Goal: Transaction & Acquisition: Purchase product/service

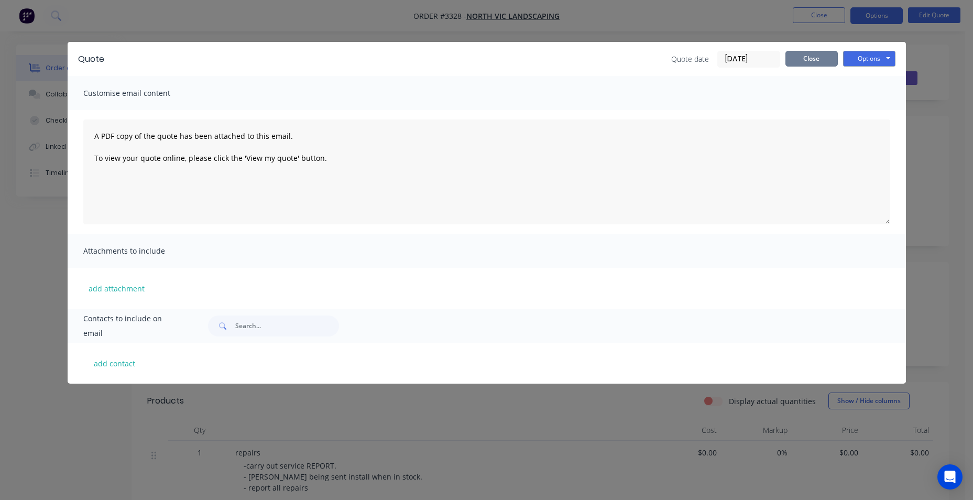
drag, startPoint x: 811, startPoint y: 59, endPoint x: 414, endPoint y: 17, distance: 399.3
click at [811, 59] on button "Close" at bounding box center [811, 59] width 52 height 16
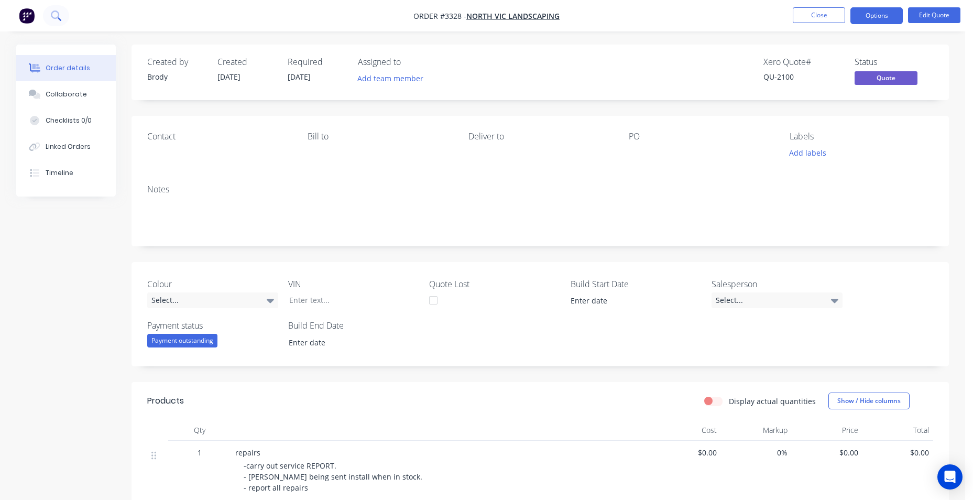
click at [62, 15] on button at bounding box center [56, 15] width 26 height 21
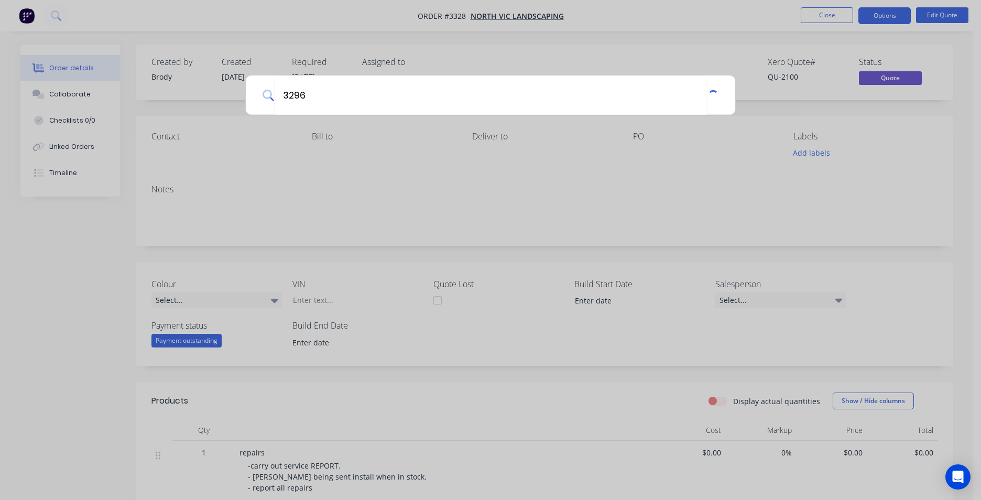
type input "3296"
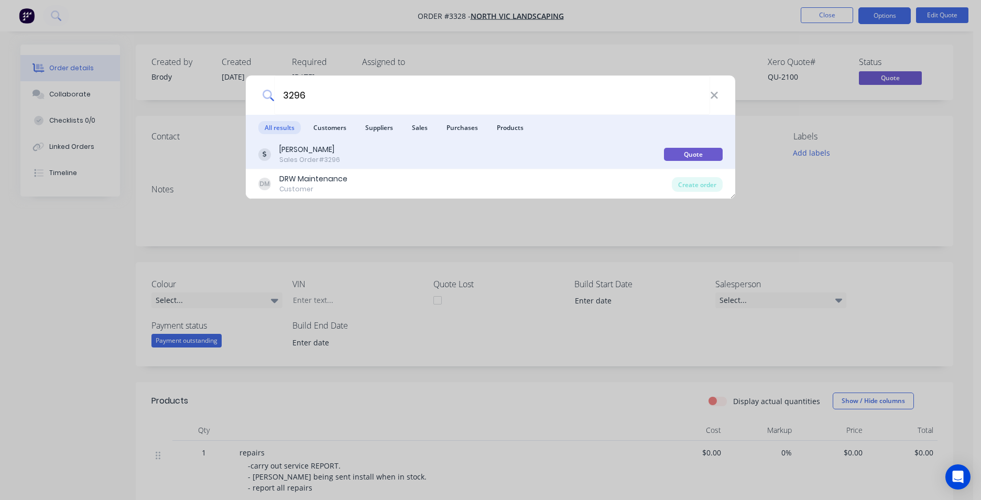
click at [433, 156] on div "DAVE SULLIVAN Sales Order #3296" at bounding box center [461, 154] width 406 height 20
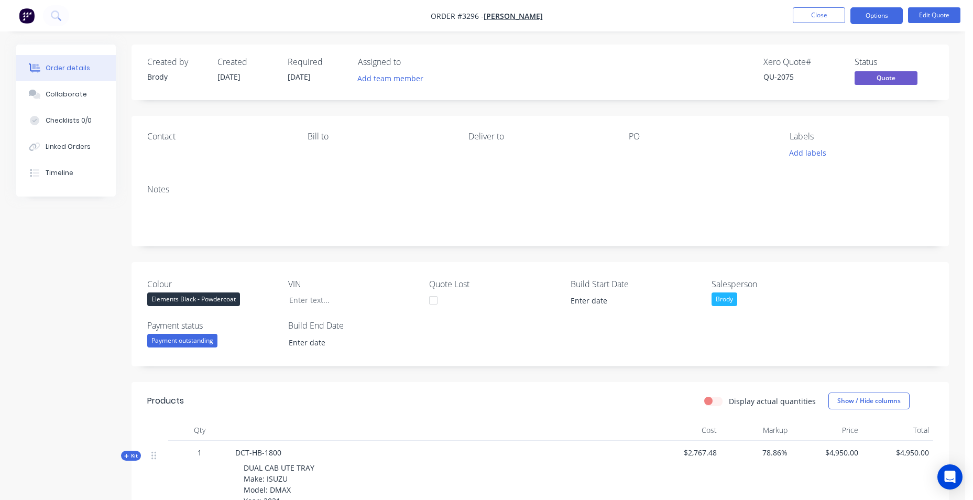
click at [775, 425] on div "Markup" at bounding box center [756, 430] width 71 height 21
click at [778, 428] on div "Markup" at bounding box center [756, 430] width 71 height 21
click at [729, 402] on label "Display actual quantities" at bounding box center [772, 401] width 87 height 11
click at [713, 402] on input "Display actual quantities" at bounding box center [708, 401] width 8 height 10
click at [729, 399] on label "Display actual quantities" at bounding box center [772, 401] width 87 height 11
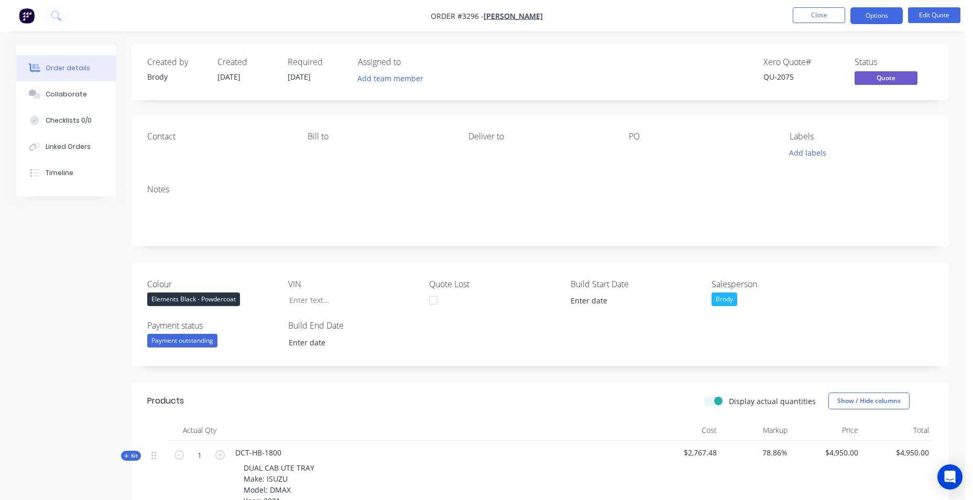
click at [713, 399] on input "Display actual quantities" at bounding box center [708, 401] width 8 height 10
checkbox input "false"
click at [844, 397] on button "Show / Hide columns" at bounding box center [868, 400] width 81 height 17
click at [843, 442] on div "Cost Markup Discount" at bounding box center [863, 447] width 79 height 51
click at [843, 432] on span at bounding box center [845, 435] width 9 height 9
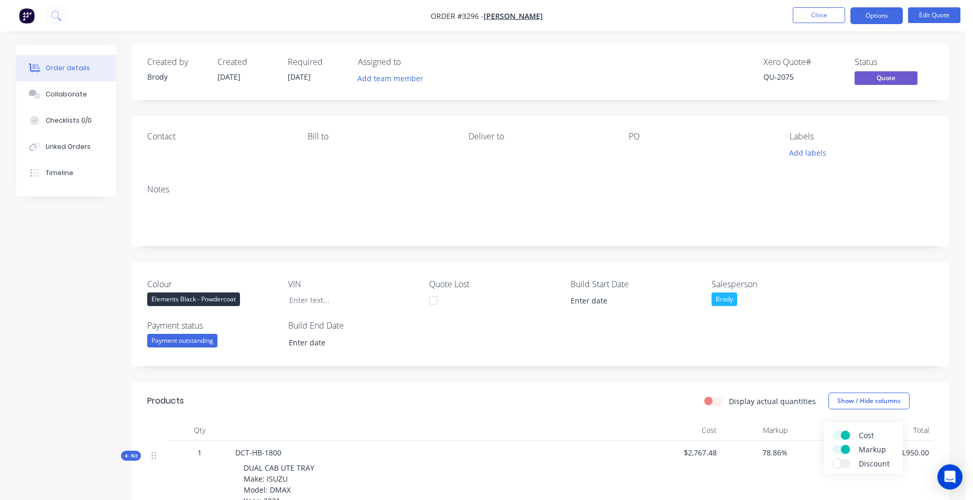
click at [832, 431] on input "Cost" at bounding box center [832, 431] width 0 height 0
click at [843, 451] on span at bounding box center [845, 449] width 9 height 9
click at [832, 445] on input "Markup" at bounding box center [832, 445] width 0 height 0
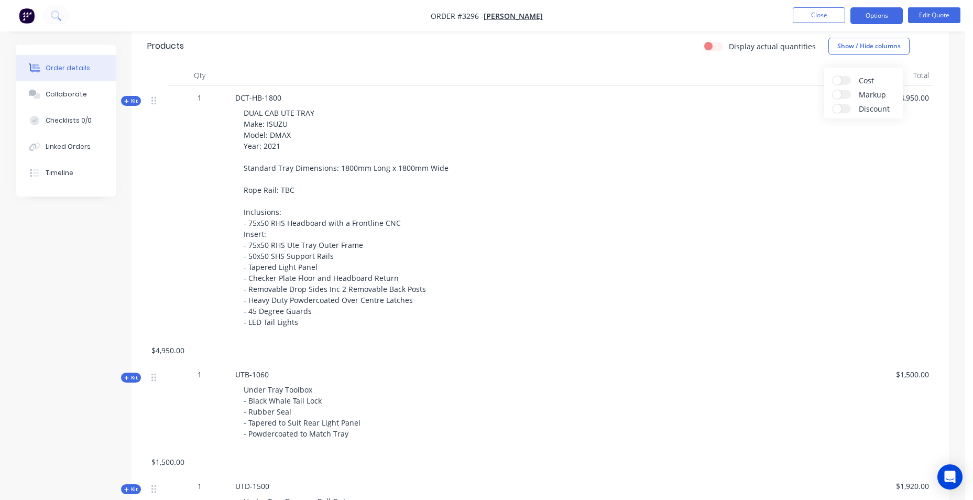
scroll to position [210, 0]
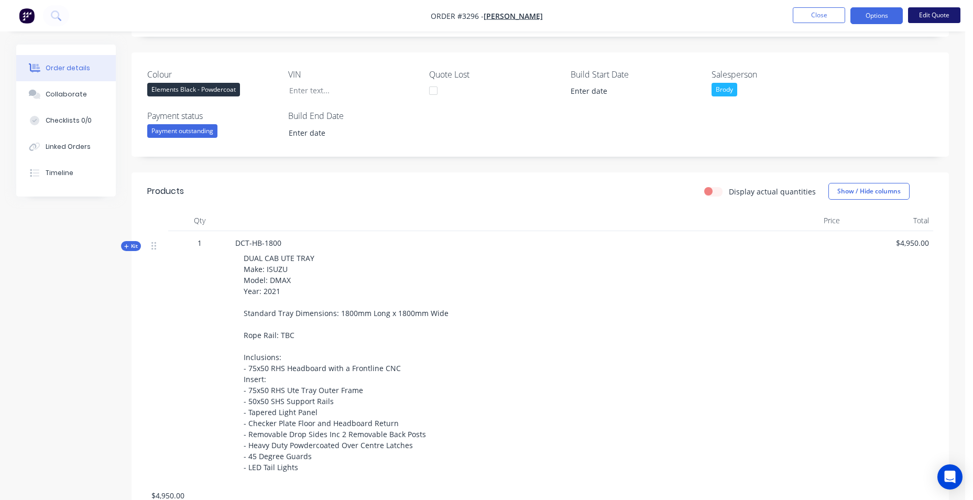
click at [944, 16] on button "Edit Quote" at bounding box center [934, 15] width 52 height 16
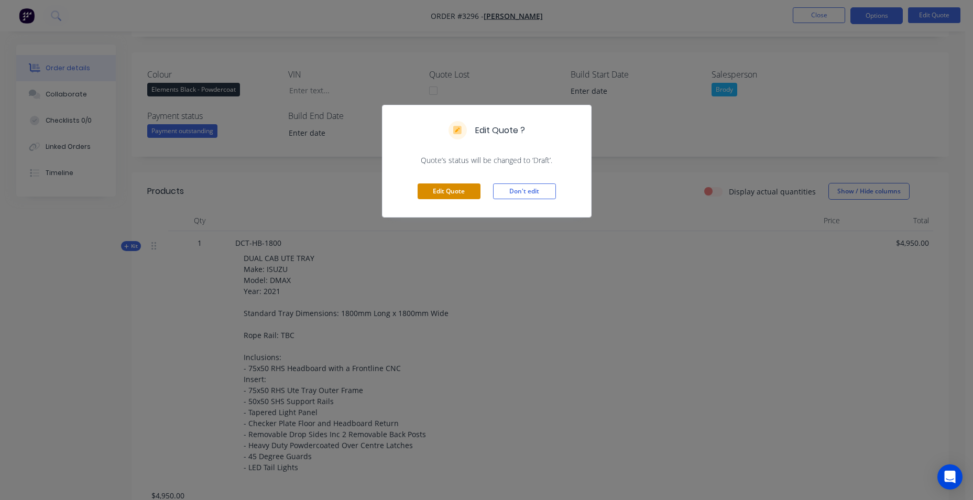
click at [464, 190] on button "Edit Quote" at bounding box center [449, 191] width 63 height 16
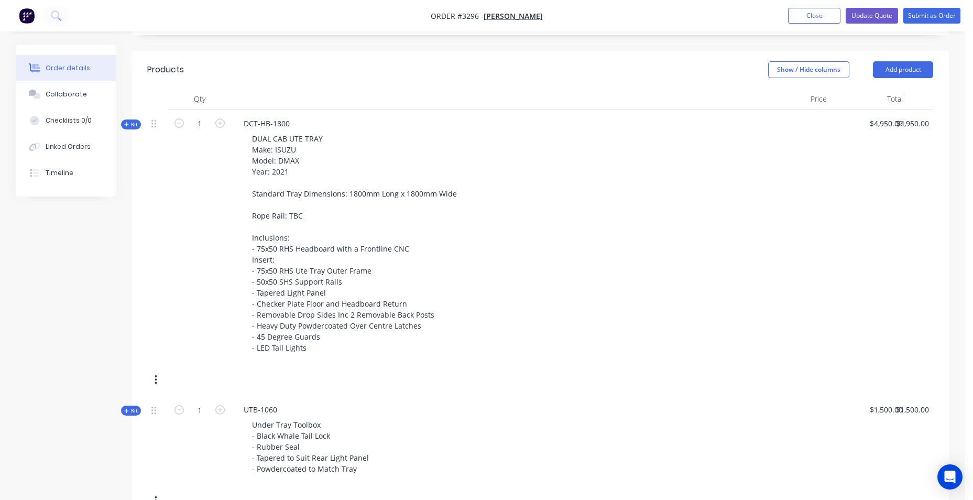
scroll to position [314, 0]
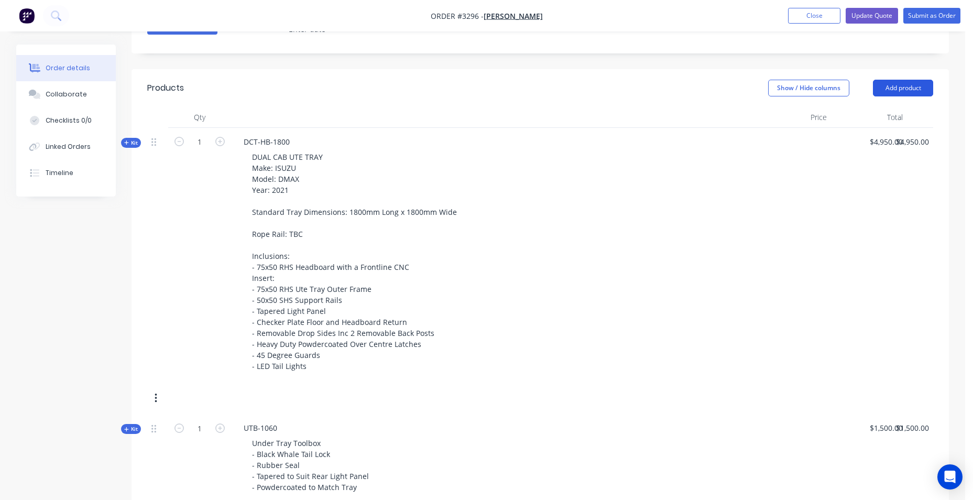
click at [893, 81] on button "Add product" at bounding box center [903, 88] width 60 height 17
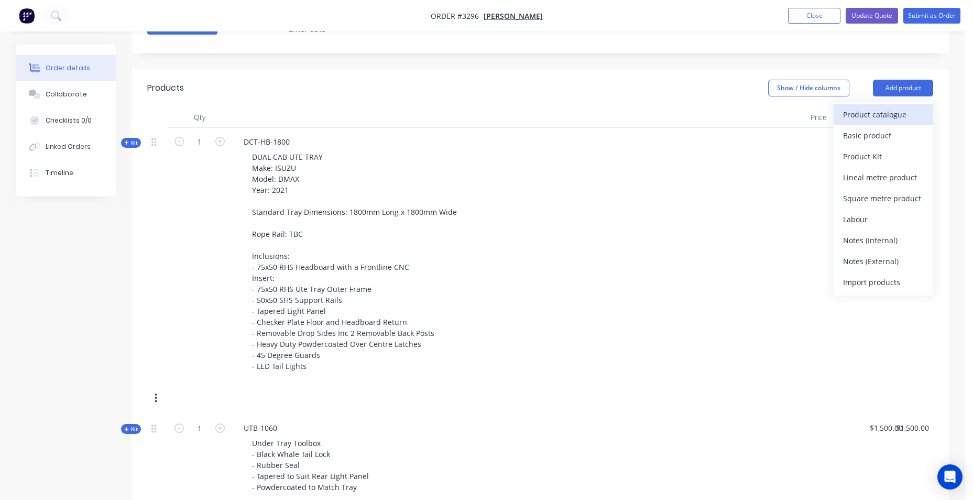
click at [871, 117] on div "Product catalogue" at bounding box center [883, 114] width 81 height 15
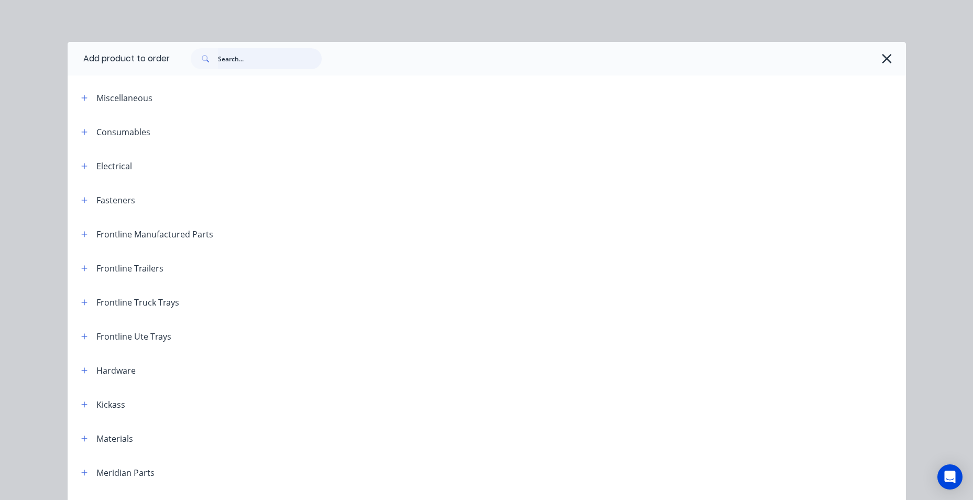
click at [227, 59] on input "text" at bounding box center [270, 58] width 104 height 21
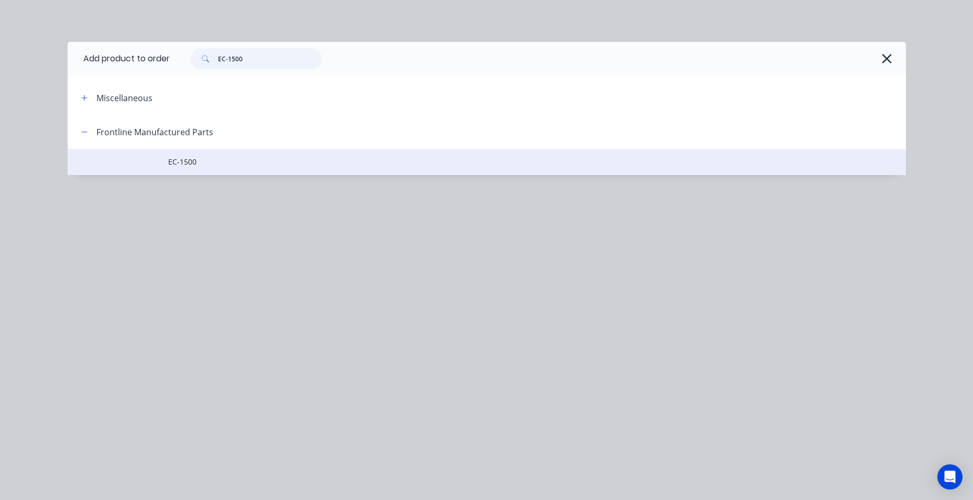
type input "EC-1500"
click at [190, 158] on span "EC-1500" at bounding box center [463, 161] width 590 height 11
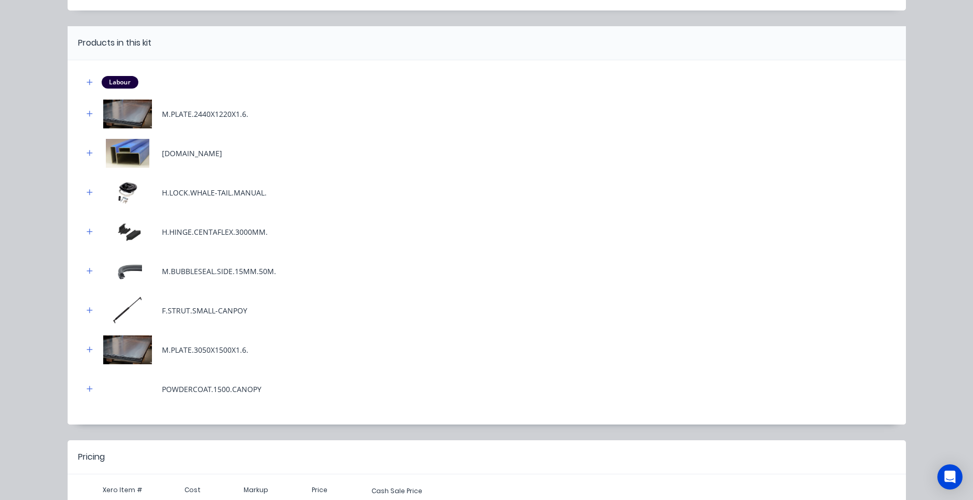
scroll to position [165, 0]
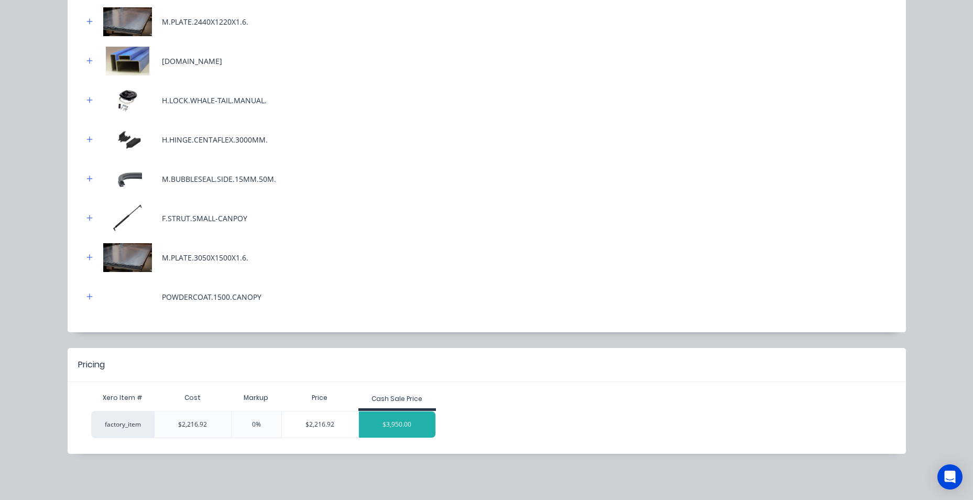
click at [419, 430] on div "$3,950.00" at bounding box center [397, 424] width 76 height 26
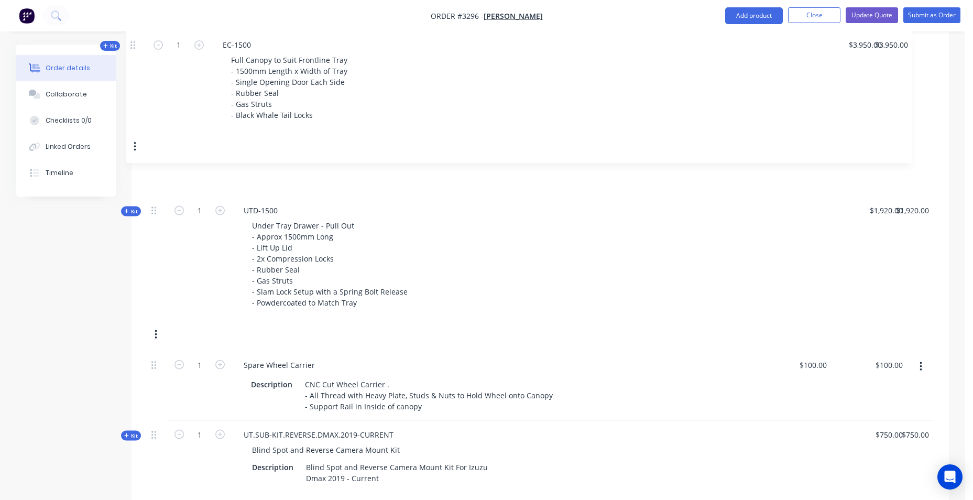
scroll to position [785, 0]
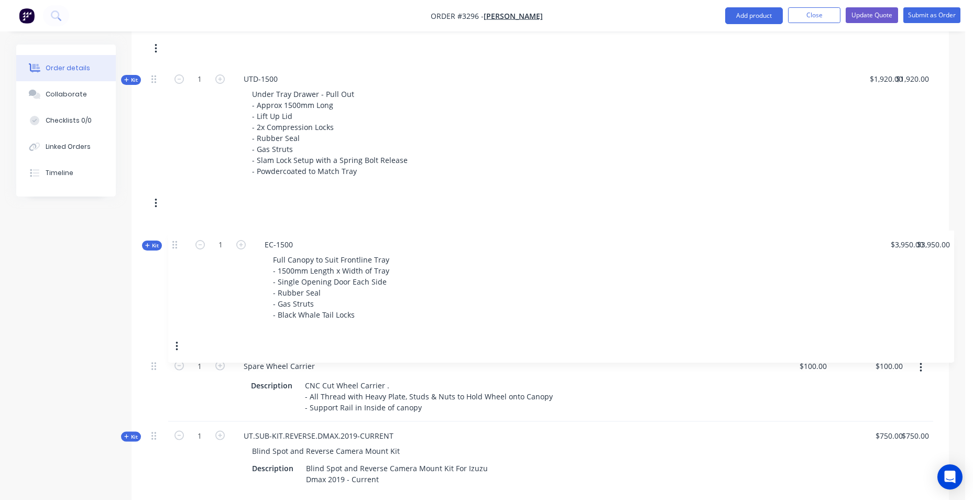
drag, startPoint x: 152, startPoint y: 308, endPoint x: 176, endPoint y: 242, distance: 69.9
click at [176, 242] on div "Kit 1 DCT-HB-1800 DUAL CAB UTE TRAY Make: ISUZU Model: DMAX Year: 2021 Standard…" at bounding box center [540, 251] width 786 height 1188
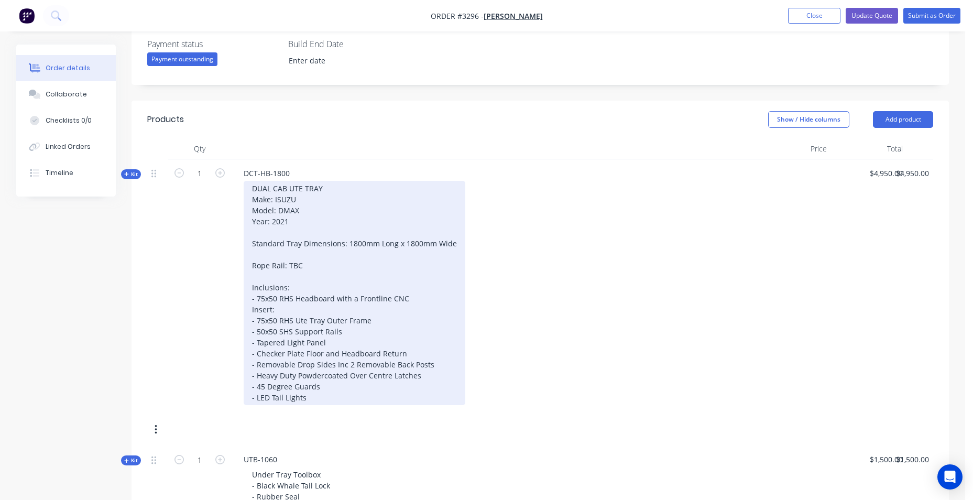
scroll to position [313, 0]
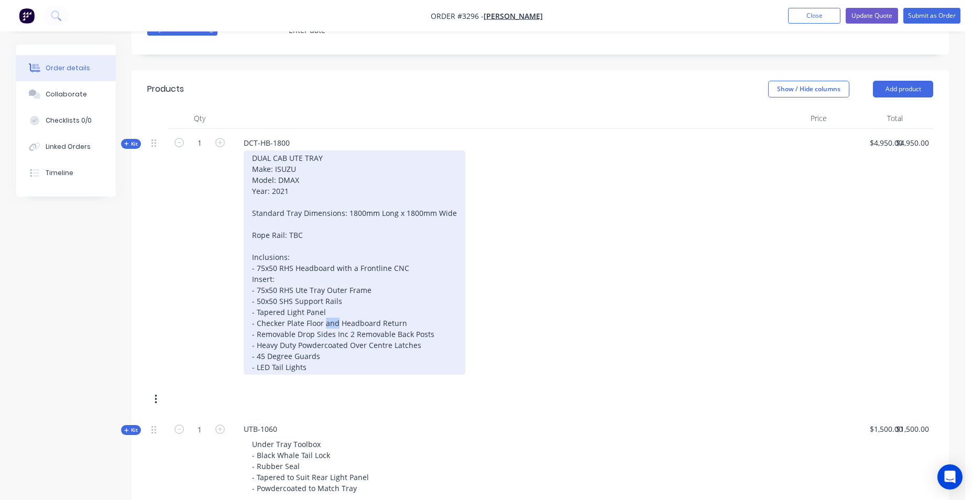
drag, startPoint x: 325, startPoint y: 321, endPoint x: 337, endPoint y: 322, distance: 12.1
click at [337, 322] on div "DUAL CAB UTE TRAY Make: ISUZU Model: DMAX Year: 2021 Standard Tray Dimensions: …" at bounding box center [355, 262] width 222 height 224
drag, startPoint x: 337, startPoint y: 268, endPoint x: 357, endPoint y: 269, distance: 20.4
click at [357, 269] on div "DUAL CAB UTE TRAY Make: ISUZU Model: DMAX Year: 2021 Standard Tray Dimensions: …" at bounding box center [355, 262] width 222 height 224
click at [334, 265] on div "DUAL CAB UTE TRAY Make: ISUZU Model: DMAX Year: 2021 Standard Tray Dimensions: …" at bounding box center [355, 262] width 222 height 224
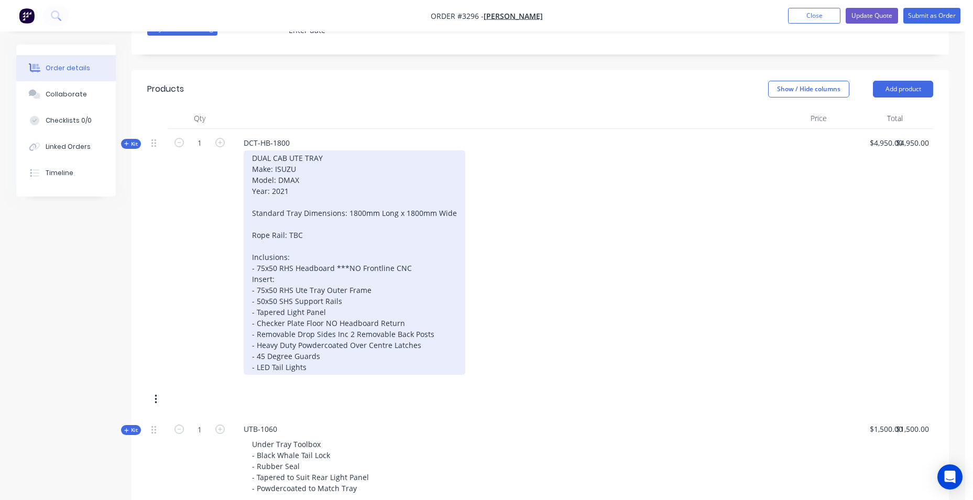
click at [360, 269] on div "DUAL CAB UTE TRAY Make: ISUZU Model: DMAX Year: 2021 Standard Tray Dimensions: …" at bounding box center [355, 262] width 222 height 224
click at [358, 266] on div "DUAL CAB UTE TRAY Make: ISUZU Model: DMAX Year: 2021 Standard Tray Dimensions: …" at bounding box center [355, 262] width 222 height 224
click at [324, 325] on div "DUAL CAB UTE TRAY Make: ISUZU Model: DMAX Year: 2021 Standard Tray Dimensions: …" at bounding box center [355, 262] width 222 height 224
click at [345, 321] on div "DUAL CAB UTE TRAY Make: ISUZU Model: DMAX Year: 2021 Standard Tray Dimensions: …" at bounding box center [355, 262] width 222 height 224
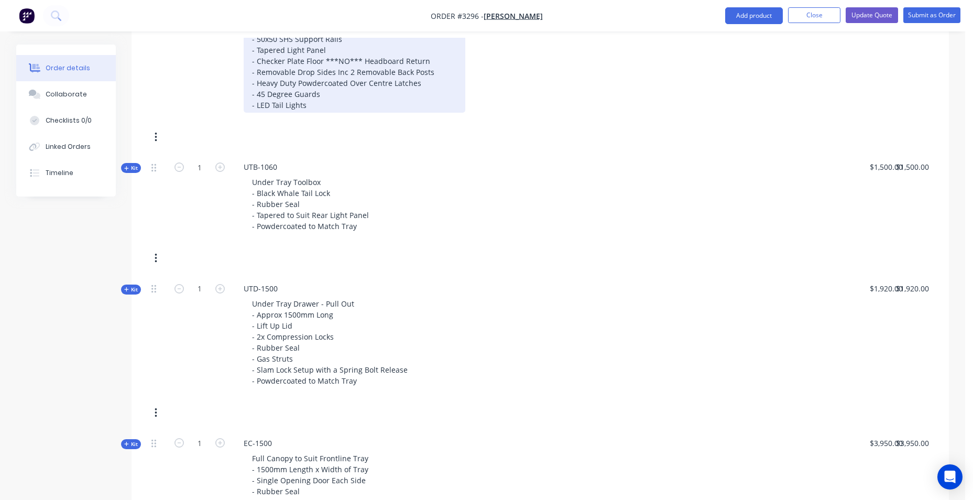
scroll to position [785, 0]
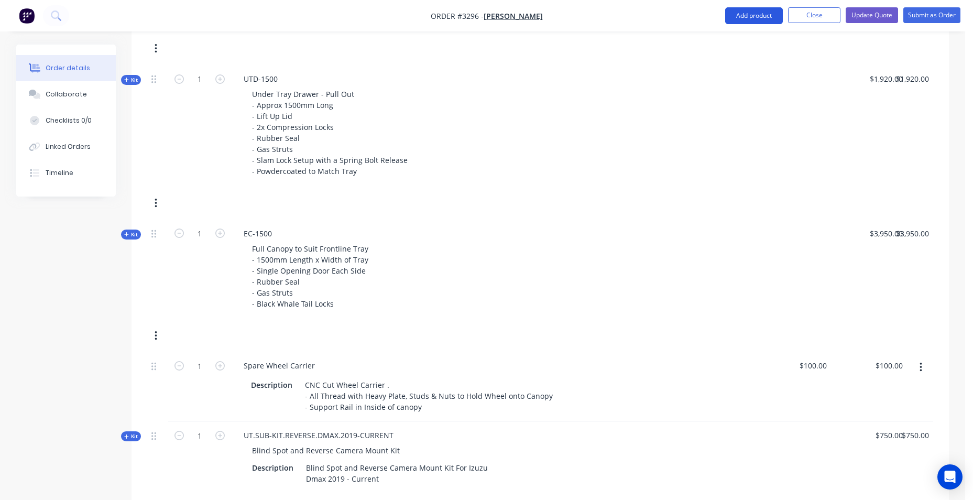
click at [766, 20] on button "Add product" at bounding box center [754, 15] width 58 height 17
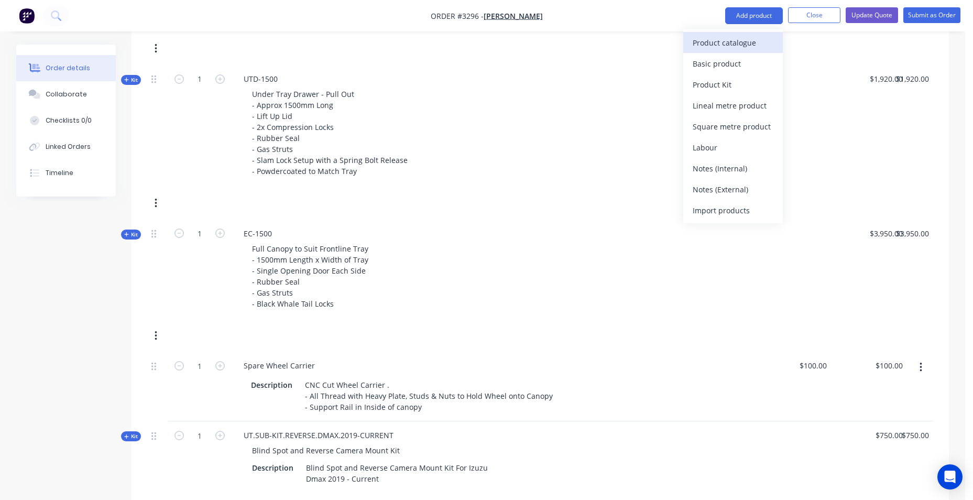
click at [727, 47] on div "Product catalogue" at bounding box center [733, 42] width 81 height 15
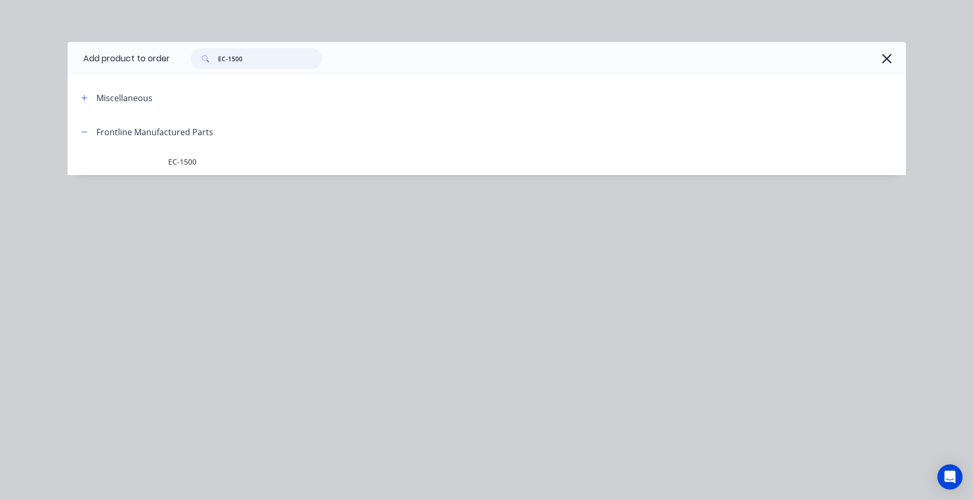
drag, startPoint x: 209, startPoint y: 60, endPoint x: 185, endPoint y: 61, distance: 24.1
click at [185, 61] on div "EC-1500" at bounding box center [250, 58] width 141 height 21
type input "0"
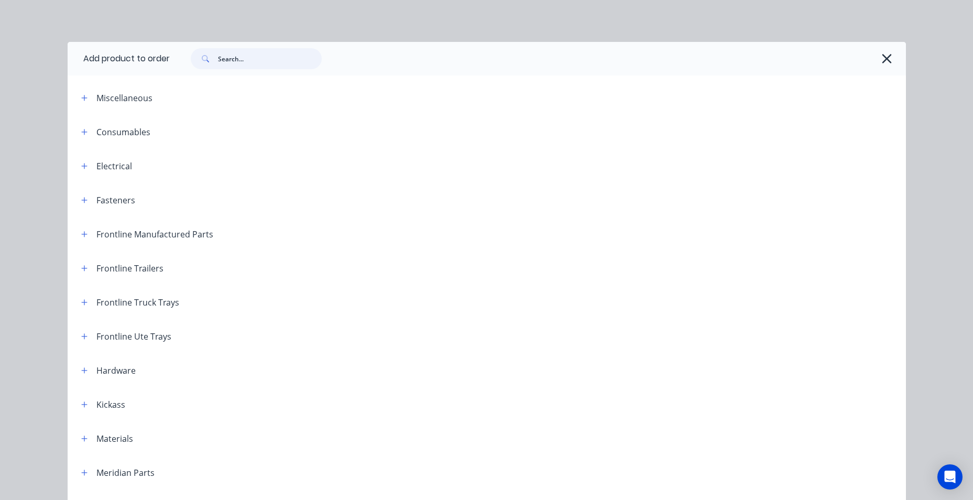
scroll to position [342, 0]
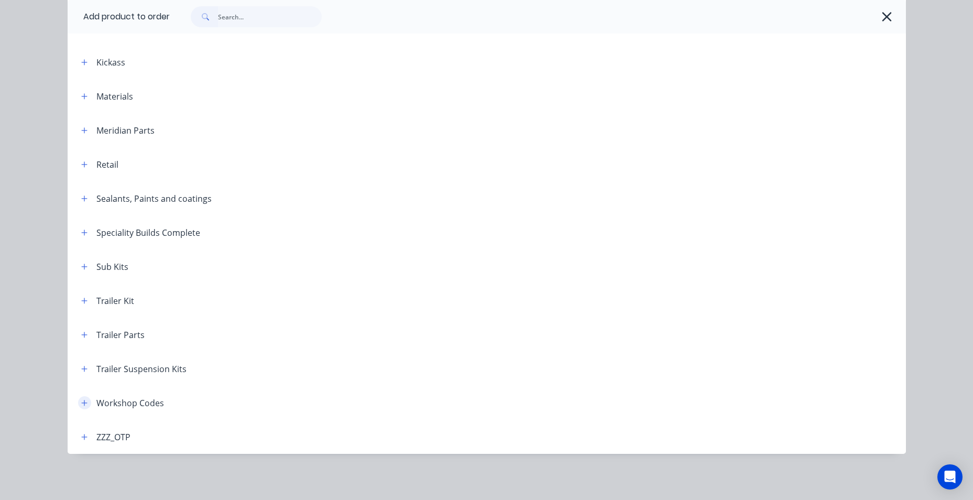
click at [81, 402] on icon "button" at bounding box center [84, 402] width 6 height 7
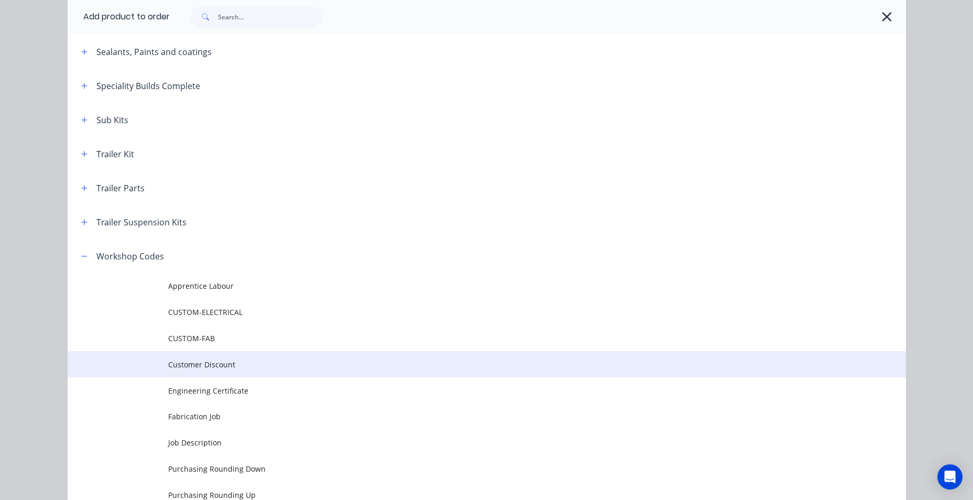
scroll to position [499, 0]
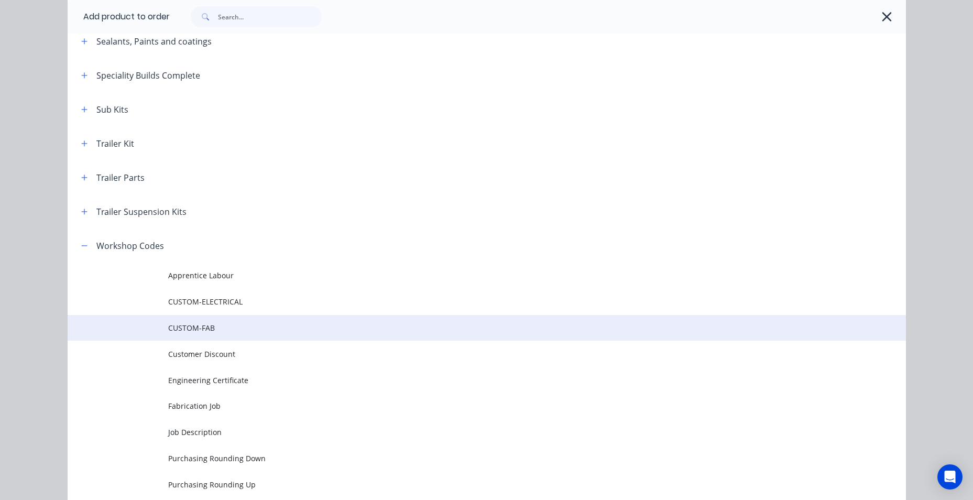
click at [183, 330] on span "CUSTOM-FAB" at bounding box center [463, 327] width 590 height 11
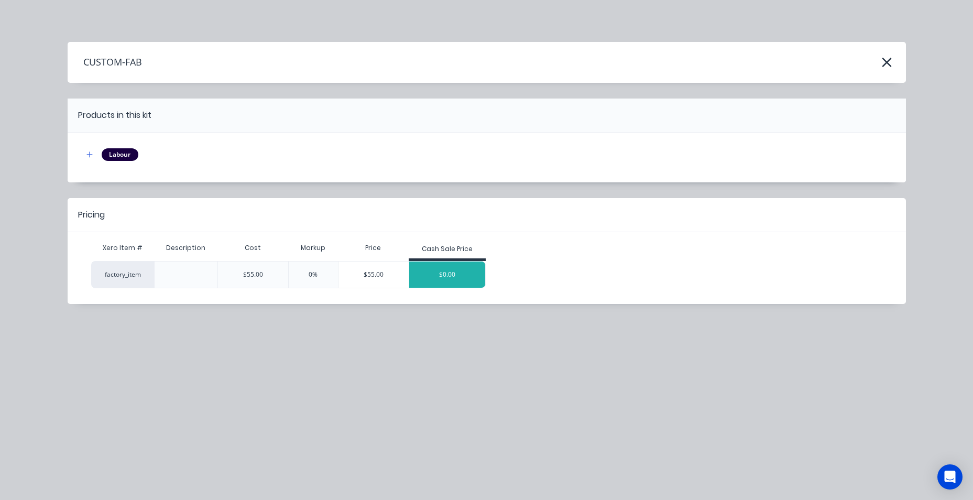
click at [463, 277] on div "$0.00" at bounding box center [447, 274] width 76 height 26
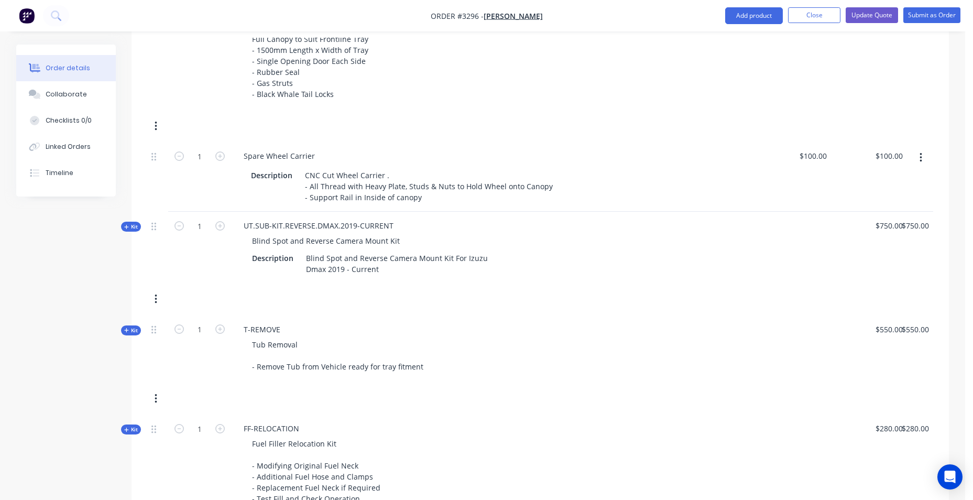
scroll to position [1256, 0]
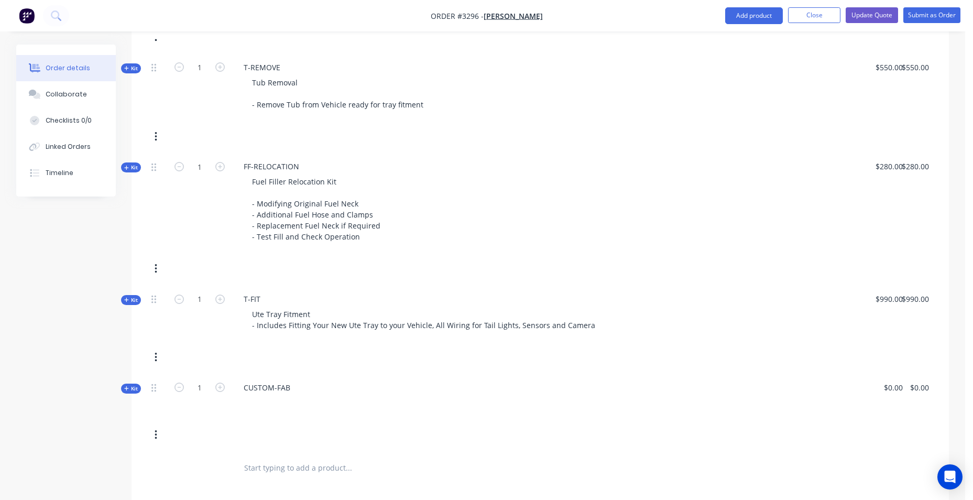
click at [276, 397] on div at bounding box center [493, 402] width 516 height 15
click at [281, 390] on div "CUSTOM-FAB" at bounding box center [266, 387] width 63 height 15
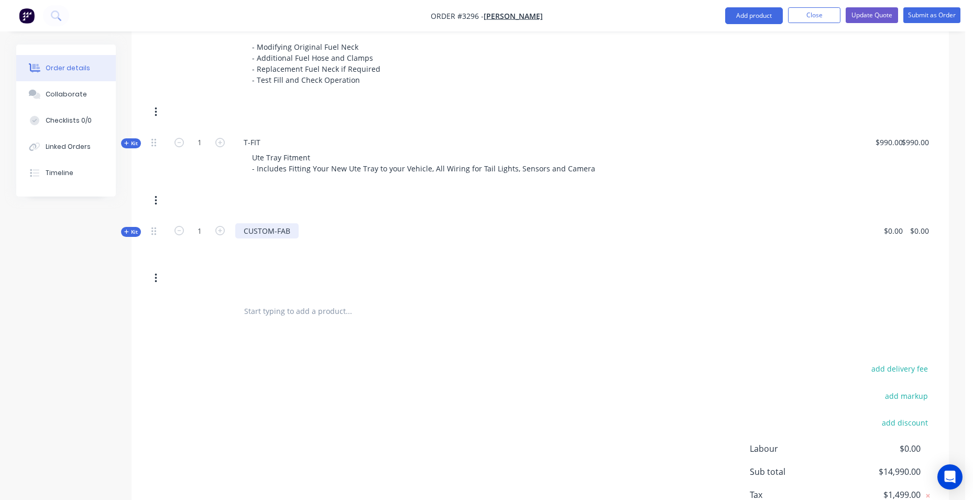
scroll to position [1414, 0]
click at [154, 229] on icon at bounding box center [153, 230] width 5 height 9
click at [157, 279] on icon "button" at bounding box center [156, 278] width 3 height 12
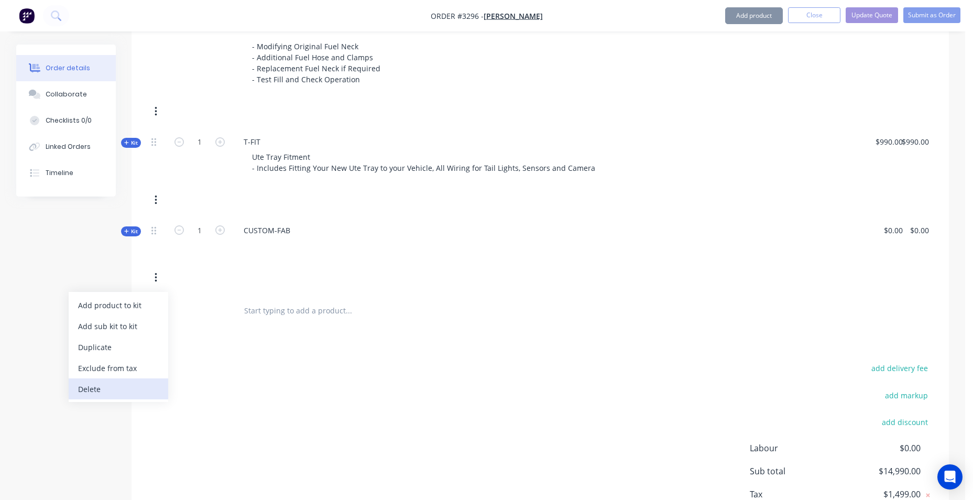
click at [122, 393] on div "Delete" at bounding box center [118, 388] width 81 height 15
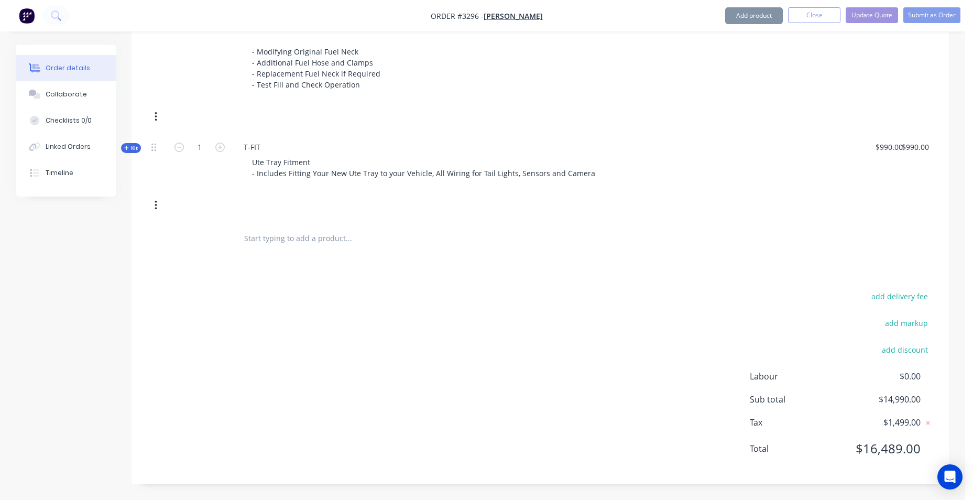
scroll to position [1408, 0]
click at [742, 10] on button "Add product" at bounding box center [754, 15] width 58 height 17
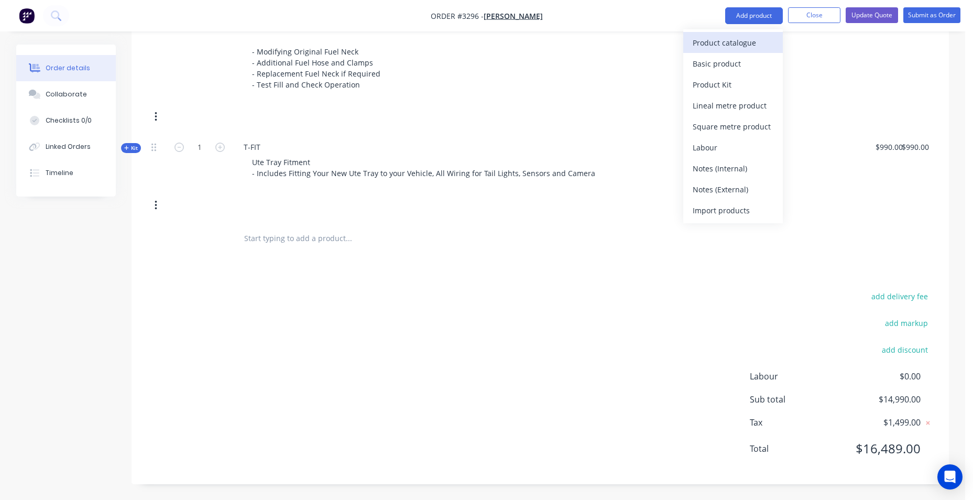
click at [743, 43] on div "Product catalogue" at bounding box center [733, 42] width 81 height 15
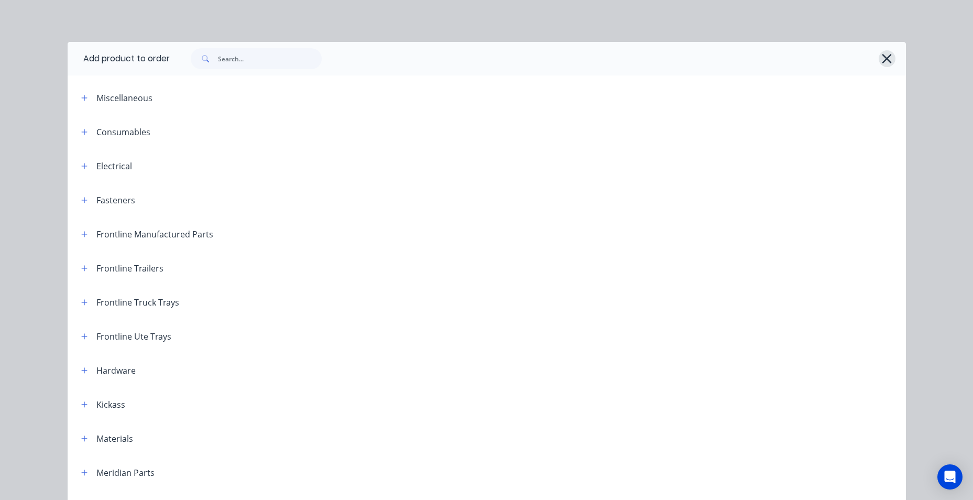
click at [890, 59] on button "button" at bounding box center [887, 58] width 17 height 17
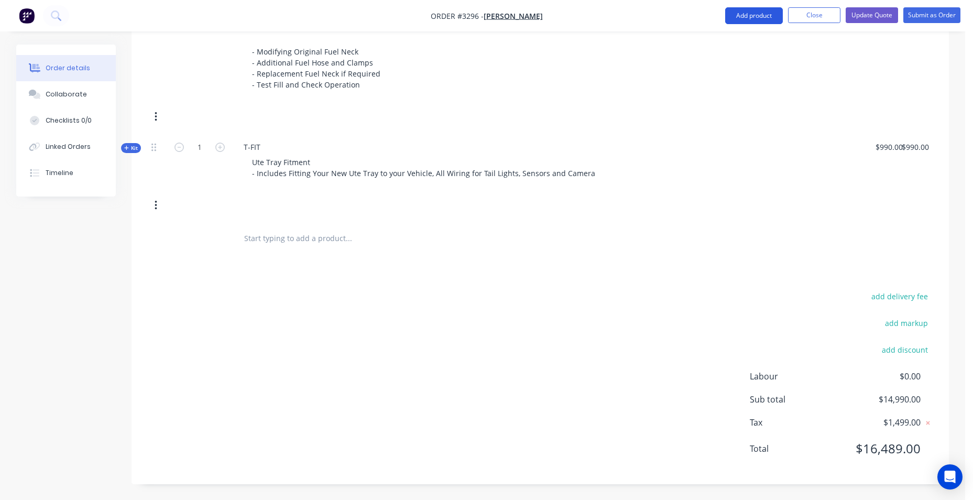
click at [753, 17] on button "Add product" at bounding box center [754, 15] width 58 height 17
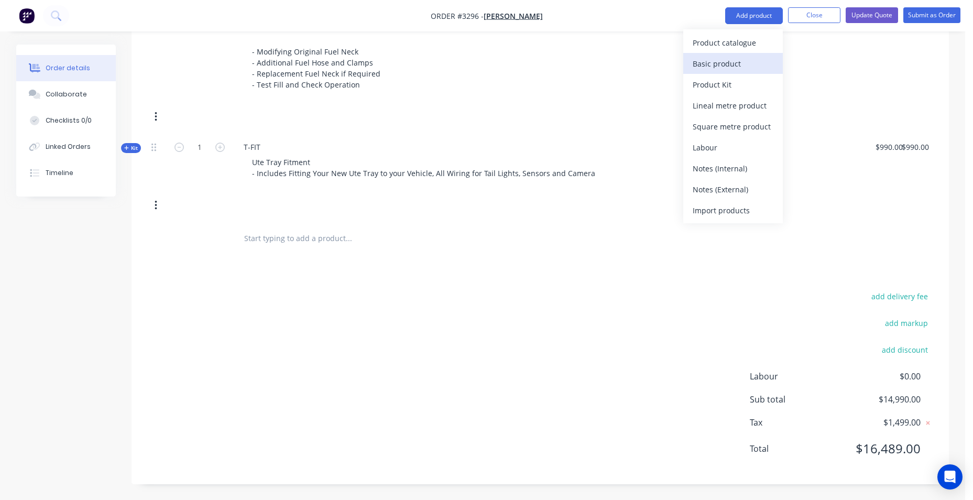
click at [736, 68] on div "Basic product" at bounding box center [733, 63] width 81 height 15
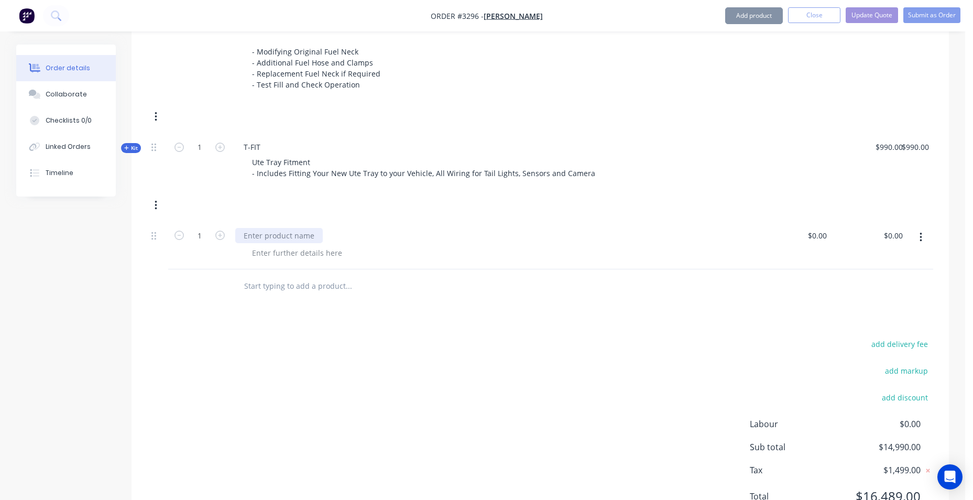
click at [257, 237] on div at bounding box center [278, 235] width 87 height 15
click at [254, 236] on div at bounding box center [278, 235] width 87 height 15
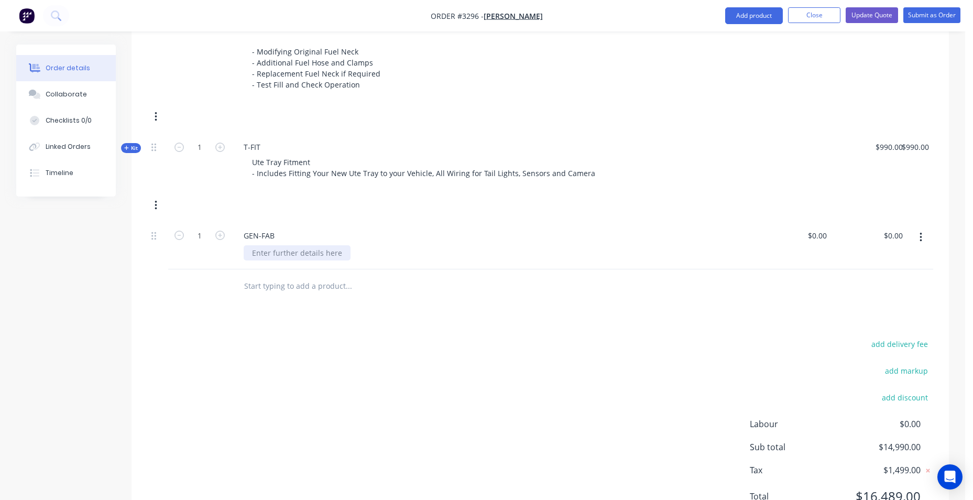
click at [261, 256] on div at bounding box center [297, 252] width 107 height 15
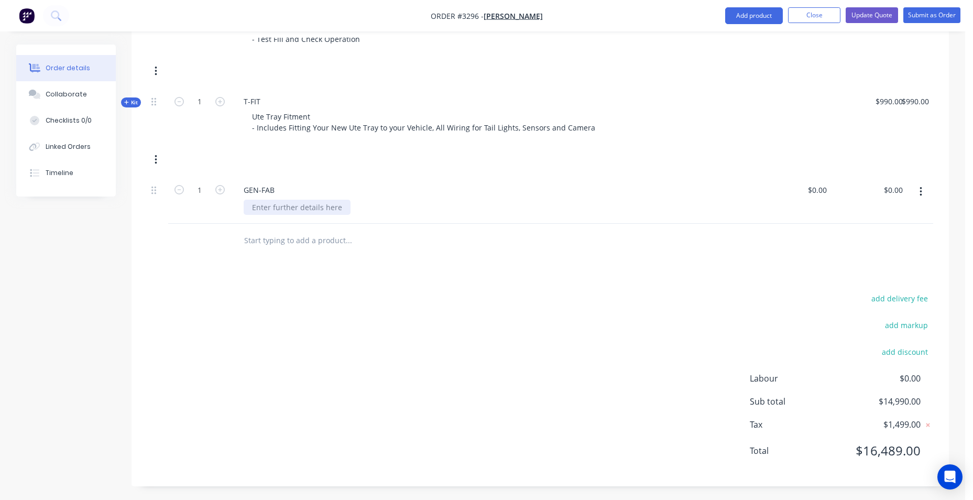
scroll to position [1456, 0]
click at [283, 205] on div at bounding box center [297, 205] width 107 height 15
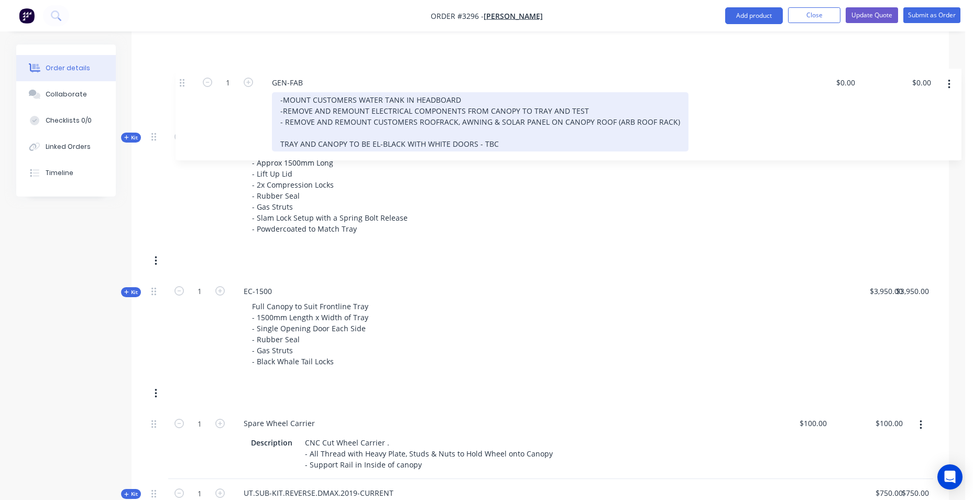
scroll to position [817, 0]
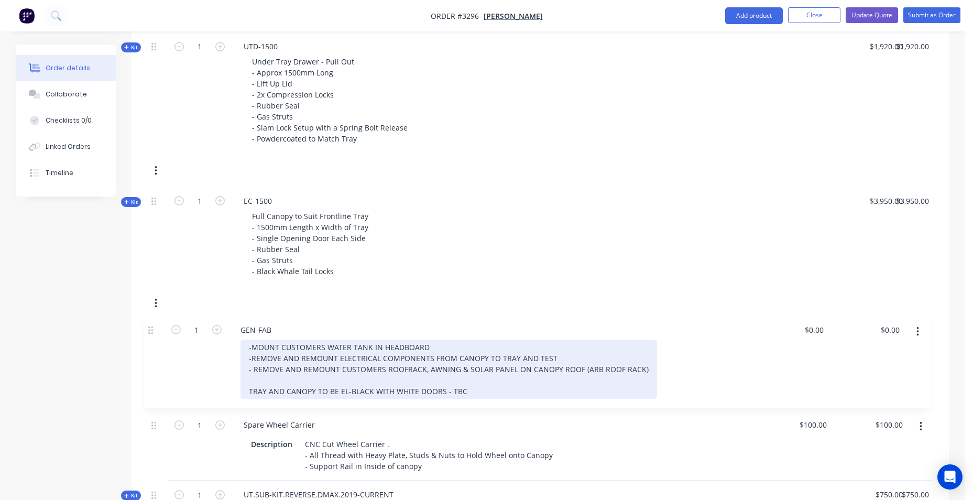
drag, startPoint x: 152, startPoint y: 145, endPoint x: 146, endPoint y: 324, distance: 179.3
click at [146, 324] on div "Qty Price Total Kit 1 DCT-HB-1800 DUAL CAB UTE TRAY Make: ISUZU Model: DMAX Yea…" at bounding box center [540, 271] width 817 height 1334
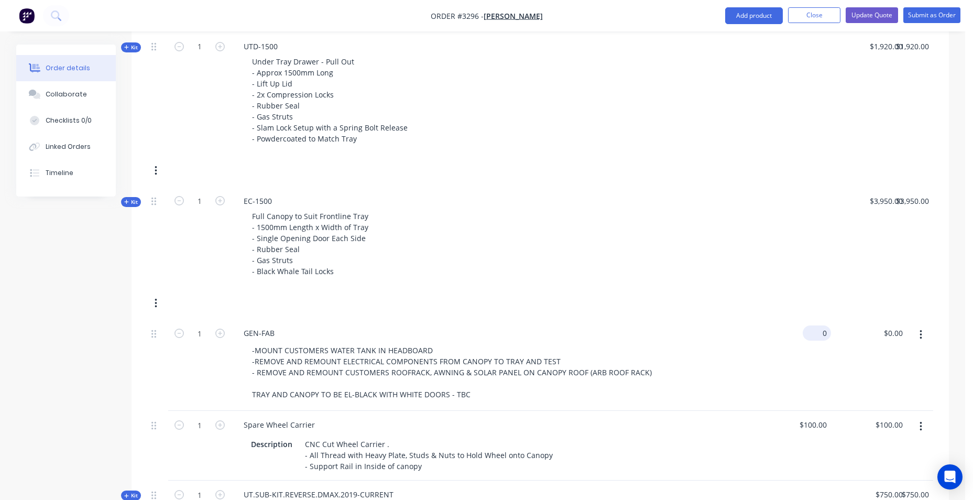
click at [816, 331] on div "0 $0.00" at bounding box center [817, 332] width 28 height 15
type input "$0.00"
drag, startPoint x: 897, startPoint y: 334, endPoint x: 904, endPoint y: 325, distance: 10.8
click at [898, 332] on input "0.00" at bounding box center [897, 332] width 20 height 15
type input "1800"
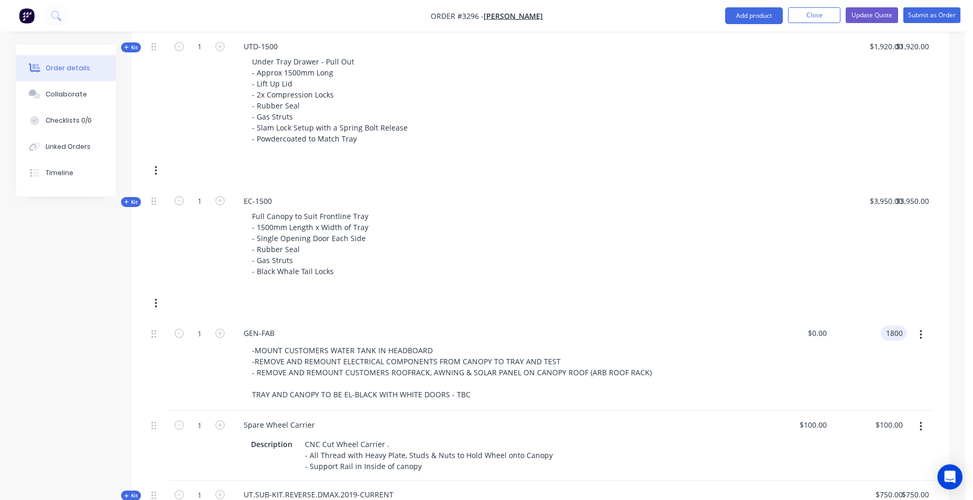
click at [549, 177] on div "Kit 1 UTD-1500 Under Tray Drawer - Pull Out - Approx 1500mm Long - Lift Up Lid …" at bounding box center [540, 109] width 786 height 155
type input "$1,800.00"
click at [809, 338] on div "1800 1800" at bounding box center [820, 332] width 22 height 15
click at [729, 178] on div "Kit 1 UTD-1500 Under Tray Drawer - Pull Out - Approx 1500mm Long - Lift Up Lid …" at bounding box center [540, 109] width 786 height 155
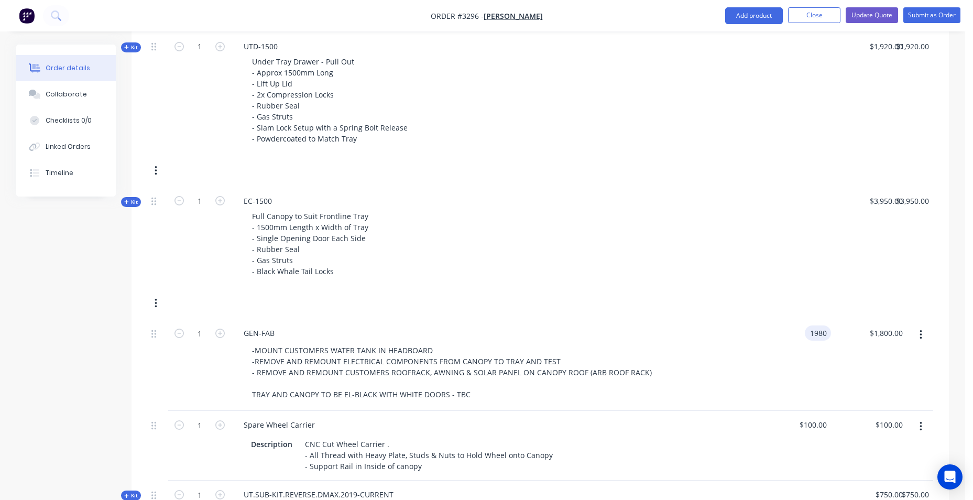
type input "$1,980.00"
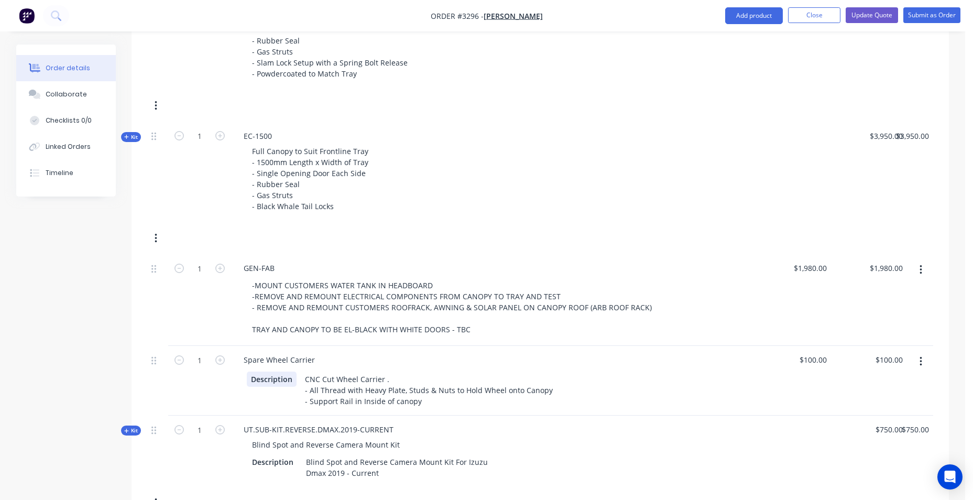
scroll to position [870, 0]
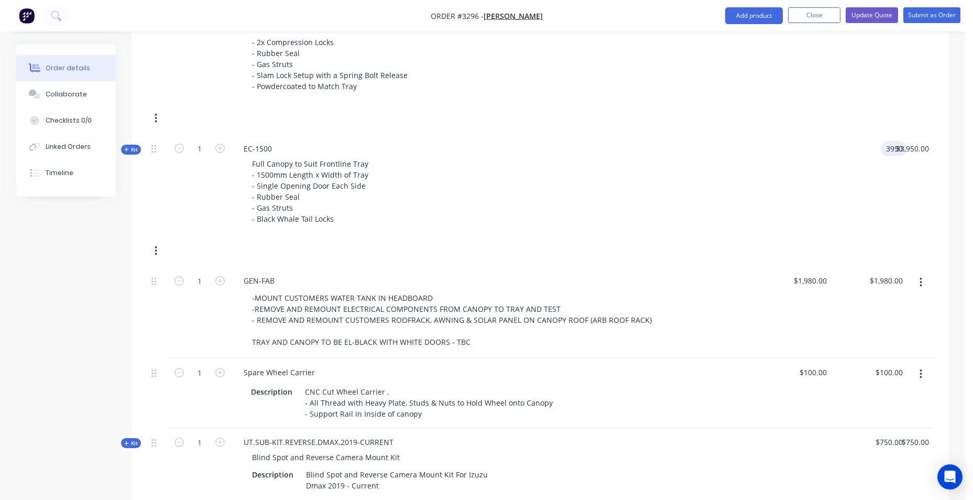
click at [871, 151] on div "3950 3950" at bounding box center [869, 185] width 76 height 101
type input "$4,250.00"
click at [774, 103] on div "Kit 1 UTD-1500 Under Tray Drawer - Pull Out - Approx 1500mm Long - Lift Up Lid …" at bounding box center [540, 57] width 786 height 155
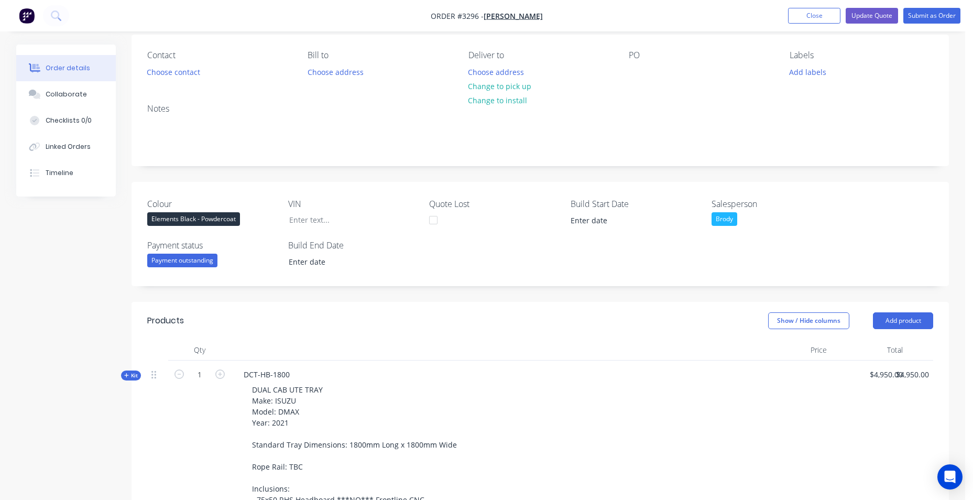
scroll to position [0, 0]
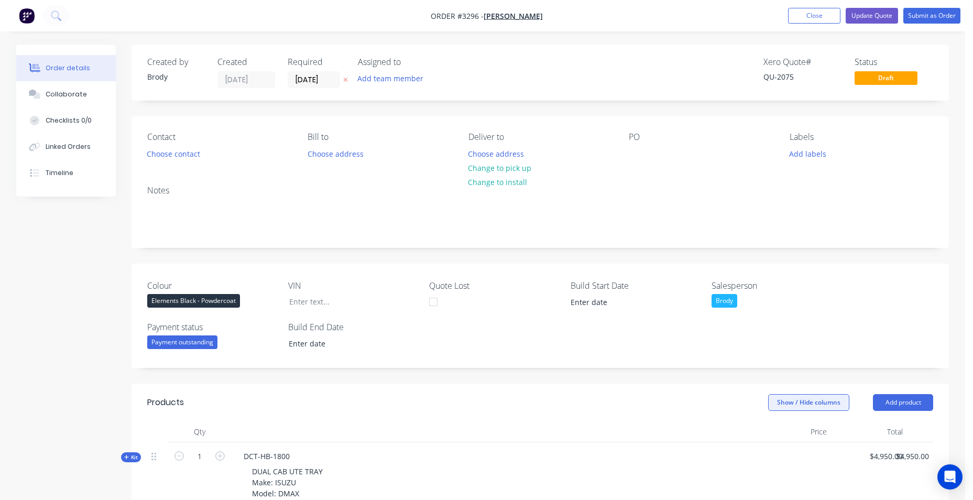
click at [820, 404] on button "Show / Hide columns" at bounding box center [808, 402] width 81 height 17
click at [779, 437] on span at bounding box center [776, 436] width 9 height 9
click at [772, 432] on input "Cost" at bounding box center [772, 432] width 0 height 0
click at [784, 451] on label "Markup" at bounding box center [781, 450] width 18 height 9
click at [772, 446] on input "Markup" at bounding box center [772, 446] width 0 height 0
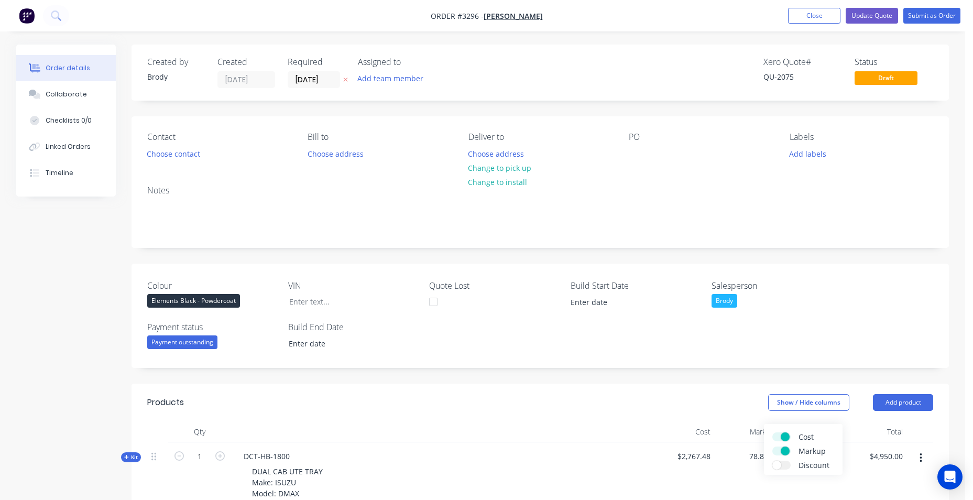
click at [781, 465] on label "Discount" at bounding box center [781, 465] width 18 height 9
click at [772, 461] on input "Discount" at bounding box center [772, 461] width 0 height 0
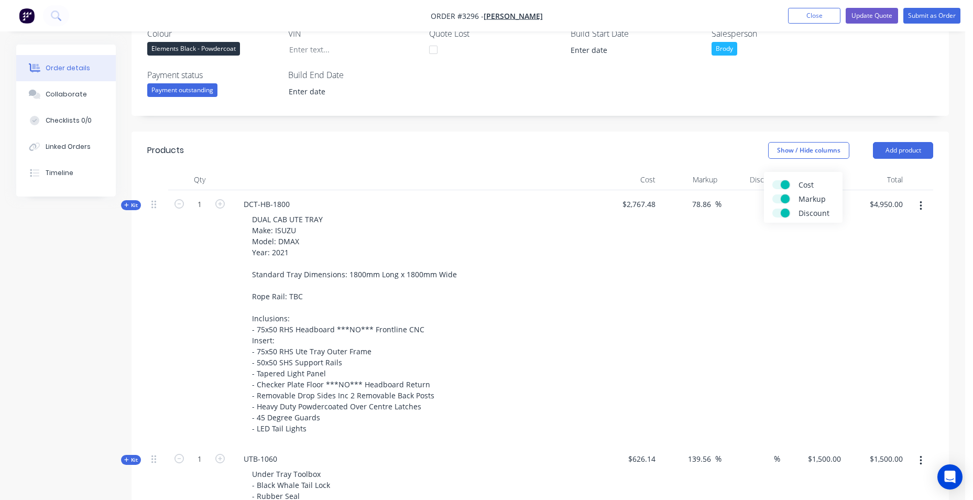
scroll to position [262, 0]
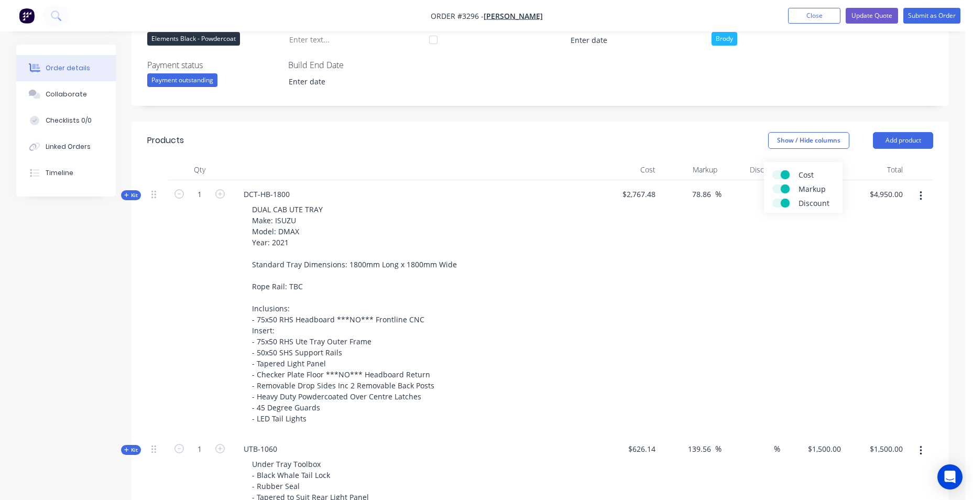
click at [892, 68] on div "Colour Elements Black - Powdercoat VIN Quote Lost Build Start Date Salesperson …" at bounding box center [540, 54] width 817 height 104
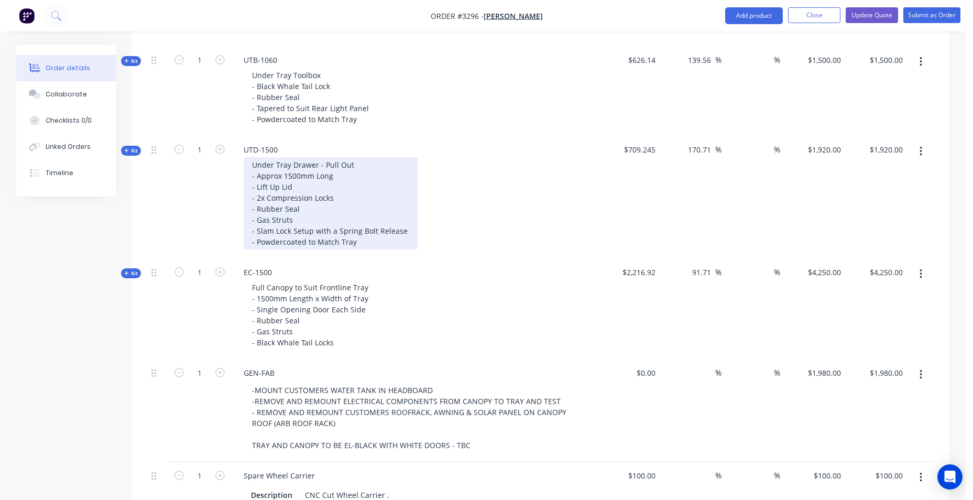
scroll to position [715, 0]
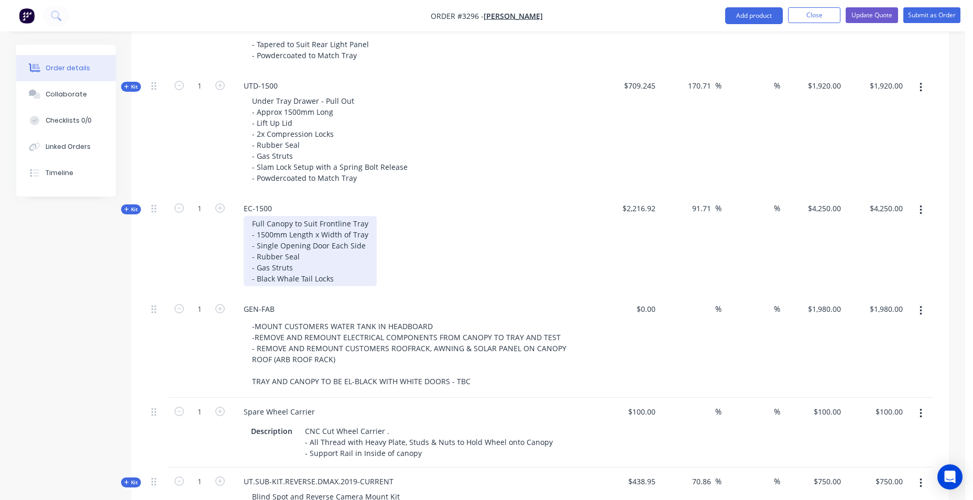
click at [343, 275] on div "Full Canopy to Suit Frontline Tray - 1500mm Length x Width of Tray - Single Ope…" at bounding box center [310, 251] width 133 height 70
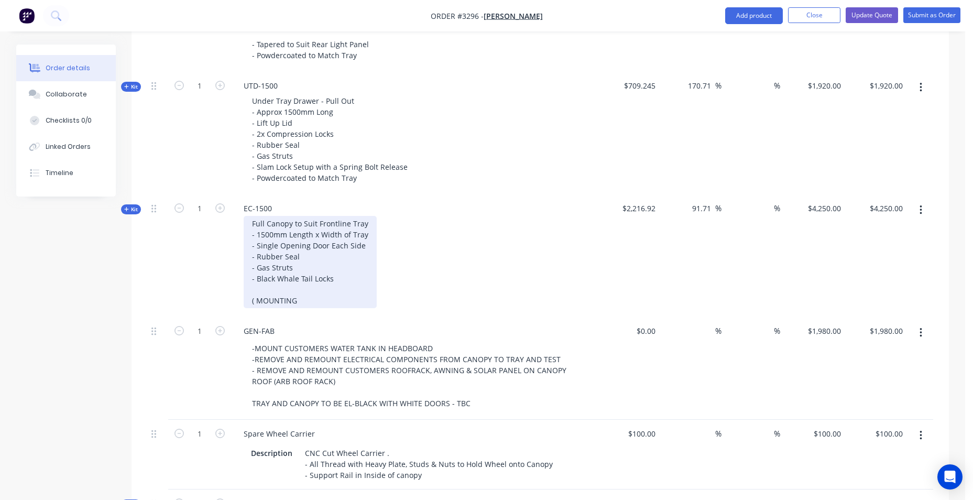
drag, startPoint x: 303, startPoint y: 297, endPoint x: 262, endPoint y: 303, distance: 40.8
click at [262, 303] on div "Full Canopy to Suit Frontline Tray - 1500mm Length x Width of Tray - Single Ope…" at bounding box center [310, 262] width 133 height 92
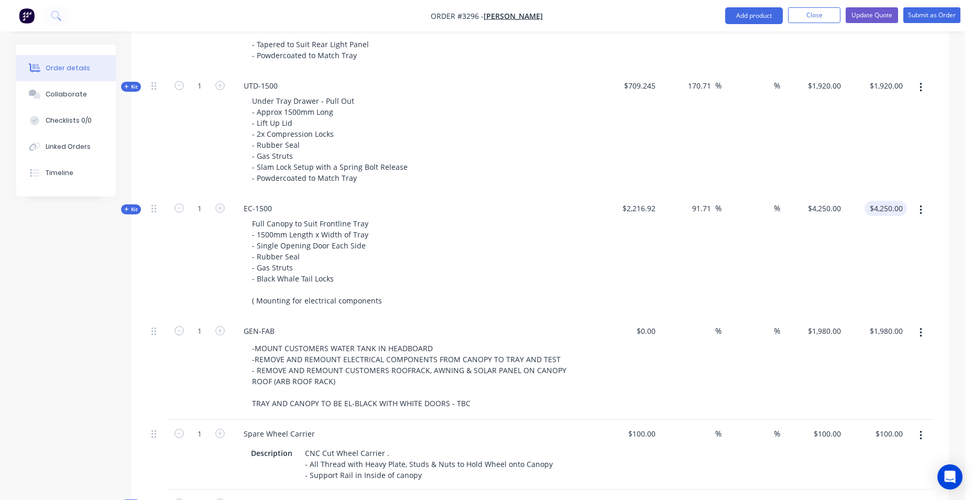
click at [873, 209] on div "$4,250.00 $4,250.00" at bounding box center [885, 208] width 42 height 15
click at [886, 206] on input "4250.00" at bounding box center [890, 208] width 32 height 15
type input "4385"
click at [900, 172] on div "$1,920.00 $1,920.00" at bounding box center [876, 133] width 62 height 123
type input "$4,385.00"
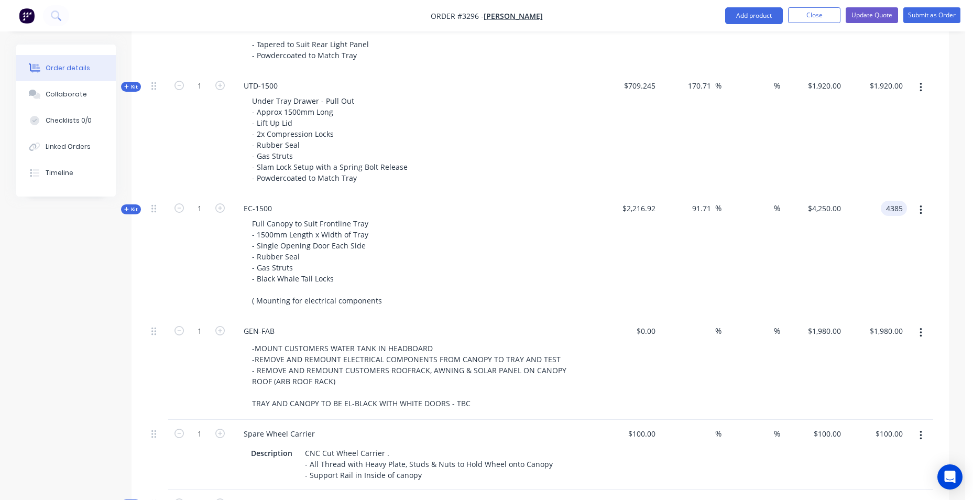
type input "$4,385.00"
type input "97.8"
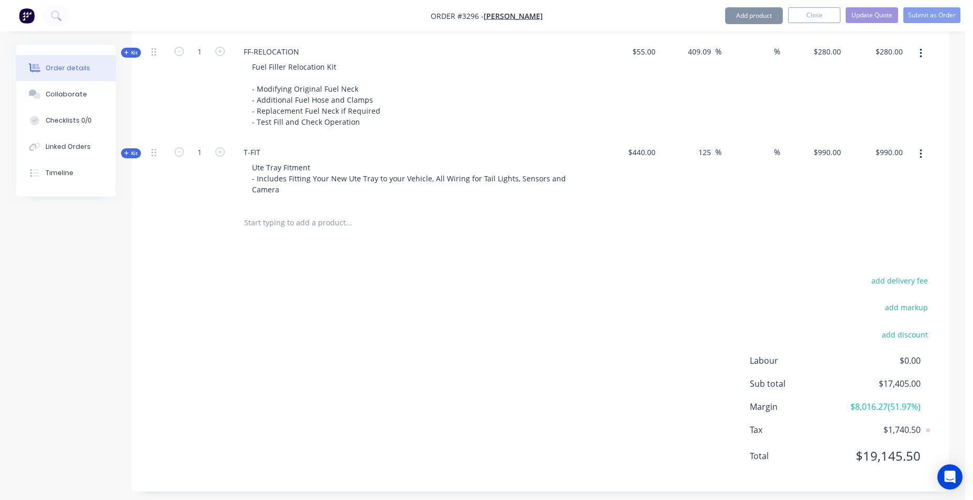
scroll to position [1313, 0]
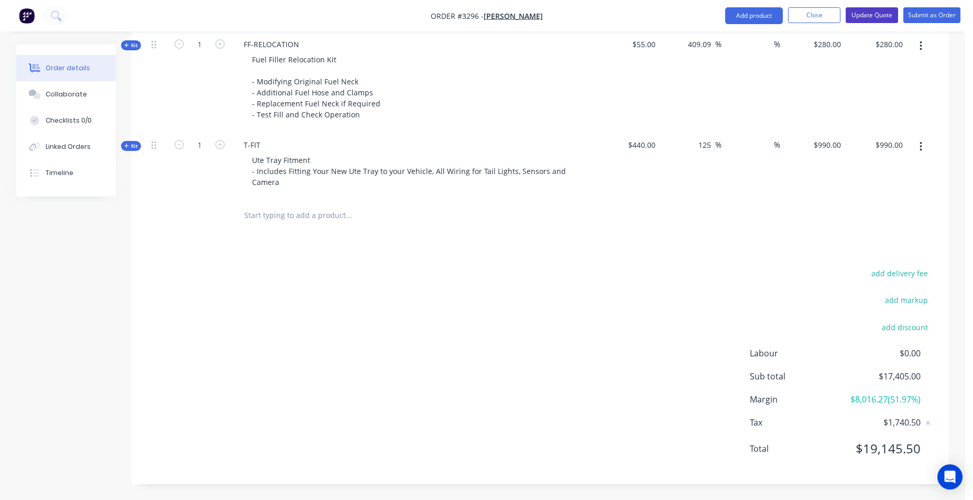
click at [876, 16] on button "Update Quote" at bounding box center [872, 15] width 52 height 16
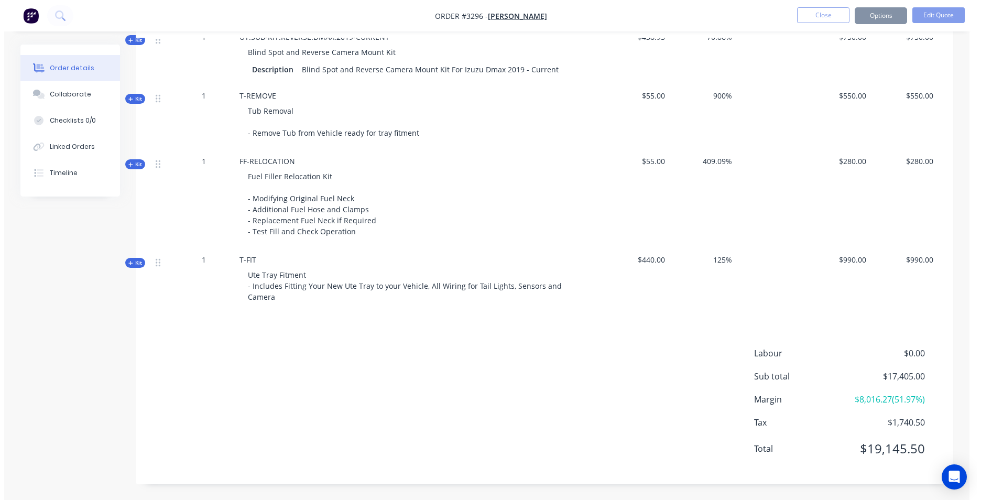
scroll to position [0, 0]
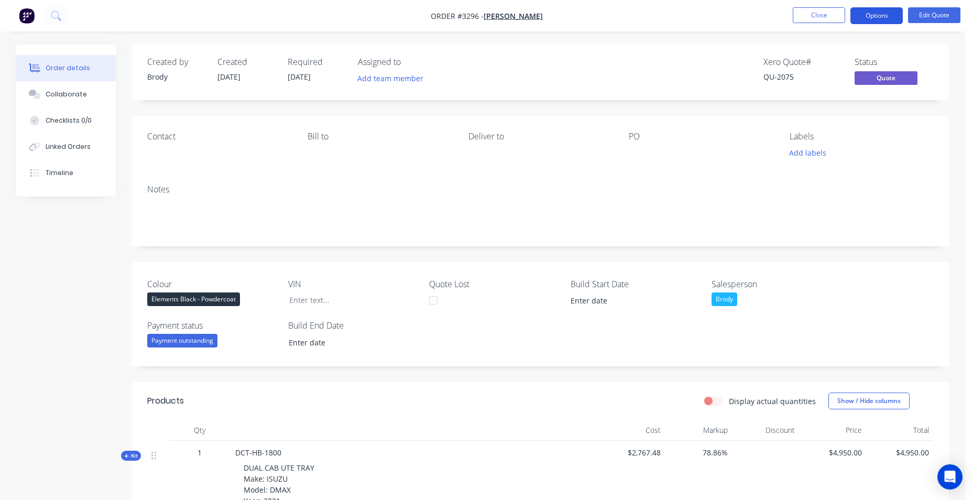
click at [882, 16] on button "Options" at bounding box center [876, 15] width 52 height 17
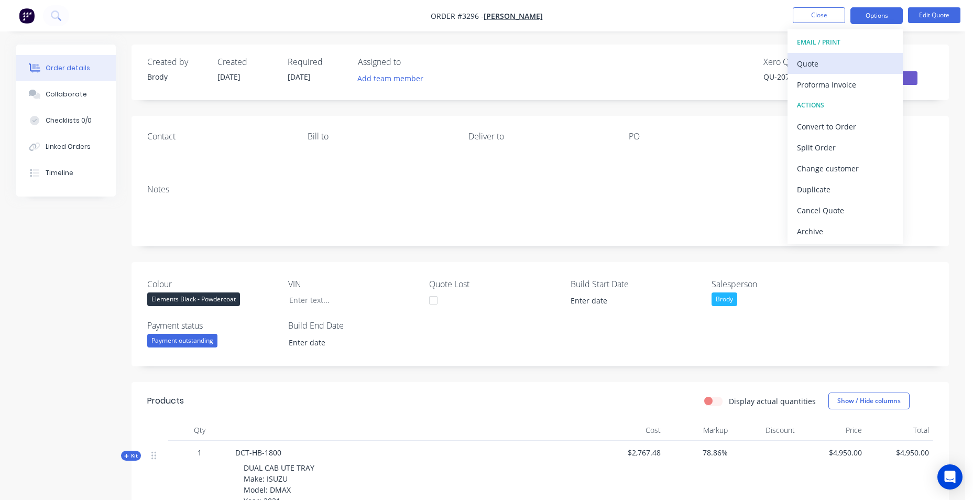
click at [884, 61] on div "Quote" at bounding box center [845, 63] width 96 height 15
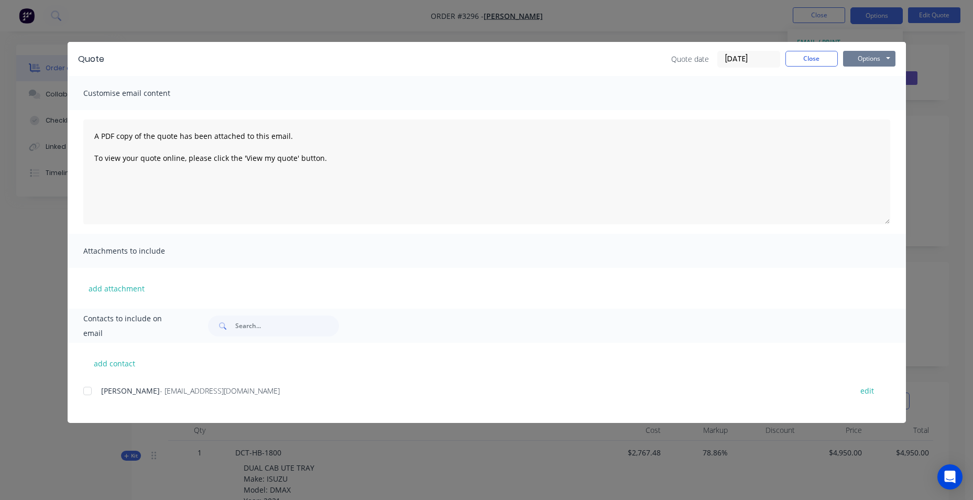
click at [881, 56] on button "Options" at bounding box center [869, 59] width 52 height 16
click at [873, 112] on button "Email" at bounding box center [876, 111] width 67 height 17
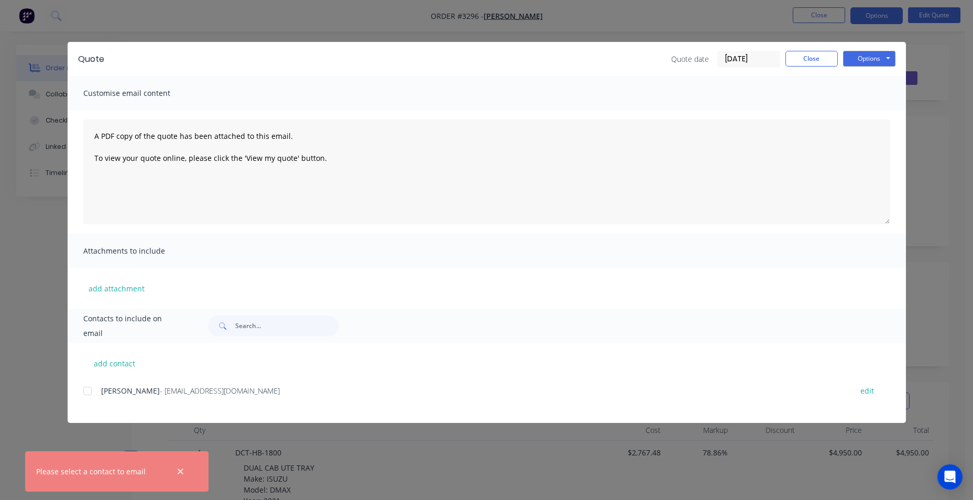
click at [85, 389] on div at bounding box center [87, 390] width 21 height 21
drag, startPoint x: 858, startPoint y: 57, endPoint x: 859, endPoint y: 64, distance: 7.4
click at [859, 57] on button "Options" at bounding box center [869, 59] width 52 height 16
click at [853, 115] on button "Email" at bounding box center [876, 111] width 67 height 17
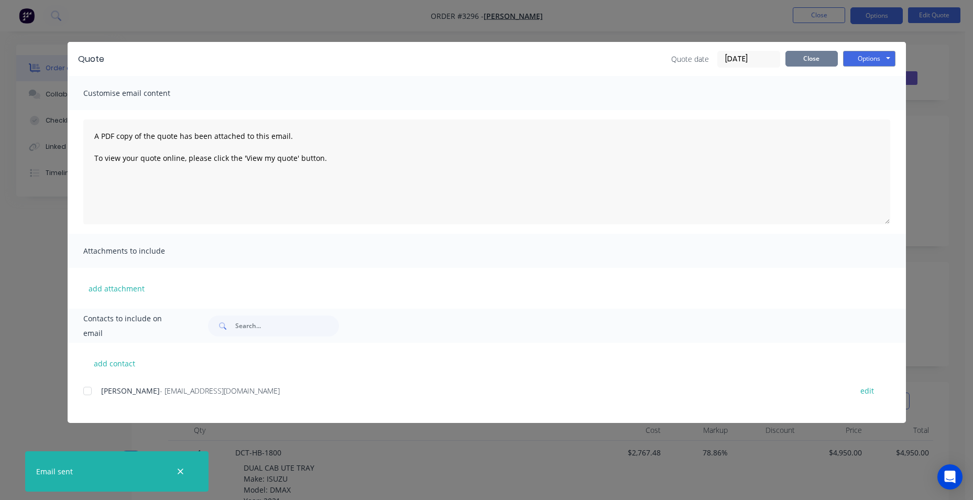
click at [809, 58] on button "Close" at bounding box center [811, 59] width 52 height 16
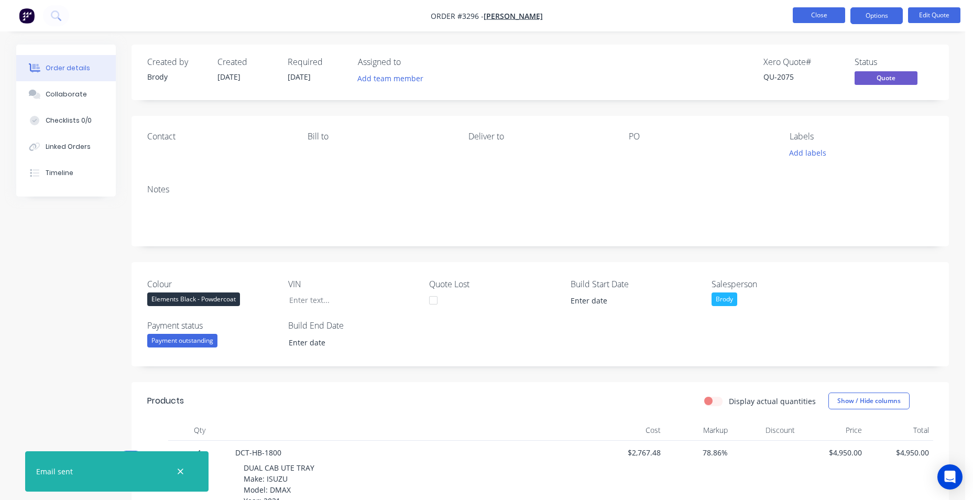
click at [808, 15] on button "Close" at bounding box center [819, 15] width 52 height 16
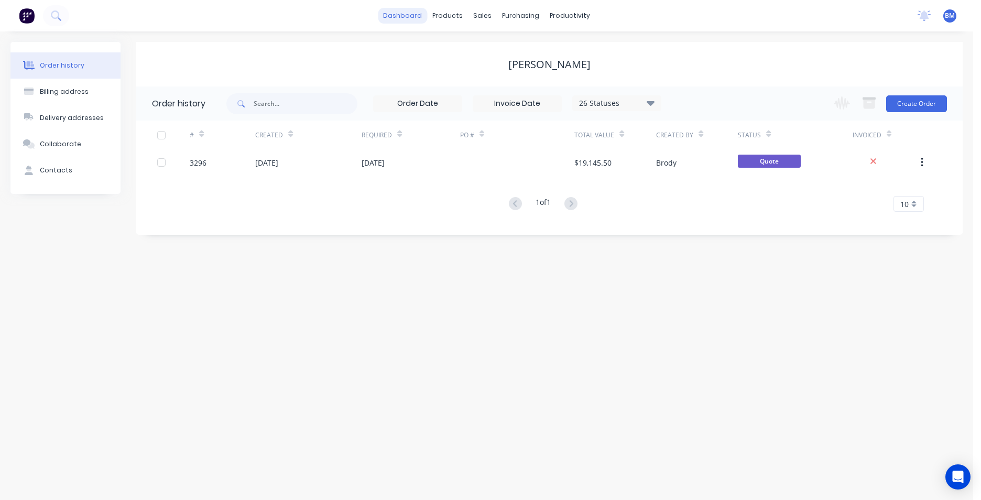
click at [404, 14] on link "dashboard" at bounding box center [402, 16] width 49 height 16
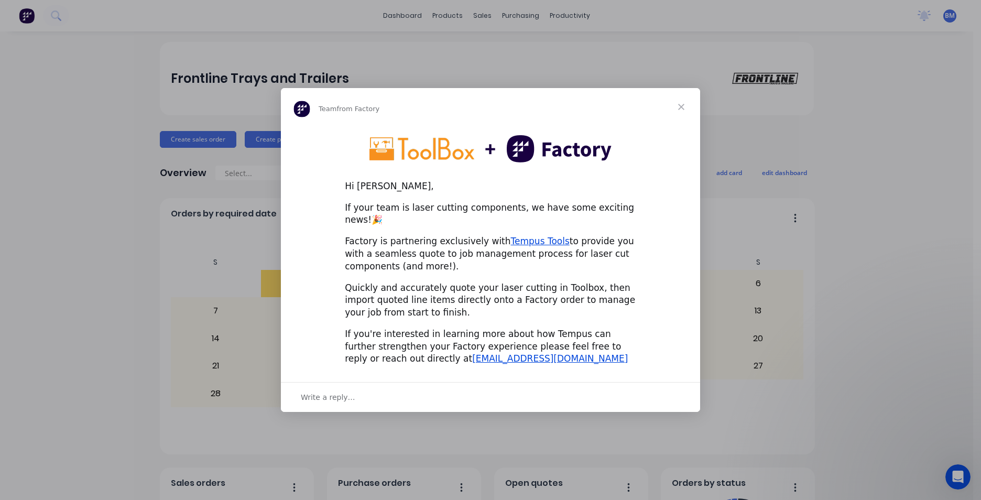
click at [902, 264] on div "Intercom messenger" at bounding box center [490, 250] width 981 height 500
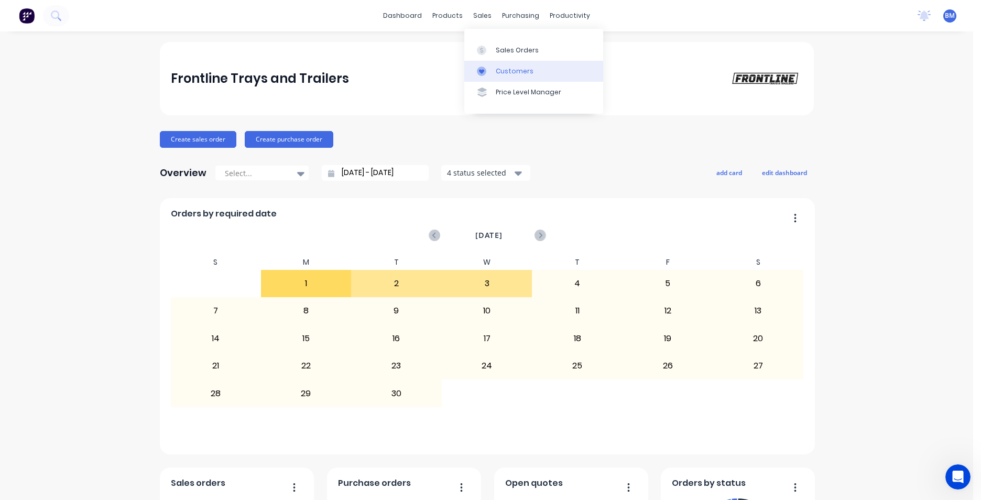
click at [524, 77] on link "Customers" at bounding box center [533, 71] width 139 height 21
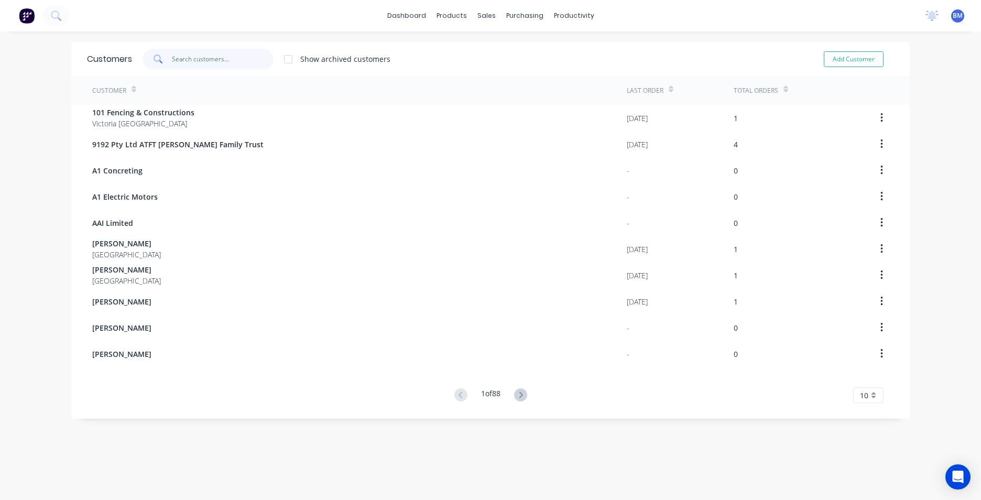
click at [256, 65] on input "text" at bounding box center [223, 59] width 102 height 21
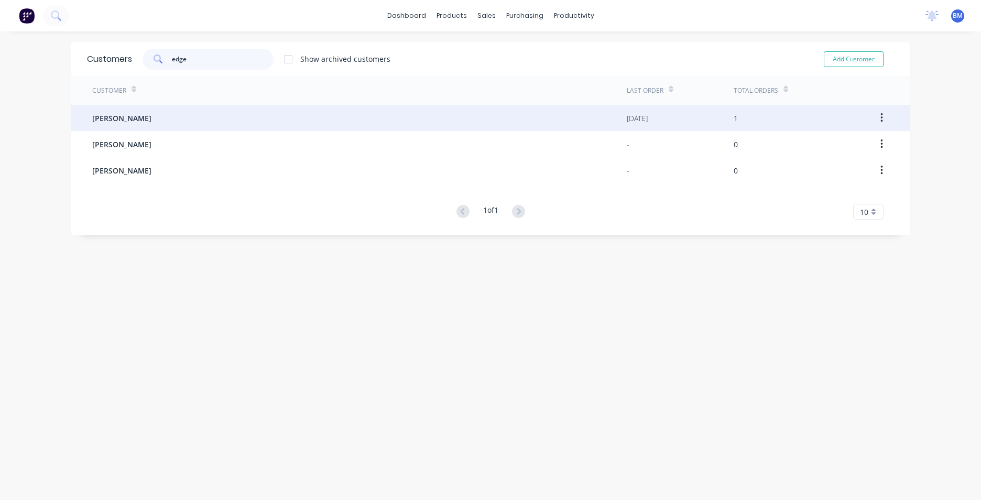
type input "edge"
click at [109, 116] on span "Jason Edge" at bounding box center [121, 118] width 59 height 11
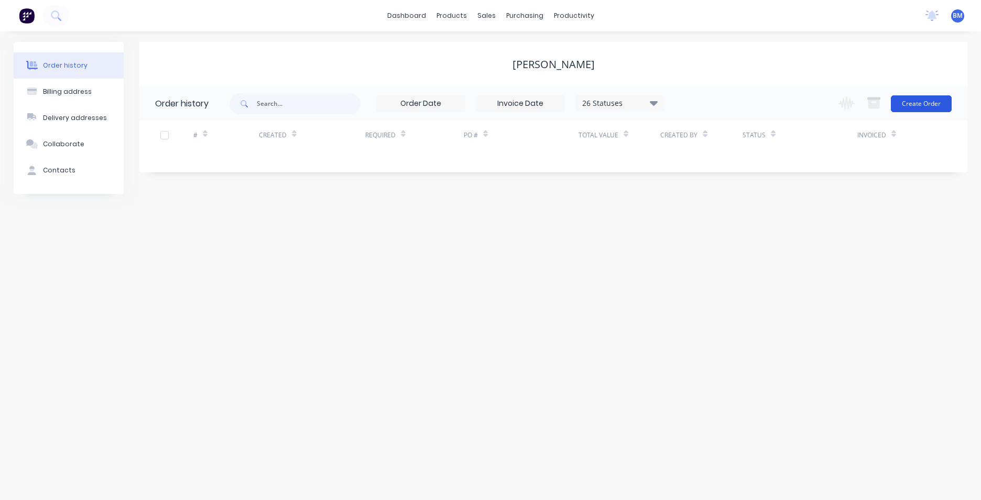
click at [927, 102] on button "Create Order" at bounding box center [921, 103] width 61 height 17
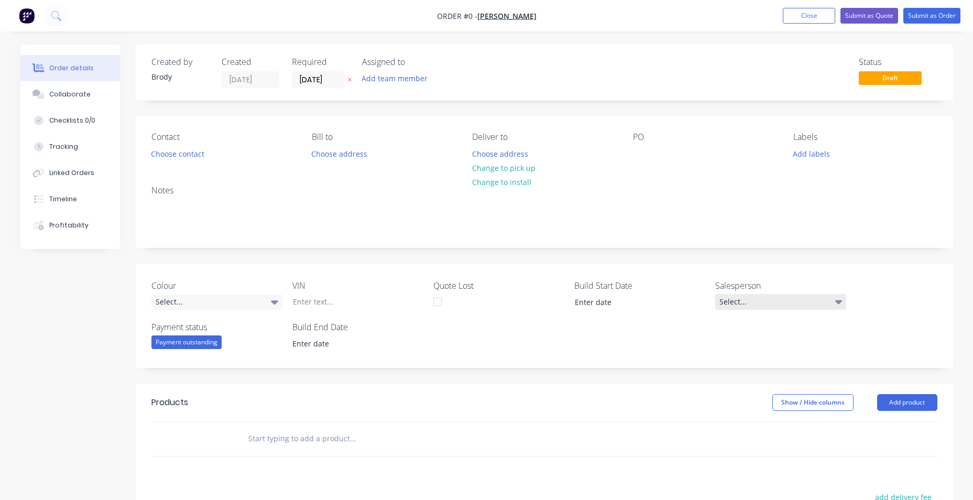
click at [739, 307] on div "Select..." at bounding box center [780, 302] width 131 height 16
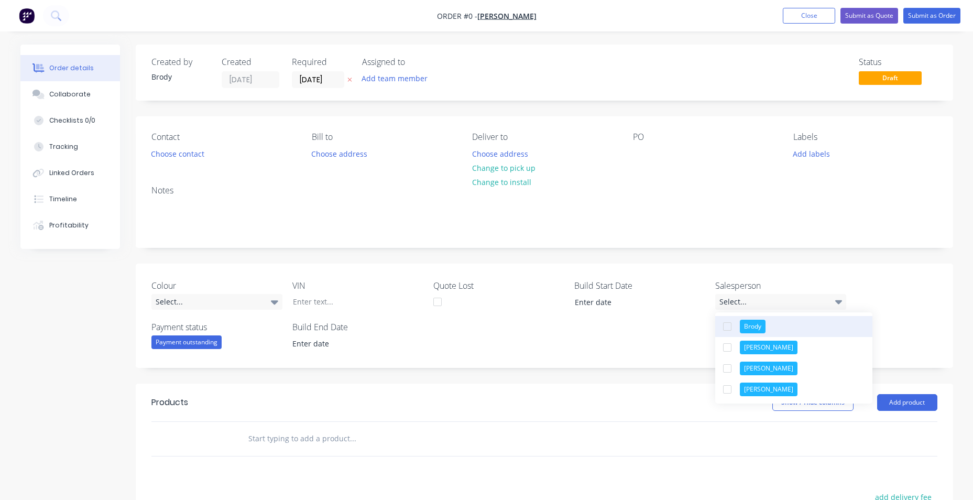
click at [744, 321] on div "Brody" at bounding box center [753, 327] width 26 height 14
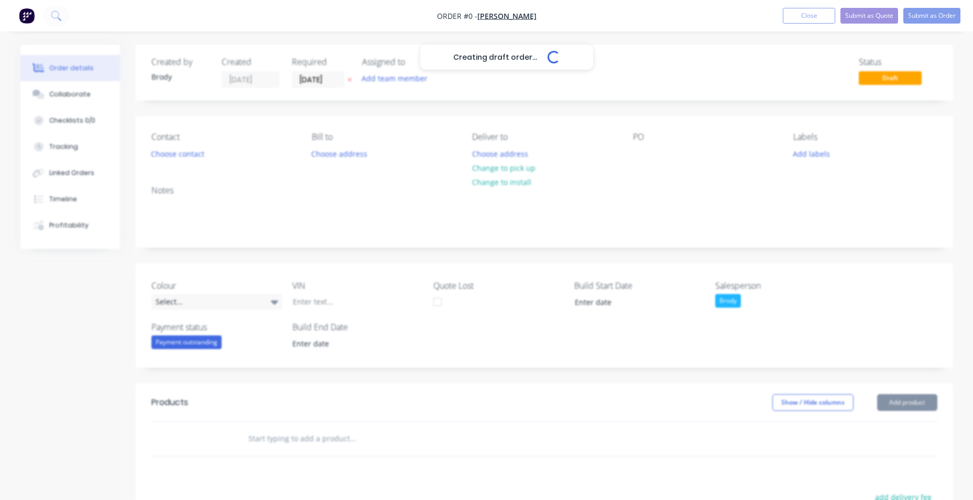
click at [673, 349] on div "Creating draft order... Loading... Order details Collaborate Checklists 0/0 Tra…" at bounding box center [487, 384] width 954 height 679
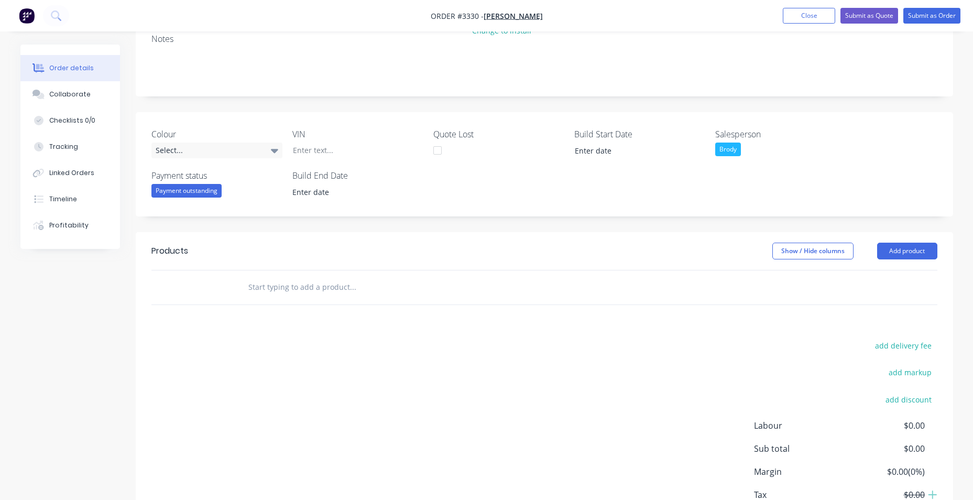
scroll to position [157, 0]
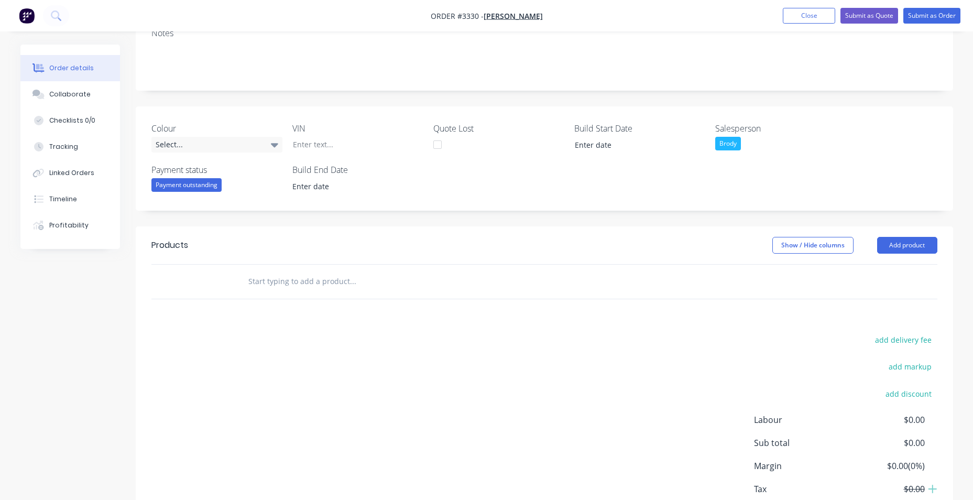
click at [307, 276] on input "text" at bounding box center [353, 281] width 210 height 21
type input "e"
click at [895, 246] on button "Add product" at bounding box center [907, 245] width 60 height 17
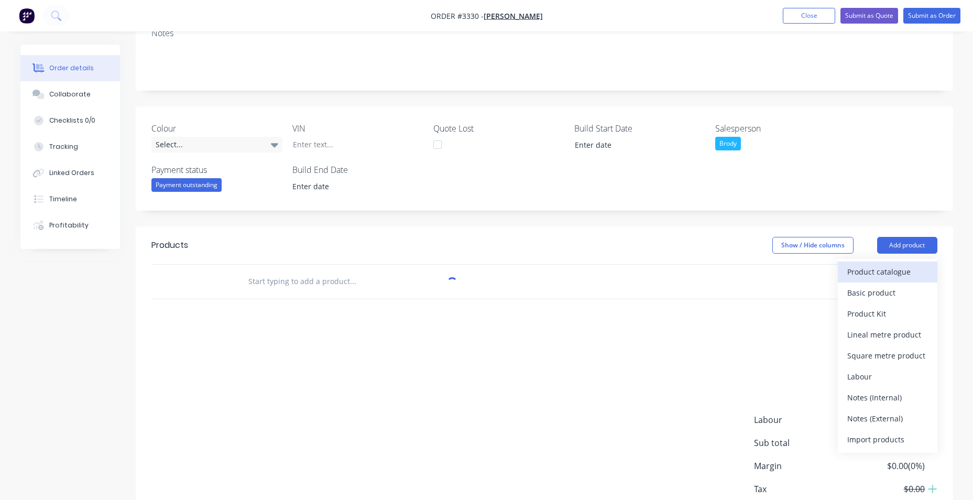
click at [903, 273] on div "Product catalogue" at bounding box center [887, 271] width 81 height 15
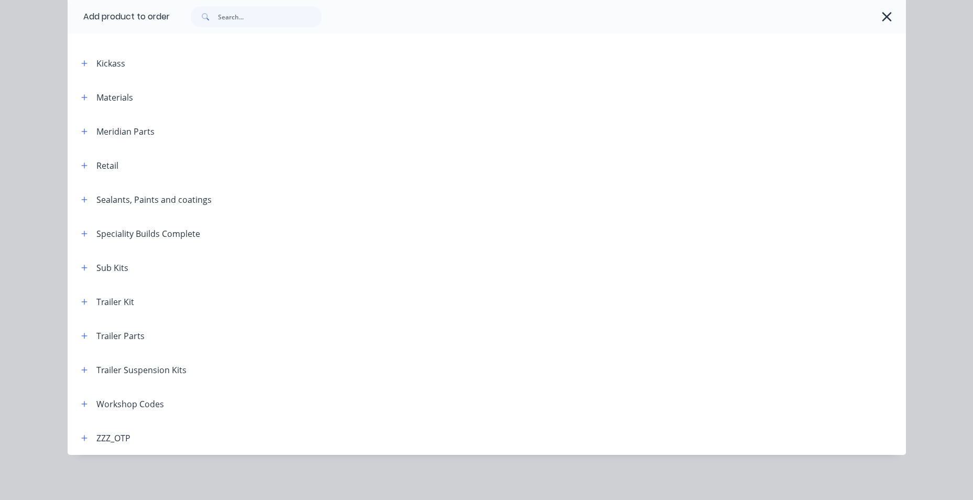
scroll to position [342, 0]
click at [81, 333] on icon "button" at bounding box center [84, 334] width 6 height 7
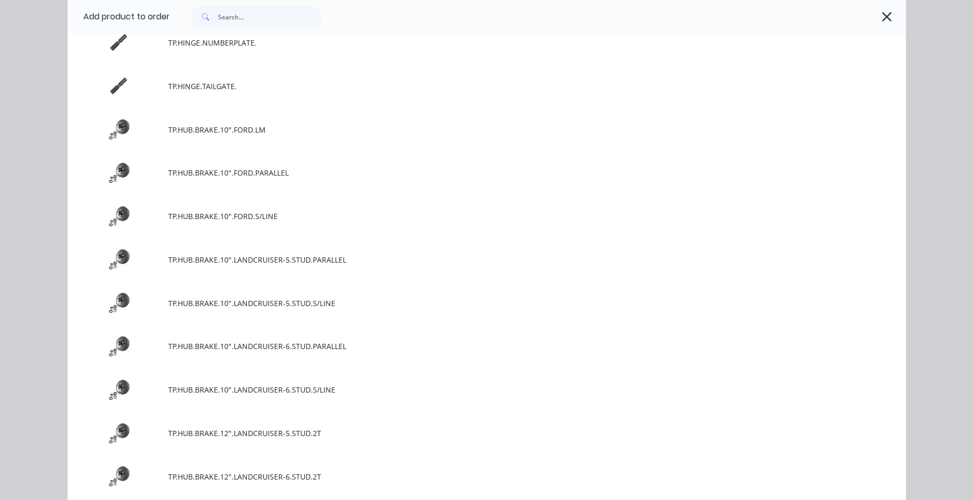
scroll to position [4533, 0]
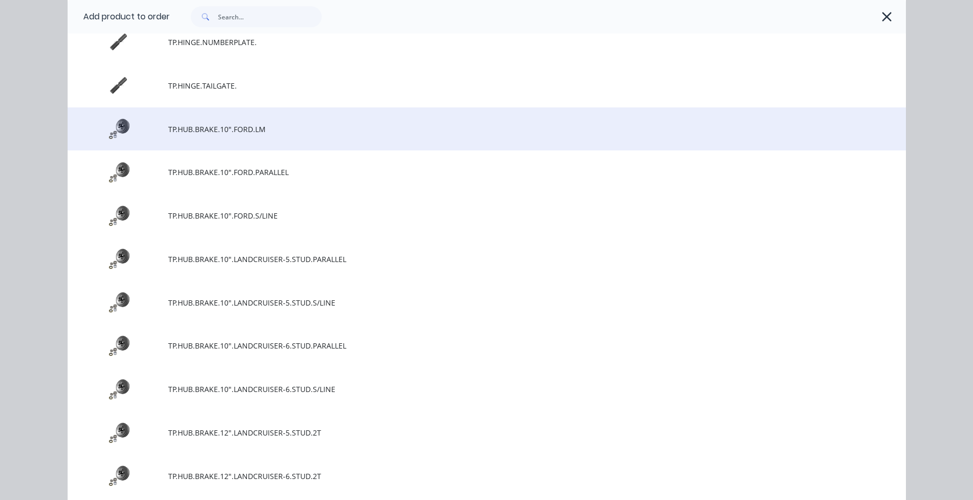
click at [187, 130] on span "TP.HUB.BRAKE.10".FORD.LM" at bounding box center [463, 129] width 590 height 11
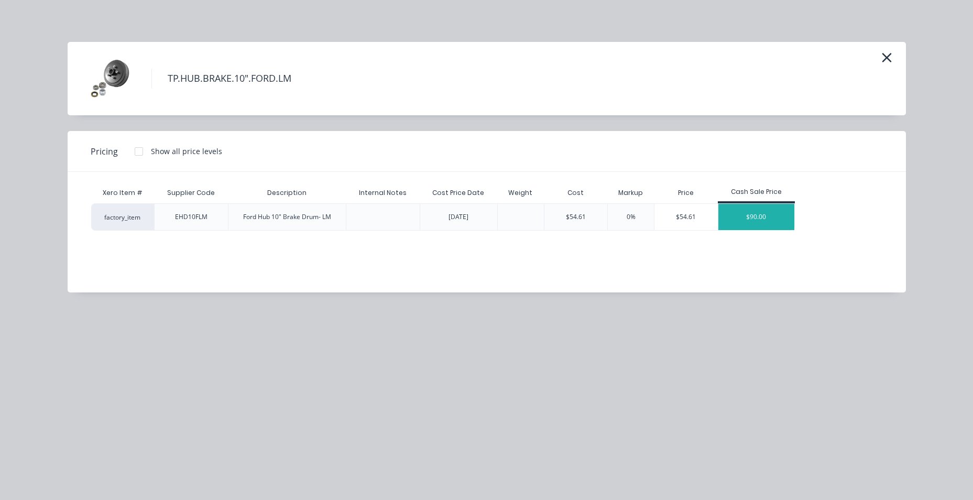
click at [735, 218] on div "$90.00" at bounding box center [756, 217] width 76 height 26
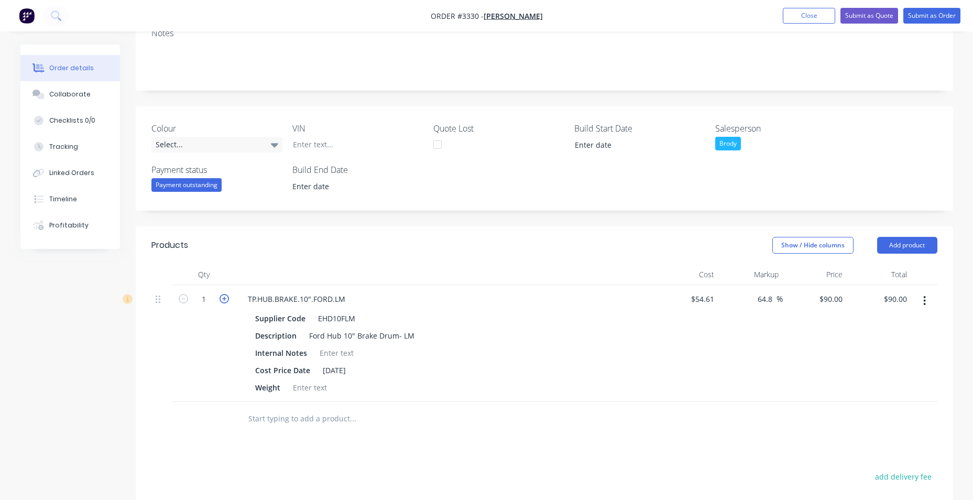
click at [226, 300] on icon "button" at bounding box center [224, 298] width 9 height 9
type input "2"
type input "$180.00"
click at [182, 301] on icon "button" at bounding box center [183, 298] width 9 height 9
type input "1"
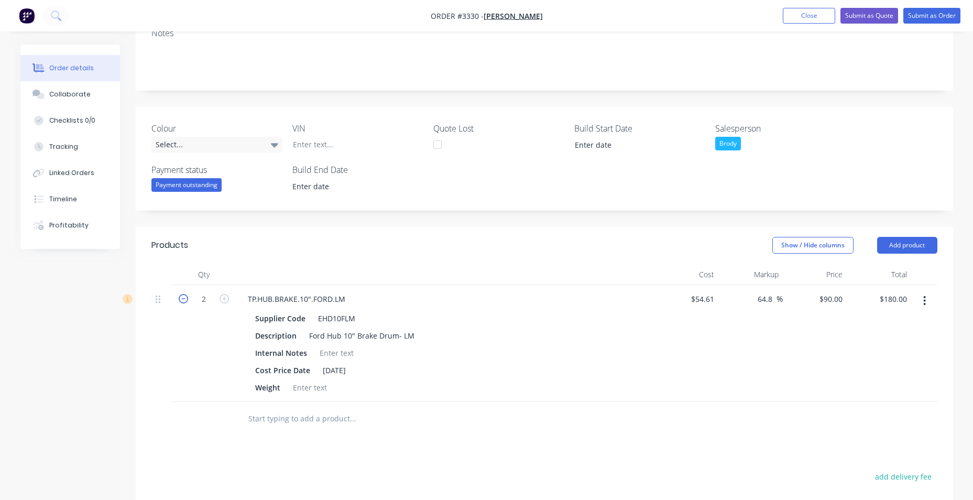
type input "$90.00"
click at [896, 245] on button "Add product" at bounding box center [907, 245] width 60 height 17
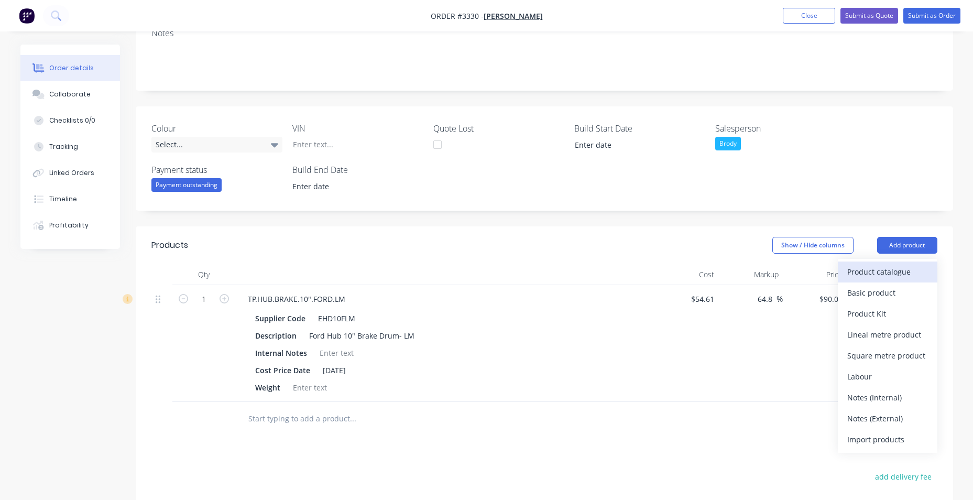
click at [882, 277] on div "Product catalogue" at bounding box center [887, 271] width 81 height 15
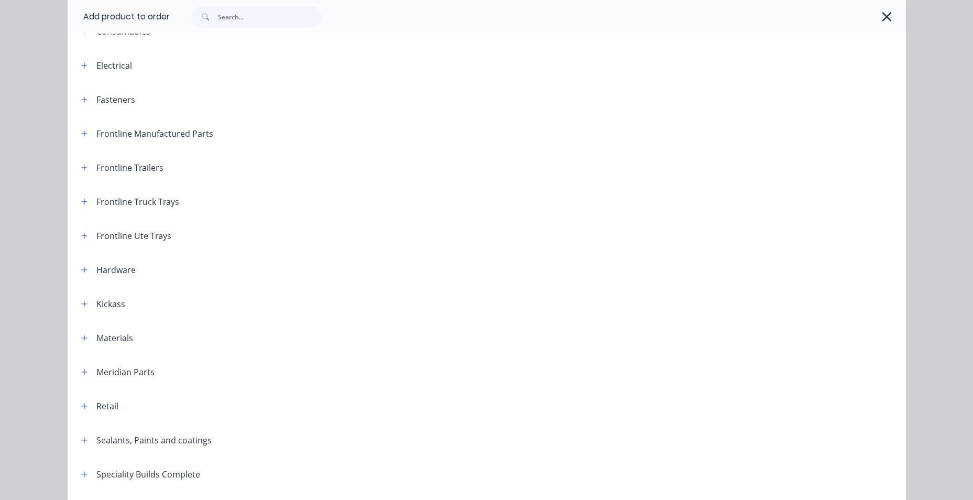
scroll to position [262, 0]
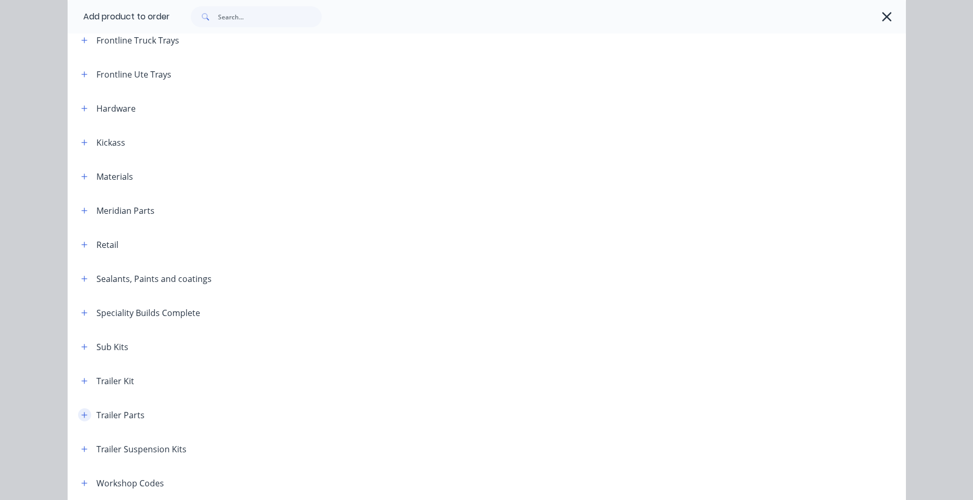
click at [83, 416] on icon "button" at bounding box center [84, 414] width 6 height 7
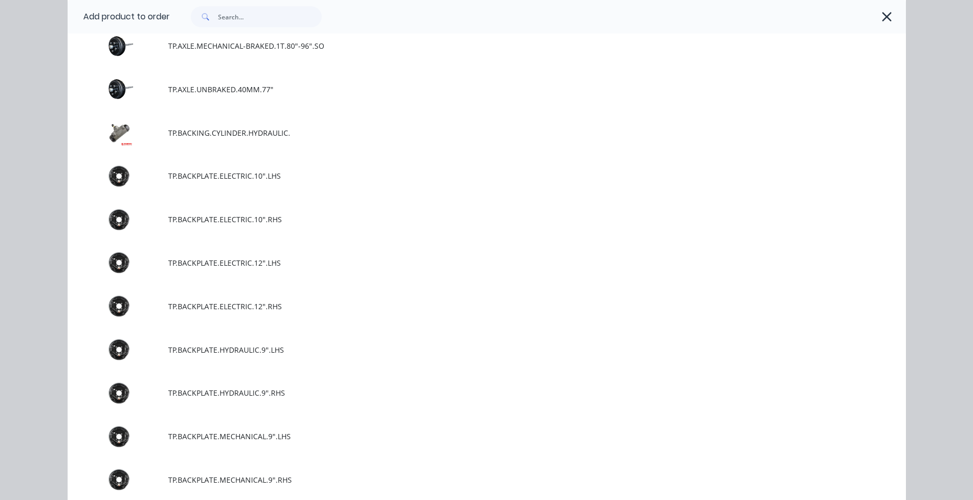
scroll to position [1467, 0]
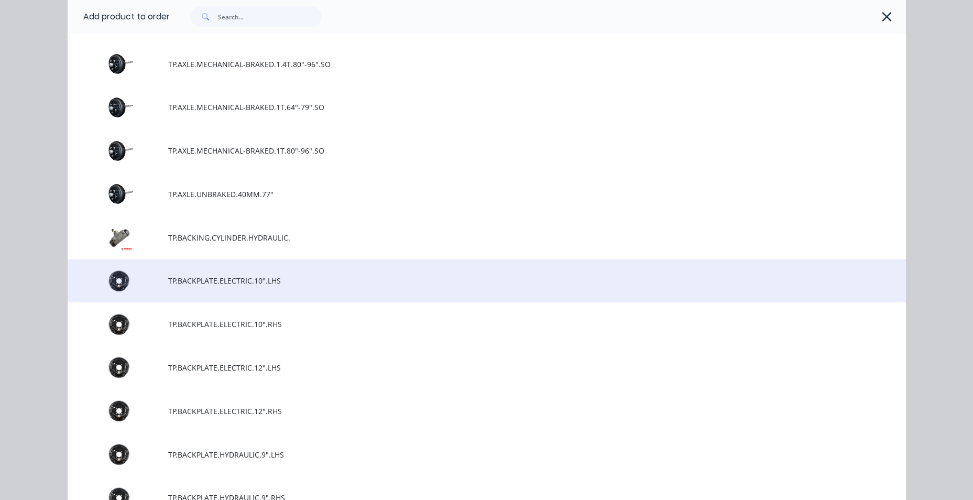
click at [213, 278] on span "TP.BACKPLATE.ELECTRIC.10".LHS" at bounding box center [463, 280] width 590 height 11
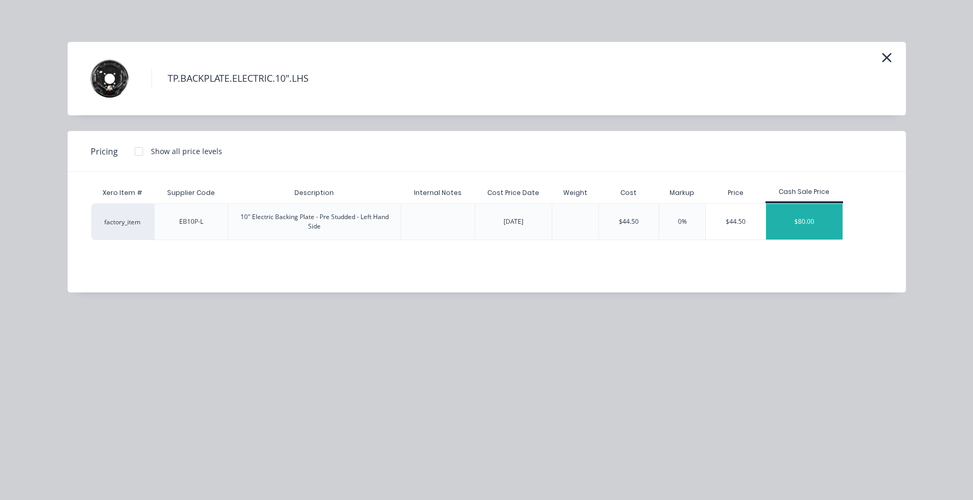
click at [808, 225] on div "$80.00" at bounding box center [804, 222] width 76 height 36
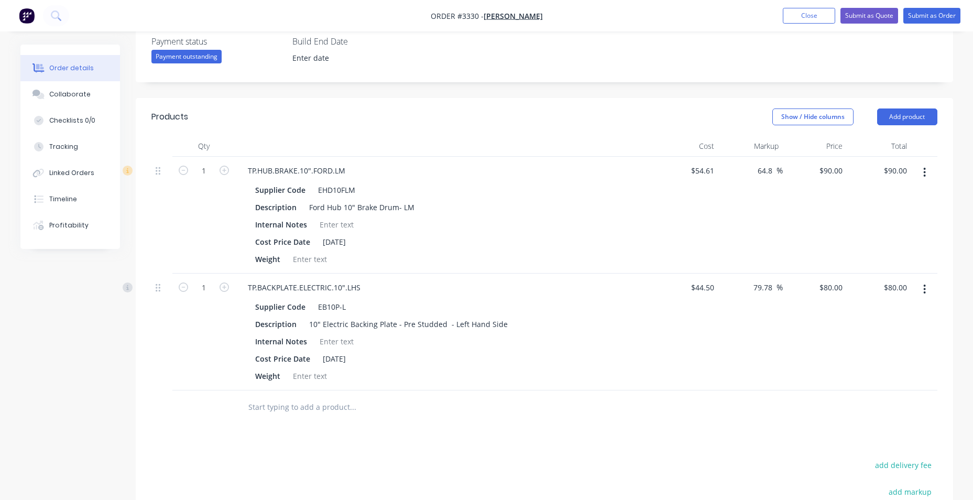
scroll to position [314, 0]
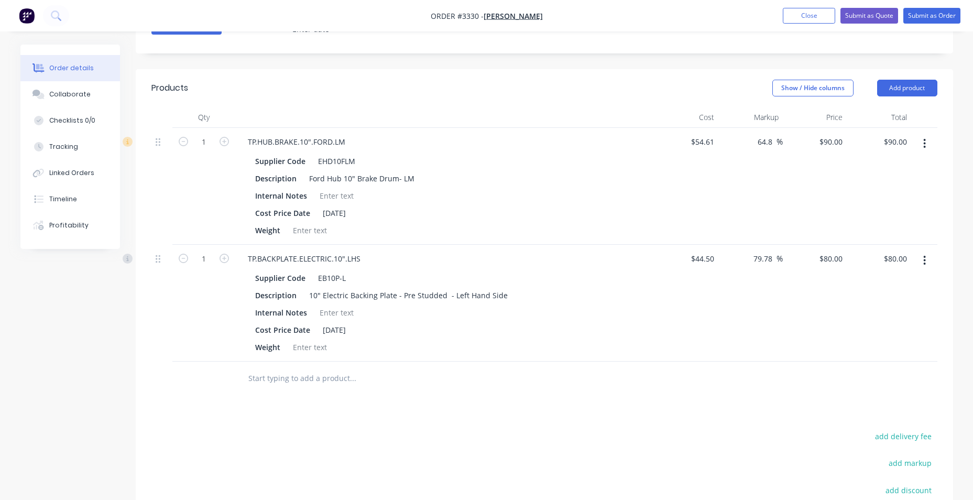
click at [327, 375] on input "text" at bounding box center [353, 378] width 210 height 21
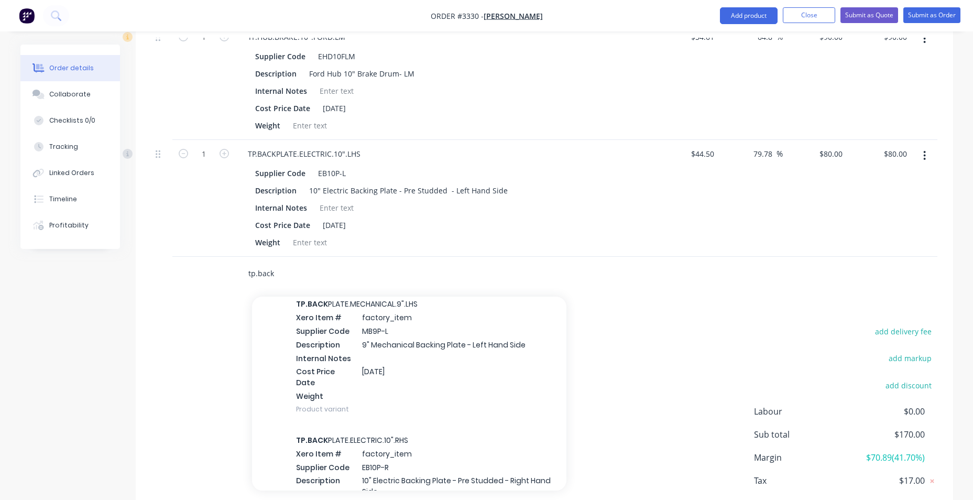
scroll to position [1415, 0]
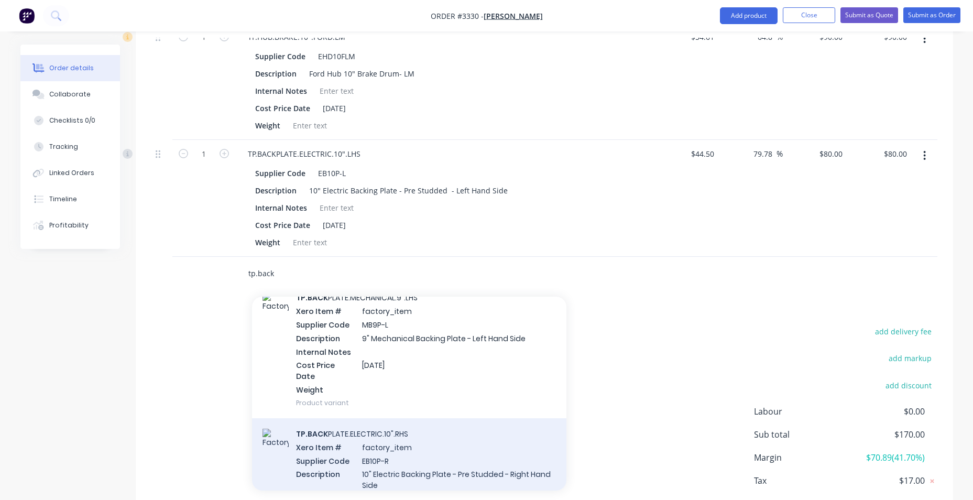
type input "tp.back"
click at [394, 418] on div "TP.BACK PLATE.ELECTRIC.10".RHS Xero Item # factory_item Supplier Code EB10P-R D…" at bounding box center [409, 491] width 314 height 147
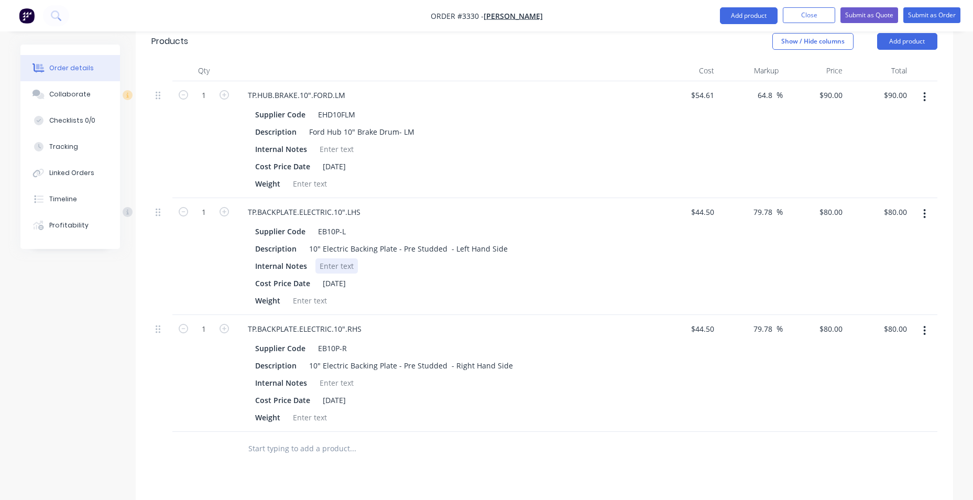
scroll to position [314, 0]
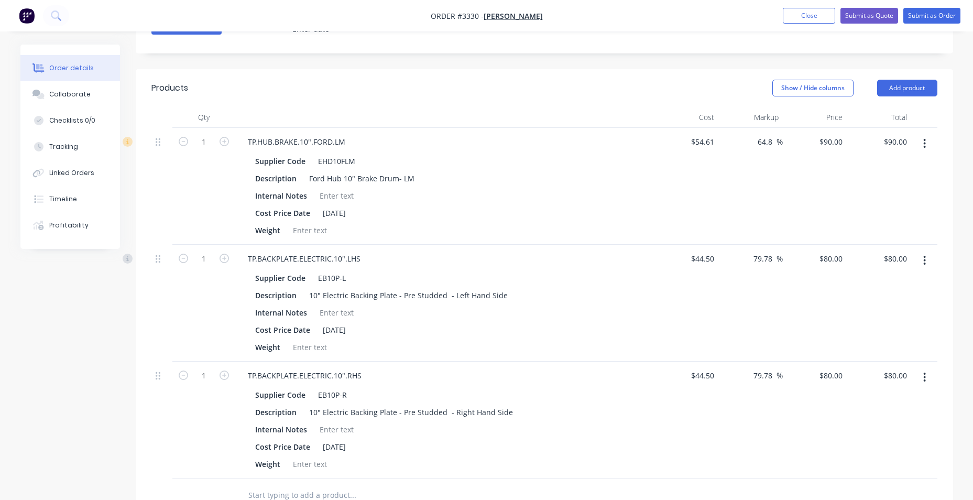
click at [925, 145] on icon "button" at bounding box center [924, 144] width 3 height 12
click at [225, 142] on icon "button" at bounding box center [224, 141] width 9 height 9
type input "2"
type input "$180.00"
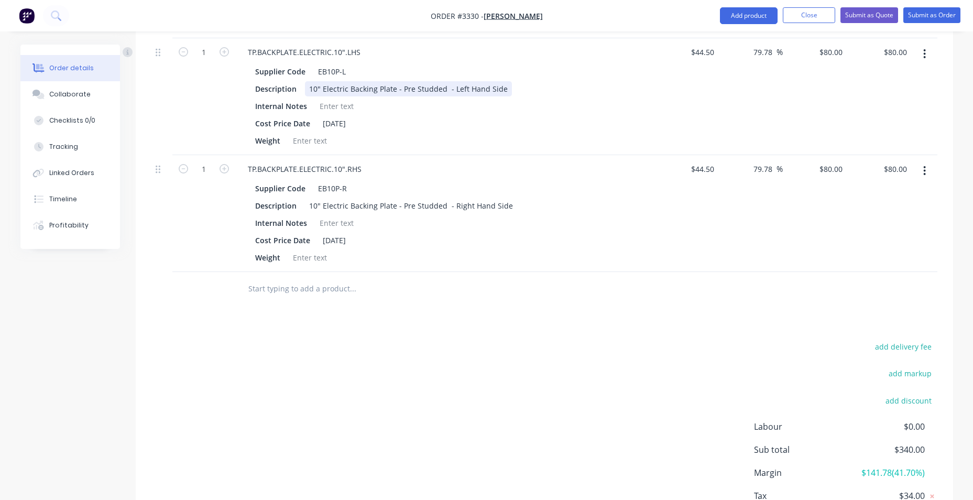
scroll to position [524, 0]
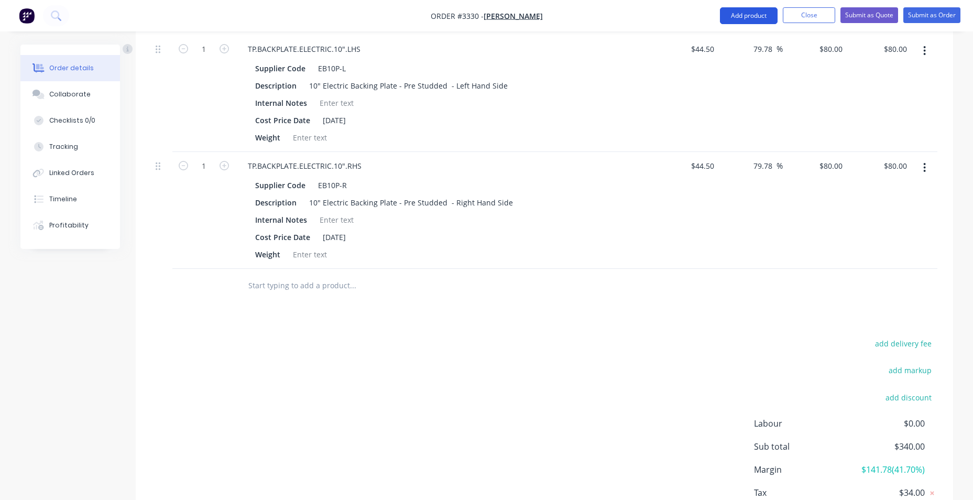
click at [731, 14] on button "Add product" at bounding box center [749, 15] width 58 height 17
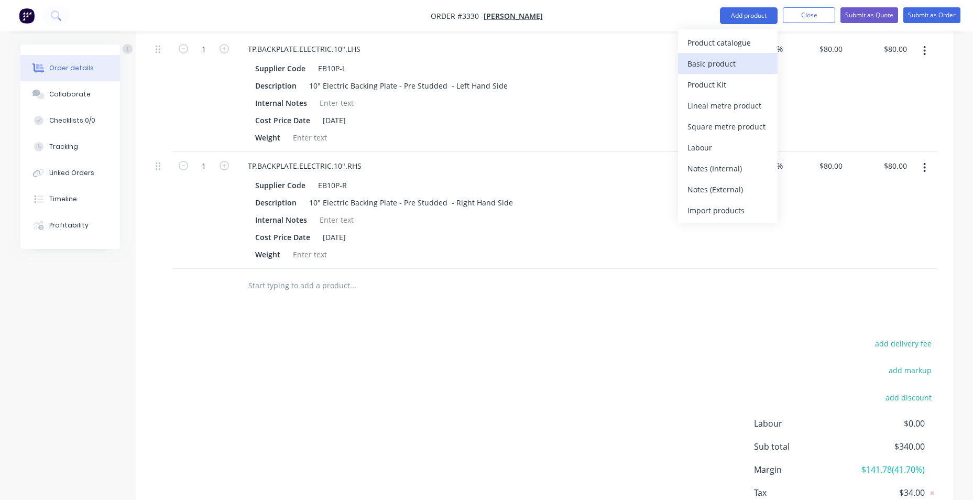
click at [709, 59] on div "Basic product" at bounding box center [727, 63] width 81 height 15
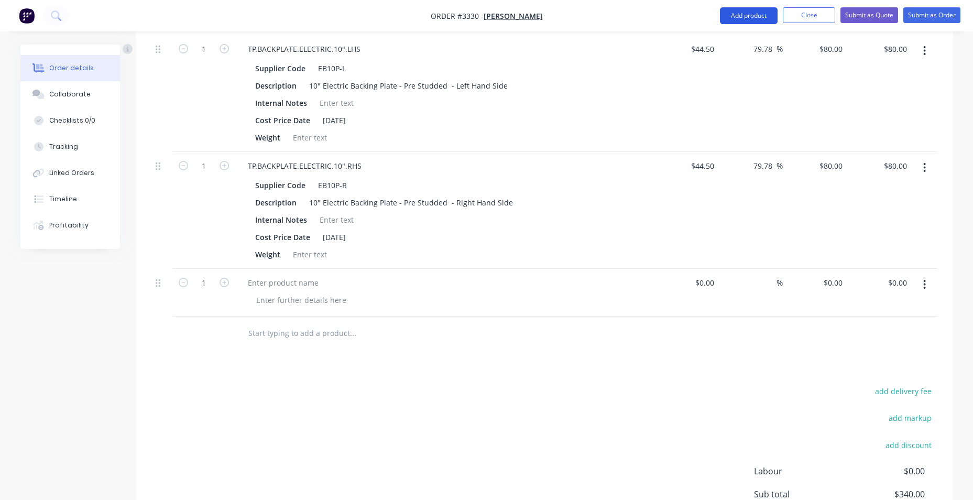
click at [746, 10] on button "Add product" at bounding box center [749, 15] width 58 height 17
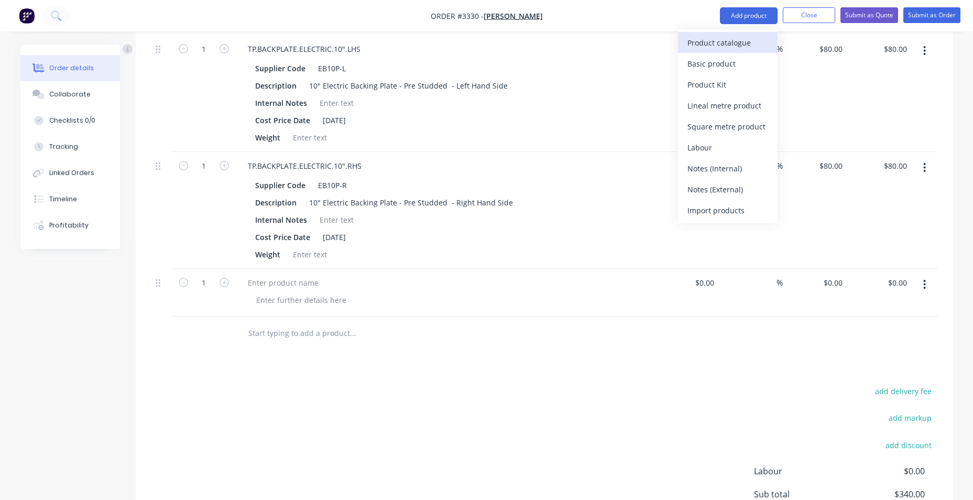
click at [737, 41] on div "Product catalogue" at bounding box center [727, 42] width 81 height 15
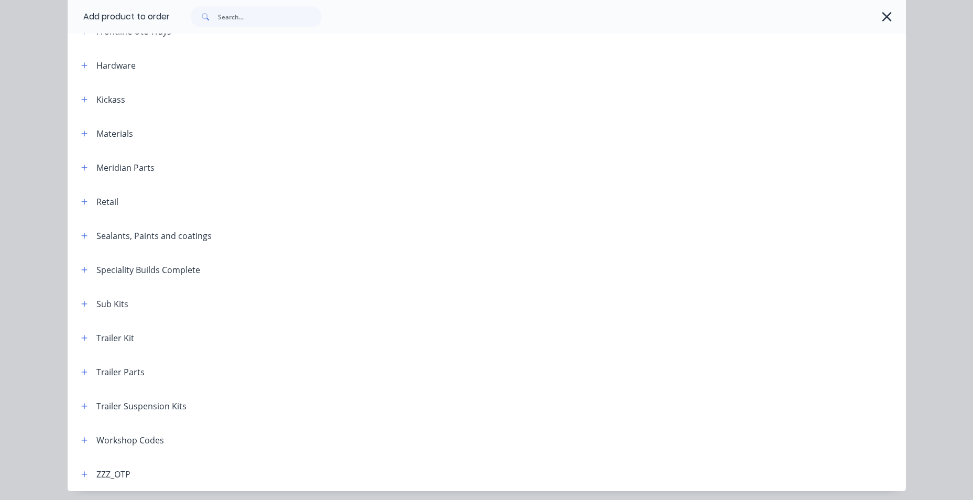
scroll to position [342, 0]
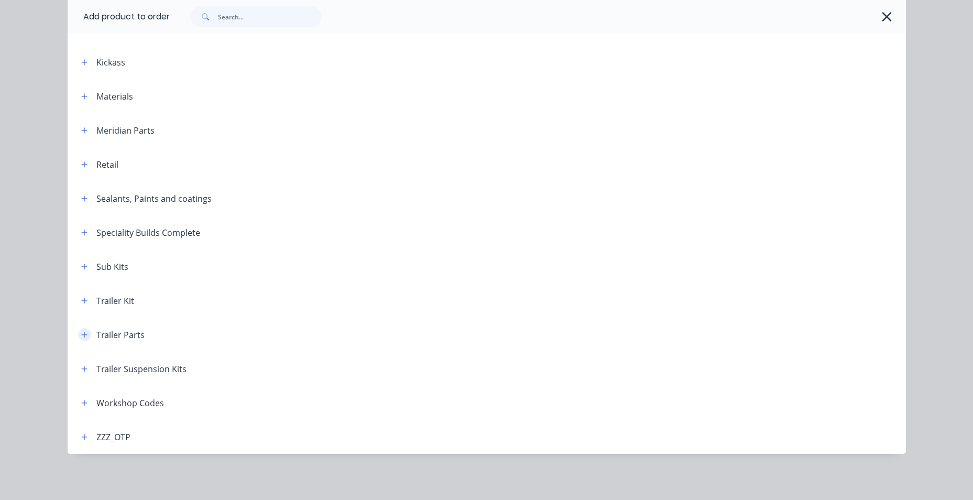
click at [81, 335] on icon "button" at bounding box center [84, 335] width 6 height 6
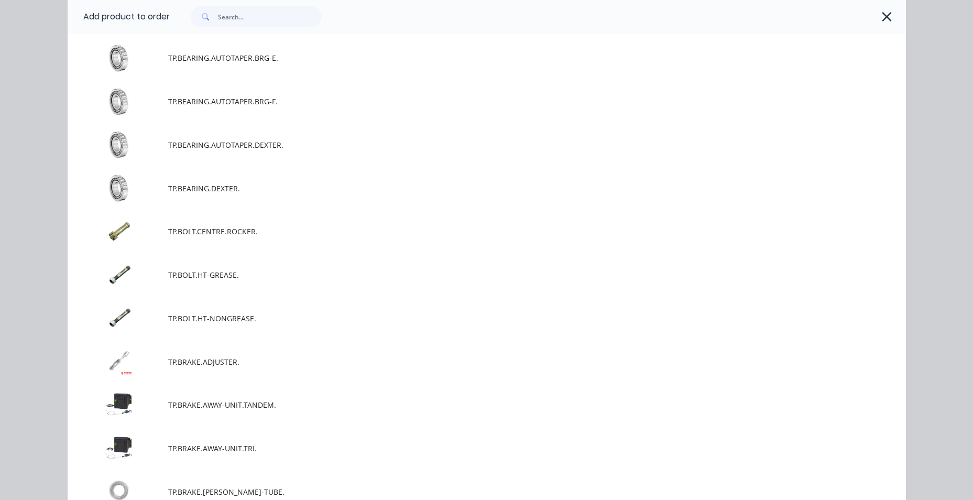
scroll to position [2281, 0]
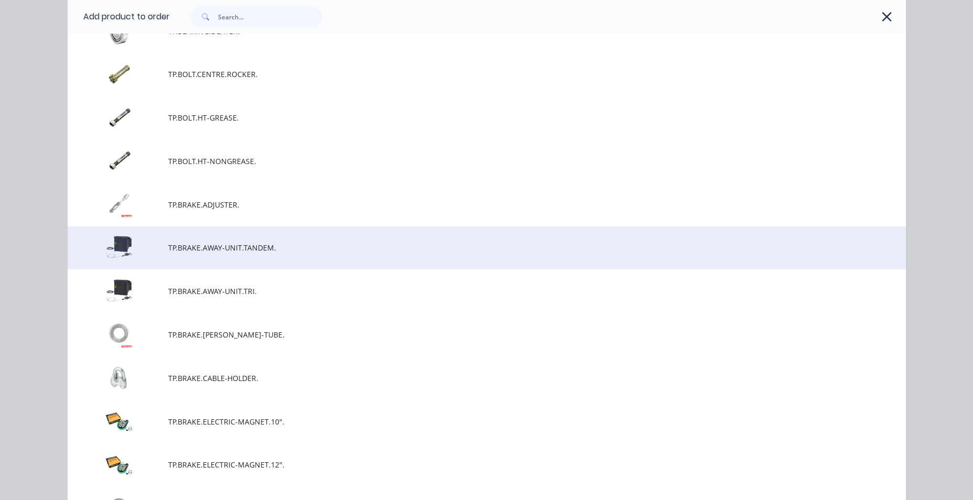
click at [281, 251] on span "TP.BRAKE.AWAY-UNIT.TANDEM." at bounding box center [463, 247] width 590 height 11
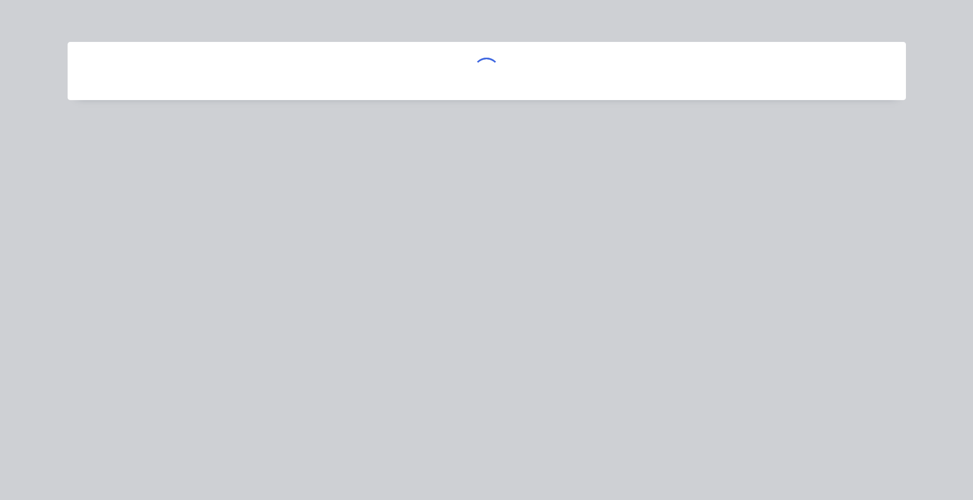
scroll to position [0, 0]
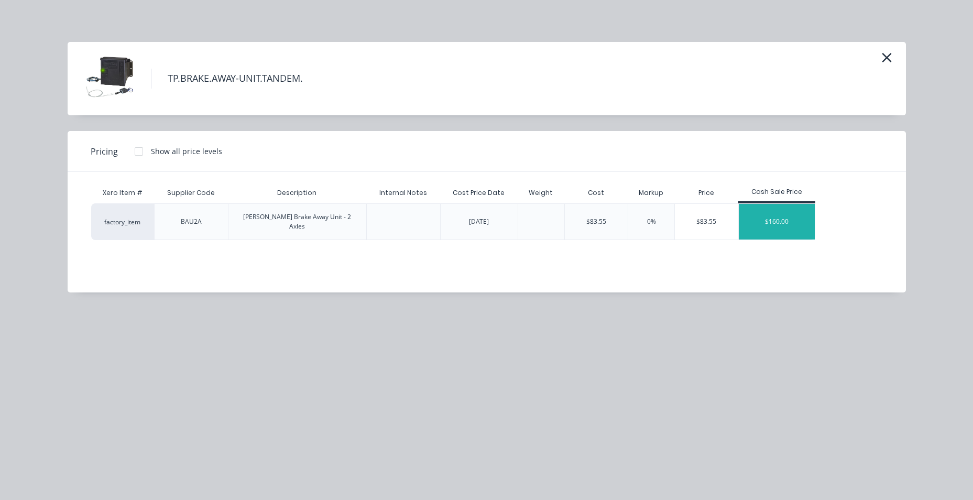
click at [807, 215] on div "$160.00" at bounding box center [777, 222] width 76 height 36
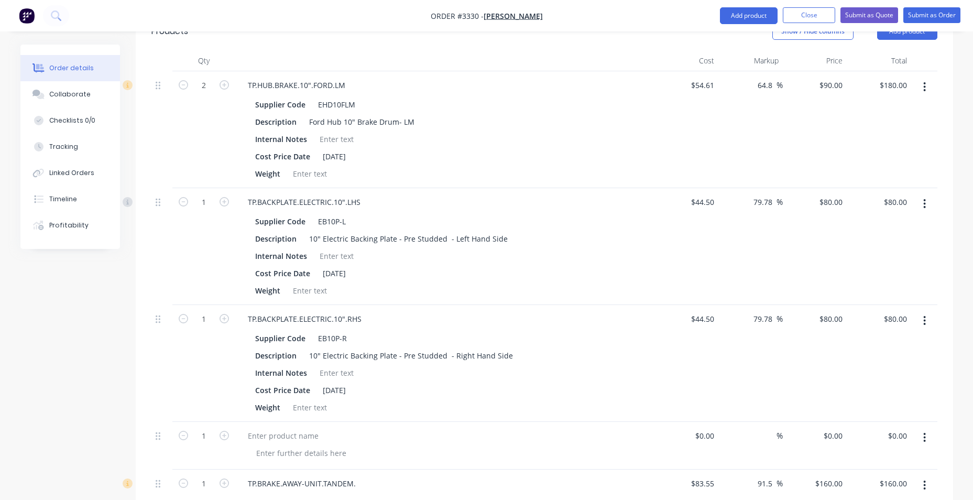
scroll to position [472, 0]
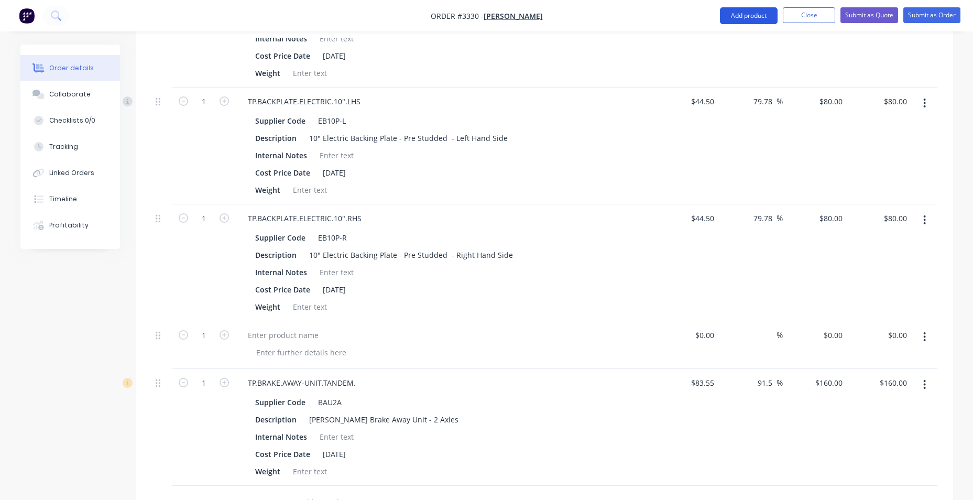
click at [755, 16] on button "Add product" at bounding box center [749, 15] width 58 height 17
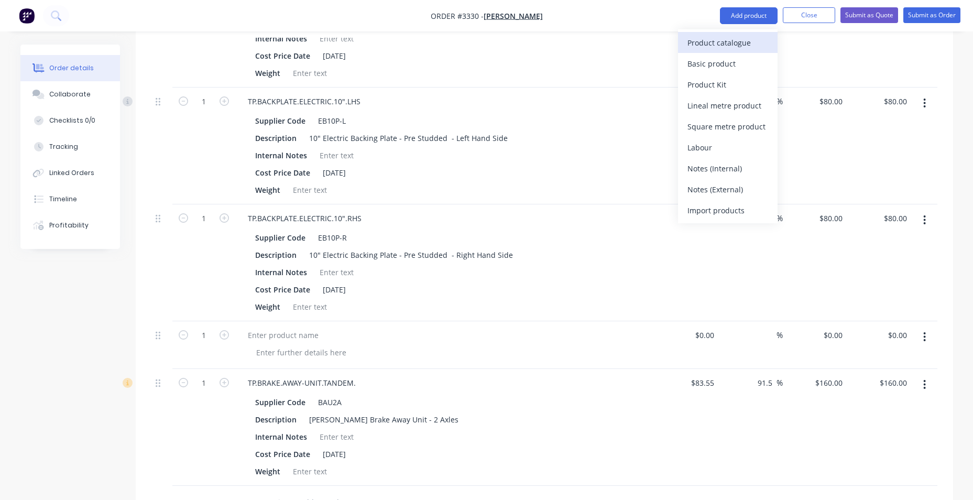
click at [741, 47] on div "Product catalogue" at bounding box center [727, 42] width 81 height 15
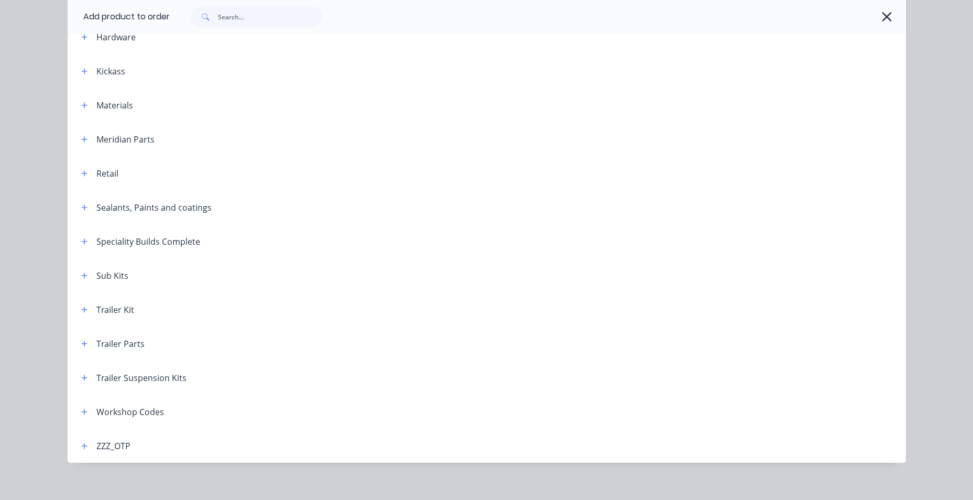
scroll to position [342, 0]
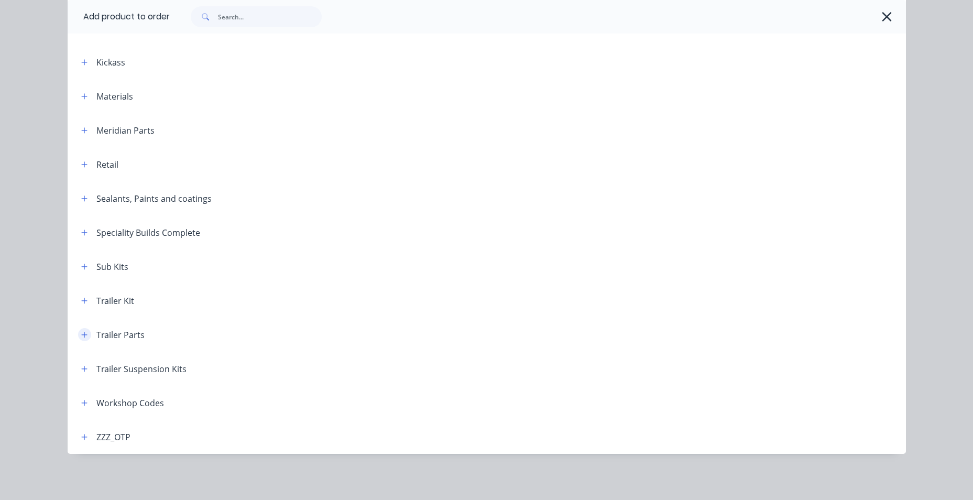
click at [81, 335] on icon "button" at bounding box center [84, 334] width 6 height 7
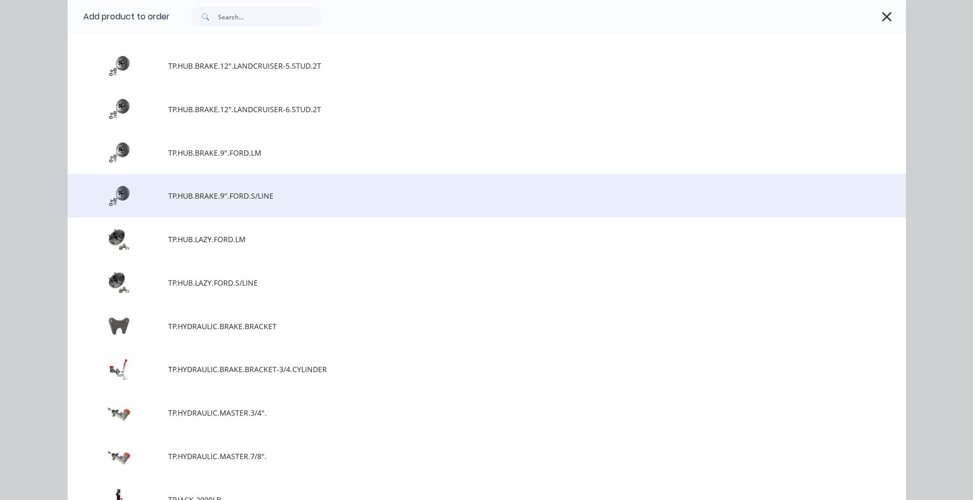
scroll to position [4481, 0]
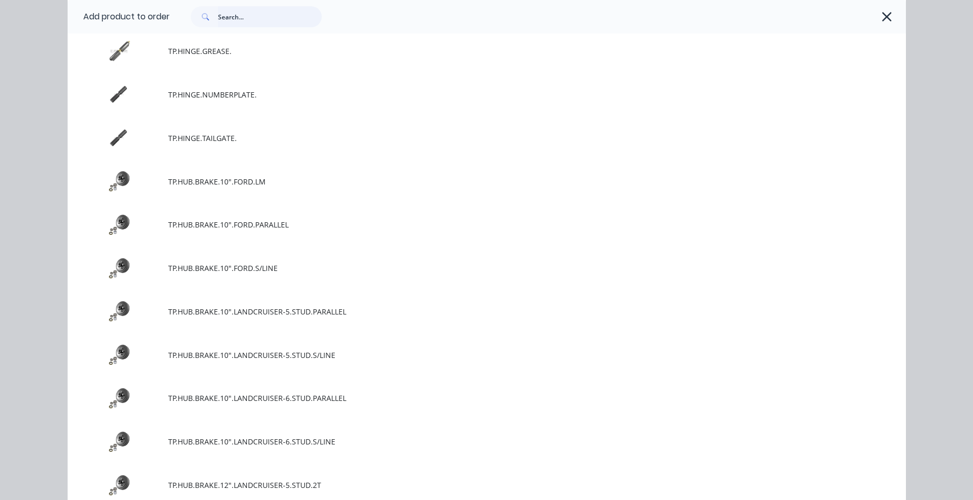
click at [244, 23] on input "text" at bounding box center [270, 16] width 104 height 21
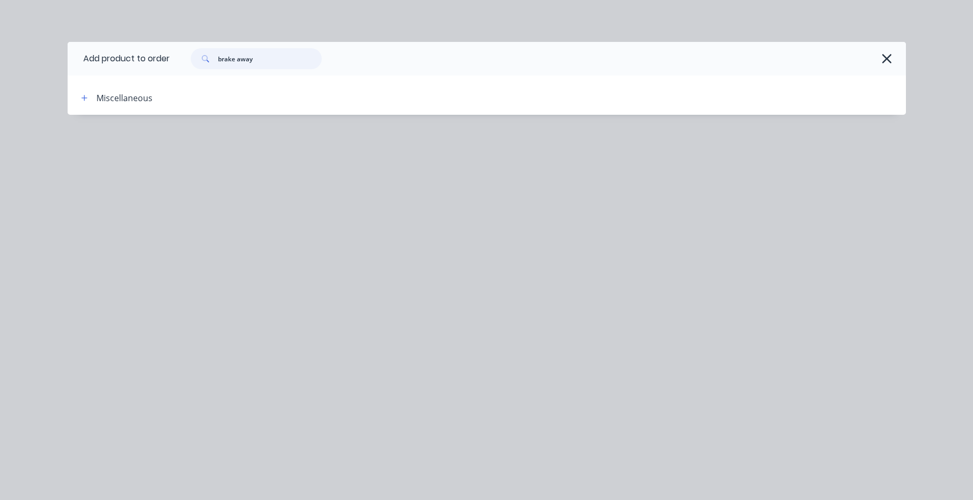
drag, startPoint x: 272, startPoint y: 64, endPoint x: 245, endPoint y: 64, distance: 27.8
click at [245, 64] on input "brake away" at bounding box center [270, 58] width 104 height 21
type input "b"
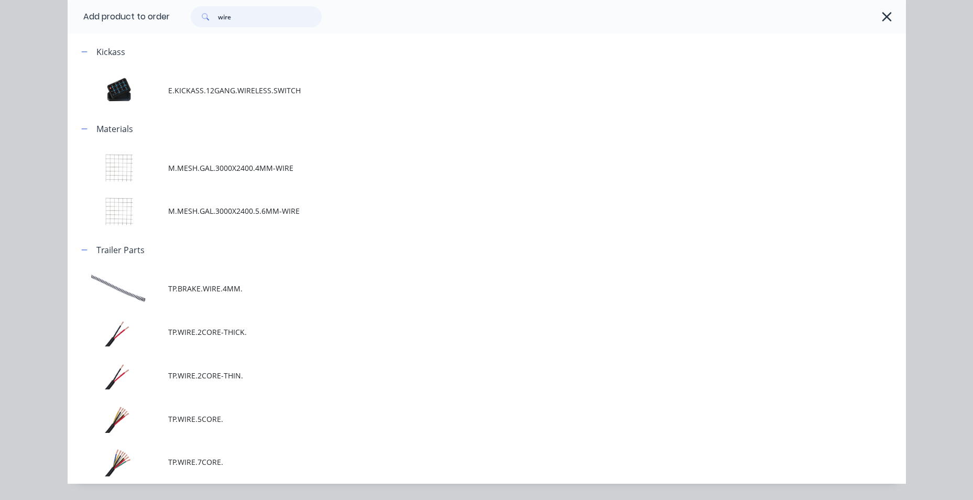
scroll to position [144, 0]
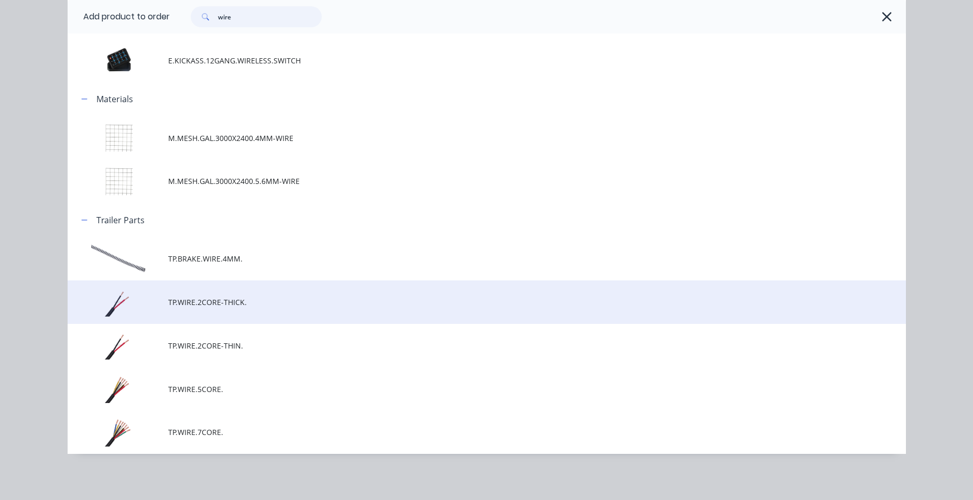
type input "wire"
click at [261, 302] on span "TP.WIRE.2CORE-THICK." at bounding box center [463, 302] width 590 height 11
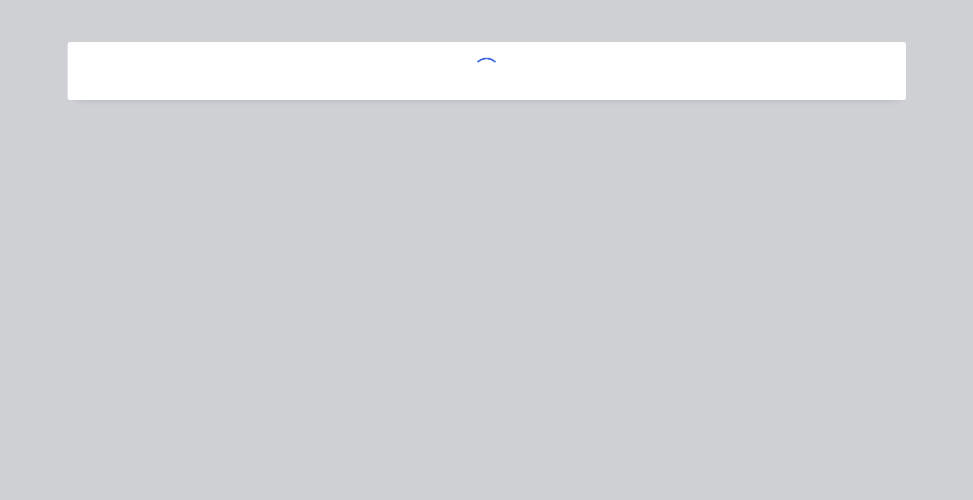
scroll to position [0, 0]
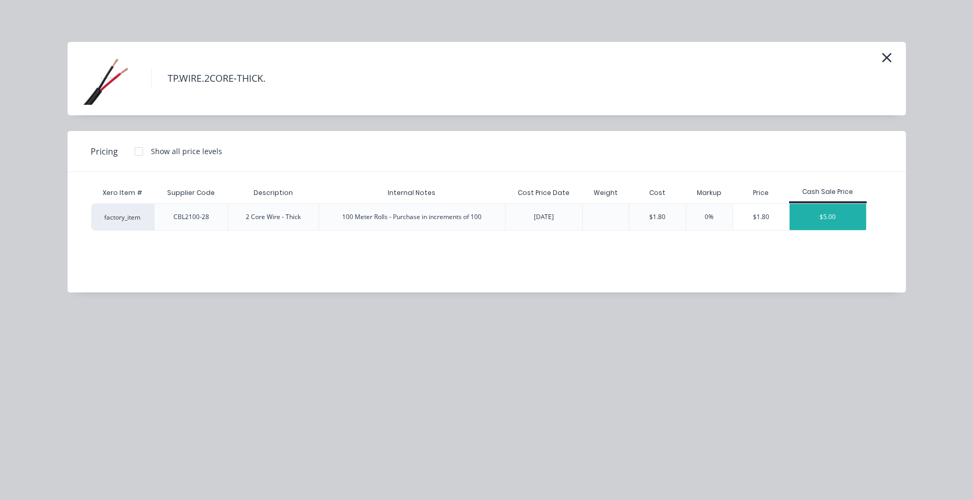
click at [809, 213] on div "$5.00" at bounding box center [828, 217] width 76 height 26
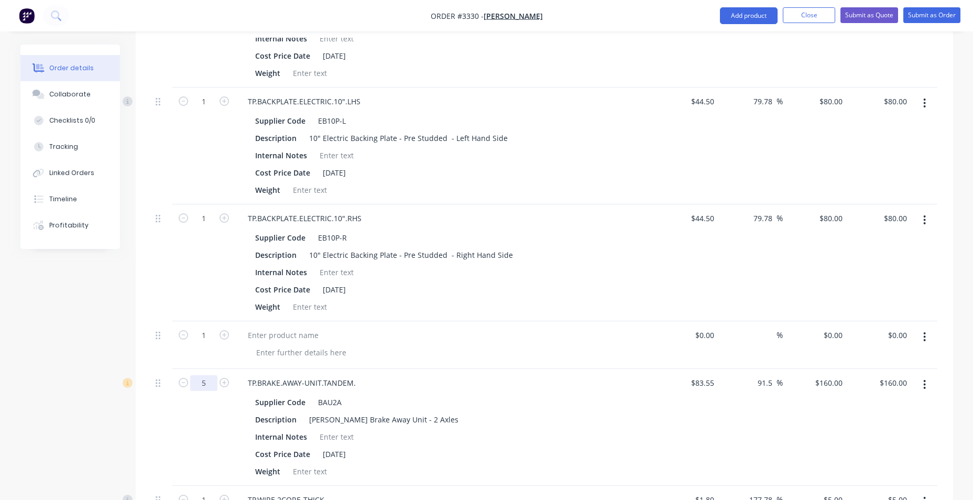
type input "5"
type input "$800.00"
click at [603, 296] on div "Cost Price Date 15/07/2025" at bounding box center [443, 289] width 384 height 15
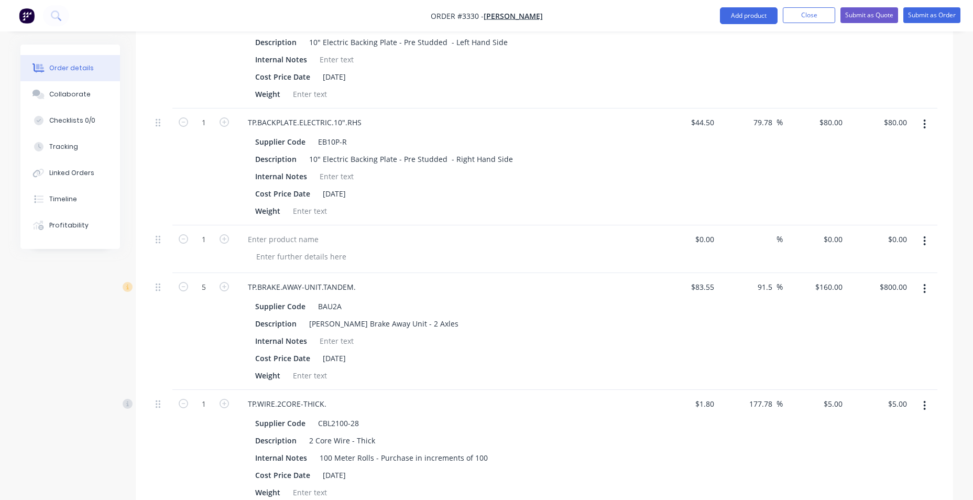
scroll to position [576, 0]
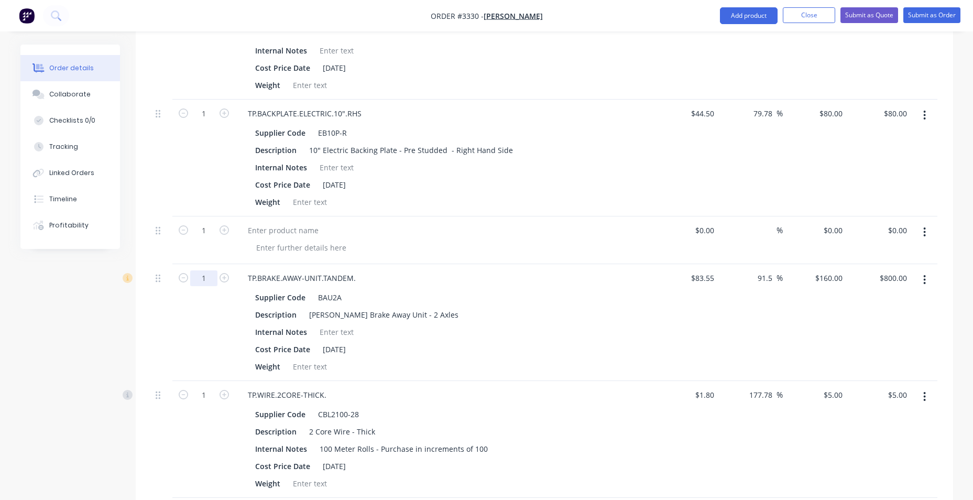
type input "1"
type input "$160.00"
click at [173, 448] on div "1" at bounding box center [203, 439] width 63 height 117
type input "5"
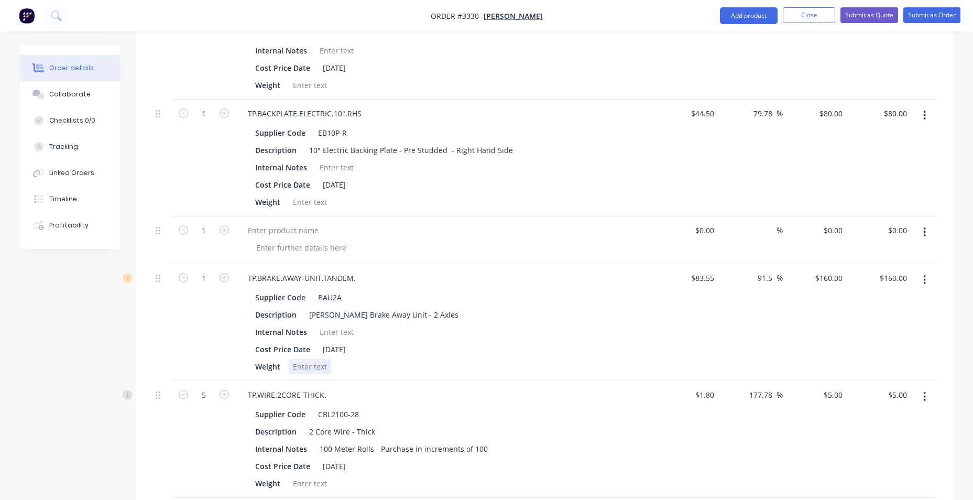
type input "$25.00"
click at [543, 365] on div "Weight" at bounding box center [443, 366] width 384 height 15
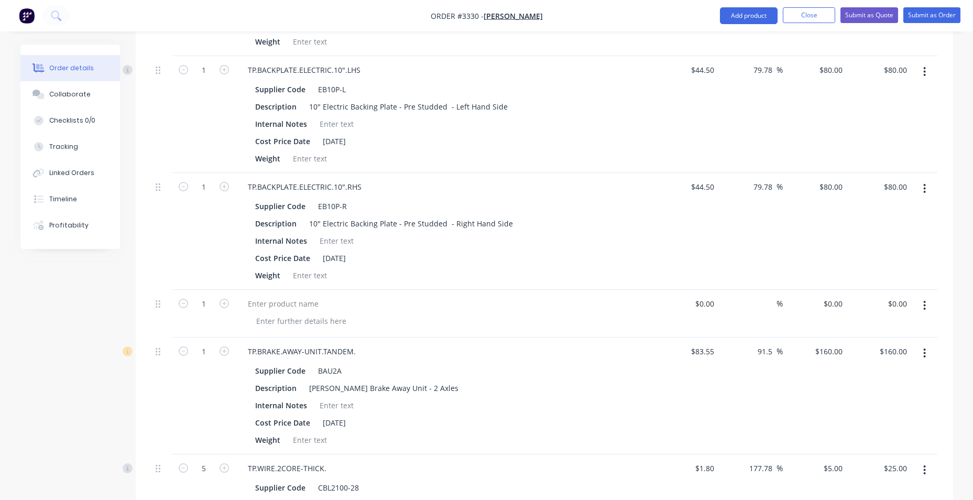
scroll to position [509, 0]
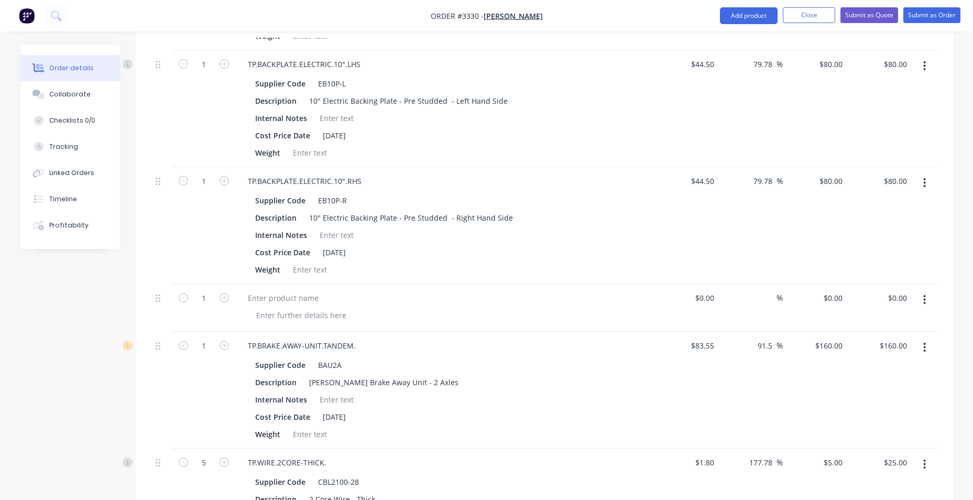
click at [922, 297] on button "button" at bounding box center [924, 299] width 25 height 19
click at [898, 371] on div "Delete" at bounding box center [887, 368] width 81 height 15
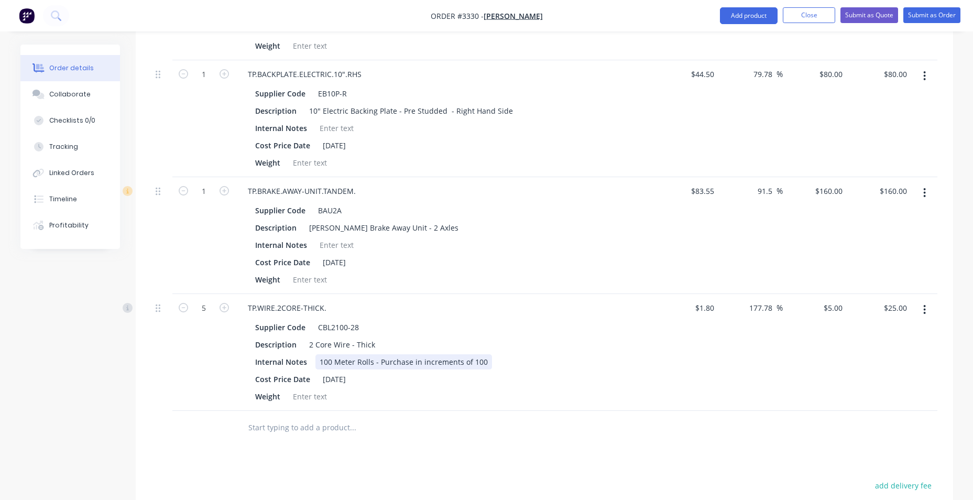
scroll to position [666, 0]
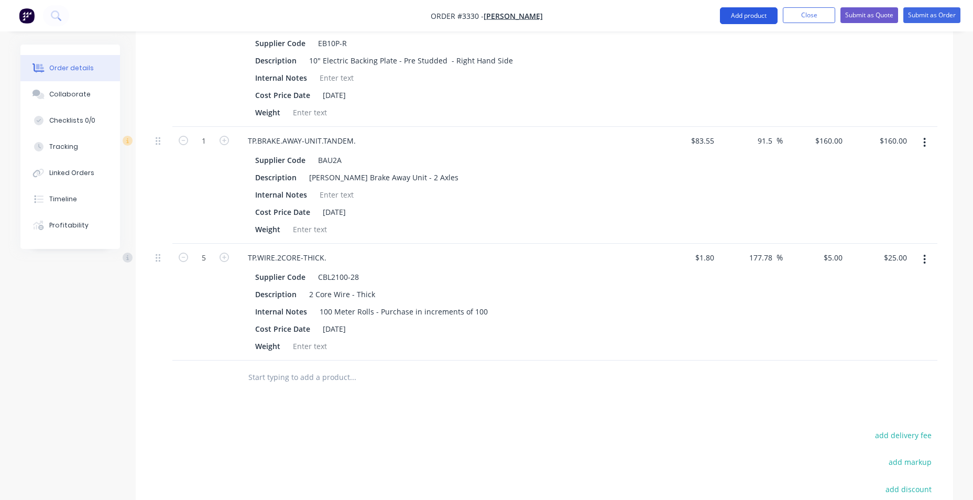
click at [759, 19] on button "Add product" at bounding box center [749, 15] width 58 height 17
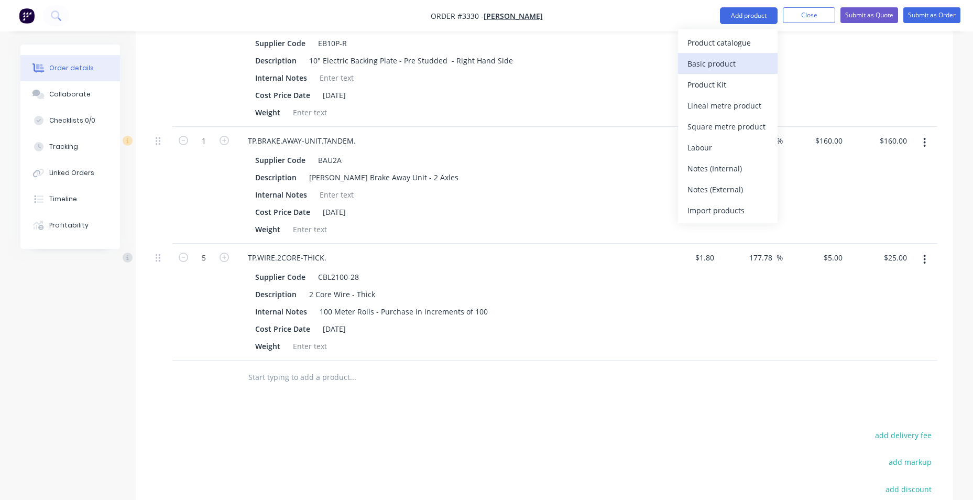
click at [743, 68] on div "Basic product" at bounding box center [727, 63] width 81 height 15
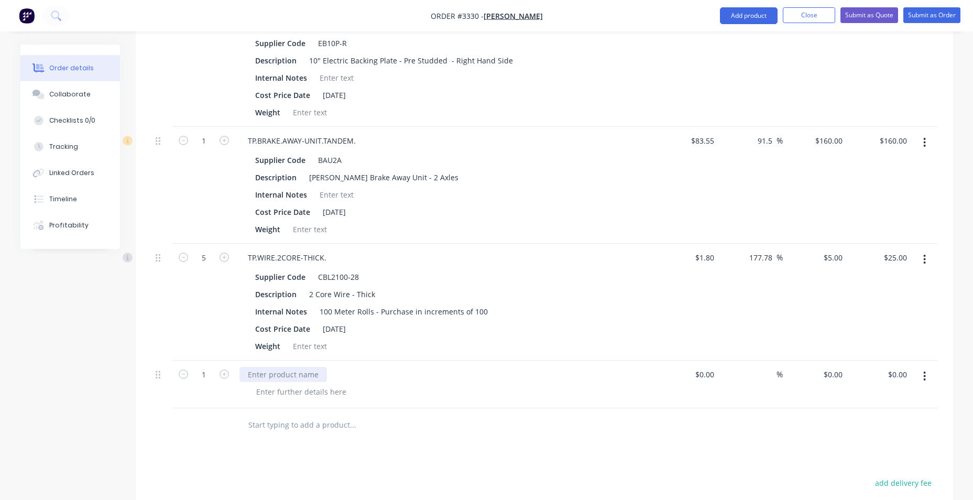
click at [279, 378] on div at bounding box center [282, 374] width 87 height 15
click at [346, 388] on div at bounding box center [301, 391] width 107 height 15
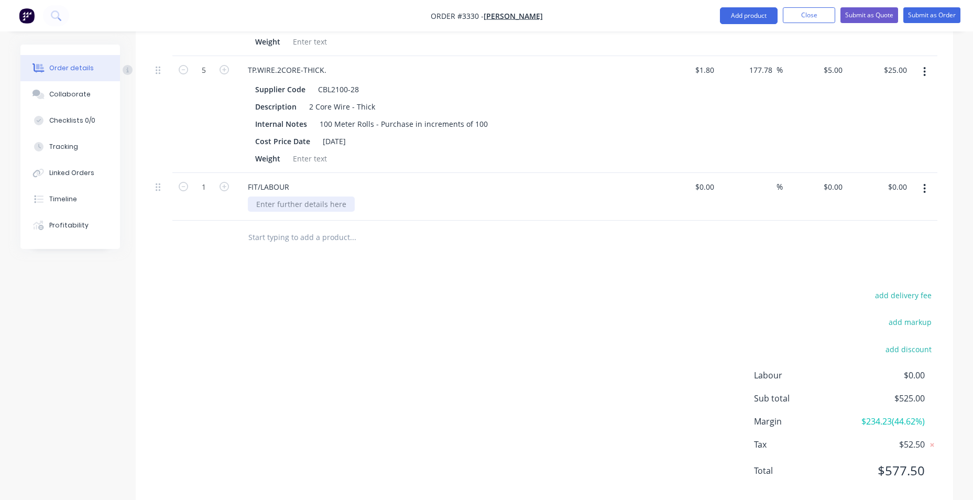
scroll to position [875, 0]
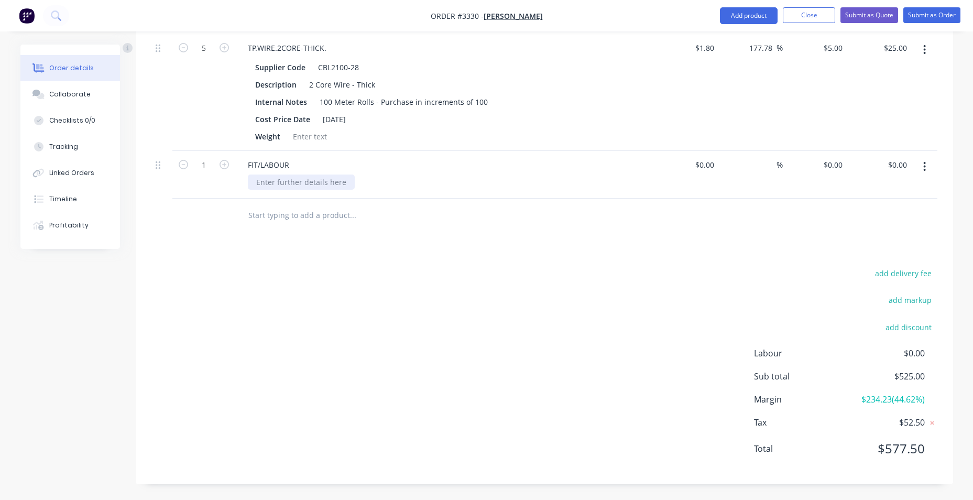
click at [321, 177] on div at bounding box center [301, 181] width 107 height 15
click at [343, 182] on div "Remove hydraulic brakes" at bounding box center [300, 181] width 105 height 15
click at [713, 162] on input at bounding box center [706, 164] width 24 height 15
type input "$55.00"
type input "55"
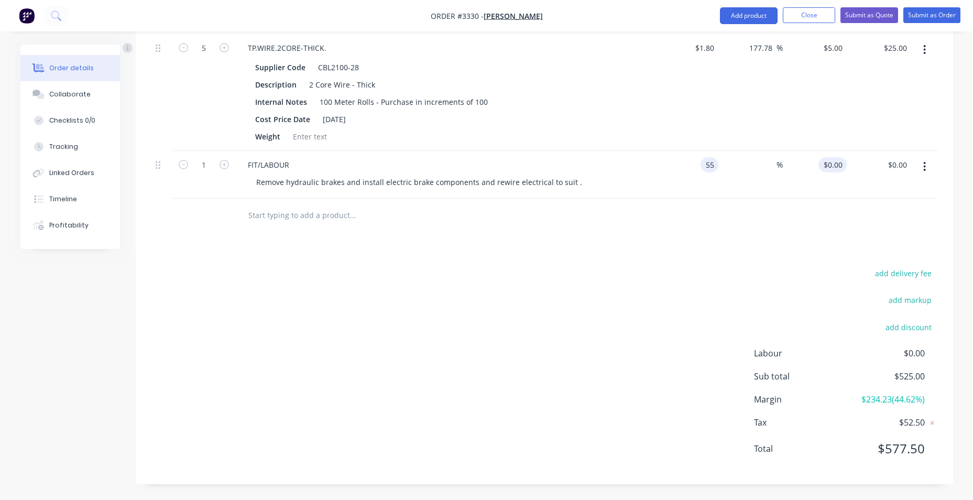
type input "$55.00"
click at [843, 171] on input "55" at bounding box center [835, 164] width 24 height 15
type input "120"
type input "118.18"
type input "$120.00"
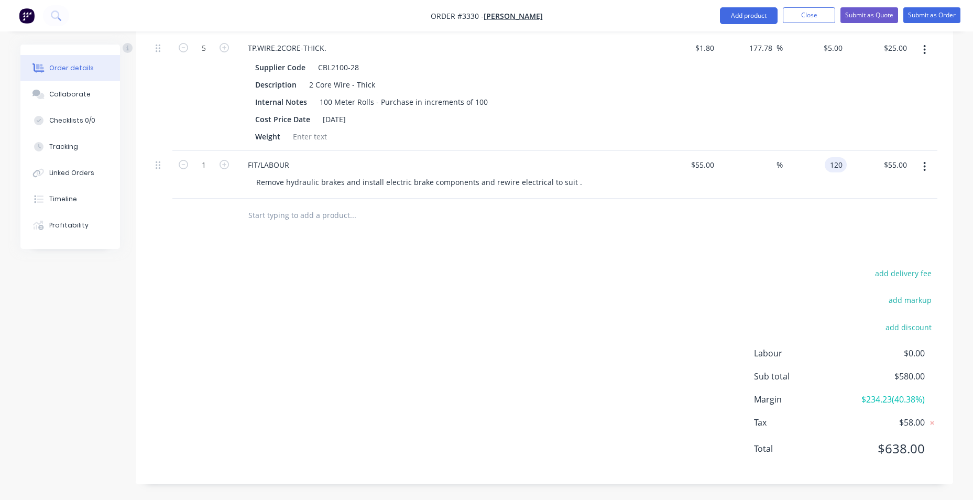
type input "$120.00"
click at [778, 226] on div at bounding box center [544, 216] width 786 height 34
type input "8"
type input "$960.00"
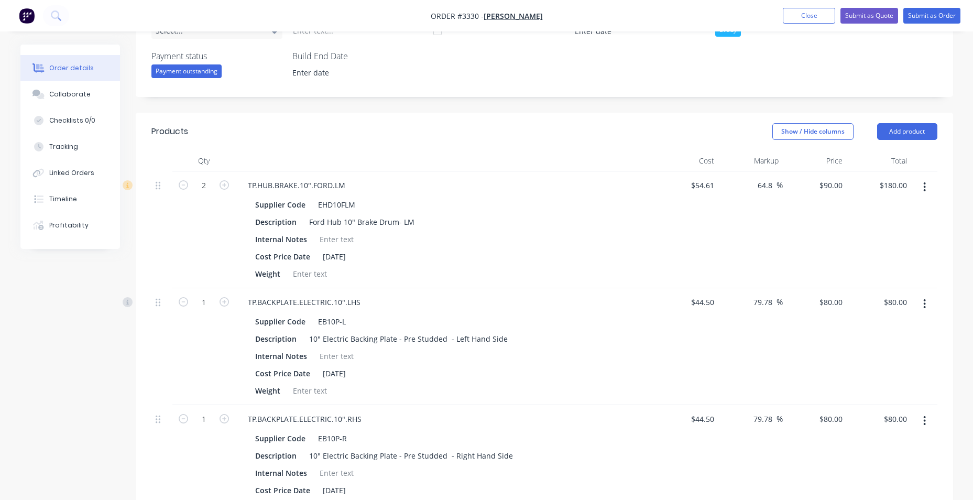
scroll to position [247, 0]
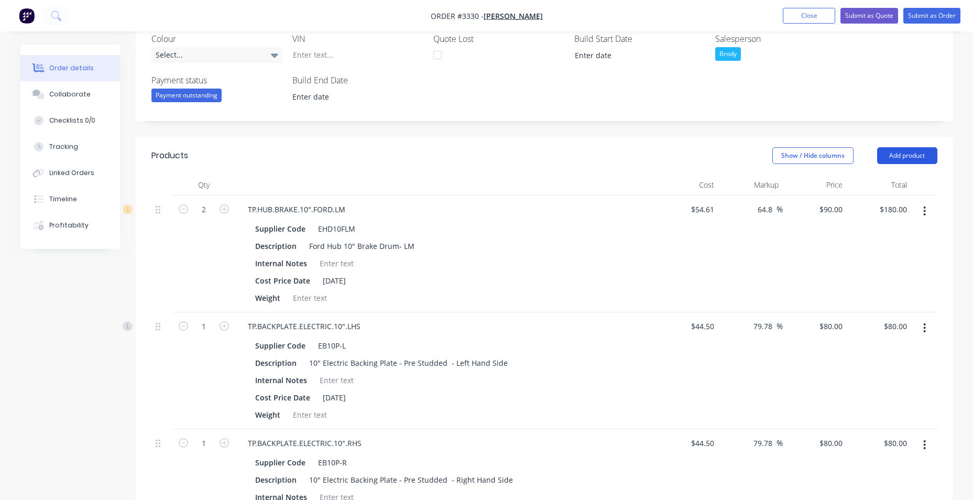
click at [920, 157] on button "Add product" at bounding box center [907, 155] width 60 height 17
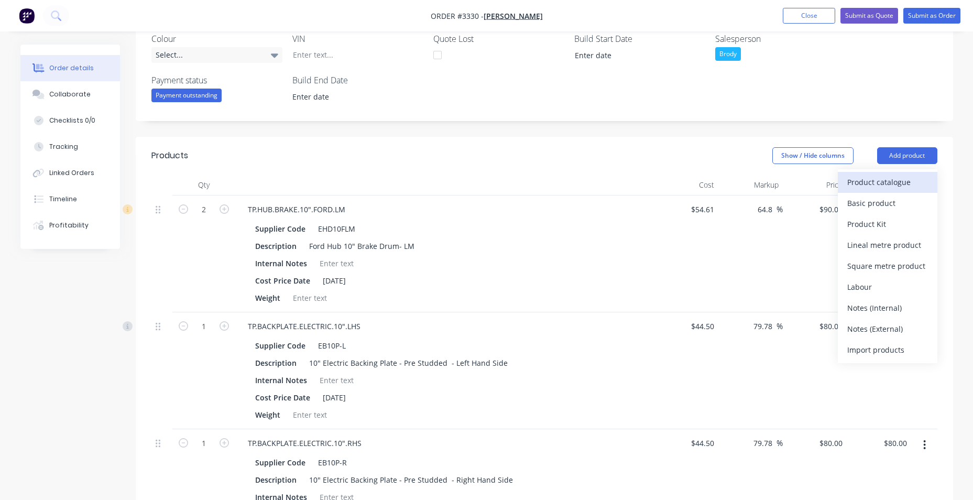
click at [897, 183] on div "Product catalogue" at bounding box center [887, 181] width 81 height 15
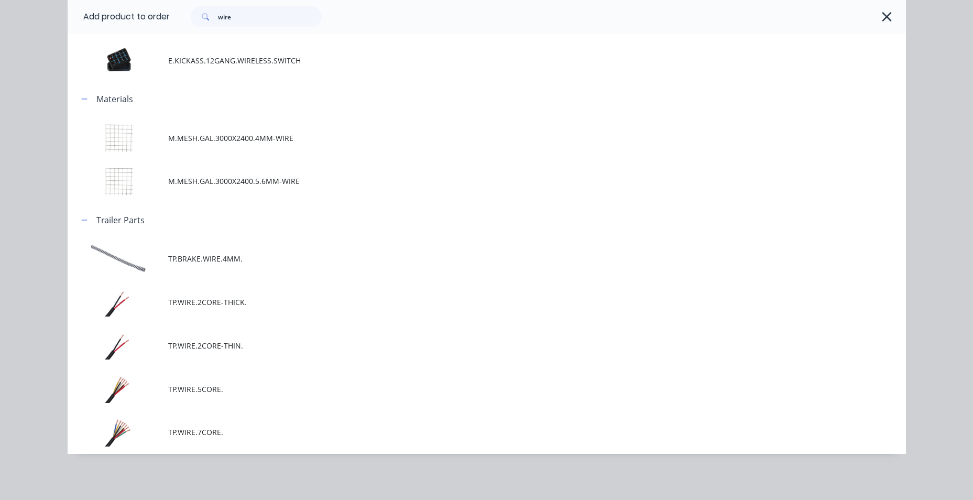
scroll to position [0, 0]
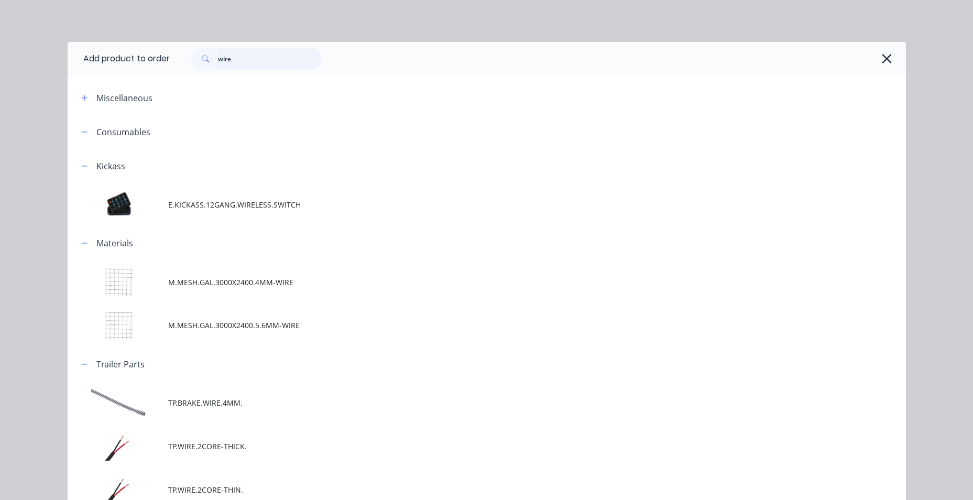
click at [163, 64] on header "Add product to order wire" at bounding box center [487, 59] width 838 height 34
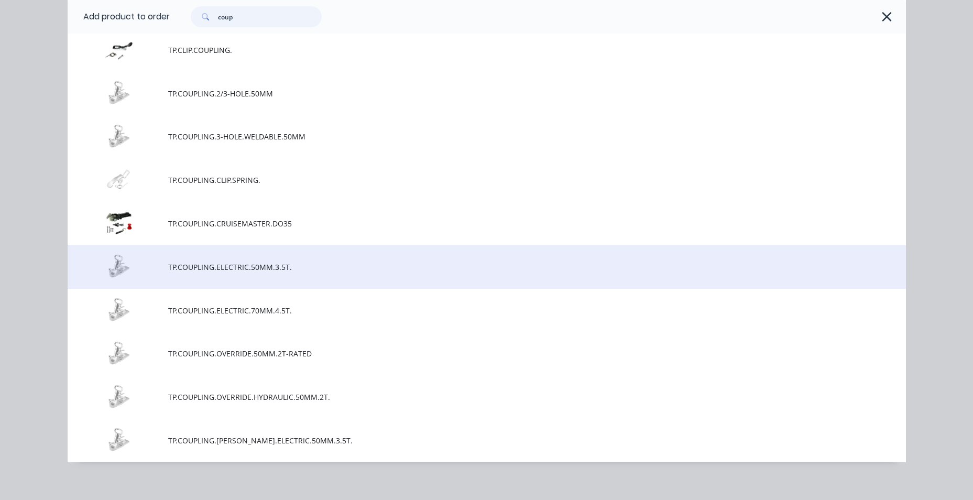
scroll to position [129, 0]
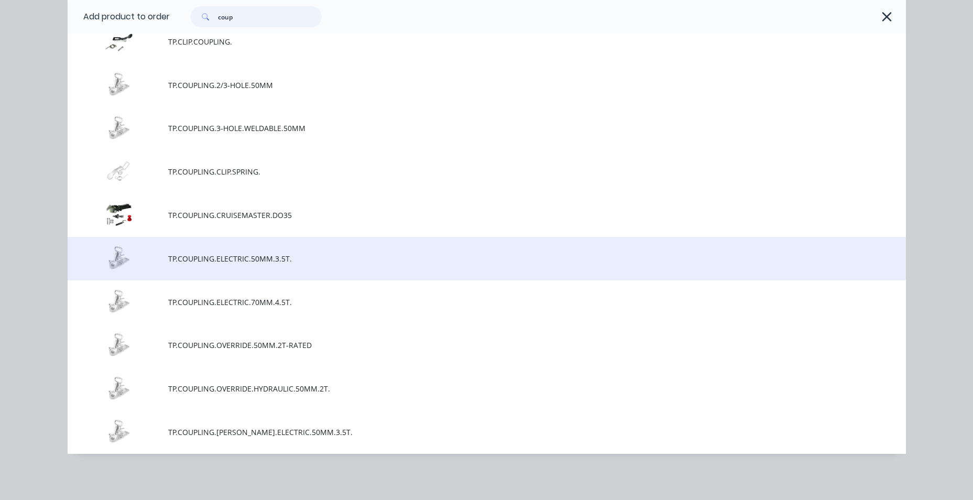
type input "coup"
click at [306, 262] on span "TP.COUPLING.ELECTRIC.50MM.3.5T." at bounding box center [463, 258] width 590 height 11
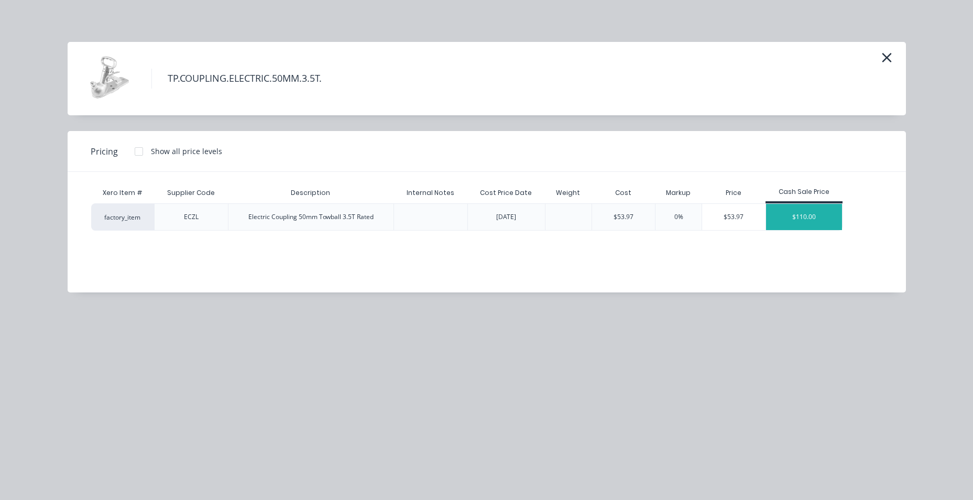
click at [802, 205] on div "$110.00" at bounding box center [804, 217] width 76 height 26
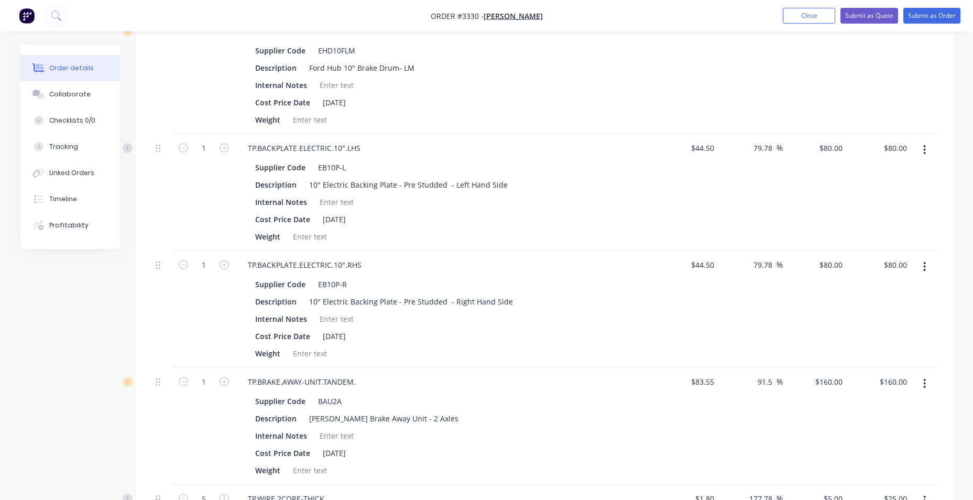
scroll to position [509, 0]
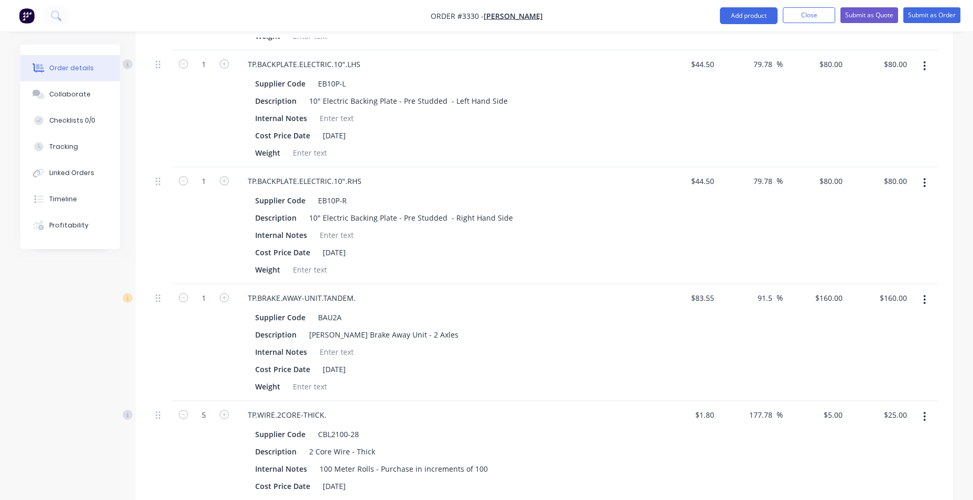
click at [924, 298] on icon "button" at bounding box center [924, 300] width 3 height 12
click at [878, 386] on div "Delete" at bounding box center [887, 389] width 81 height 15
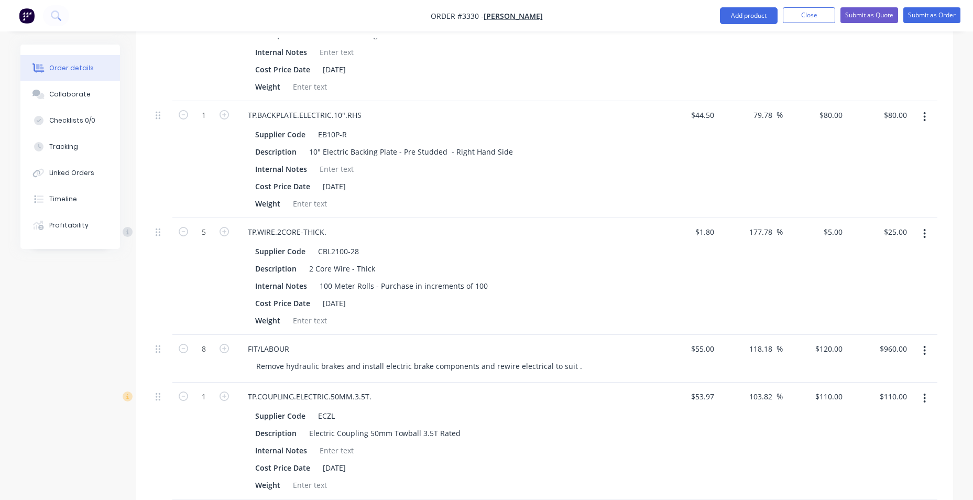
scroll to position [718, 0]
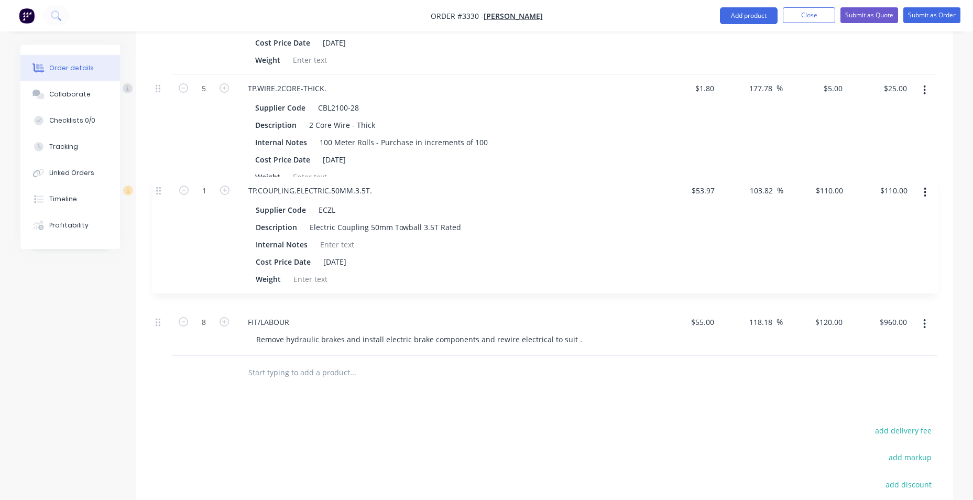
drag, startPoint x: 160, startPoint y: 258, endPoint x: 151, endPoint y: 201, distance: 57.3
click at [151, 201] on div "2 TP.HUB.BRAKE.10".FORD.LM Supplier Code EHD10FLM Description Ford Hub 10" Brak…" at bounding box center [544, 40] width 786 height 632
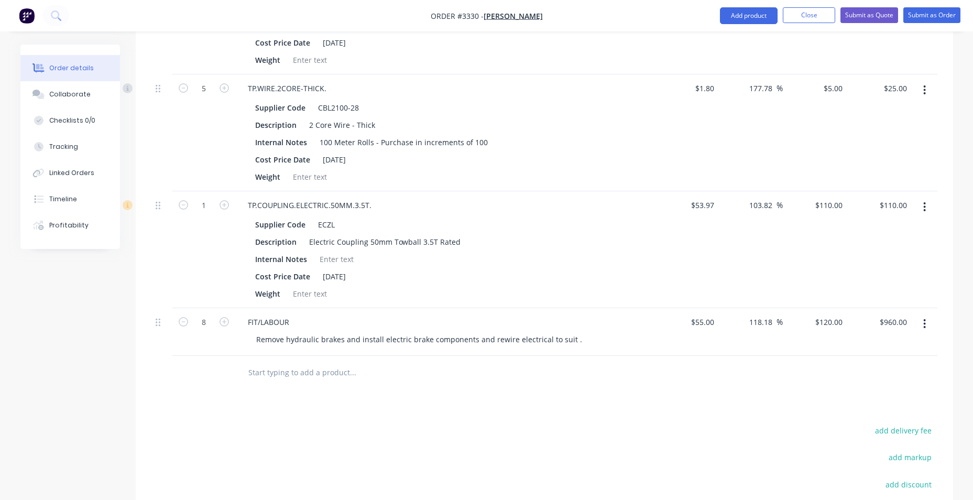
click at [470, 406] on div "Products Show / Hide columns Add product Qty Cost Markup Price Total 2 TP.HUB.B…" at bounding box center [544, 153] width 817 height 976
type input "9.5"
type input "$1,140.00"
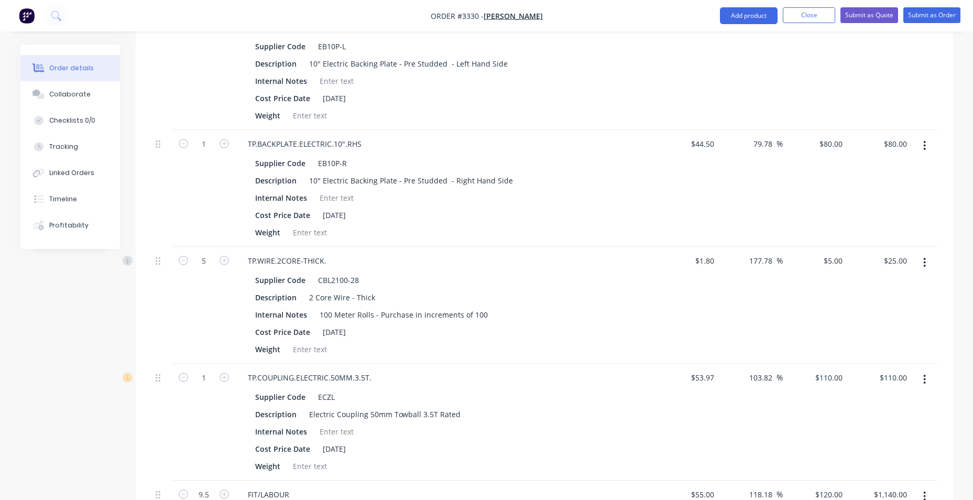
scroll to position [404, 0]
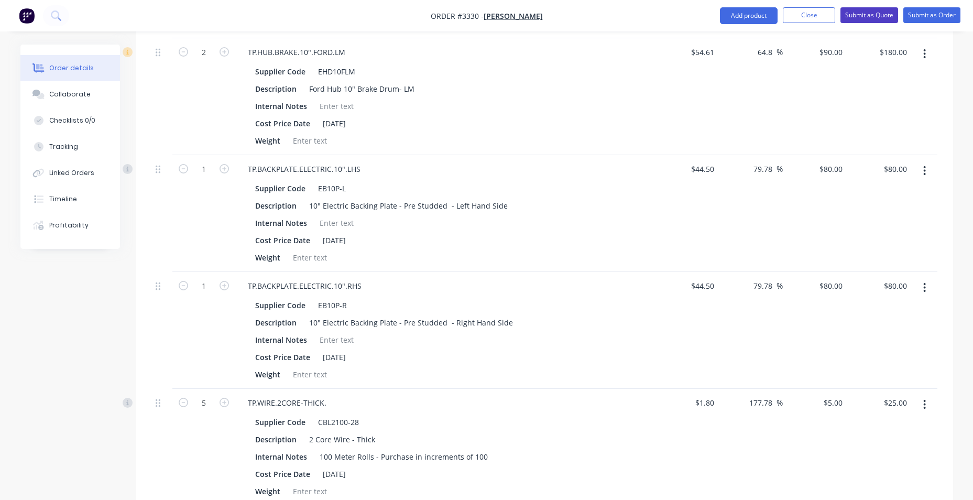
click at [879, 16] on button "Submit as Quote" at bounding box center [869, 15] width 58 height 16
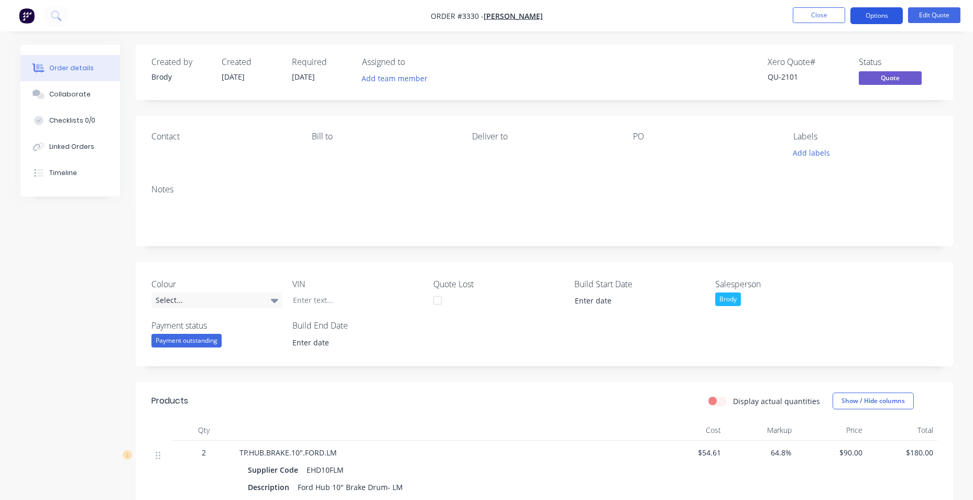
click at [870, 16] on button "Options" at bounding box center [876, 15] width 52 height 17
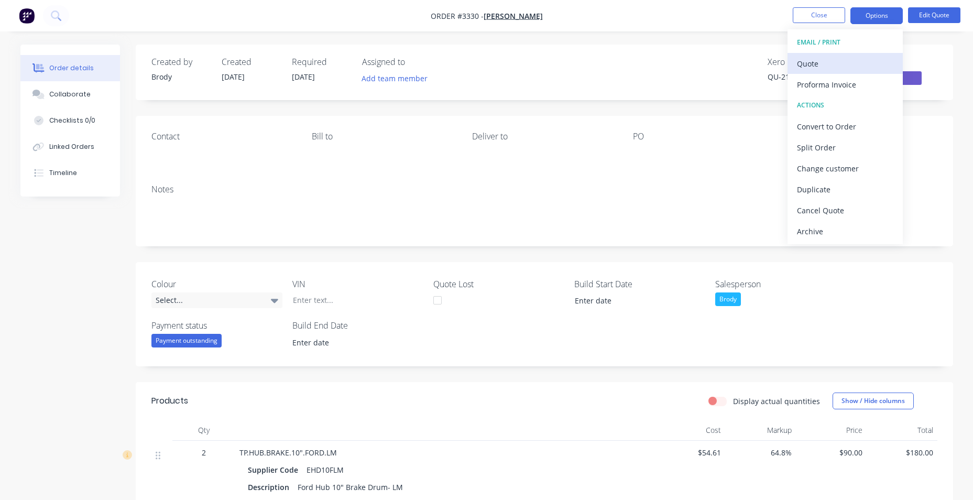
click at [871, 62] on div "Quote" at bounding box center [845, 63] width 96 height 15
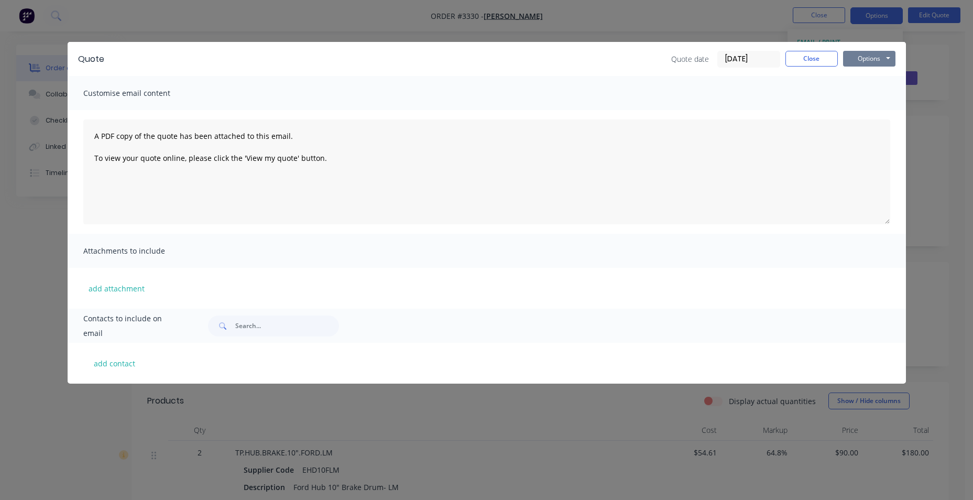
click at [855, 59] on button "Options" at bounding box center [869, 59] width 52 height 16
click at [90, 359] on button "add contact" at bounding box center [114, 363] width 63 height 16
select select "AU"
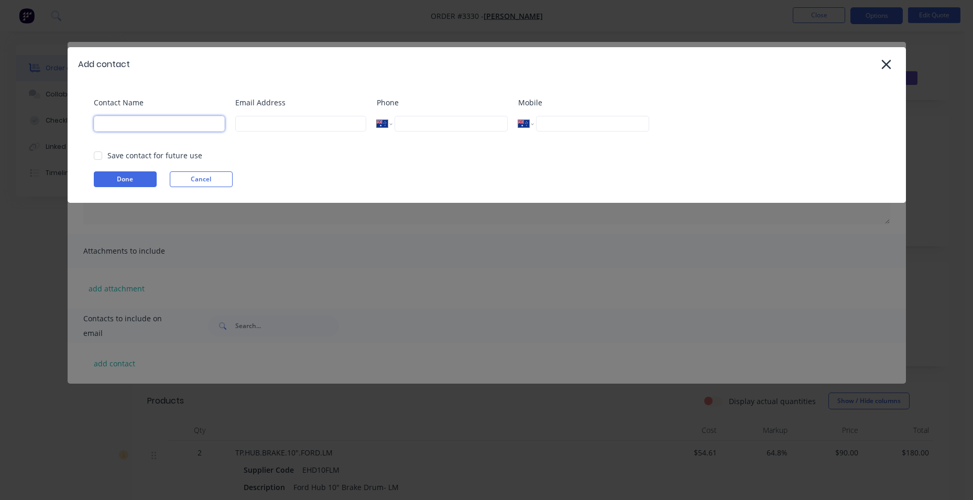
click at [131, 126] on input at bounding box center [159, 124] width 131 height 16
type input "jason"
click at [268, 123] on input at bounding box center [300, 124] width 131 height 16
click at [246, 123] on input at bounding box center [300, 124] width 131 height 16
paste input "edgey2011@hotmail.com"
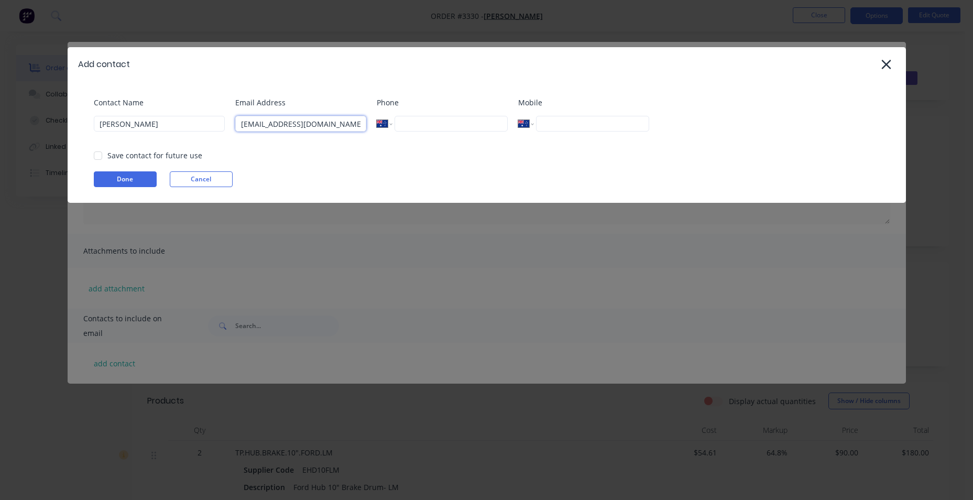
type input "edgey2011@hotmail.com"
click at [454, 130] on input "tel" at bounding box center [451, 124] width 113 height 16
click at [108, 182] on button "Done" at bounding box center [125, 179] width 63 height 16
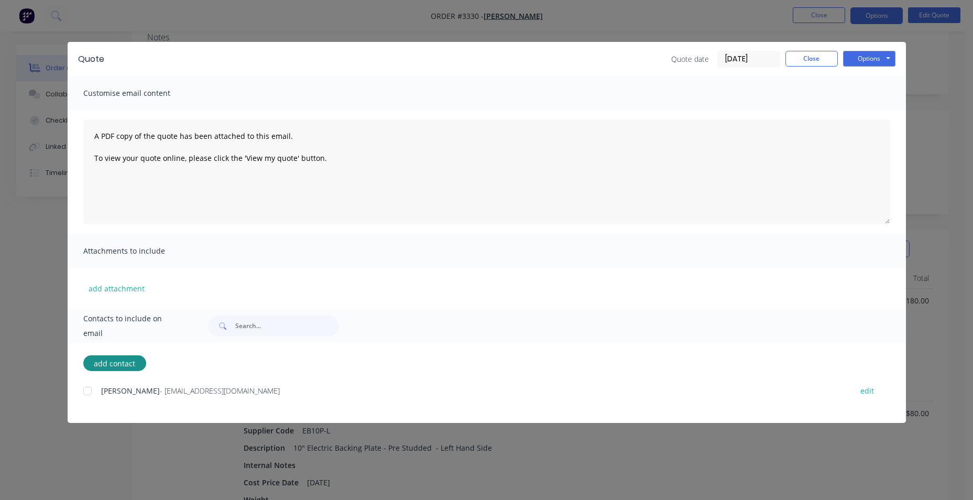
scroll to position [157, 0]
click at [89, 389] on div at bounding box center [87, 390] width 21 height 21
click at [862, 58] on button "Options" at bounding box center [869, 59] width 52 height 16
click at [865, 111] on button "Email" at bounding box center [876, 111] width 67 height 17
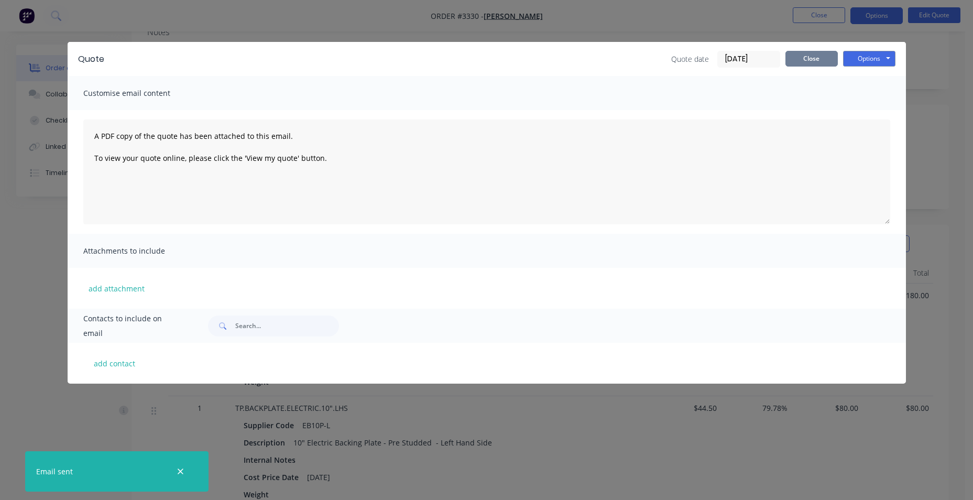
click at [795, 60] on button "Close" at bounding box center [811, 59] width 52 height 16
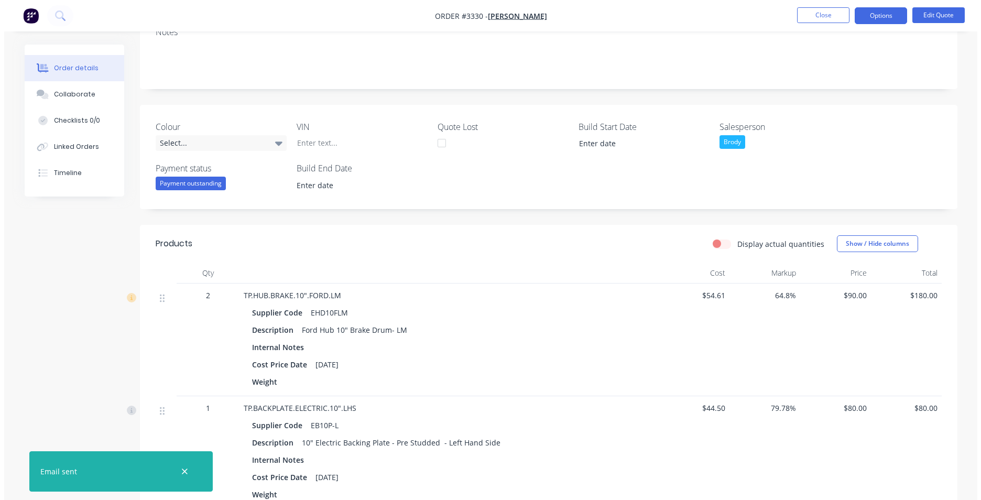
scroll to position [0, 0]
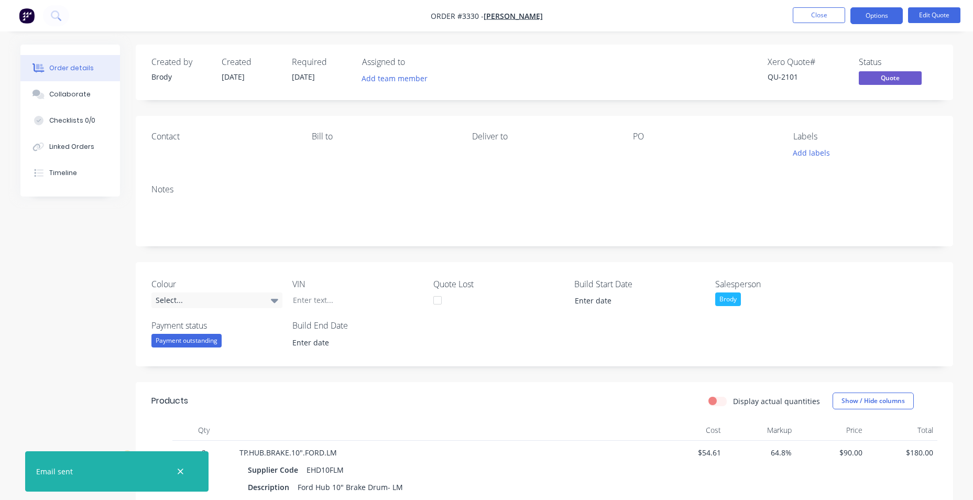
click at [15, 19] on nav "Order #3330 - Jason Edge Close Options Edit Quote" at bounding box center [486, 15] width 973 height 31
click at [23, 16] on img "button" at bounding box center [27, 16] width 16 height 16
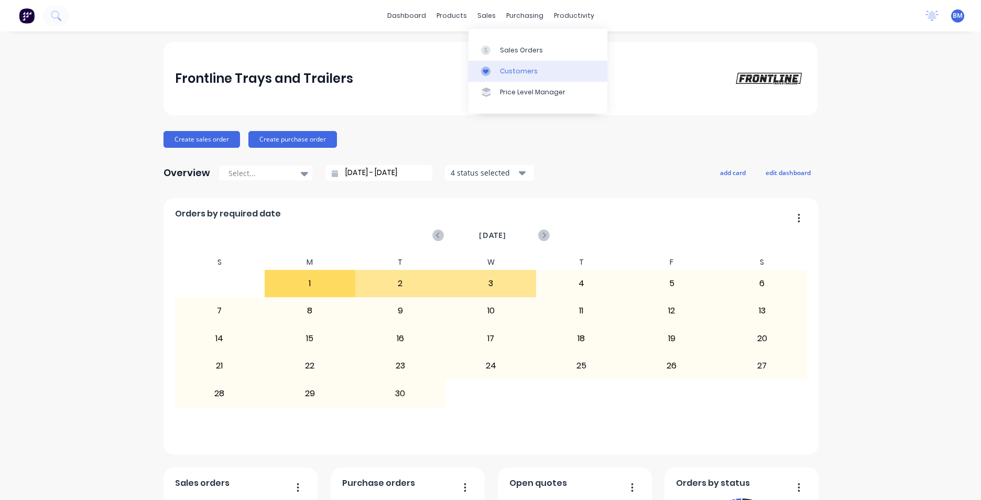
click at [536, 63] on link "Customers" at bounding box center [537, 71] width 139 height 21
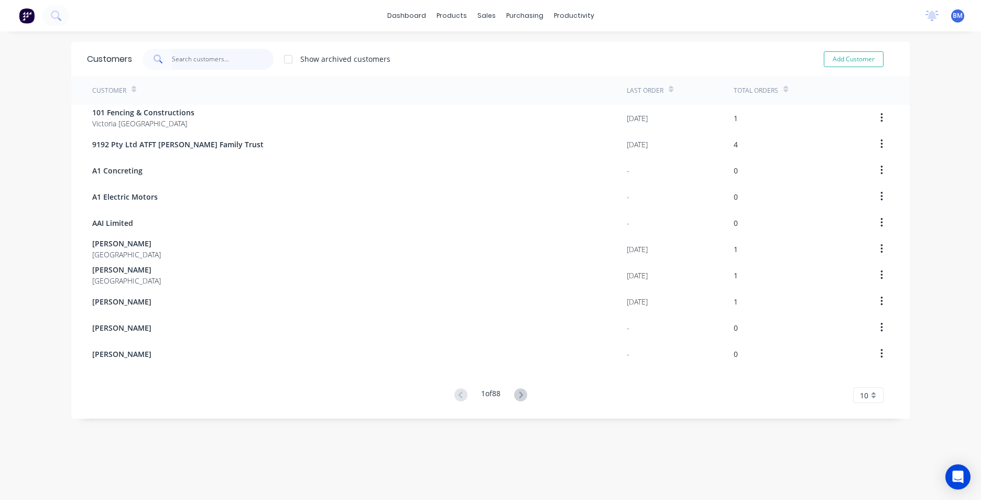
click at [175, 60] on input "text" at bounding box center [223, 59] width 102 height 21
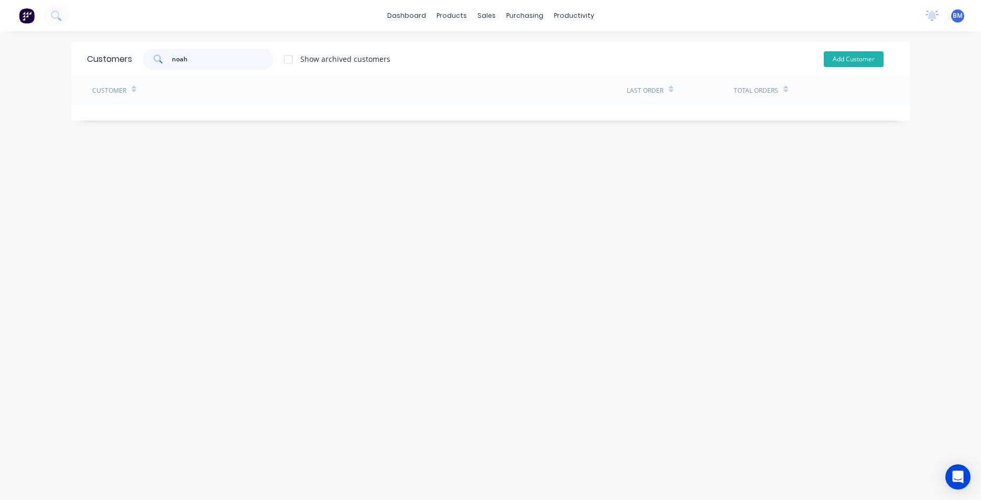
type input "noah"
click at [843, 55] on button "Add Customer" at bounding box center [854, 59] width 60 height 16
select select "AU"
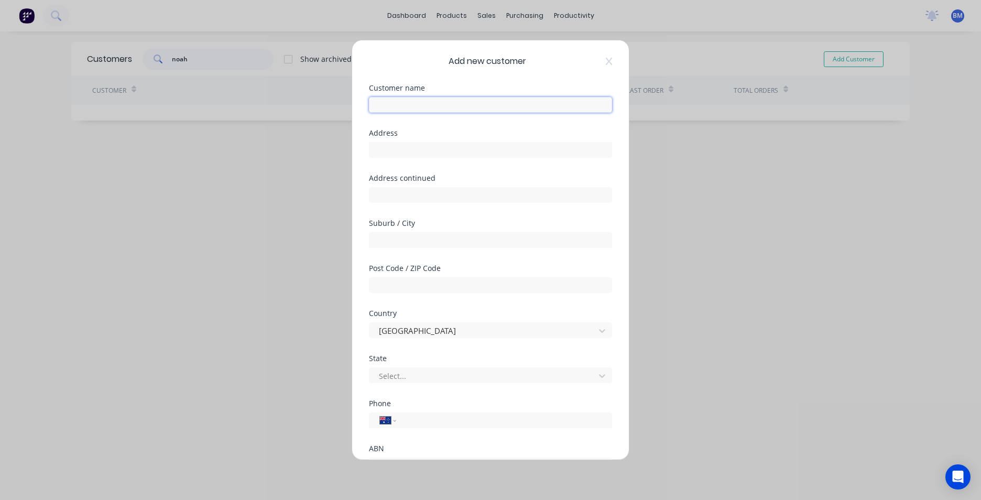
click at [378, 111] on input "text" at bounding box center [490, 105] width 243 height 16
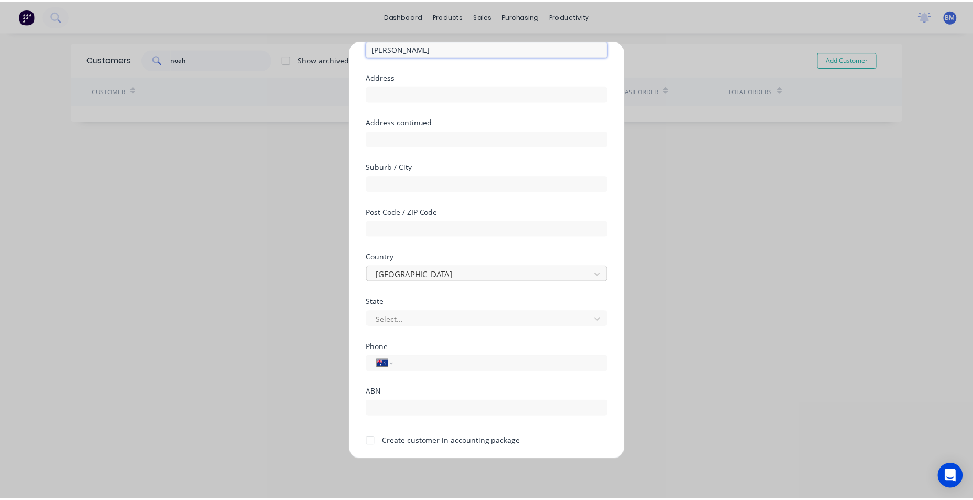
scroll to position [92, 0]
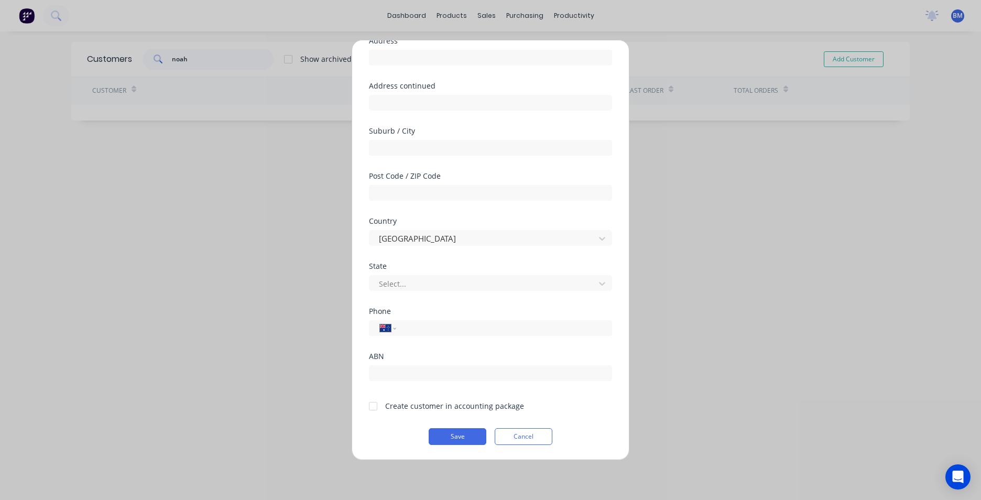
type input "[PERSON_NAME]"
click at [432, 339] on div "Phone International [GEOGRAPHIC_DATA] [GEOGRAPHIC_DATA] [GEOGRAPHIC_DATA] [GEOG…" at bounding box center [490, 330] width 243 height 45
drag, startPoint x: 439, startPoint y: 328, endPoint x: 526, endPoint y: 314, distance: 88.5
click at [439, 328] on input "tel" at bounding box center [502, 328] width 198 height 12
click at [373, 403] on div at bounding box center [373, 406] width 21 height 21
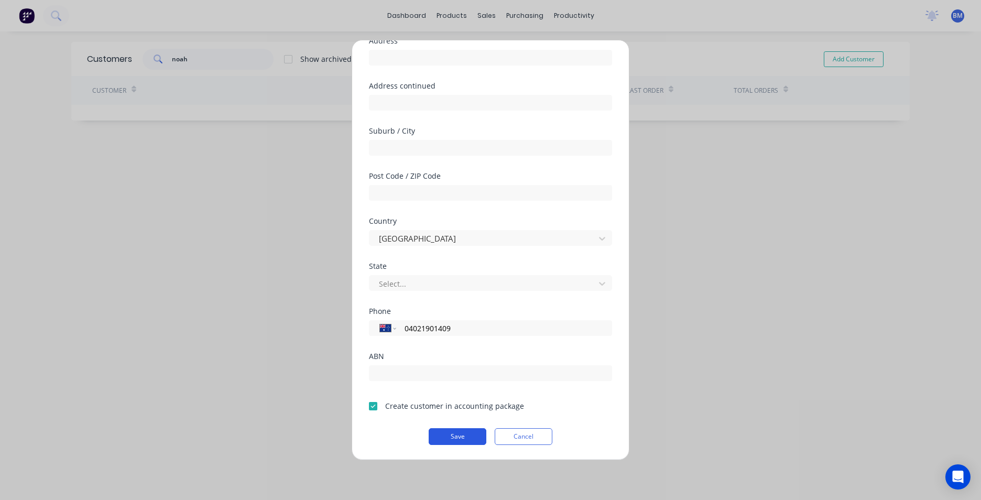
click at [451, 437] on button "Save" at bounding box center [458, 436] width 58 height 17
click at [489, 330] on input "04021901409" at bounding box center [502, 328] width 198 height 12
click at [425, 333] on input "04021901409" at bounding box center [502, 328] width 198 height 12
type input "0402 901 409"
click at [438, 446] on button "Save" at bounding box center [458, 444] width 58 height 17
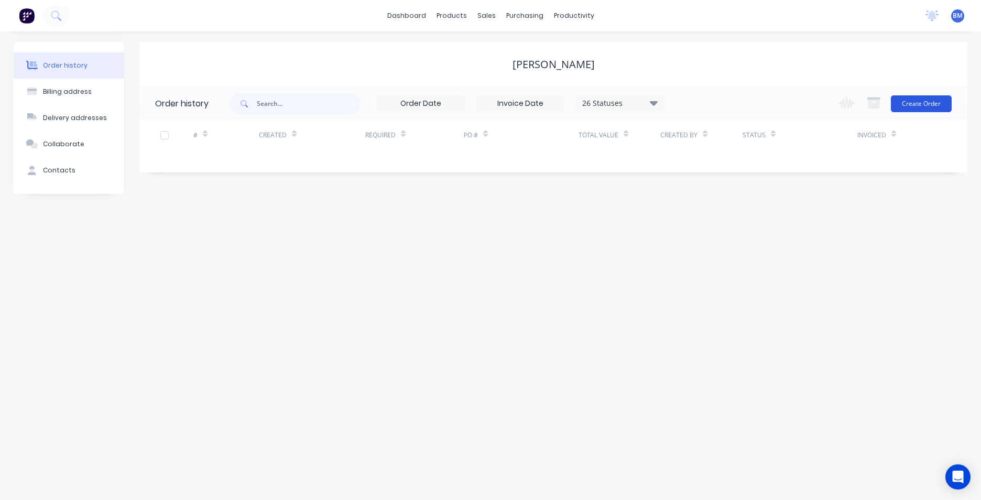
click at [912, 100] on button "Create Order" at bounding box center [921, 103] width 61 height 17
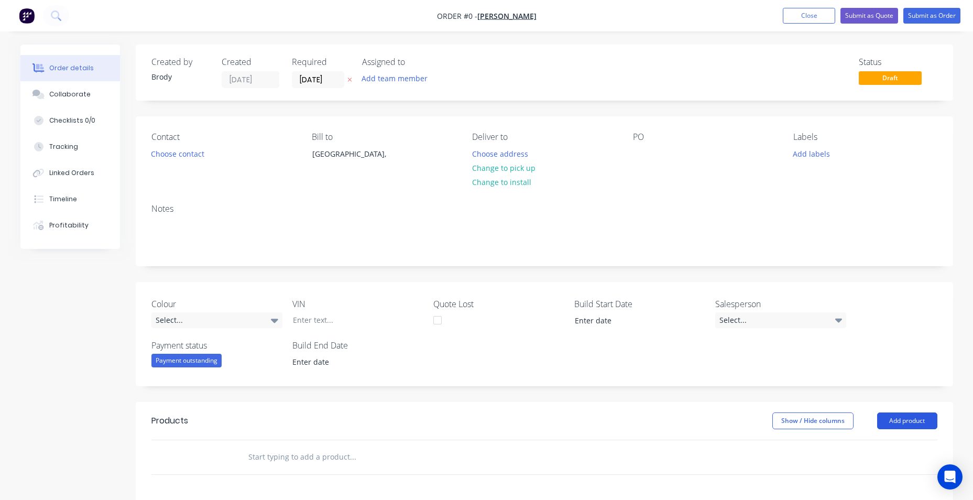
click at [901, 422] on button "Add product" at bounding box center [907, 420] width 60 height 17
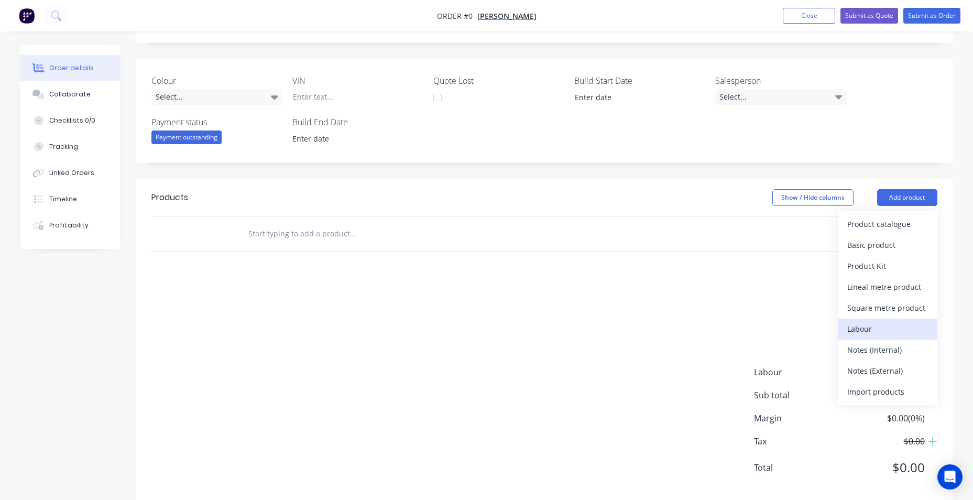
scroll to position [242, 0]
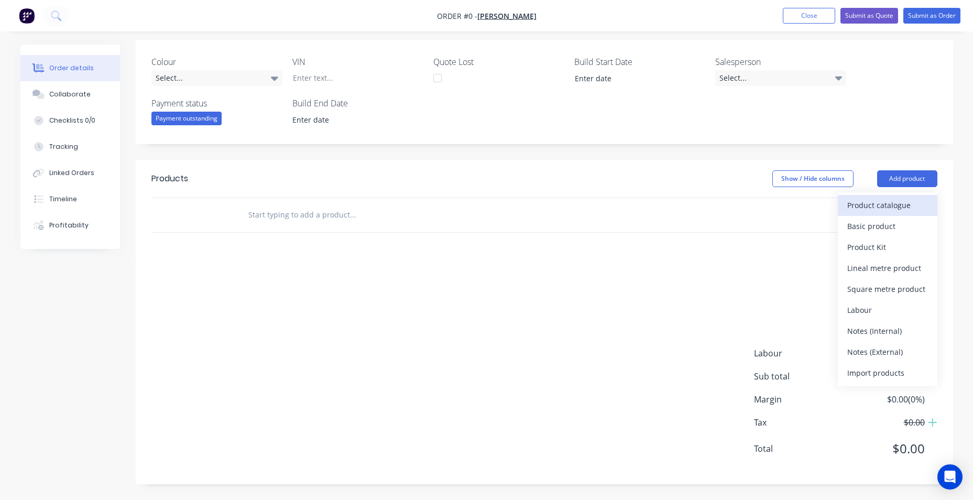
click at [906, 208] on div "Product catalogue" at bounding box center [887, 205] width 81 height 15
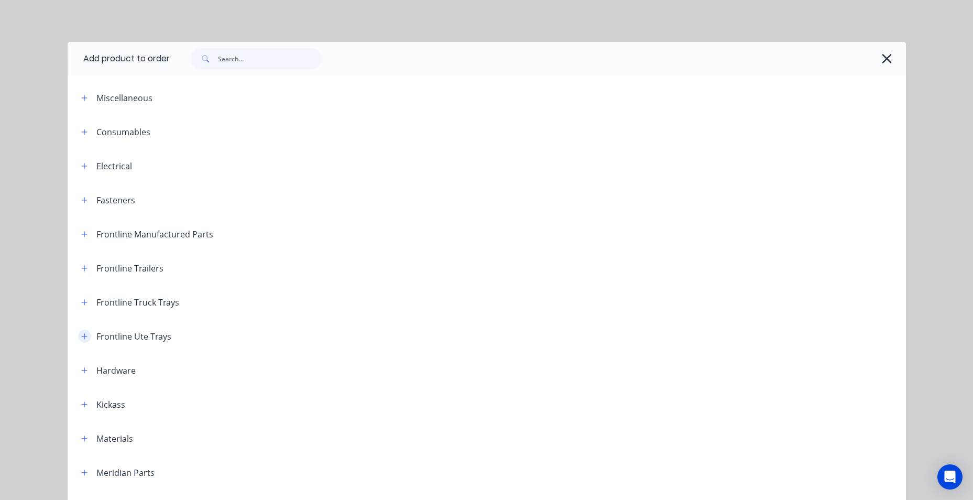
click at [78, 340] on button "button" at bounding box center [84, 336] width 13 height 13
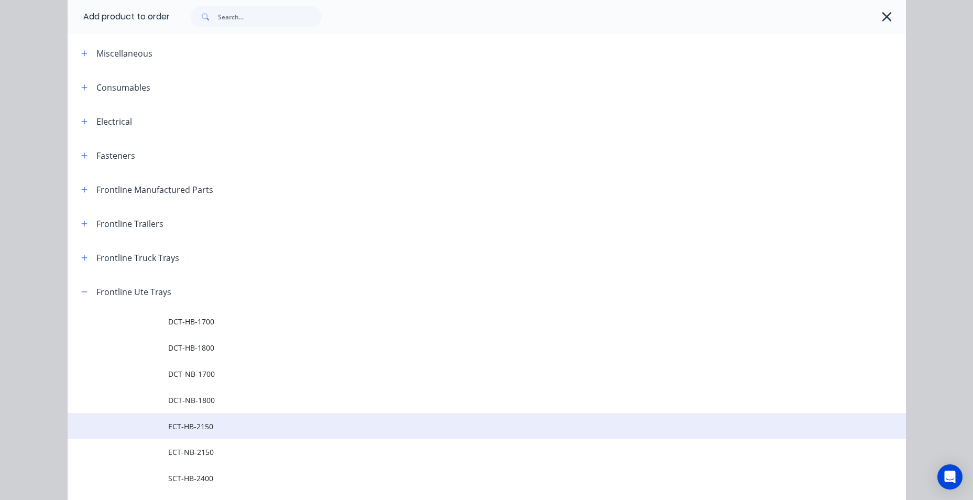
scroll to position [157, 0]
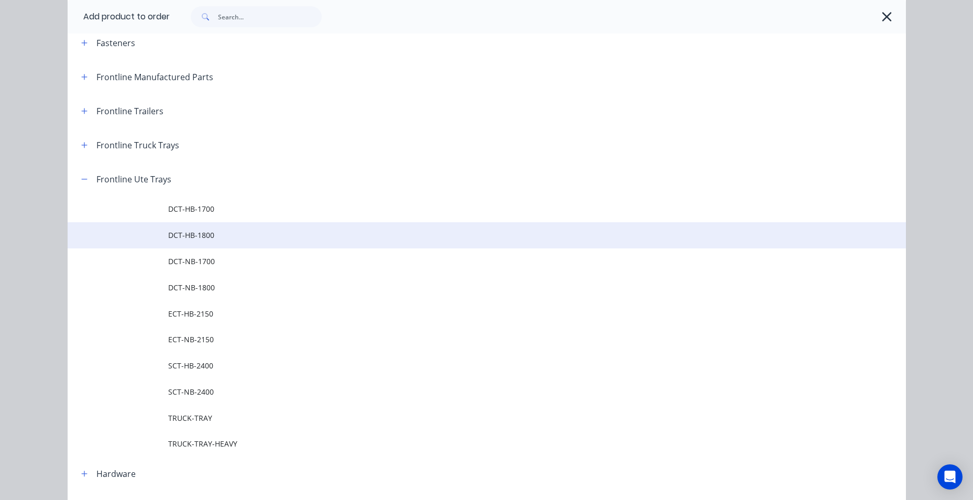
click at [203, 239] on span "DCT-HB-1800" at bounding box center [463, 234] width 590 height 11
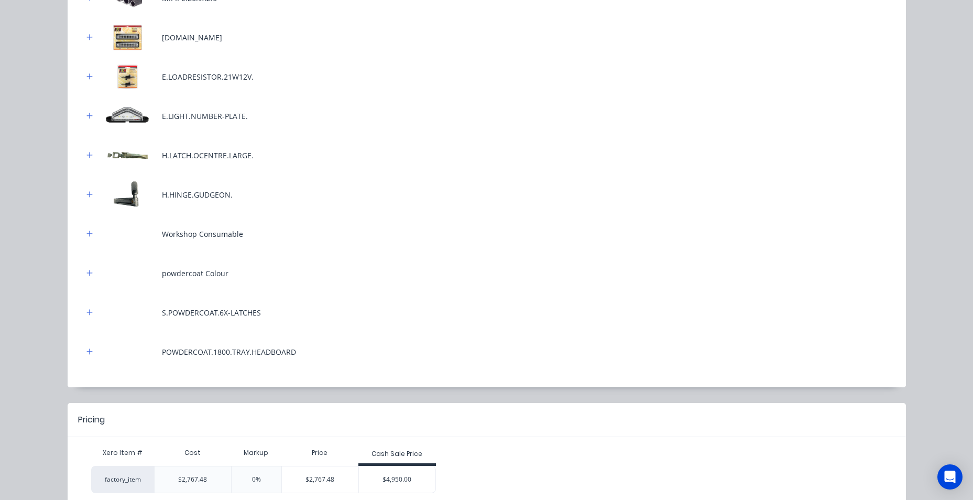
scroll to position [518, 0]
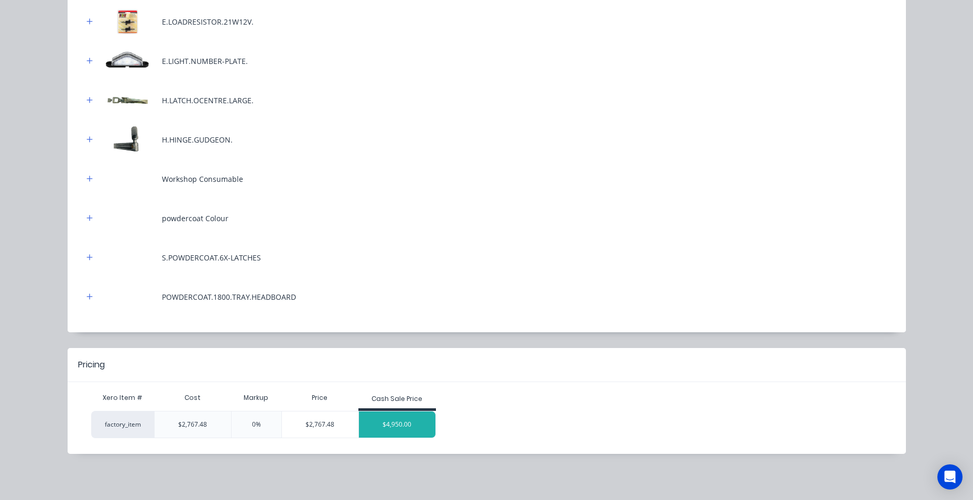
click at [408, 425] on div "$4,950.00" at bounding box center [397, 424] width 76 height 26
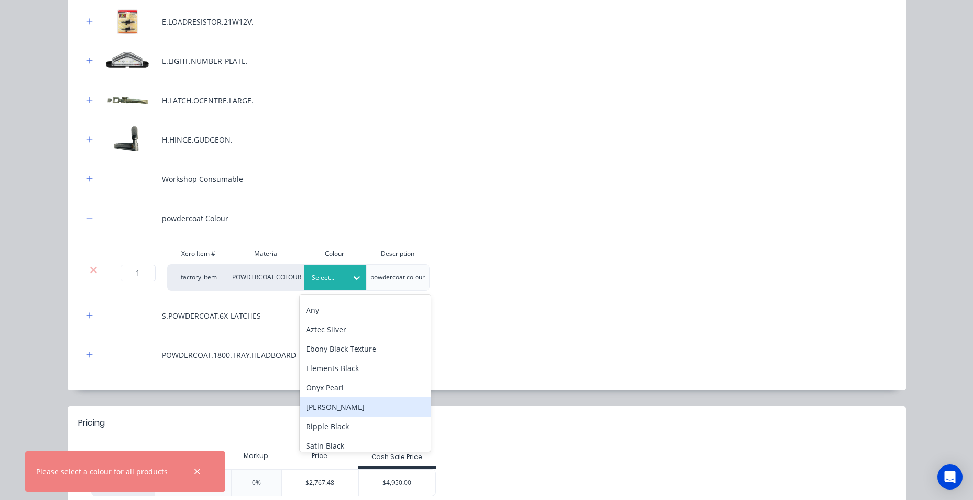
scroll to position [41, 0]
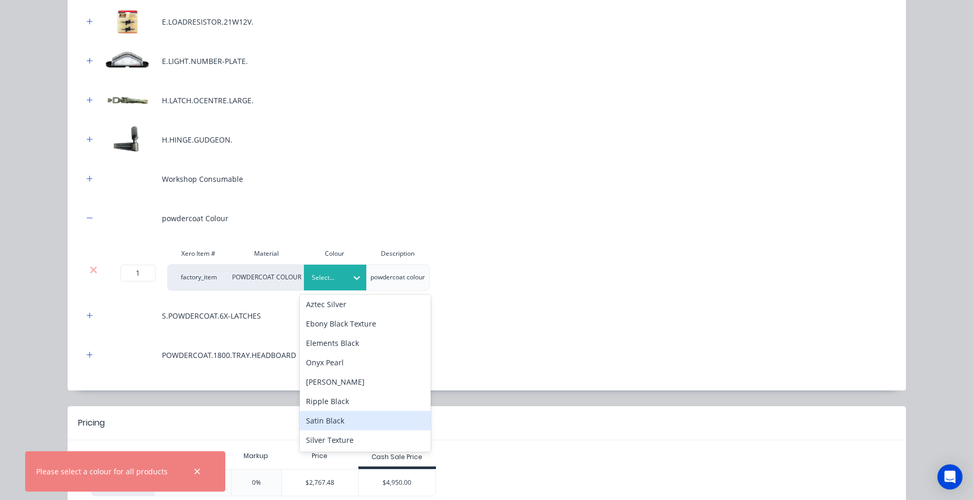
click at [361, 415] on div "Satin Black" at bounding box center [365, 420] width 131 height 19
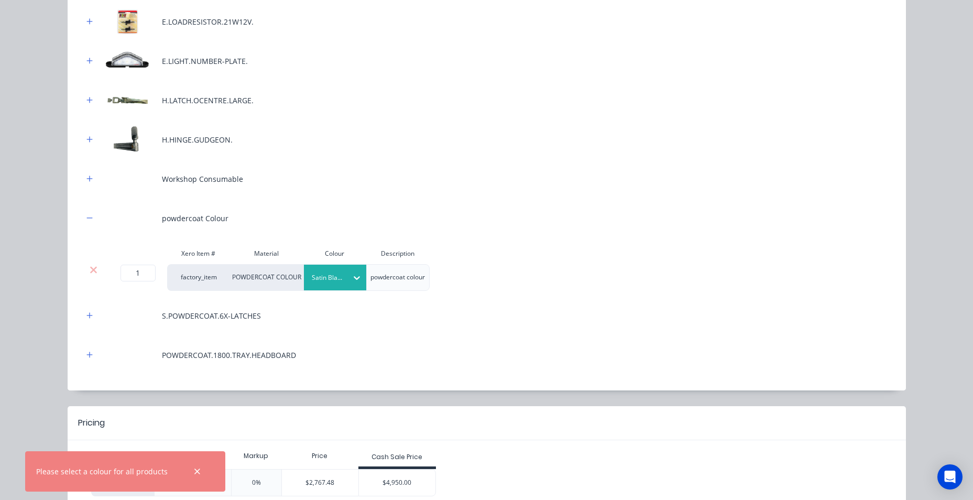
click at [662, 226] on div "powdercoat Colour" at bounding box center [486, 218] width 807 height 29
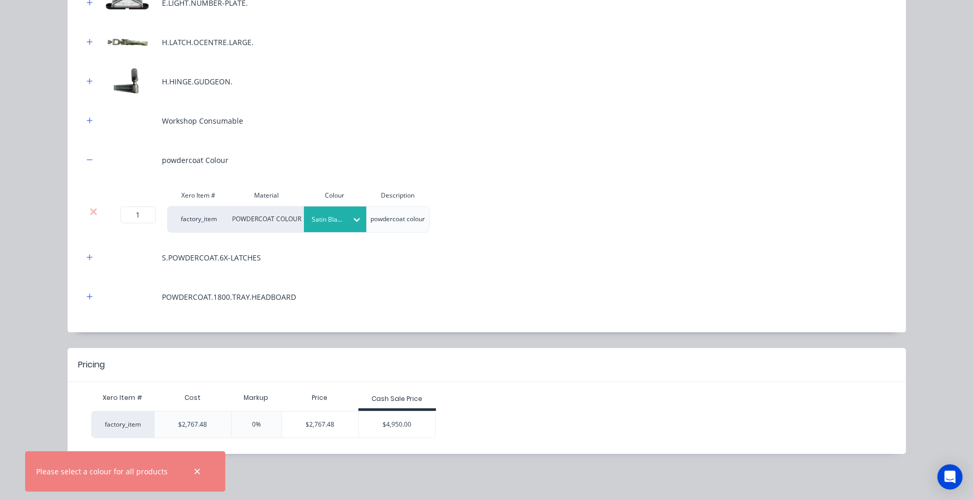
click at [399, 426] on div "$4,950.00" at bounding box center [397, 424] width 76 height 26
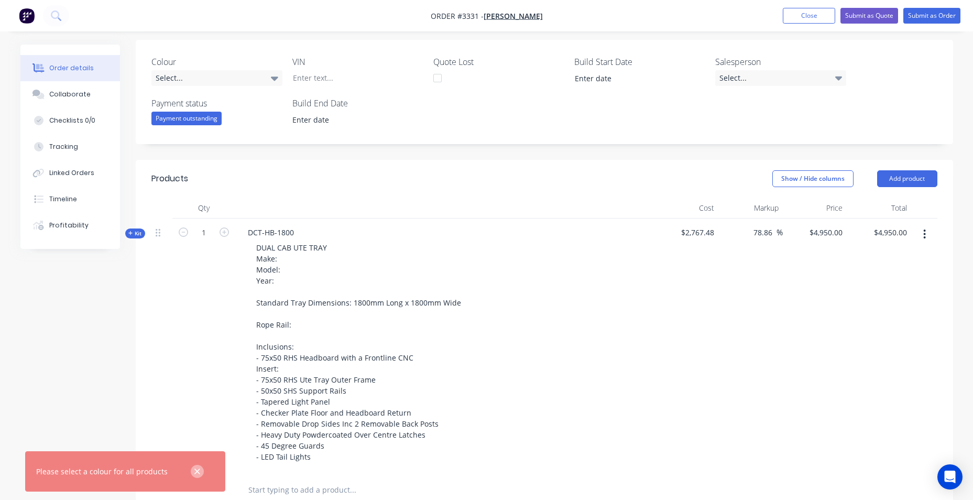
click at [194, 472] on icon "button" at bounding box center [197, 471] width 7 height 9
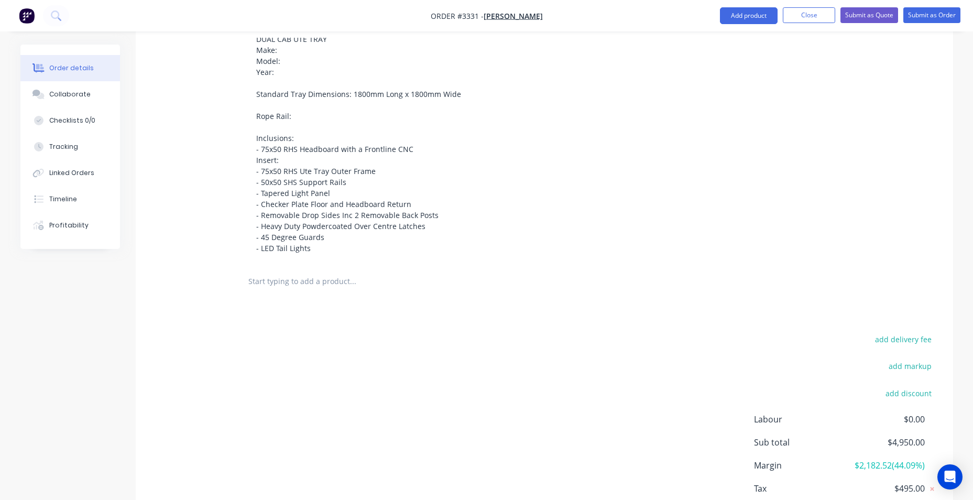
scroll to position [452, 0]
click at [335, 288] on input "text" at bounding box center [353, 280] width 210 height 21
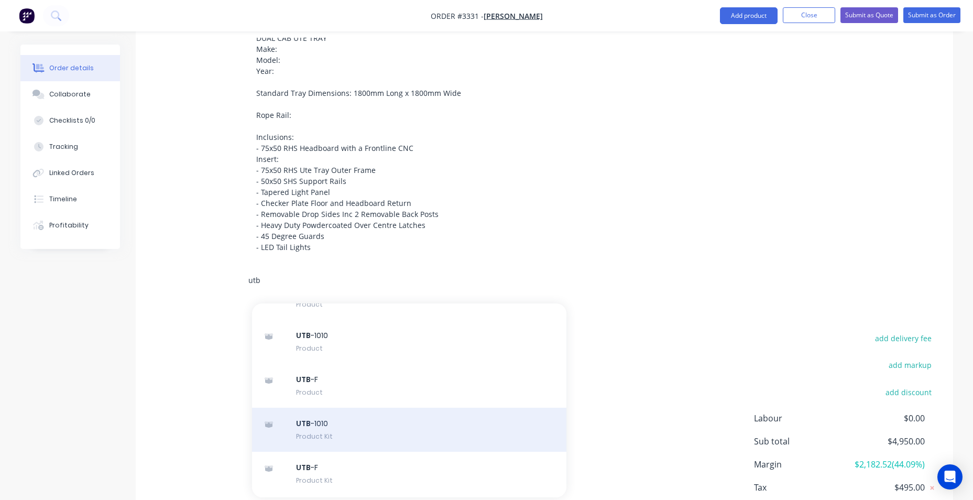
type input "utb"
click at [408, 433] on div "UTB -1010 Product Kit" at bounding box center [409, 430] width 314 height 44
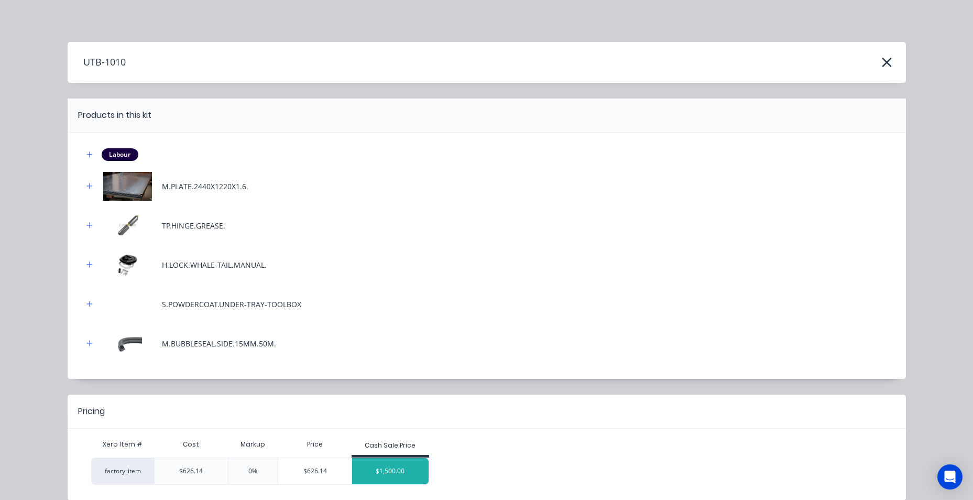
click at [396, 476] on div "$1,500.00" at bounding box center [390, 471] width 76 height 26
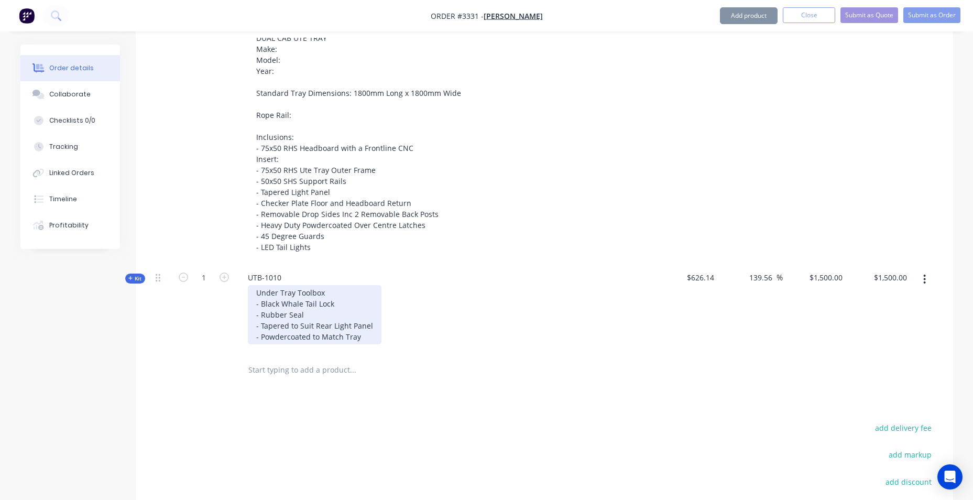
click at [255, 292] on div "Under Tray Toolbox - Black Whale Tail Lock - Rubber Seal - Tapered to Suit Rear…" at bounding box center [315, 314] width 134 height 59
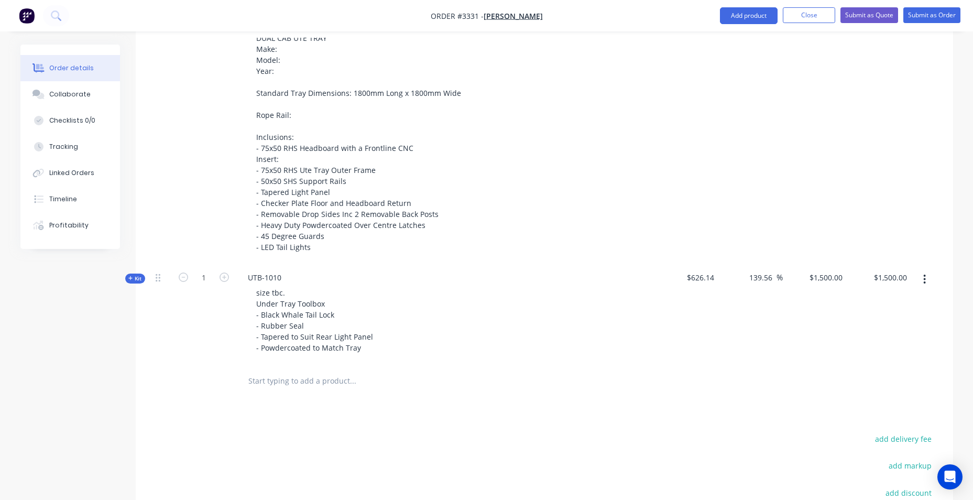
click at [495, 230] on div "DUAL CAB UTE TRAY Make: Model: Year: Standard Tray Dimensions: 1800mm Long x 18…" at bounding box center [444, 142] width 411 height 224
click at [295, 377] on input "text" at bounding box center [353, 380] width 210 height 21
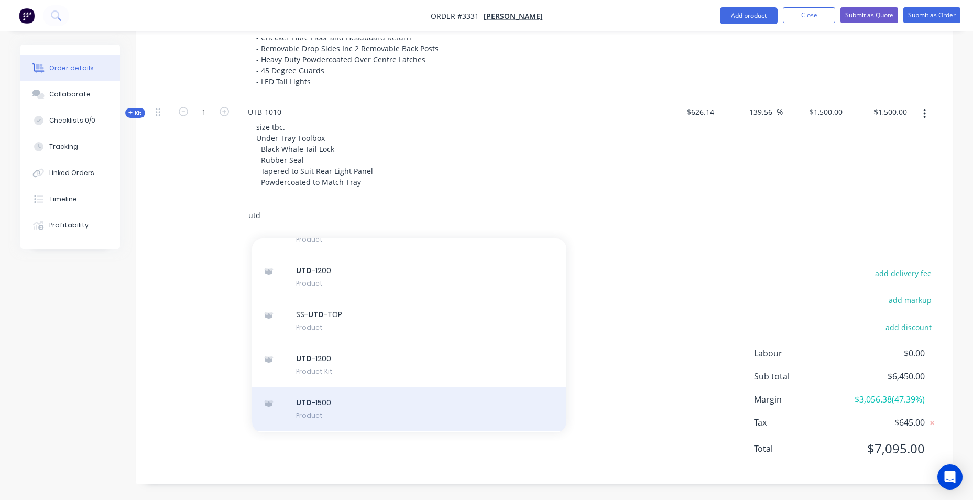
scroll to position [147, 0]
type input "utd"
click at [367, 409] on div "UTD -1500 Product Kit" at bounding box center [409, 411] width 314 height 44
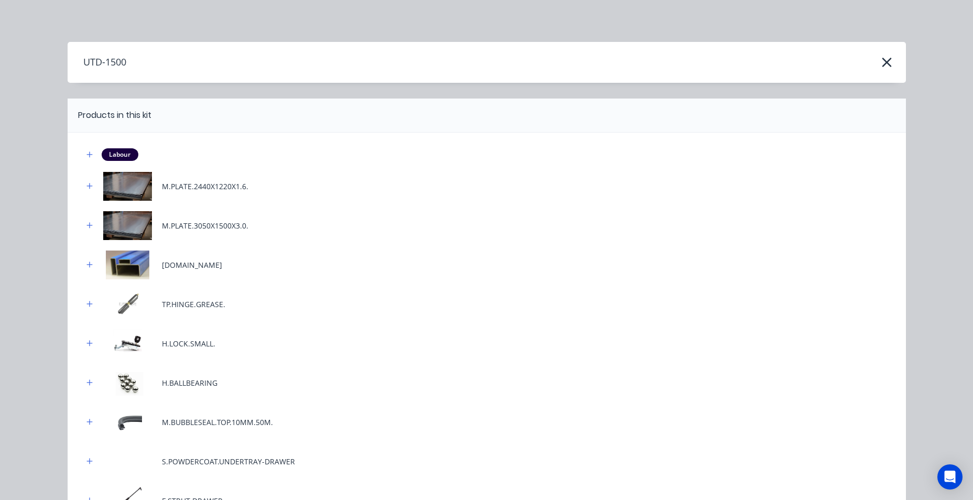
scroll to position [204, 0]
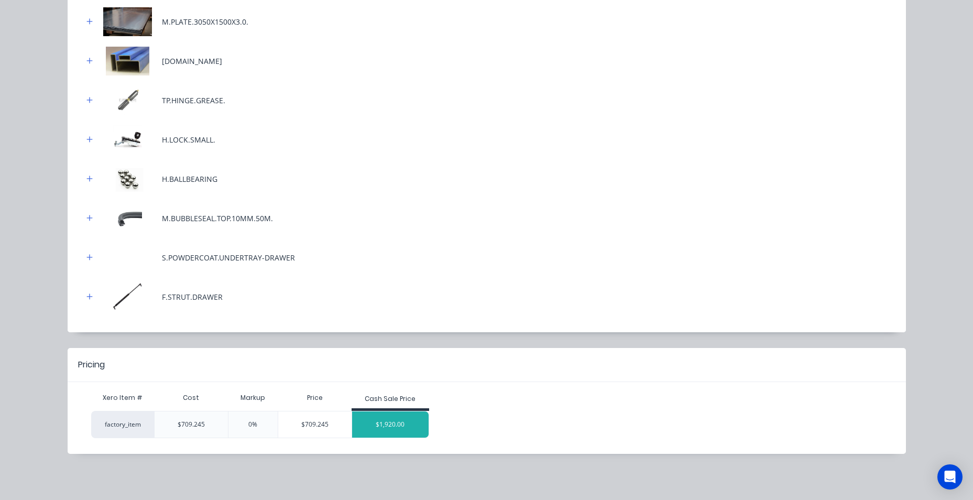
click at [379, 420] on div "$1,920.00" at bounding box center [390, 424] width 76 height 26
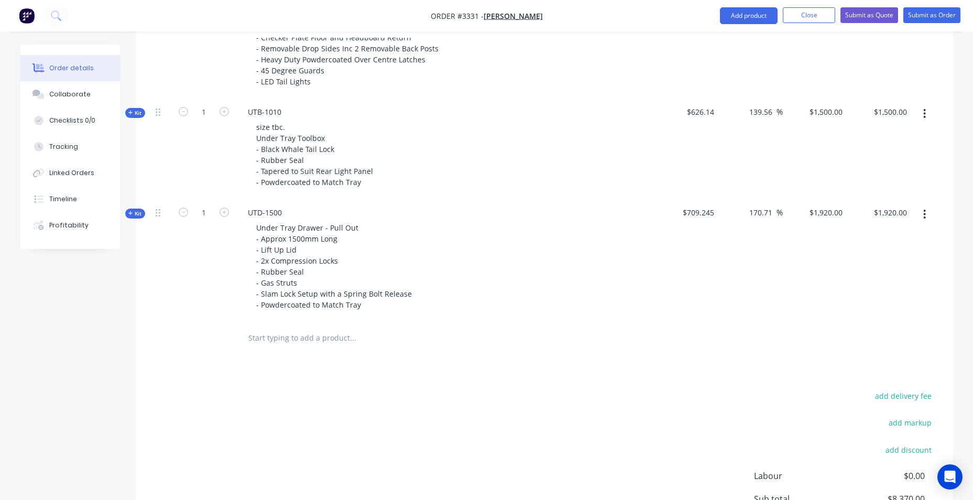
click at [271, 337] on input "text" at bounding box center [353, 337] width 210 height 21
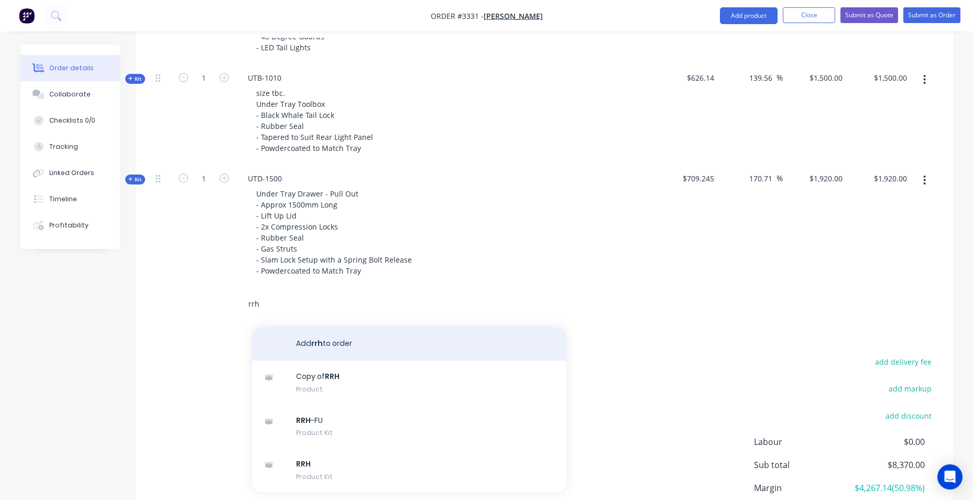
scroll to position [670, 0]
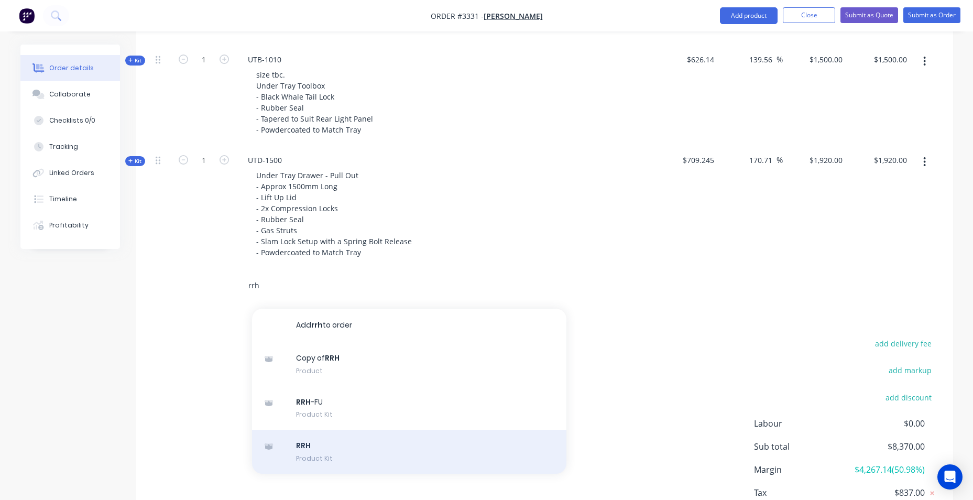
type input "rrh"
click at [350, 448] on div "RRH Product Kit" at bounding box center [409, 452] width 314 height 44
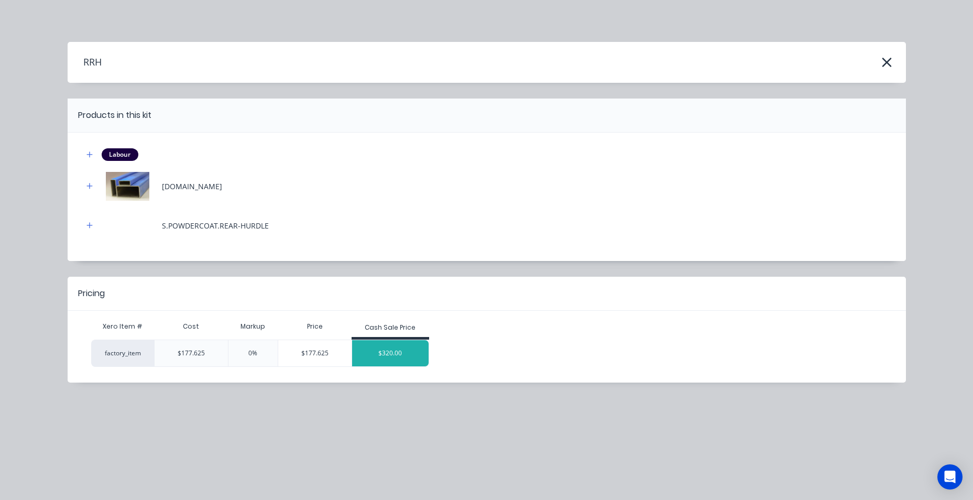
click at [382, 351] on div "$320.00" at bounding box center [390, 353] width 76 height 26
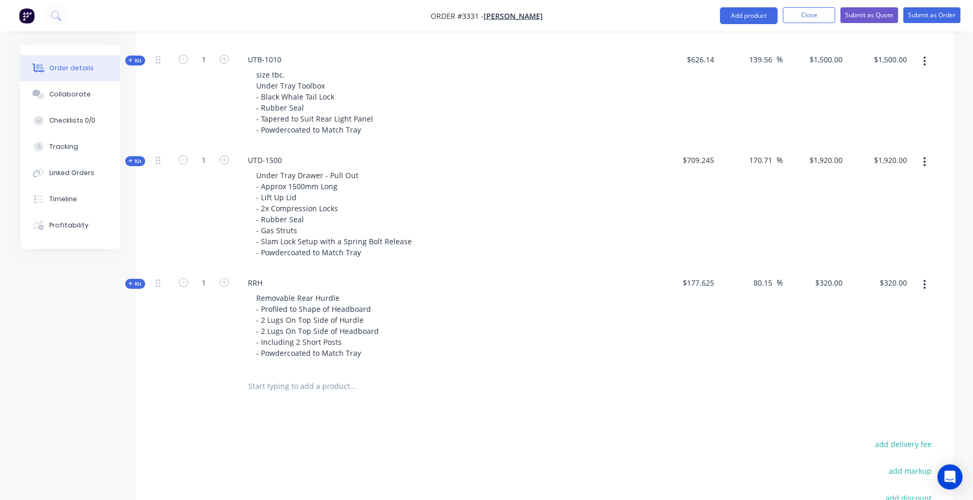
click at [325, 387] on input "text" at bounding box center [353, 386] width 210 height 21
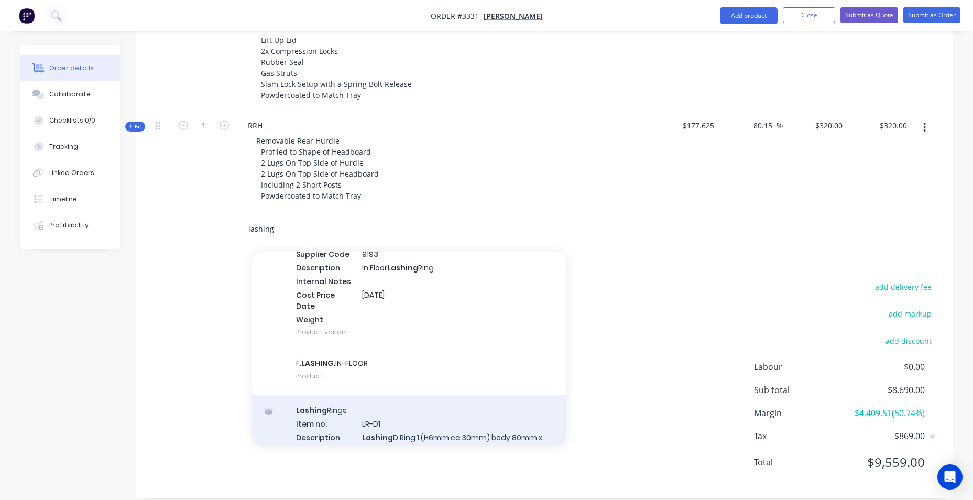
scroll to position [105, 0]
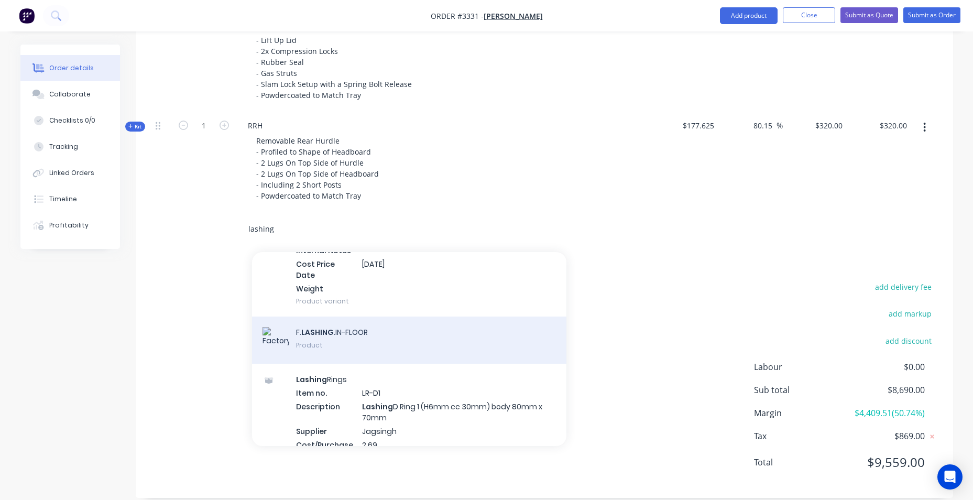
type input "lashing"
click at [395, 338] on div "F. LASHING .IN-FLOOR Product" at bounding box center [409, 339] width 314 height 47
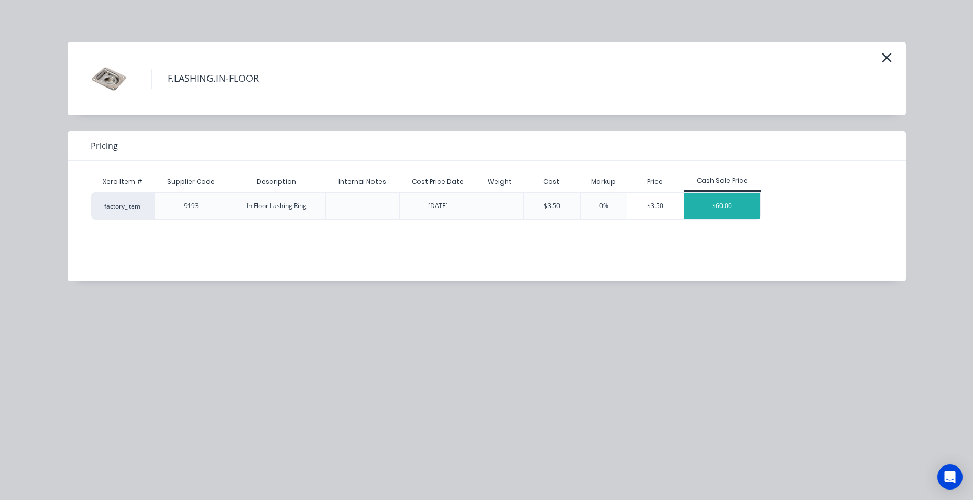
click at [742, 204] on div "$60.00" at bounding box center [722, 206] width 76 height 26
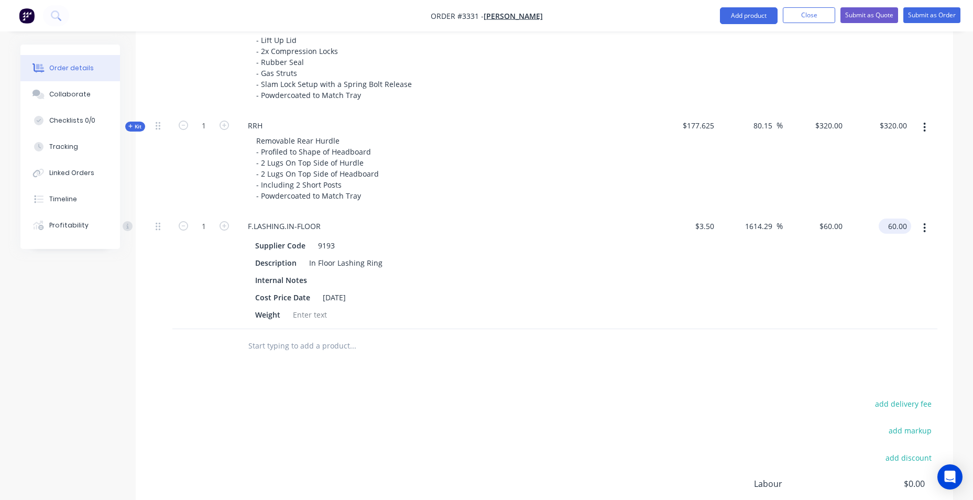
click at [887, 223] on input "60.00" at bounding box center [897, 225] width 28 height 15
type input "$60.00"
click at [528, 432] on div "add delivery fee add markup add discount Labour $0.00 Sub total $8,750.00 Margi…" at bounding box center [544, 498] width 786 height 202
click at [159, 229] on icon at bounding box center [158, 227] width 5 height 8
click at [128, 226] on icon at bounding box center [127, 226] width 3 height 5
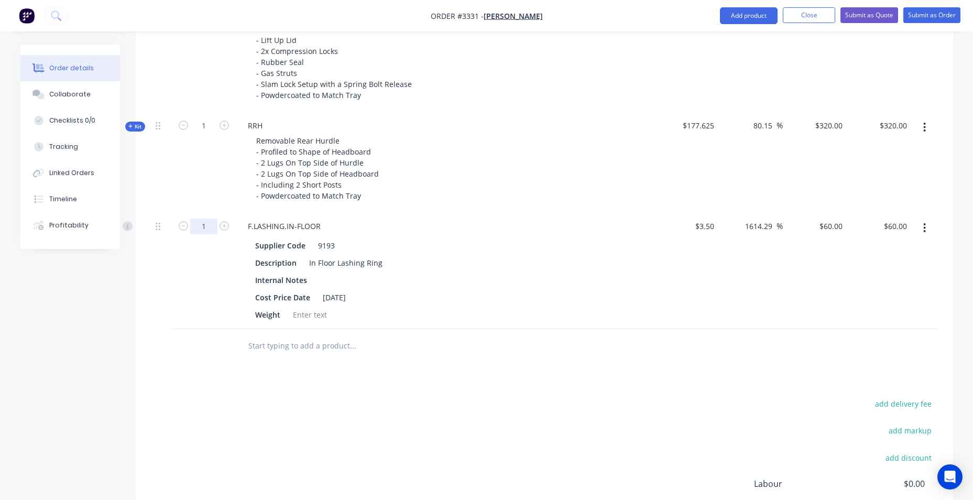
type input "6"
click at [191, 397] on div "add delivery fee add markup add discount Labour $0.00 Sub total $8,750.00 Margi…" at bounding box center [544, 498] width 786 height 202
type input "$360.00"
click at [255, 351] on input "text" at bounding box center [353, 345] width 210 height 21
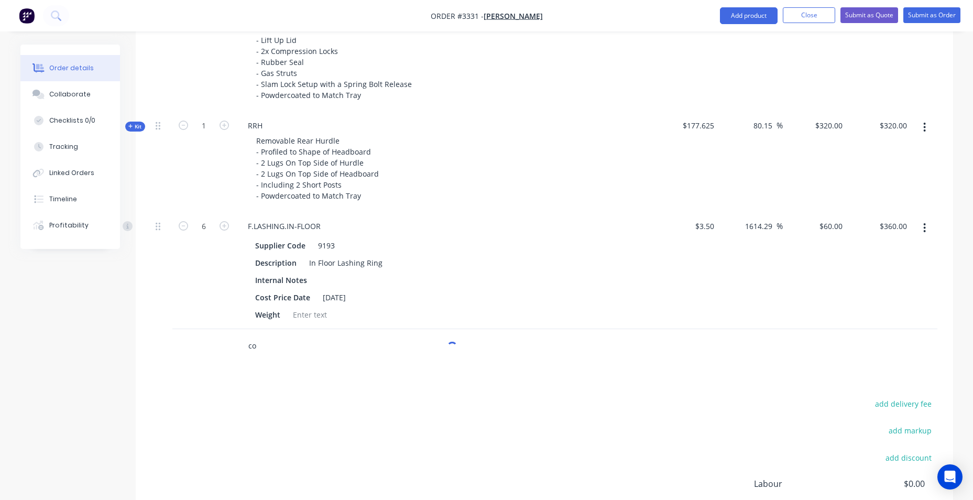
type input "c"
type input "f"
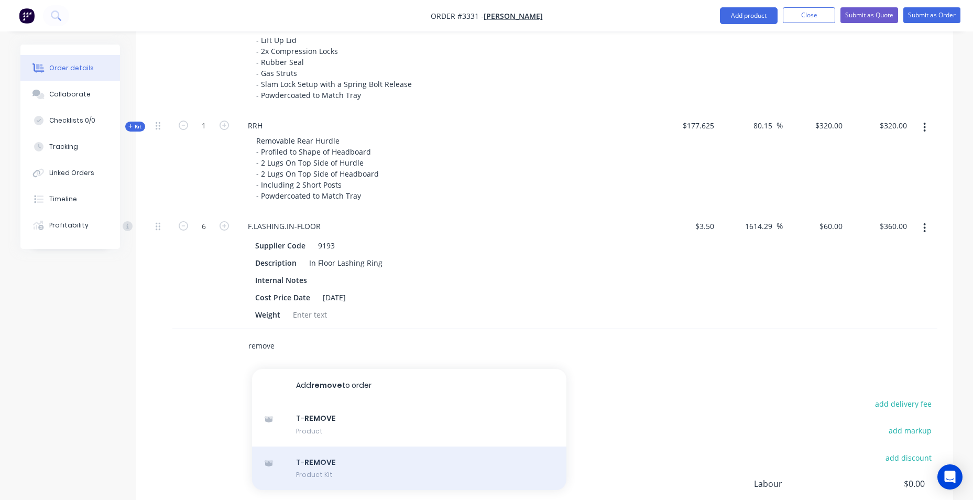
type input "remove"
click at [378, 467] on div "T- REMOVE Product Kit" at bounding box center [409, 468] width 314 height 44
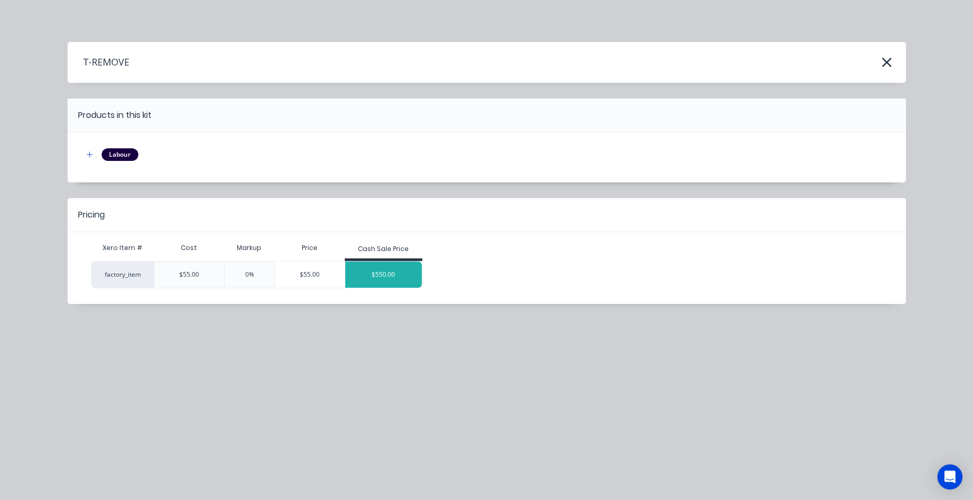
click at [381, 276] on div "$550.00" at bounding box center [383, 274] width 76 height 26
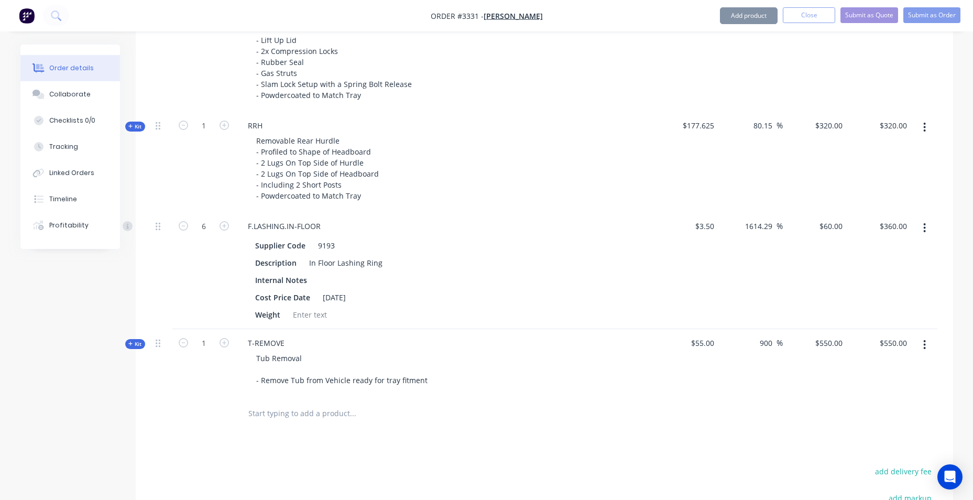
click at [299, 415] on input "text" at bounding box center [353, 413] width 210 height 21
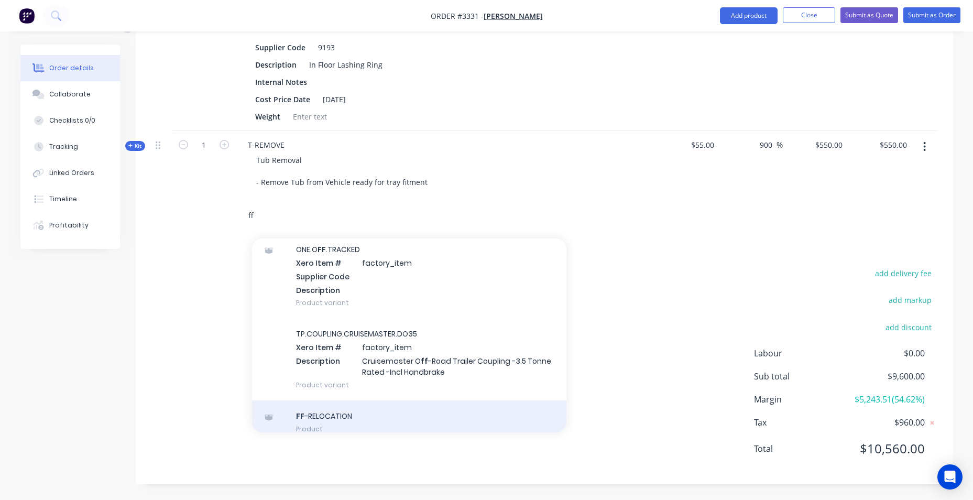
scroll to position [472, 0]
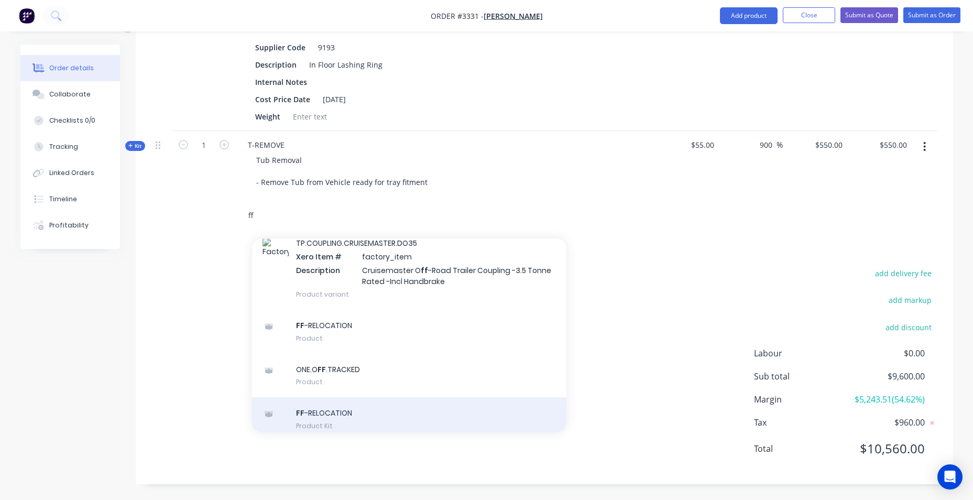
type input "ff"
click at [358, 397] on div "FF -RELOCATION Product Kit" at bounding box center [409, 419] width 314 height 44
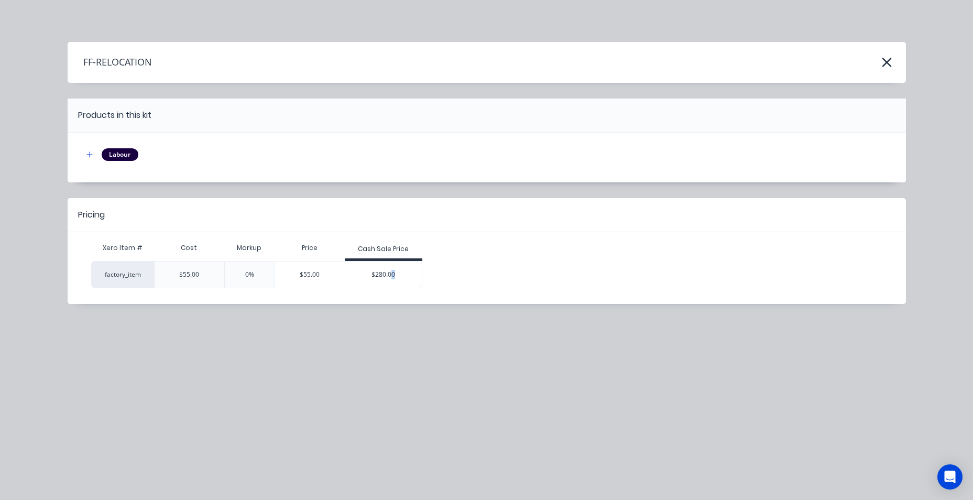
click at [393, 278] on div "$280.00" at bounding box center [383, 274] width 76 height 26
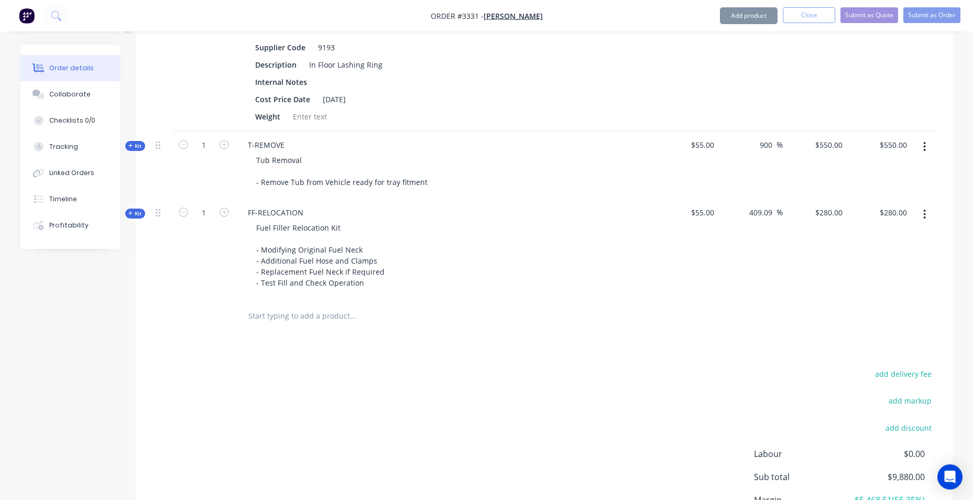
click at [306, 318] on input "text" at bounding box center [353, 315] width 210 height 21
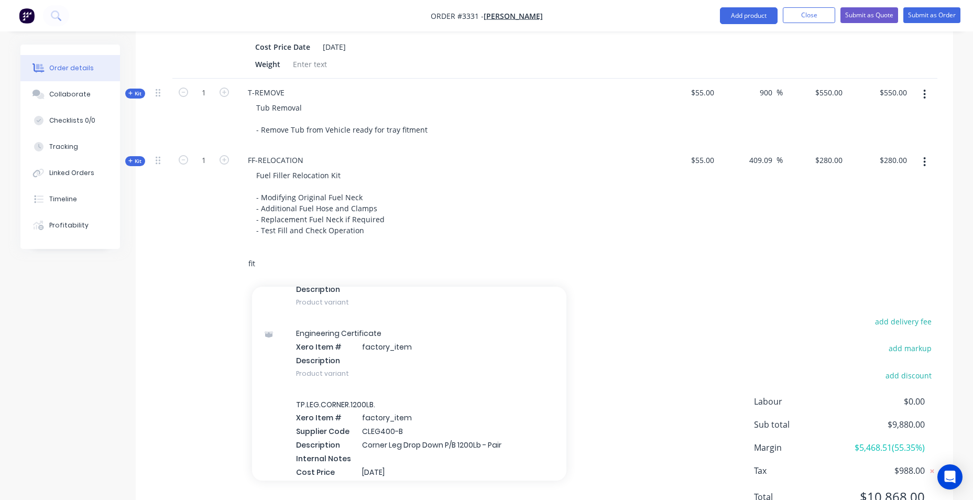
scroll to position [28920, 0]
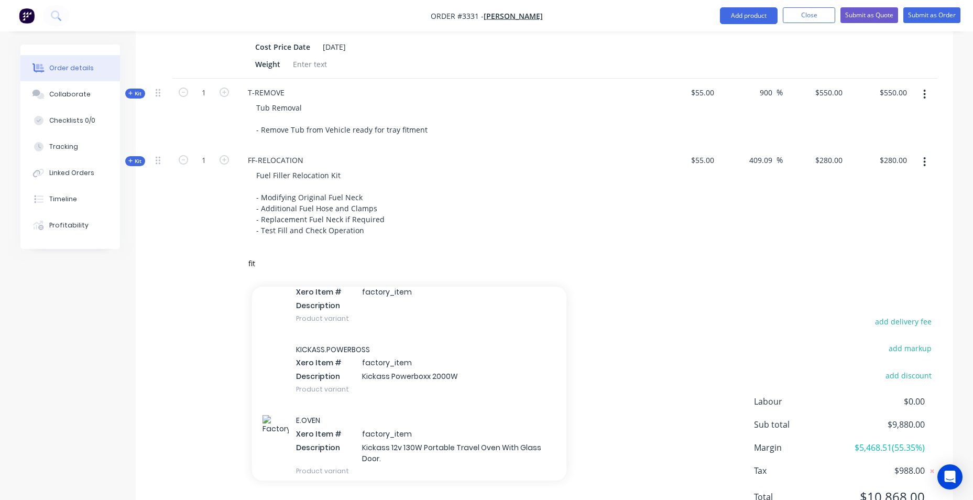
click at [197, 262] on div "fit Add fit to order M.RHS.100X50X4.BLUE Xero Item # factory_item Supplier Code…" at bounding box center [544, 264] width 786 height 34
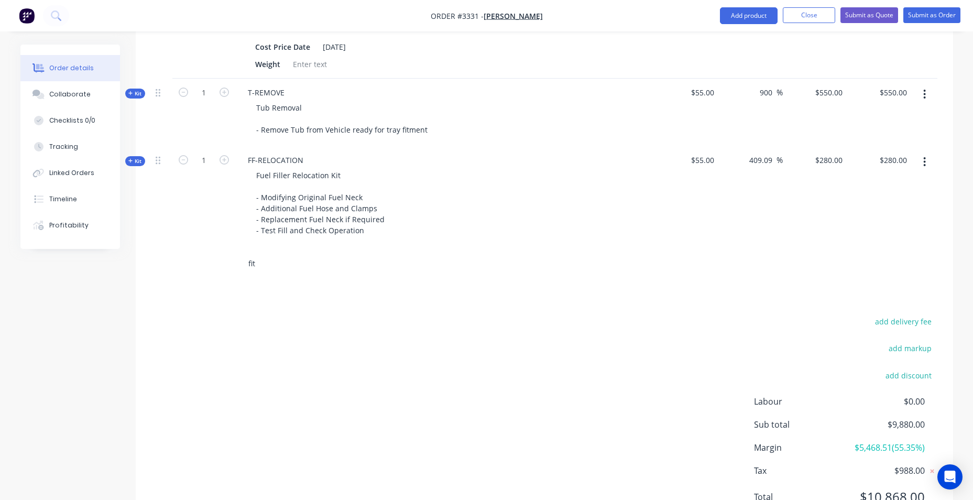
click at [264, 258] on input "fit" at bounding box center [353, 263] width 210 height 21
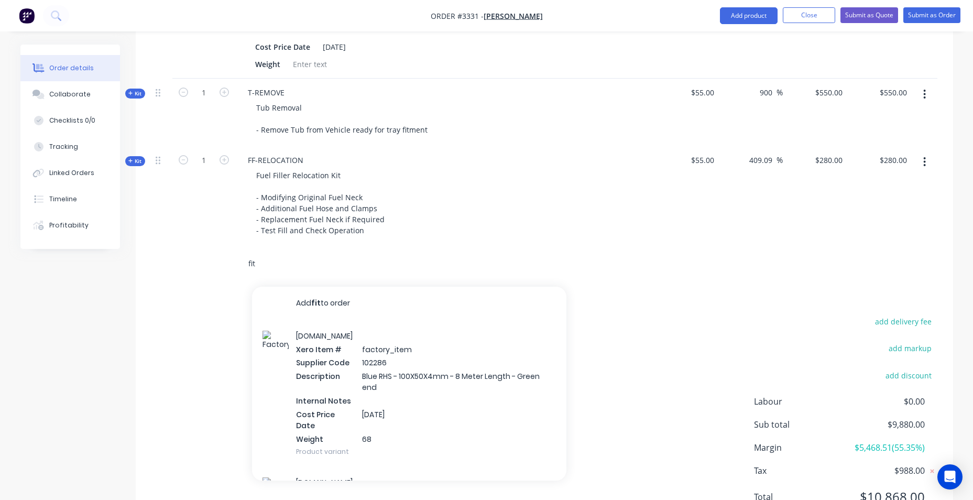
click at [261, 262] on input "fit" at bounding box center [353, 263] width 210 height 21
type input "f"
type input "fit"
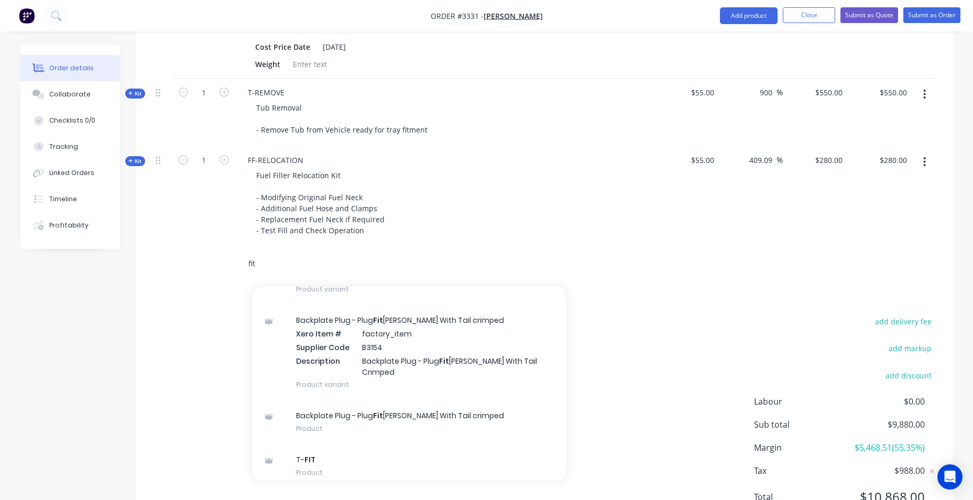
scroll to position [681, 0]
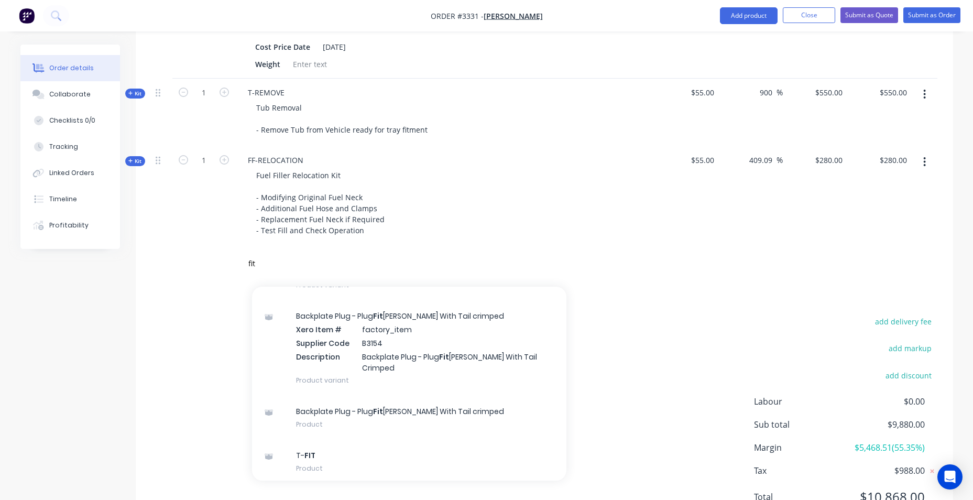
click at [382, 484] on div "T- FIT Product Kit" at bounding box center [409, 506] width 314 height 44
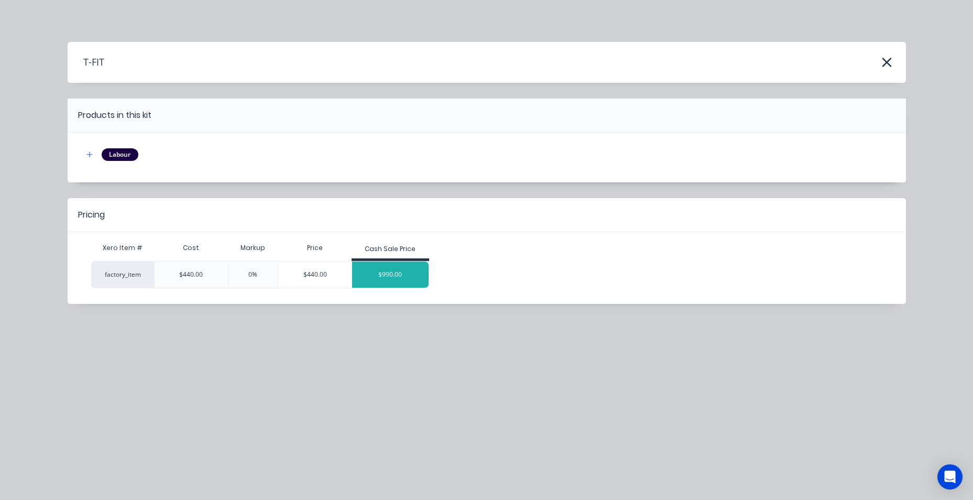
click at [390, 275] on div "$990.00" at bounding box center [390, 274] width 76 height 26
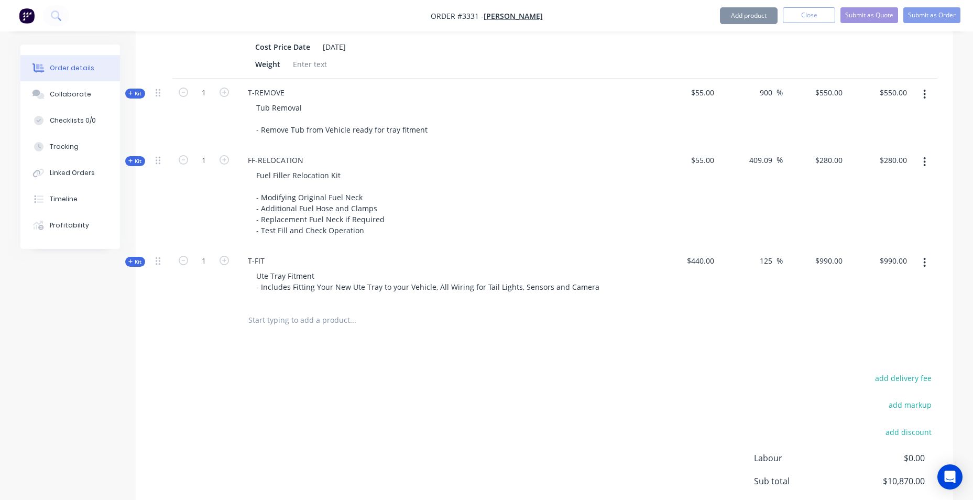
click at [450, 406] on div "add delivery fee add markup add discount Labour $0.00 Sub total $10,870.00 Marg…" at bounding box center [544, 472] width 786 height 202
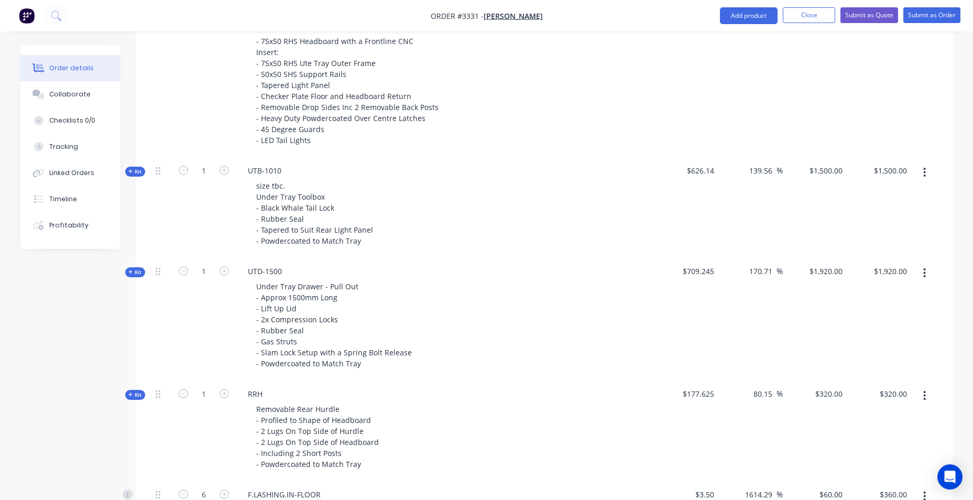
scroll to position [553, 0]
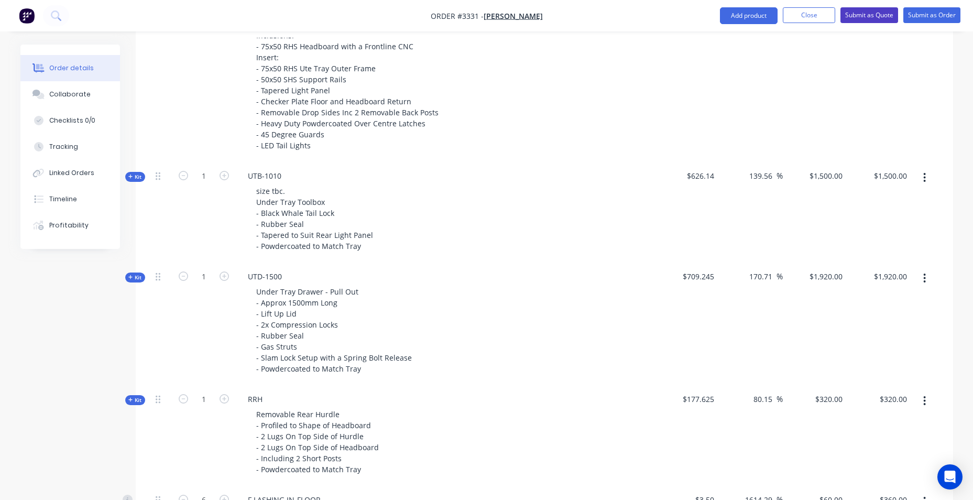
click at [865, 12] on button "Submit as Quote" at bounding box center [869, 15] width 58 height 16
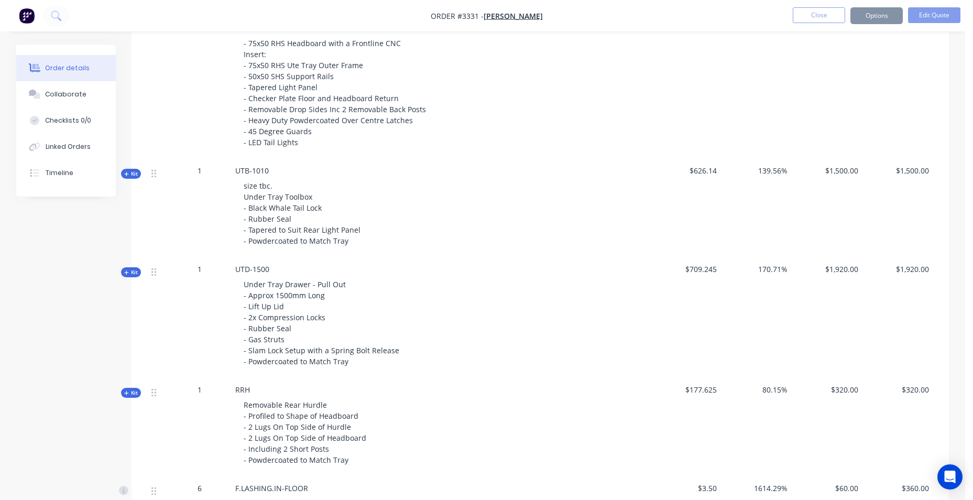
scroll to position [0, 0]
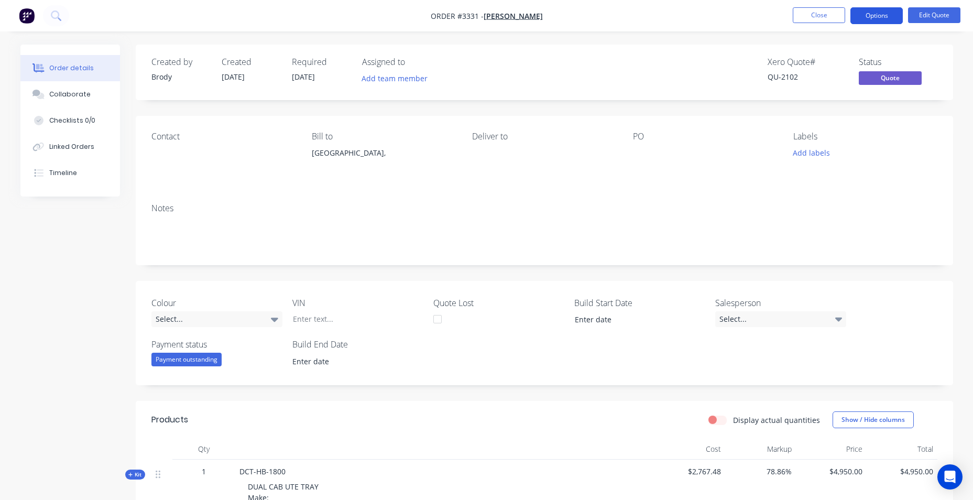
click at [865, 8] on button "Options" at bounding box center [876, 15] width 52 height 17
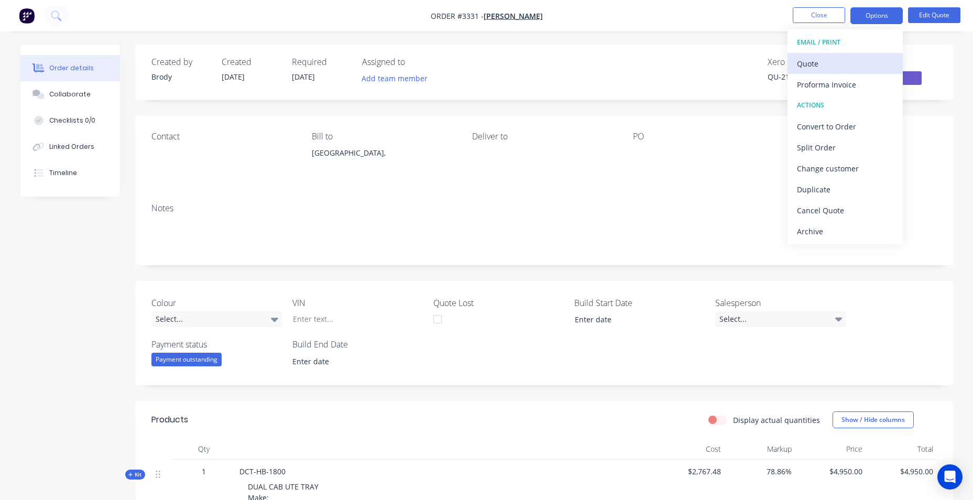
click at [845, 68] on div "Quote" at bounding box center [845, 63] width 96 height 15
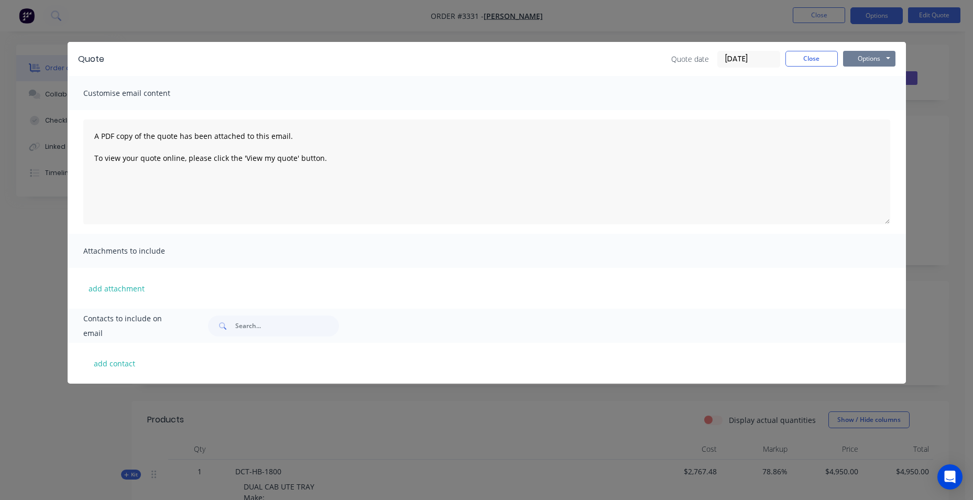
click at [861, 60] on button "Options" at bounding box center [869, 59] width 52 height 16
click at [870, 109] on button "Email" at bounding box center [876, 111] width 67 height 17
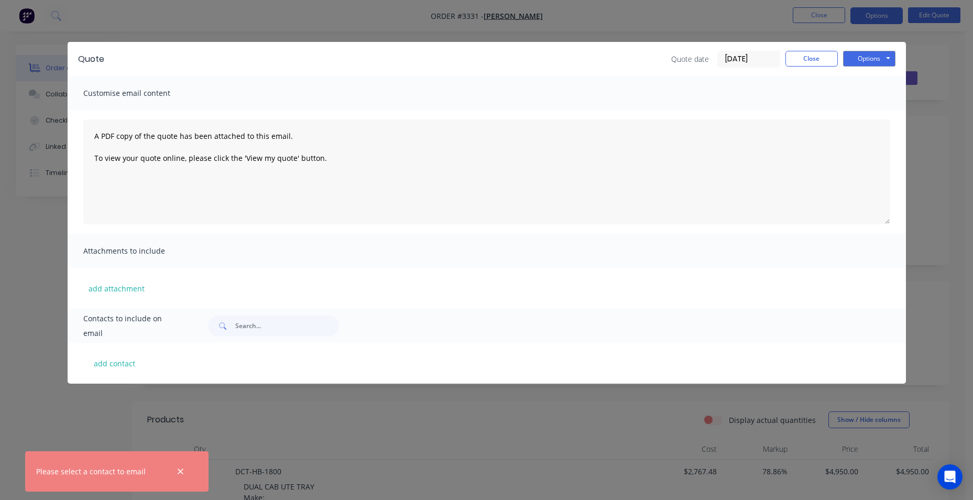
click at [95, 371] on div "add contact" at bounding box center [487, 363] width 838 height 41
click at [140, 357] on button "add contact" at bounding box center [114, 363] width 63 height 16
select select "AU"
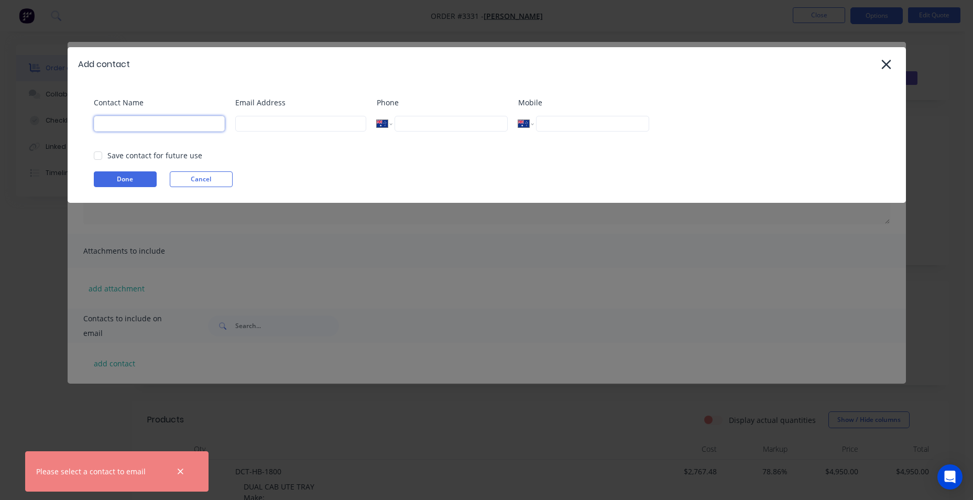
click at [198, 128] on input at bounding box center [159, 124] width 131 height 16
type input "N"
select select "AU"
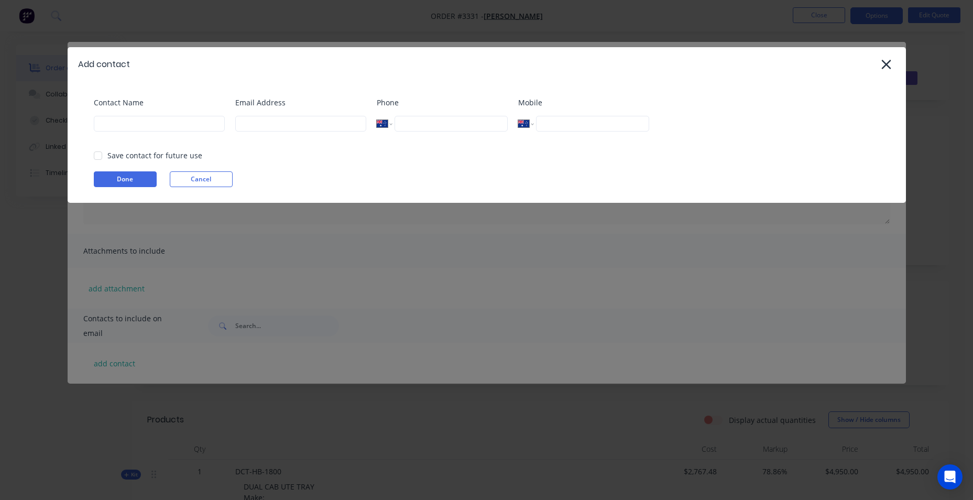
scroll to position [437, 0]
click at [198, 128] on input at bounding box center [159, 124] width 131 height 16
type input "Noah"
click at [268, 128] on input at bounding box center [300, 124] width 131 height 16
click at [96, 157] on div at bounding box center [97, 155] width 21 height 21
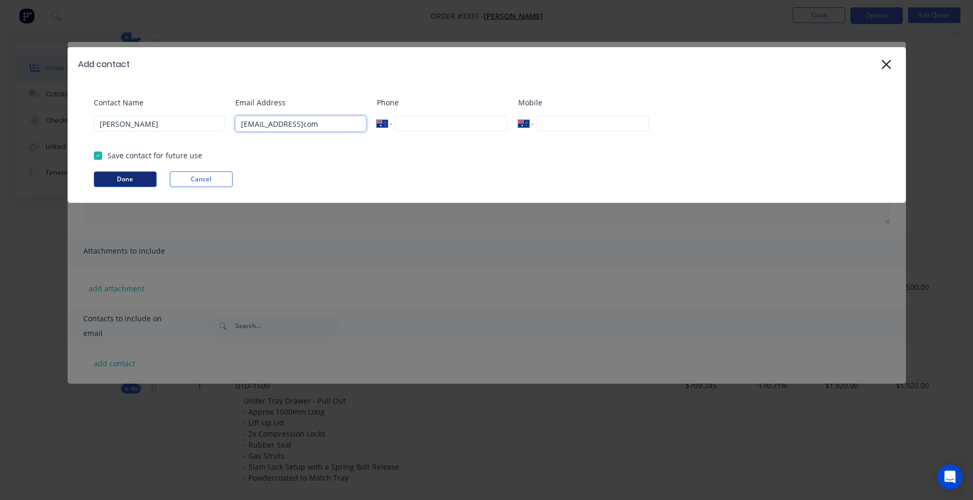
type input "noahmoore2410@gmailcom"
click at [100, 187] on button "Done" at bounding box center [125, 179] width 63 height 16
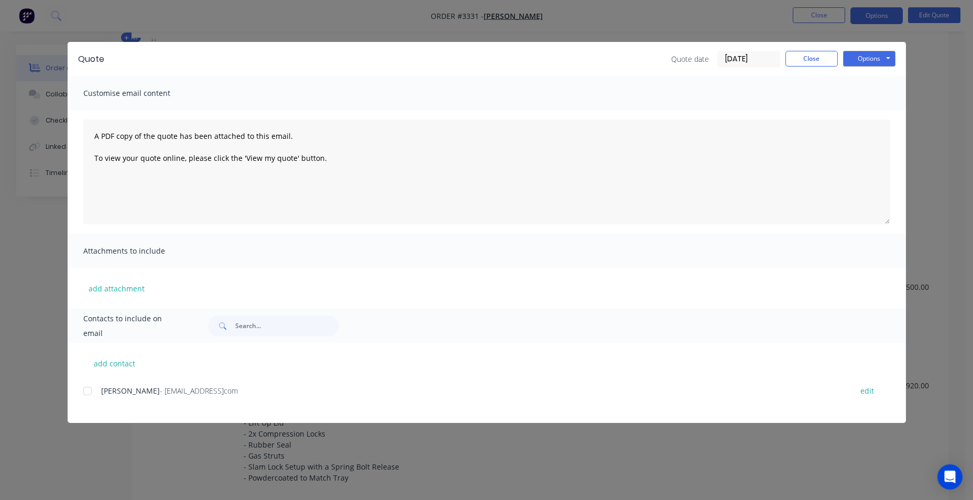
click at [83, 390] on div at bounding box center [87, 390] width 21 height 21
click at [867, 49] on div "Quote Quote date 03/09/25 Close Options Preview Print Email" at bounding box center [487, 59] width 838 height 34
click at [865, 60] on button "Options" at bounding box center [869, 59] width 52 height 16
click at [876, 108] on button "Email" at bounding box center [876, 111] width 67 height 17
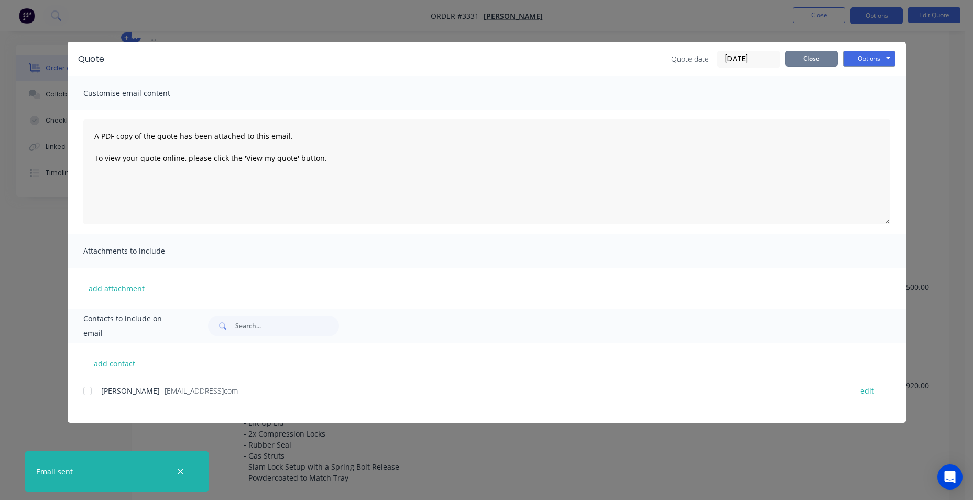
click at [794, 58] on button "Close" at bounding box center [811, 59] width 52 height 16
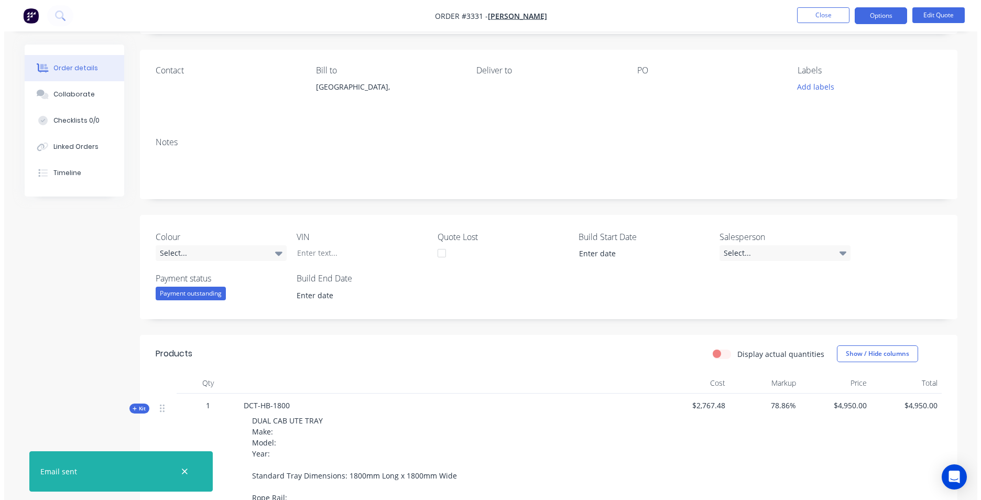
scroll to position [0, 0]
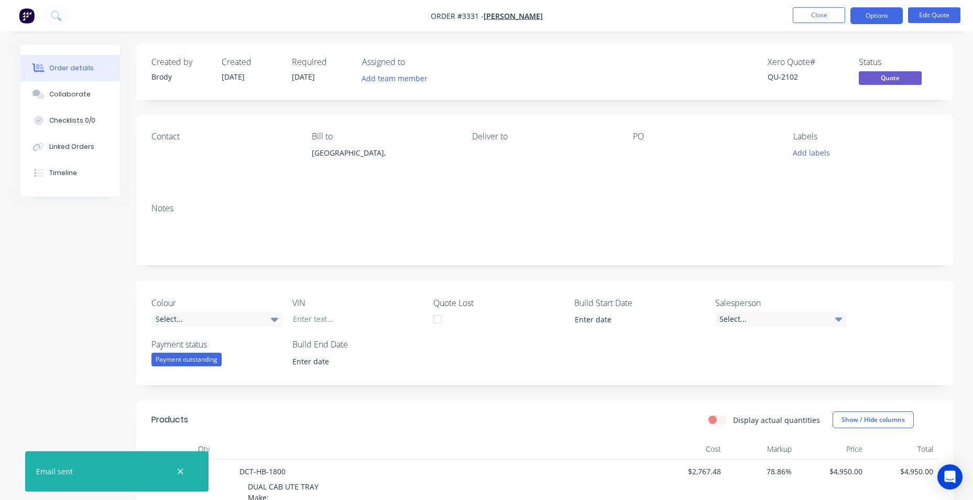
click at [22, 16] on img "button" at bounding box center [27, 16] width 16 height 16
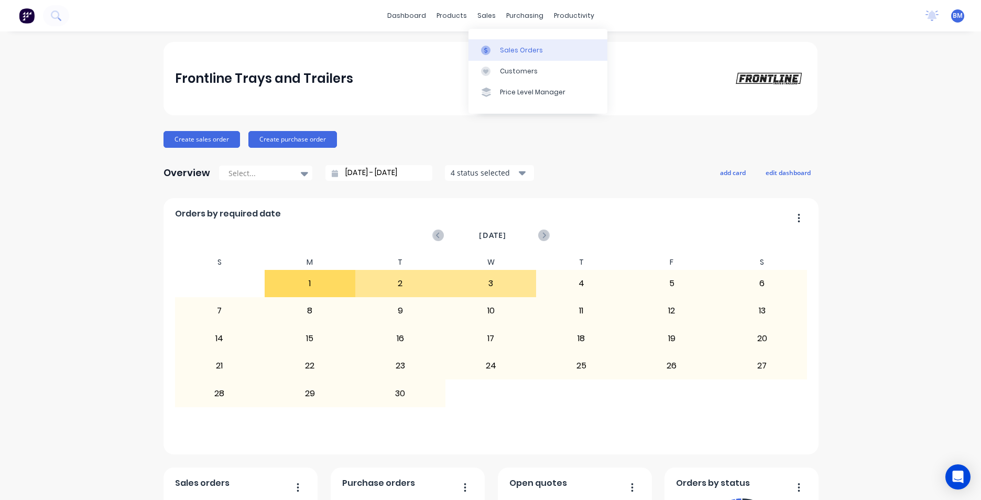
click at [506, 54] on div "Sales Orders" at bounding box center [521, 50] width 43 height 9
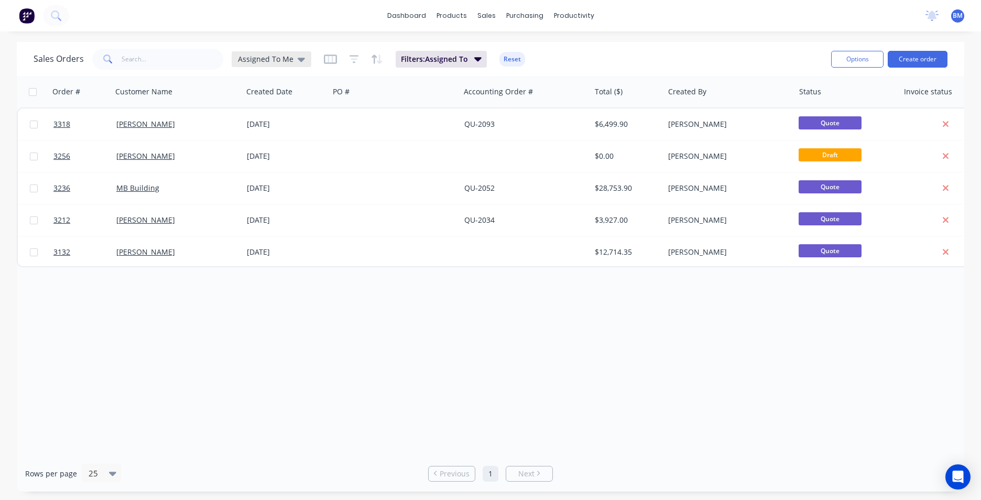
click at [277, 60] on span "Assigned To Me" at bounding box center [266, 58] width 56 height 11
click at [250, 149] on button "None" at bounding box center [294, 149] width 119 height 12
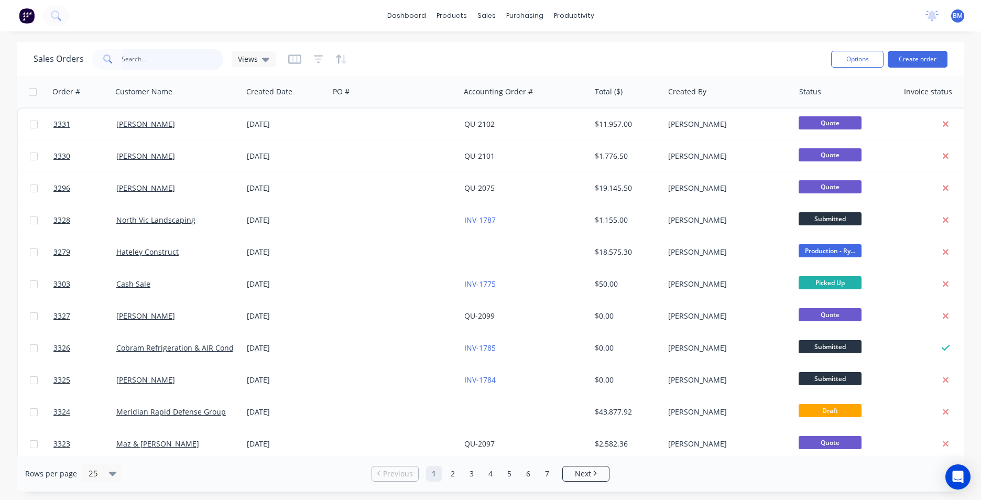
click at [166, 62] on input "text" at bounding box center [173, 59] width 102 height 21
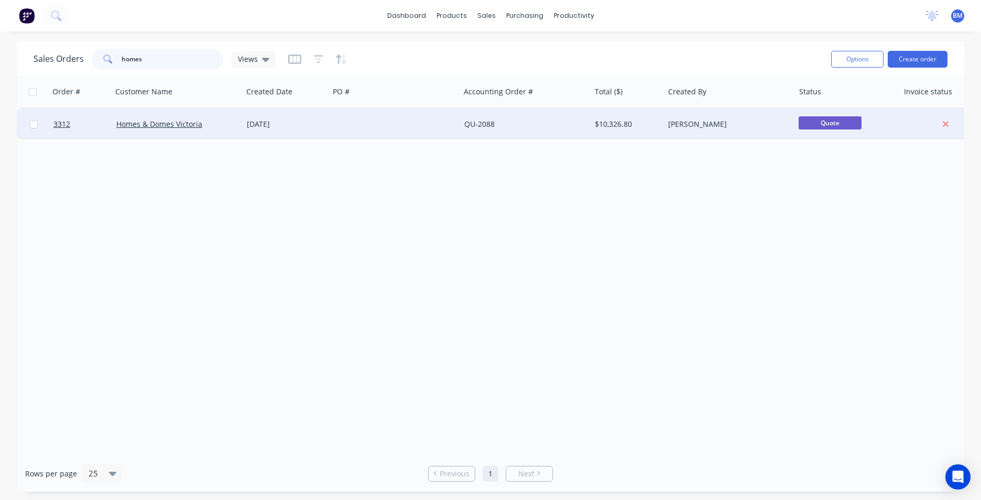
type input "homes"
click at [117, 132] on div "Homes & Domes Victoria" at bounding box center [177, 123] width 130 height 31
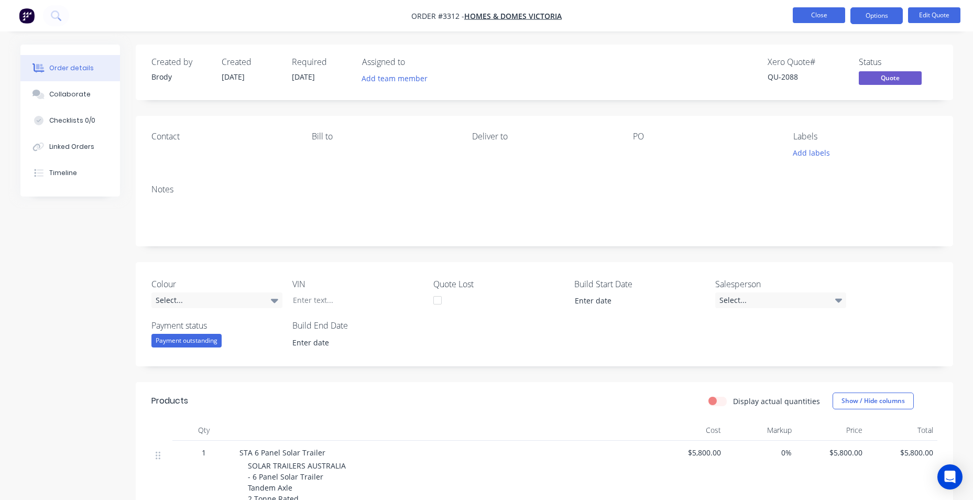
click at [824, 13] on button "Close" at bounding box center [819, 15] width 52 height 16
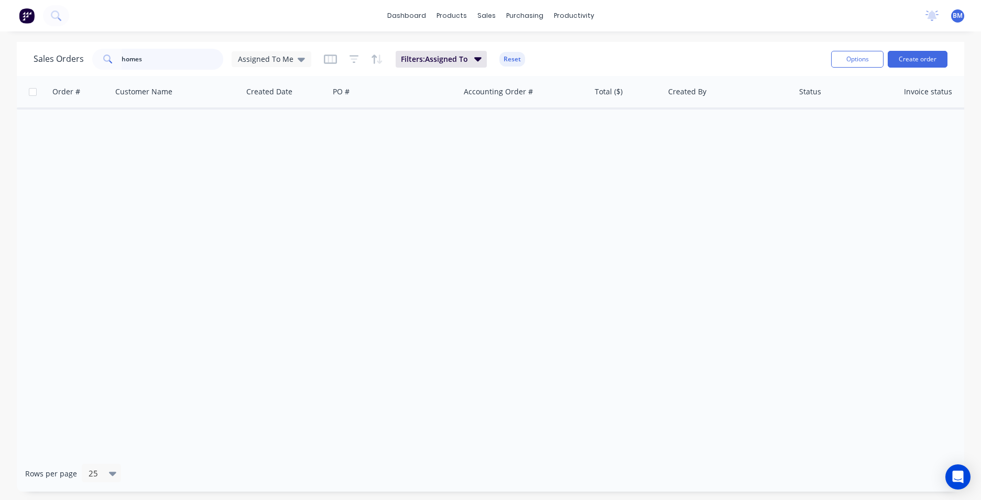
click at [194, 56] on input "homes" at bounding box center [173, 59] width 102 height 21
drag, startPoint x: 169, startPoint y: 57, endPoint x: 55, endPoint y: 56, distance: 114.2
click at [55, 56] on div "Sales Orders homes Assigned To Me" at bounding box center [173, 59] width 278 height 21
drag, startPoint x: 432, startPoint y: 245, endPoint x: 371, endPoint y: 189, distance: 82.7
click at [433, 245] on div "Order # Customer Name Created Date PO # Accounting Order # Total ($) Created By…" at bounding box center [490, 265] width 947 height 379
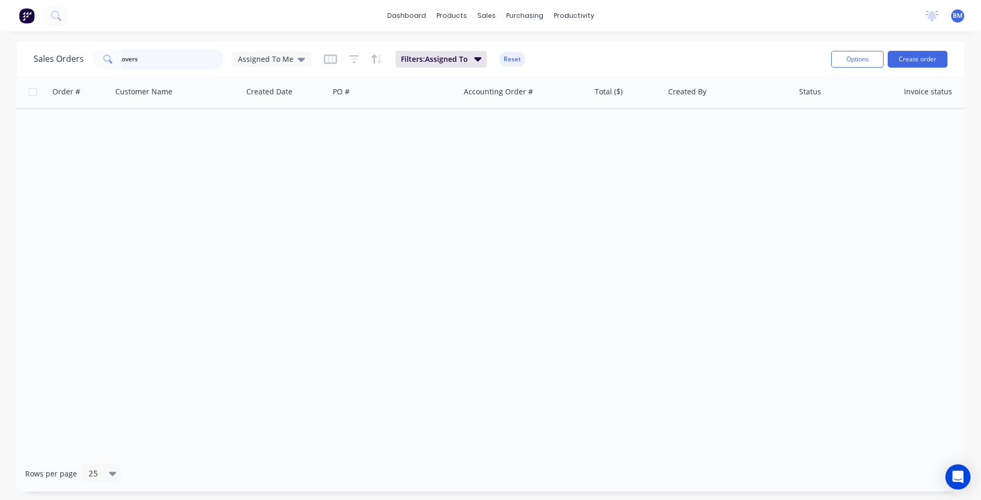
click at [183, 62] on input "overs" at bounding box center [173, 59] width 102 height 21
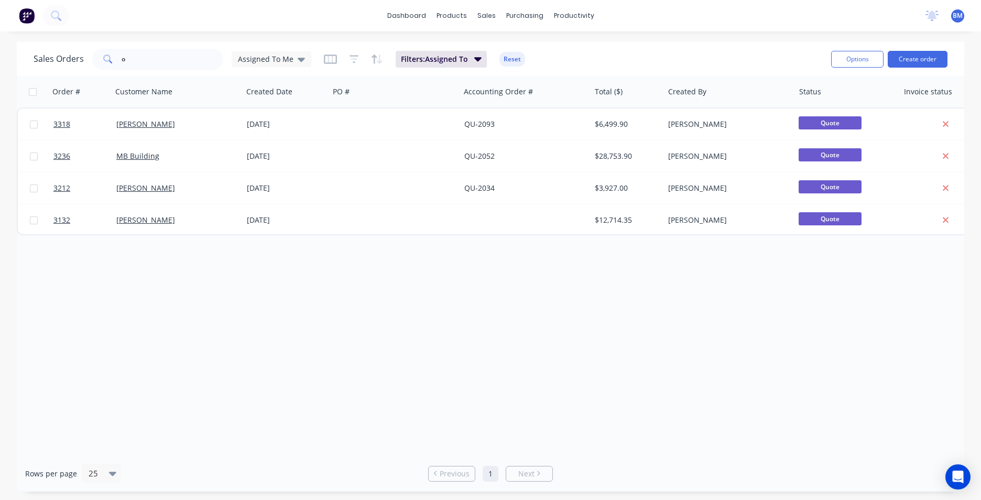
click at [294, 64] on div "Assigned To Me" at bounding box center [272, 59] width 80 height 16
click at [277, 148] on button "None" at bounding box center [294, 149] width 119 height 12
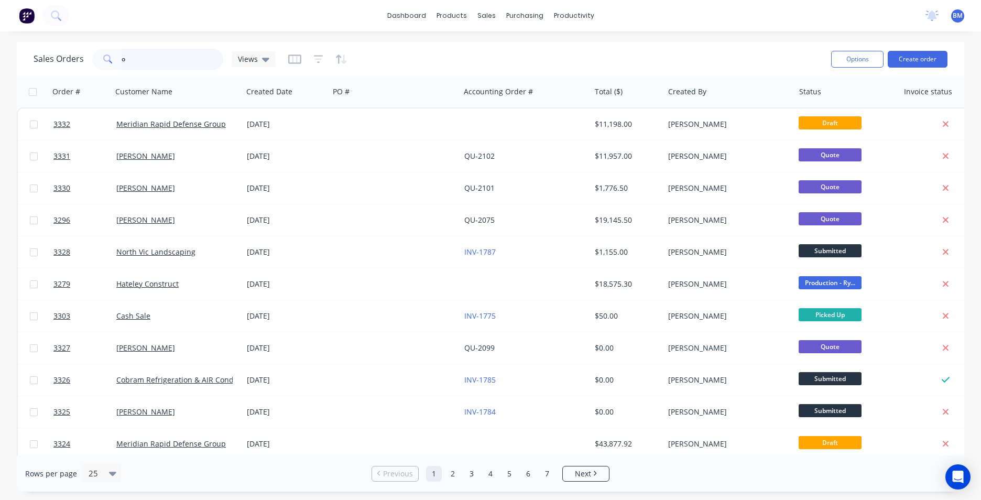
click at [128, 59] on input "o" at bounding box center [173, 59] width 102 height 21
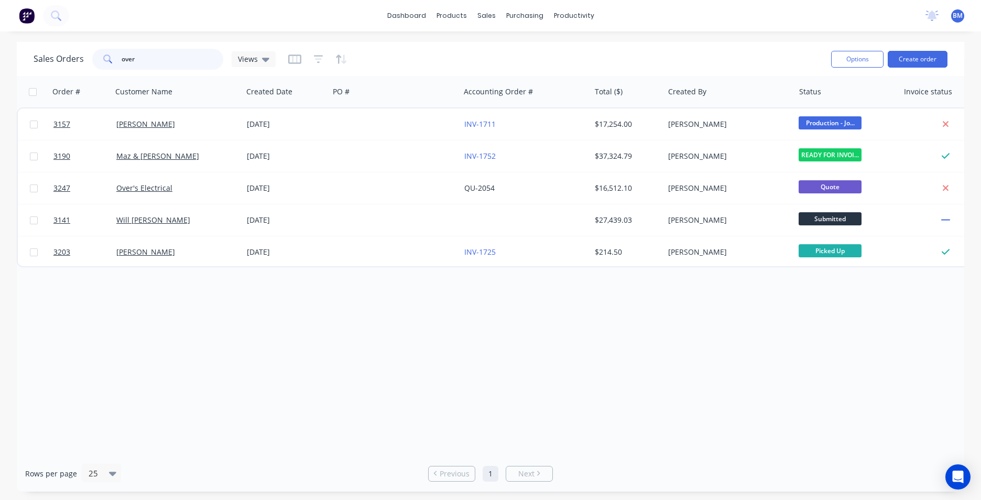
type input "over"
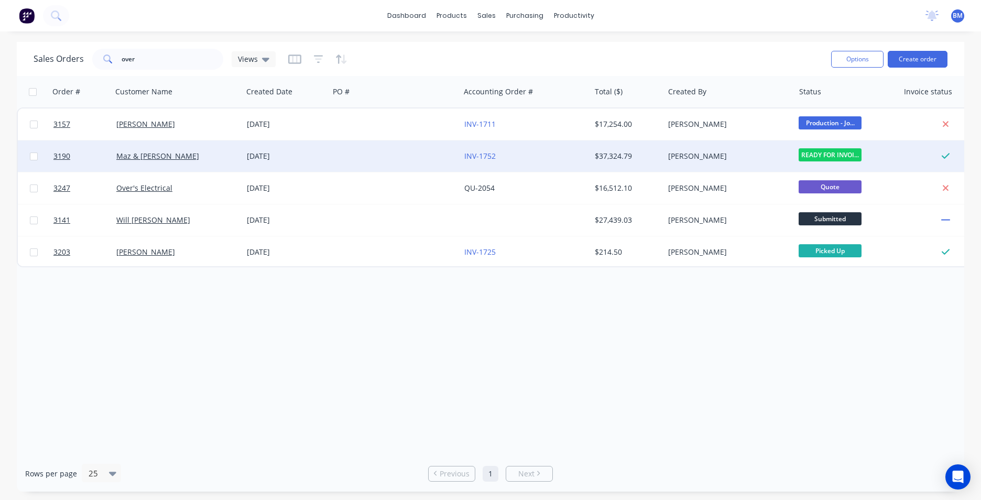
click at [457, 156] on div at bounding box center [394, 155] width 130 height 31
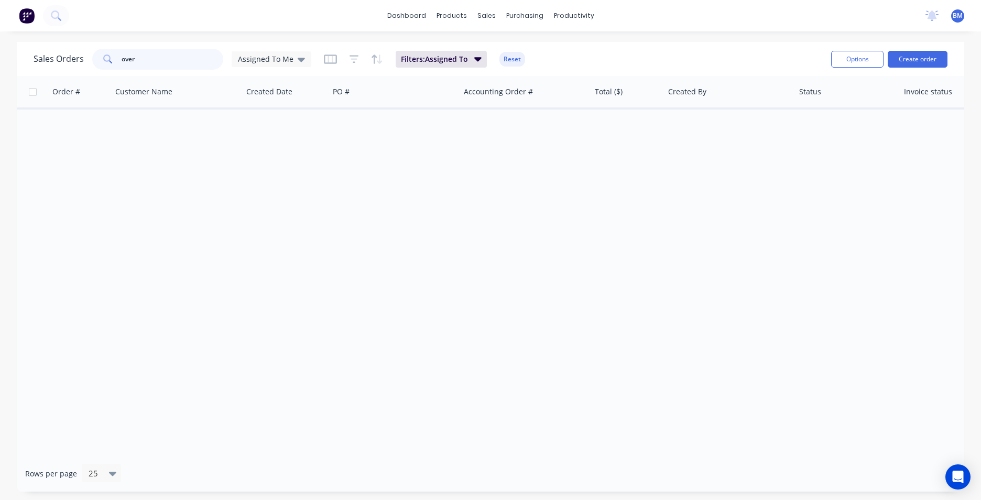
click at [166, 67] on input "over" at bounding box center [173, 59] width 102 height 21
drag, startPoint x: 166, startPoint y: 68, endPoint x: 36, endPoint y: 63, distance: 130.5
click at [36, 63] on div "Sales Orders ov Assigned To Me" at bounding box center [173, 59] width 278 height 21
click at [276, 60] on span "Assigned To Me" at bounding box center [266, 58] width 56 height 11
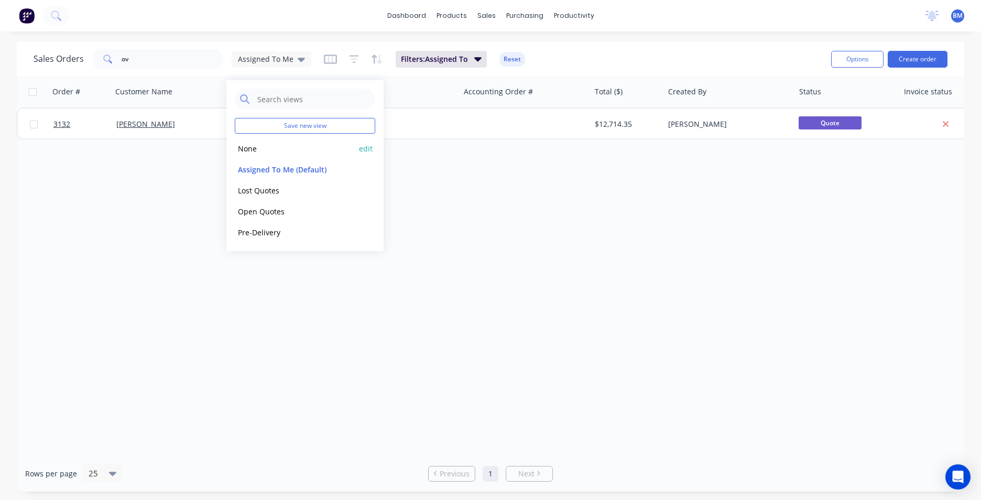
click at [300, 152] on button "None" at bounding box center [294, 149] width 119 height 12
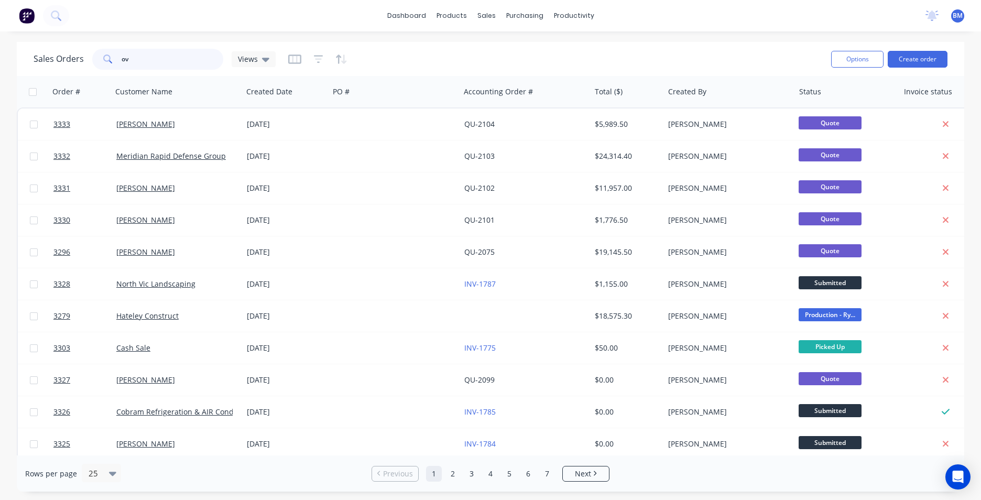
drag, startPoint x: 203, startPoint y: 60, endPoint x: 101, endPoint y: 61, distance: 102.7
click at [101, 61] on div "ov" at bounding box center [157, 59] width 131 height 21
type input "elec"
click at [496, 67] on div at bounding box center [493, 71] width 16 height 9
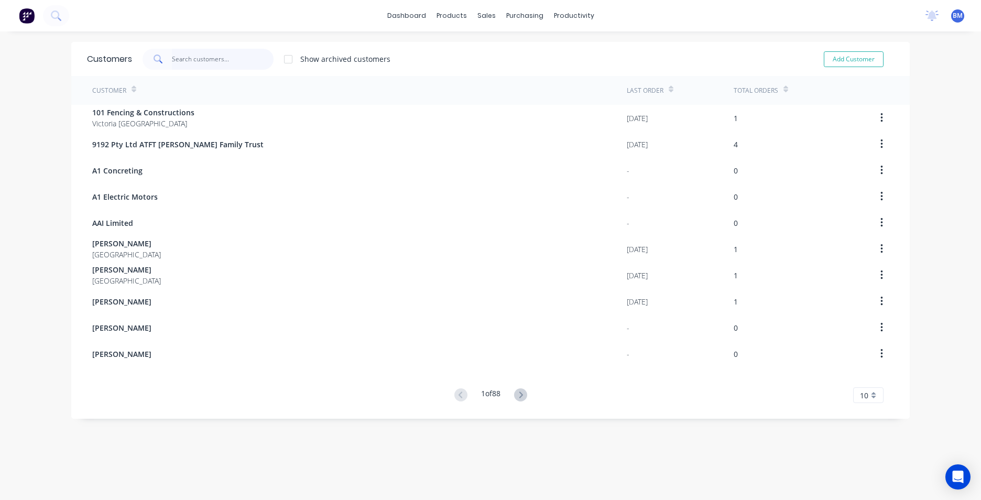
click at [176, 54] on input "text" at bounding box center [223, 59] width 102 height 21
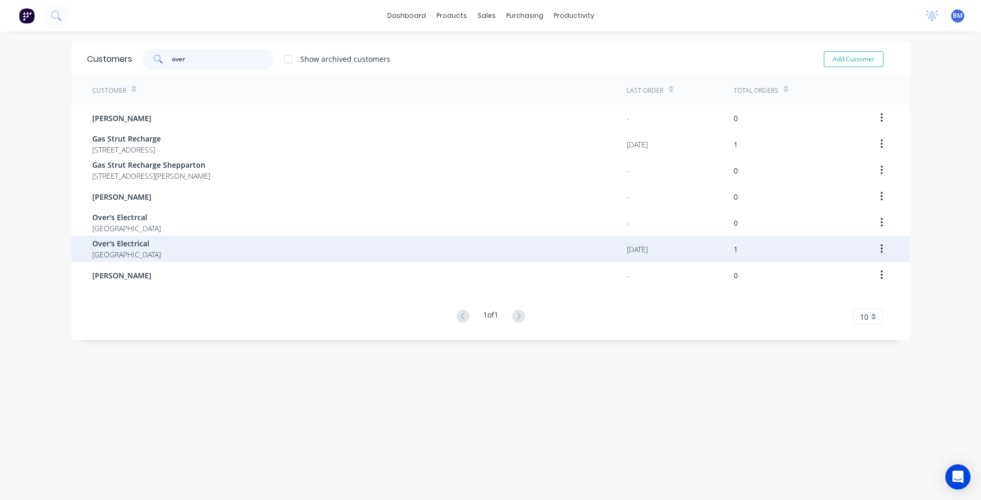
type input "over"
click at [165, 244] on div "Over's Electrical [GEOGRAPHIC_DATA]" at bounding box center [359, 249] width 534 height 26
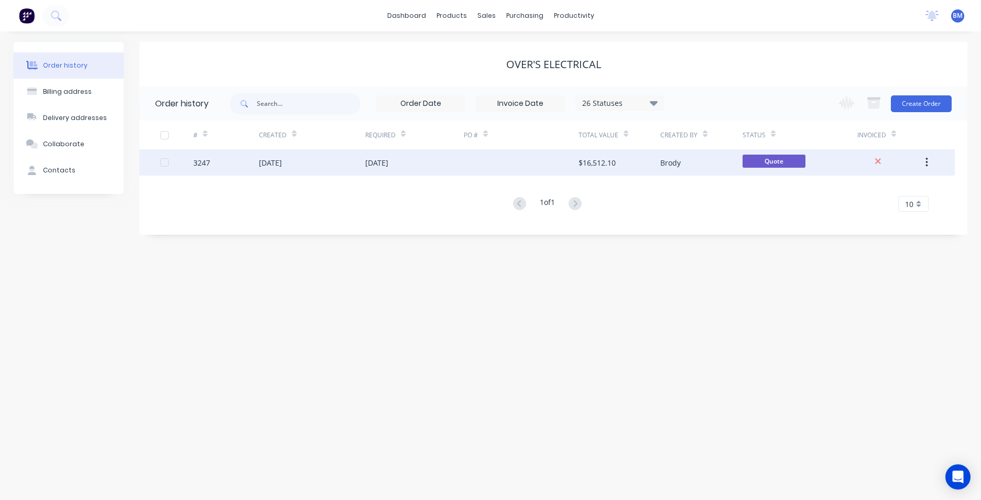
click at [388, 167] on div "[DATE]" at bounding box center [376, 162] width 23 height 11
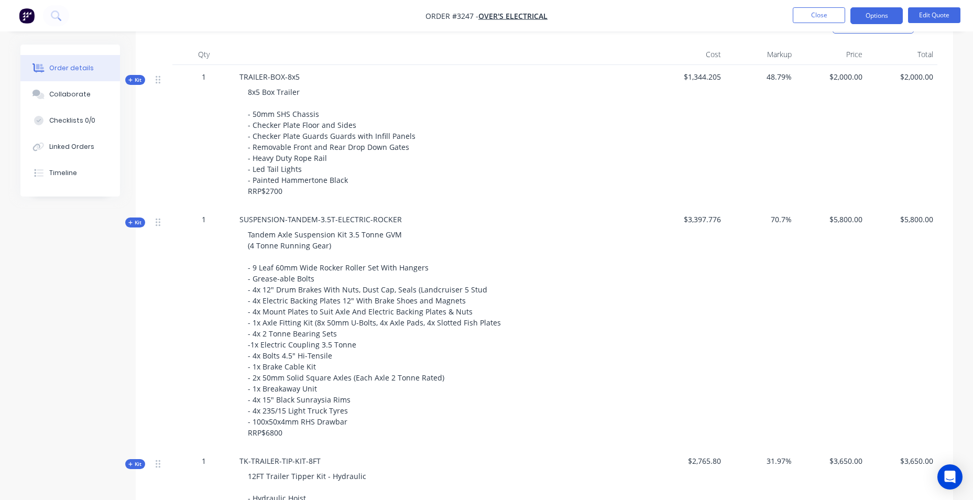
scroll to position [211, 0]
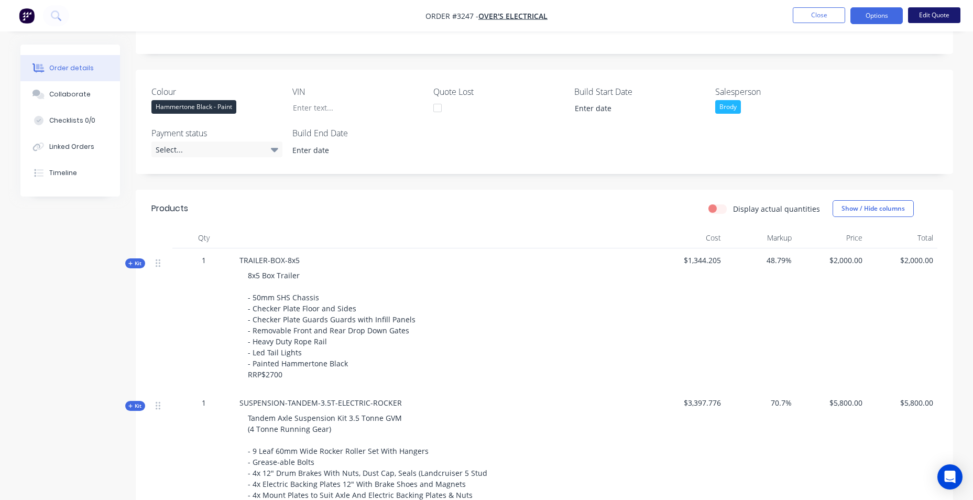
click at [928, 15] on button "Edit Quote" at bounding box center [934, 15] width 52 height 16
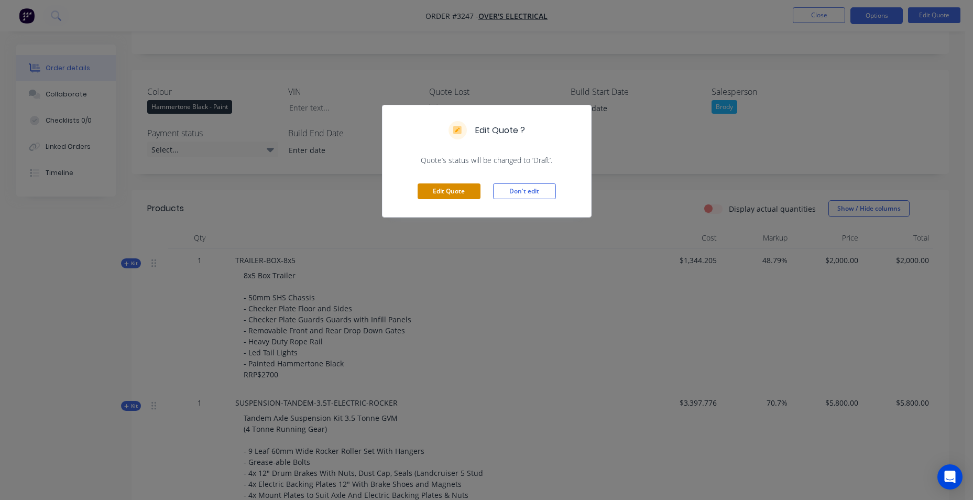
click at [452, 192] on button "Edit Quote" at bounding box center [449, 191] width 63 height 16
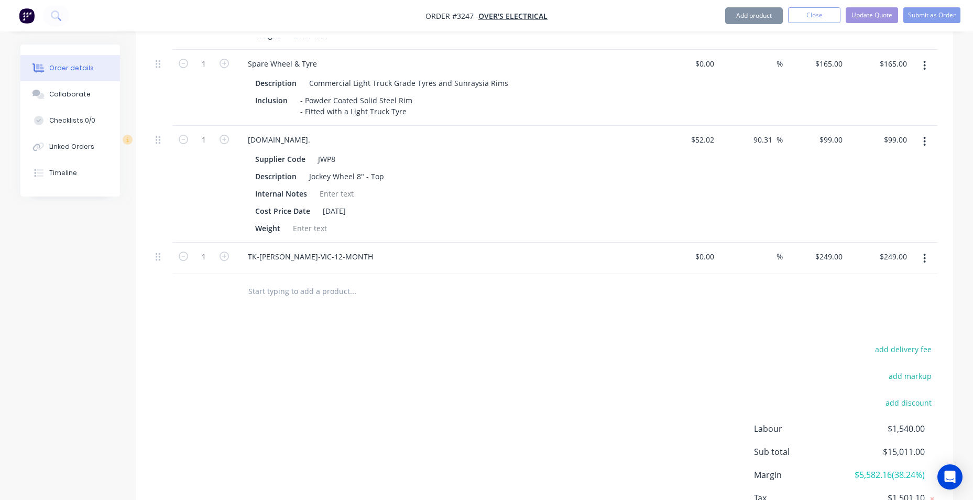
scroll to position [1253, 0]
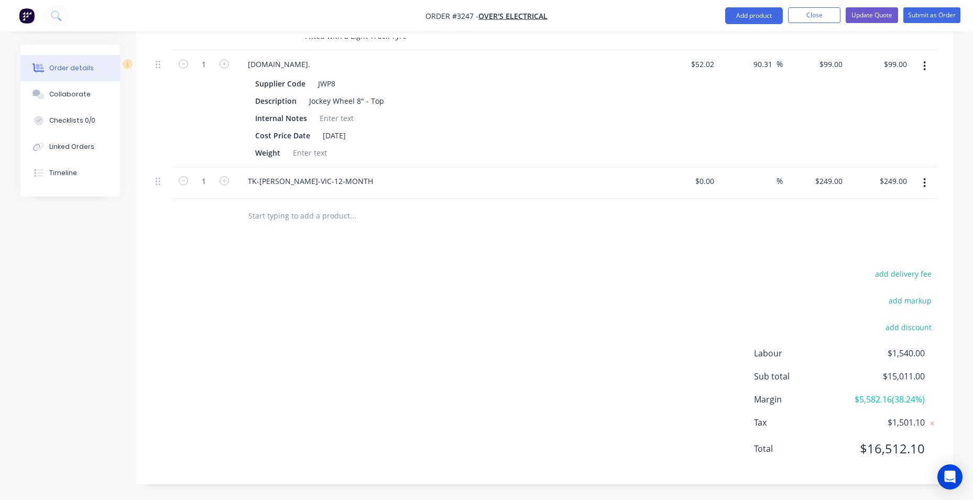
click at [326, 213] on input "text" at bounding box center [353, 215] width 210 height 21
drag, startPoint x: 326, startPoint y: 213, endPoint x: 743, endPoint y: 13, distance: 463.3
click at [743, 13] on button "Add product" at bounding box center [754, 15] width 58 height 17
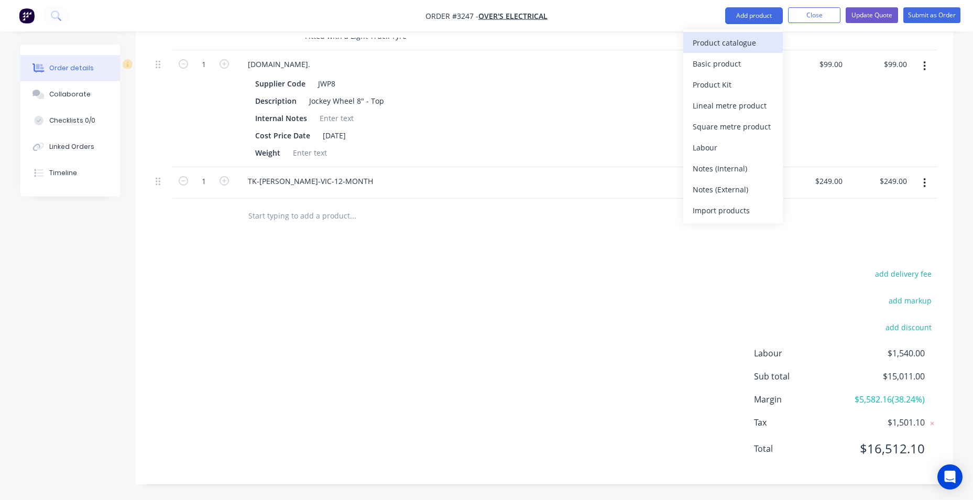
click at [741, 43] on div "Product catalogue" at bounding box center [733, 42] width 81 height 15
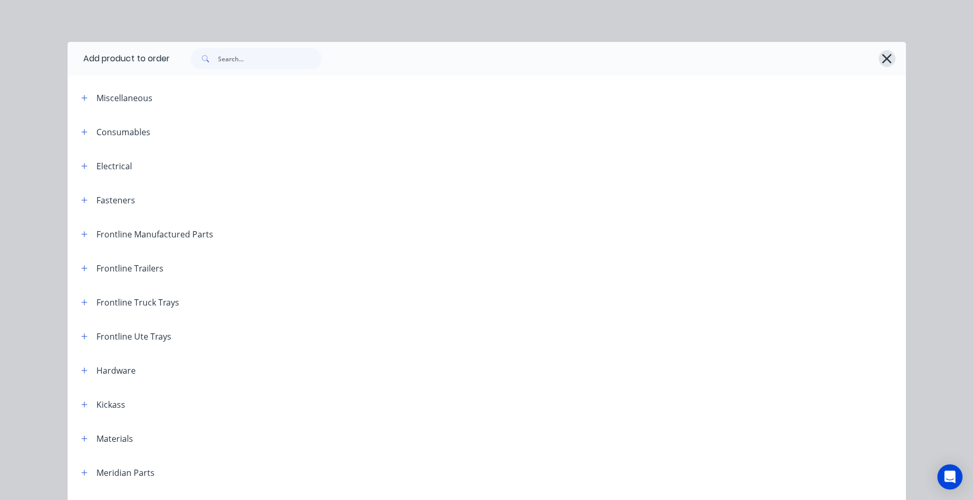
click at [887, 56] on icon "button" at bounding box center [886, 58] width 11 height 15
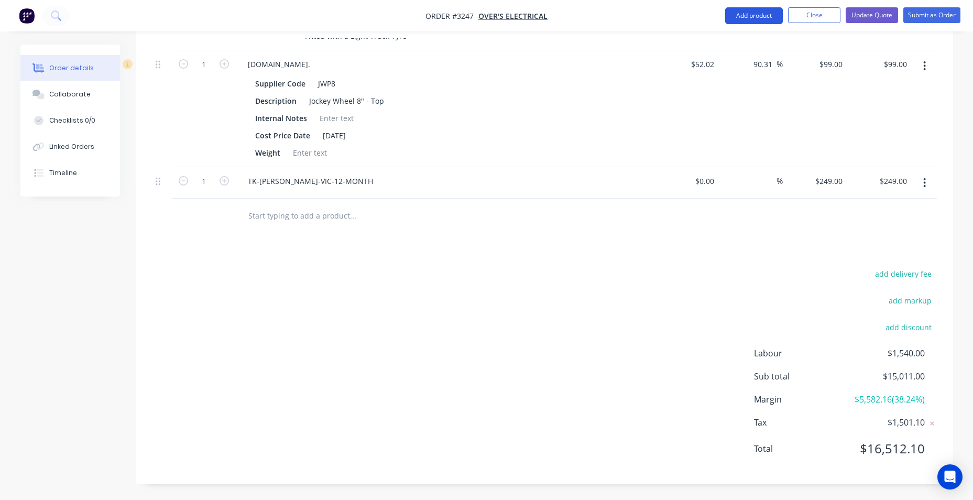
click at [755, 12] on button "Add product" at bounding box center [754, 15] width 58 height 17
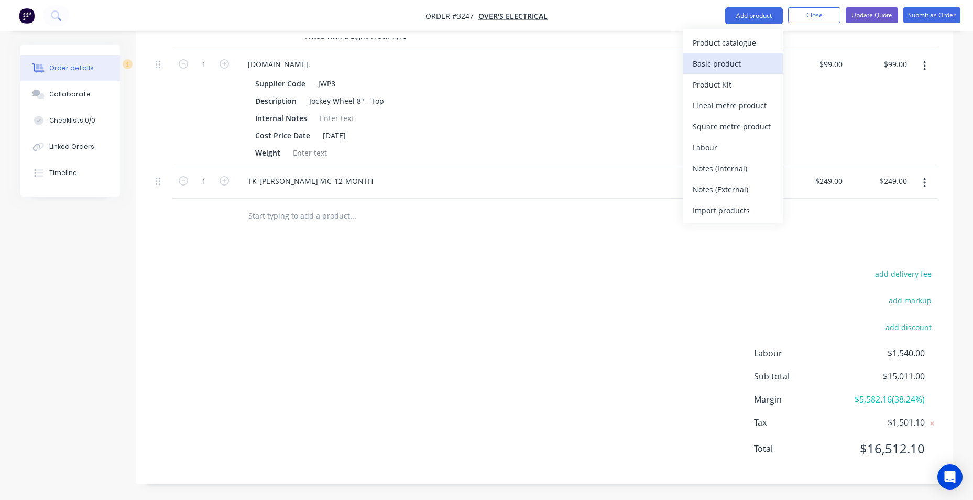
click at [741, 56] on div "Basic product" at bounding box center [733, 63] width 81 height 15
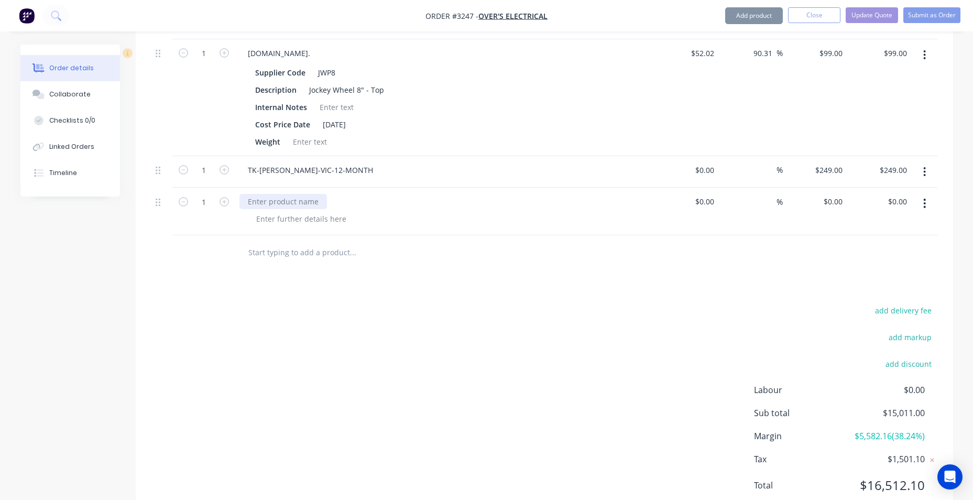
click at [296, 209] on div at bounding box center [282, 201] width 87 height 15
click at [298, 223] on div at bounding box center [444, 212] width 419 height 48
paste div
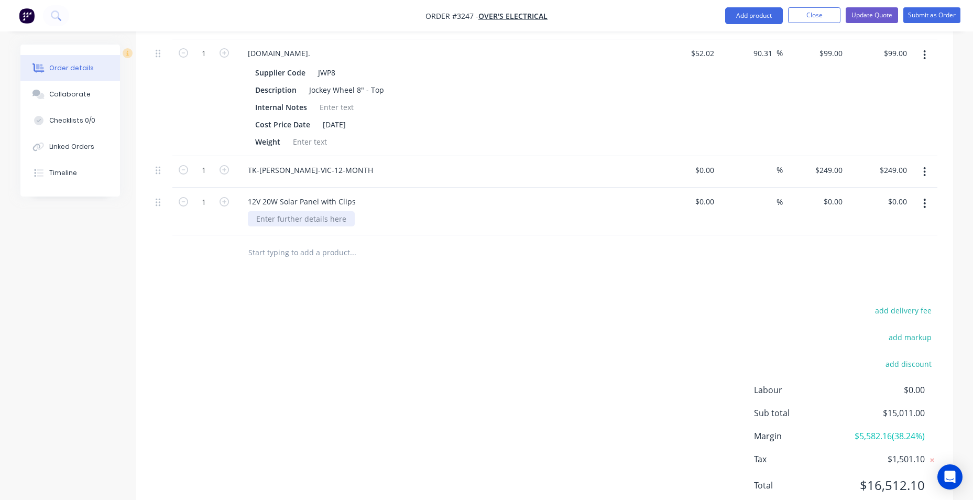
click at [308, 225] on div at bounding box center [301, 218] width 107 height 15
click at [289, 226] on div at bounding box center [301, 218] width 107 height 15
paste div
click at [716, 209] on input at bounding box center [712, 201] width 12 height 15
type input "$0.00"
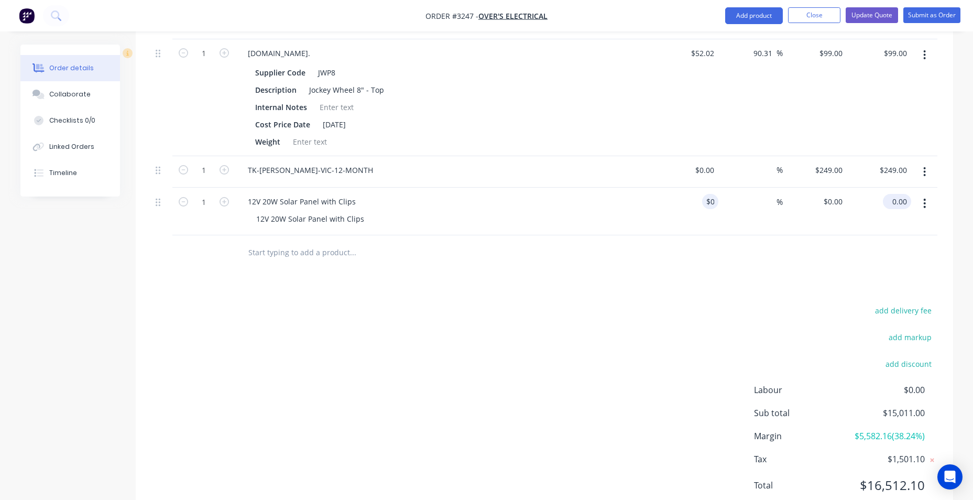
click at [904, 209] on input "0.00" at bounding box center [899, 201] width 24 height 15
type input "120"
click at [745, 327] on div "add delivery fee add markup add discount Labour $0.00 Sub total $15,011.00 Marg…" at bounding box center [544, 404] width 786 height 202
type input "$120.00"
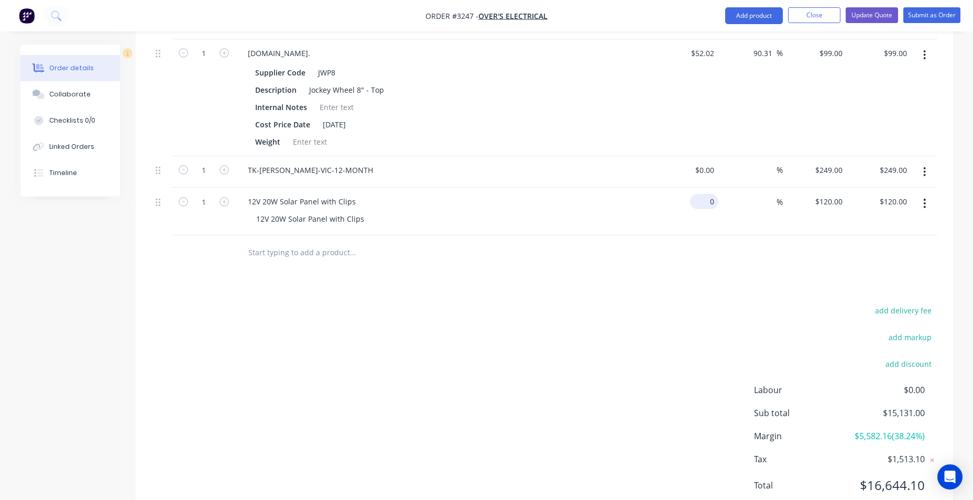
click at [695, 212] on div "0 $0.00" at bounding box center [686, 212] width 64 height 48
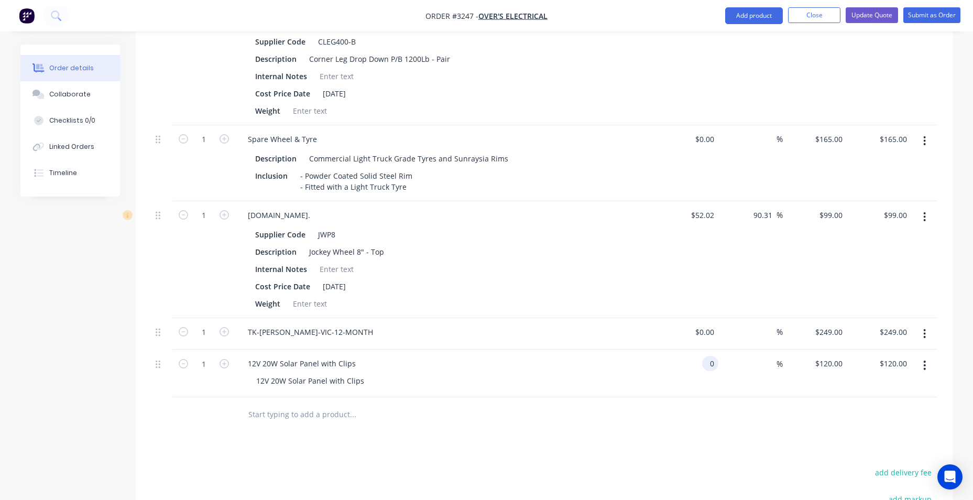
scroll to position [1301, 0]
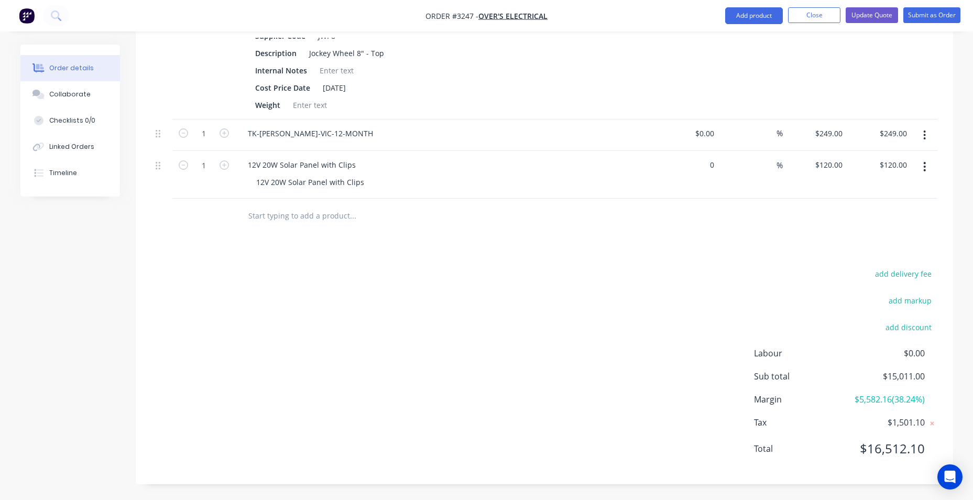
type input "$0.00"
type input "$79.95"
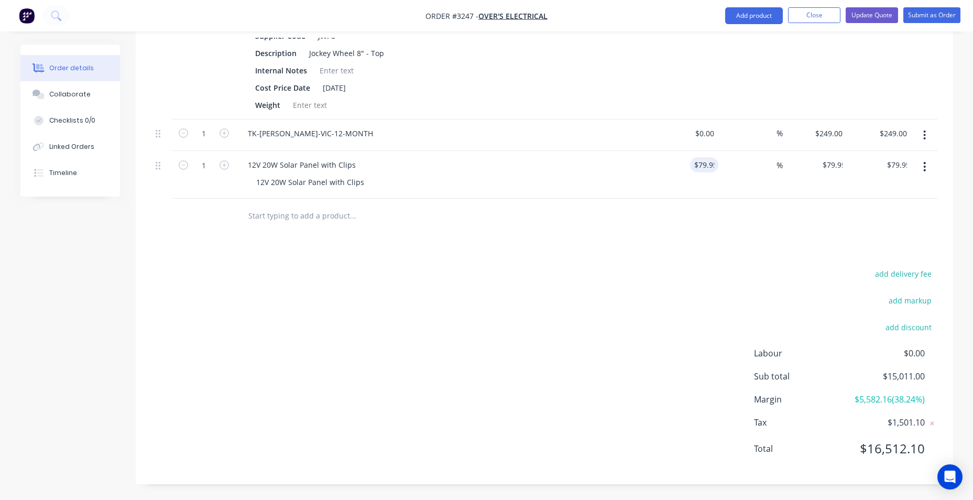
click at [568, 357] on div "add delivery fee add markup add discount Labour $0.00 Sub total $15,011.00 Marg…" at bounding box center [544, 367] width 786 height 202
click at [887, 167] on div "79.95 79.95" at bounding box center [899, 164] width 24 height 15
type input "122.00"
type input "52.6"
type input "$122.00"
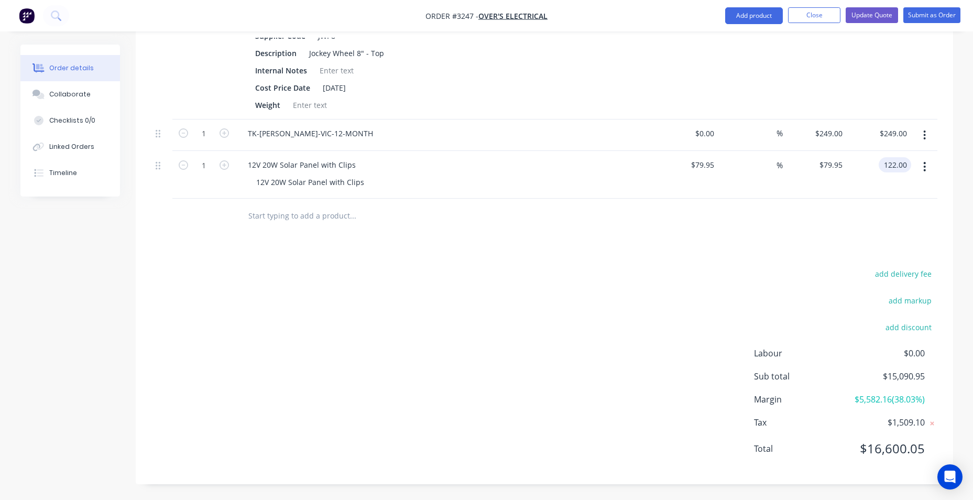
type input "$122.00"
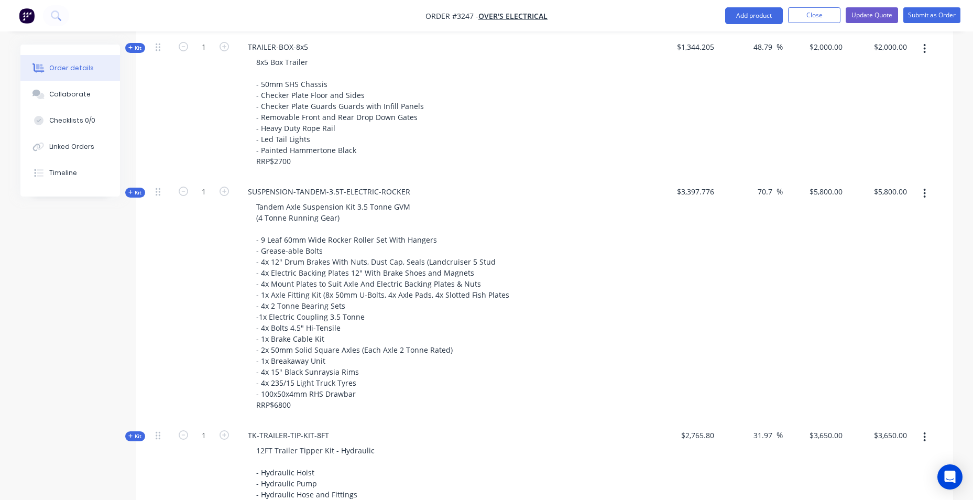
scroll to position [253, 0]
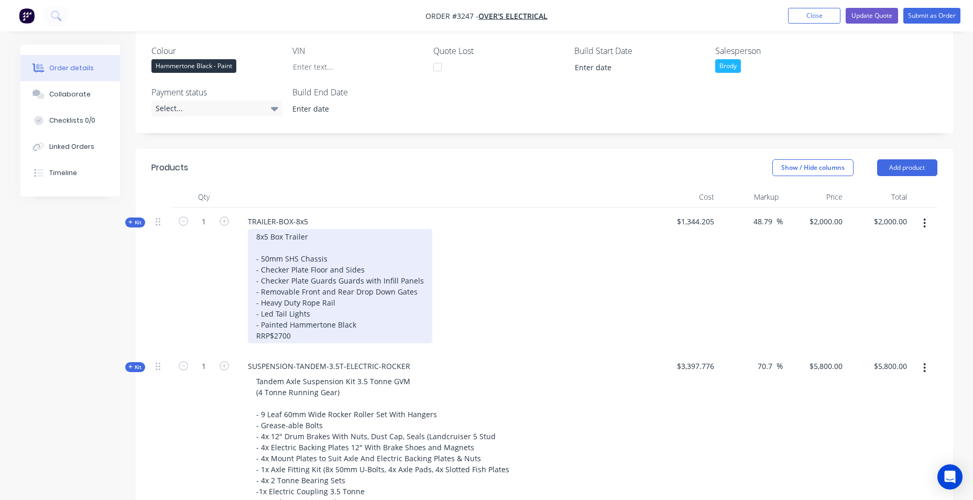
drag, startPoint x: 353, startPoint y: 330, endPoint x: 363, endPoint y: 323, distance: 12.1
click at [353, 329] on div "8x5 Box Trailer - 50mm SHS Chassis - Checker Plate Floor and Sides - Checker Pl…" at bounding box center [340, 286] width 184 height 114
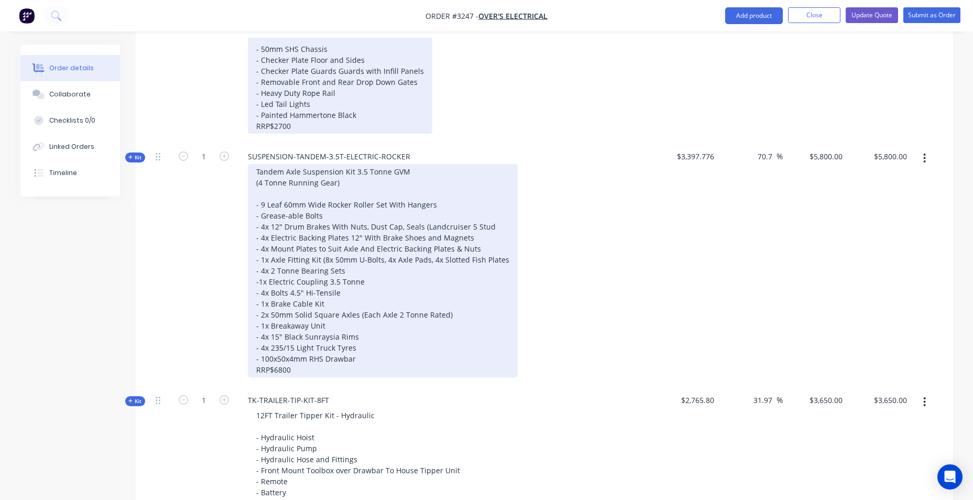
scroll to position [305, 0]
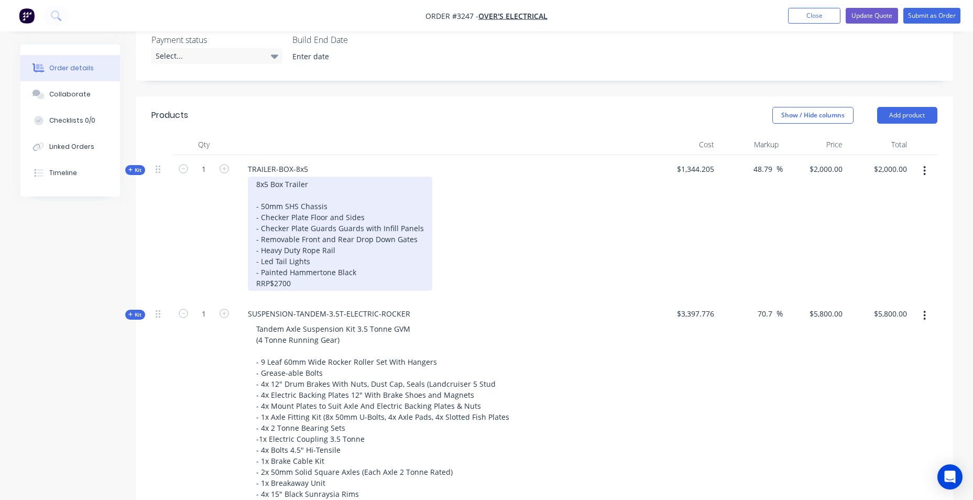
click at [332, 196] on div "8x5 Box Trailer - 50mm SHS Chassis - Checker Plate Floor and Sides - Checker Pl…" at bounding box center [340, 234] width 184 height 114
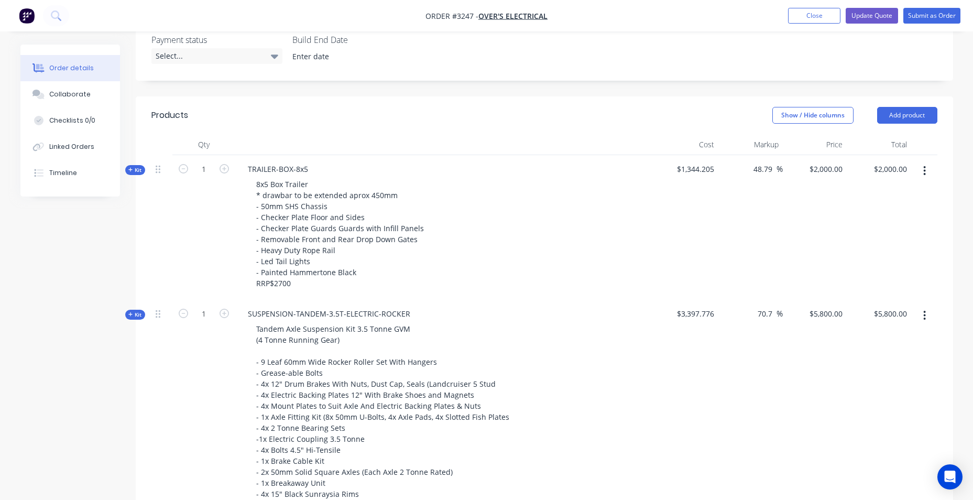
click at [373, 143] on div at bounding box center [444, 144] width 419 height 21
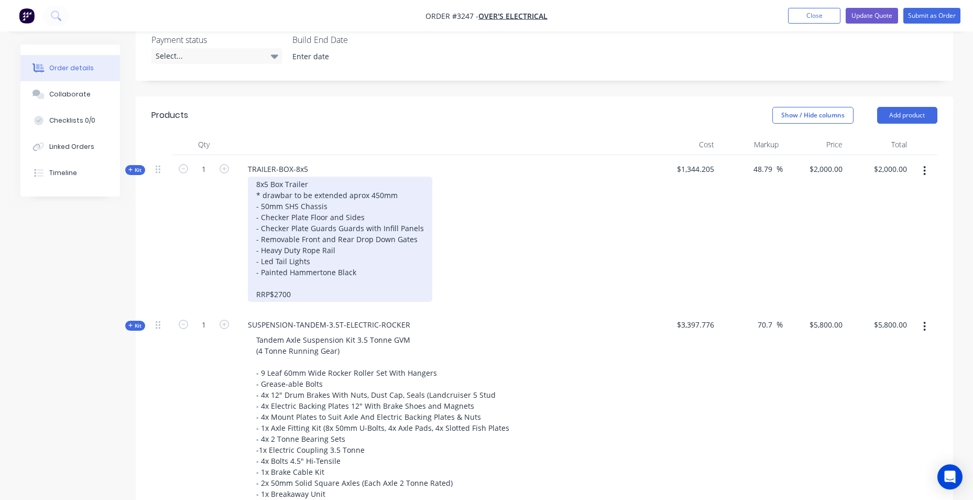
click at [365, 193] on div "8x5 Box Trailer * drawbar to be extended aprox 450mm - 50mm SHS Chassis - Check…" at bounding box center [340, 239] width 184 height 125
click at [342, 206] on div "8x5 Box Trailer * drawbar to be extended aprox 450mm - 50mm SHS Chassis - Check…" at bounding box center [340, 239] width 184 height 125
click at [291, 195] on div "8x5 Box Trailer * drawbar to be extended aprox 450mm - 50mm SHS Chassis - Check…" at bounding box center [340, 239] width 184 height 125
click at [347, 187] on div "8x5 Box Trailer * drawbar to be extended aprox 450mm - 50mm SHS Chassis - Check…" at bounding box center [340, 239] width 184 height 125
click at [295, 193] on div "8x5 Box Trailer * drawbar to be extended aprox 450mm - 50mm SHS Chassis - Check…" at bounding box center [340, 239] width 184 height 125
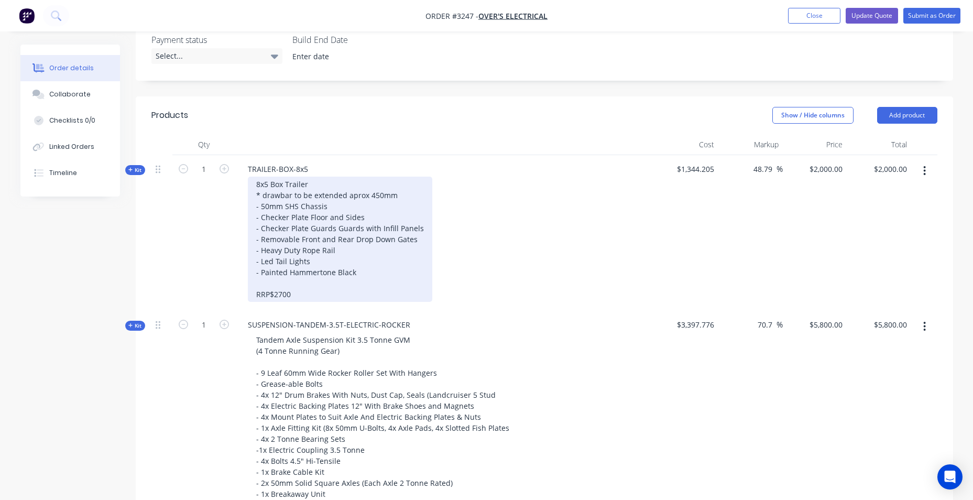
click at [258, 198] on div "8x5 Box Trailer * drawbar to be extended aprox 450mm - 50mm SHS Chassis - Check…" at bounding box center [340, 239] width 184 height 125
click at [398, 193] on div "8x5 Box Trailer ** drawbar to be extended aprox 450mm - 50mm SHS Chassis - Chec…" at bounding box center [340, 239] width 184 height 125
click at [415, 182] on div "8x5 Box Trailer ** drawbar to be extended approx. 450mm** - 50mm SHS Chassis - …" at bounding box center [340, 239] width 184 height 125
click at [376, 194] on div "8x5 Box Trailer ** drawbar to be extended approx. 450mm** - 50mm SHS Chassis - …" at bounding box center [340, 239] width 184 height 125
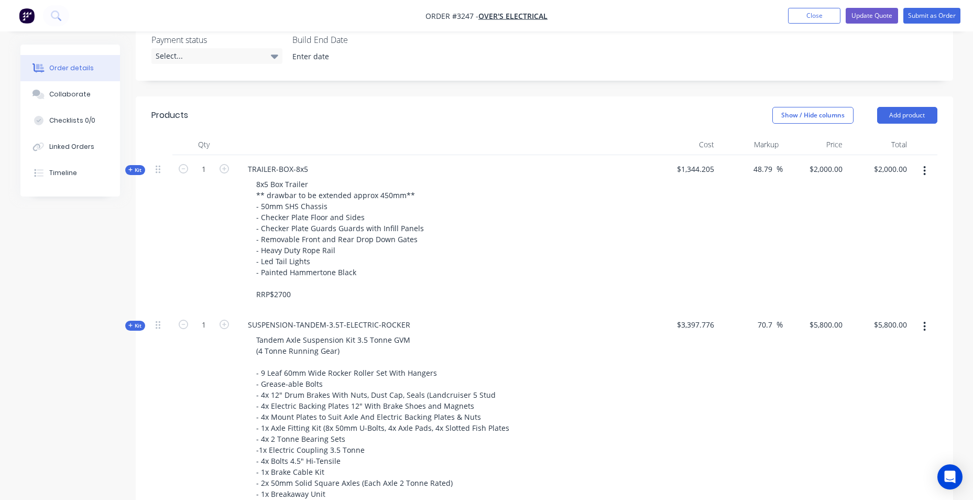
click at [407, 101] on header "Products Show / Hide columns Add product" at bounding box center [544, 115] width 817 height 38
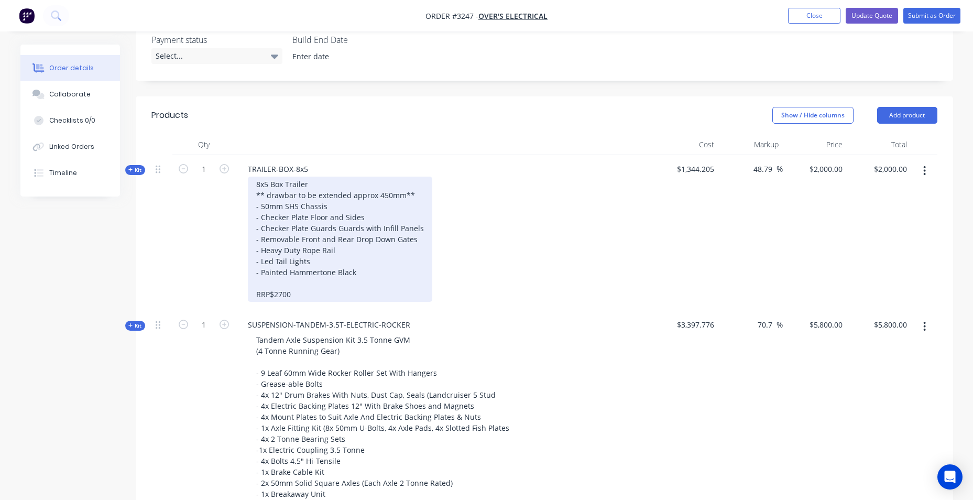
drag, startPoint x: 378, startPoint y: 193, endPoint x: 382, endPoint y: 199, distance: 7.0
click at [378, 194] on div "8x5 Box Trailer ** drawbar to be extended approx 450mm** - 50mm SHS Chassis - C…" at bounding box center [340, 239] width 184 height 125
click at [377, 193] on div "8x5 Box Trailer ** drawbar to be extended approx 450mm** - 50mm SHS Chassis - C…" at bounding box center [340, 239] width 184 height 125
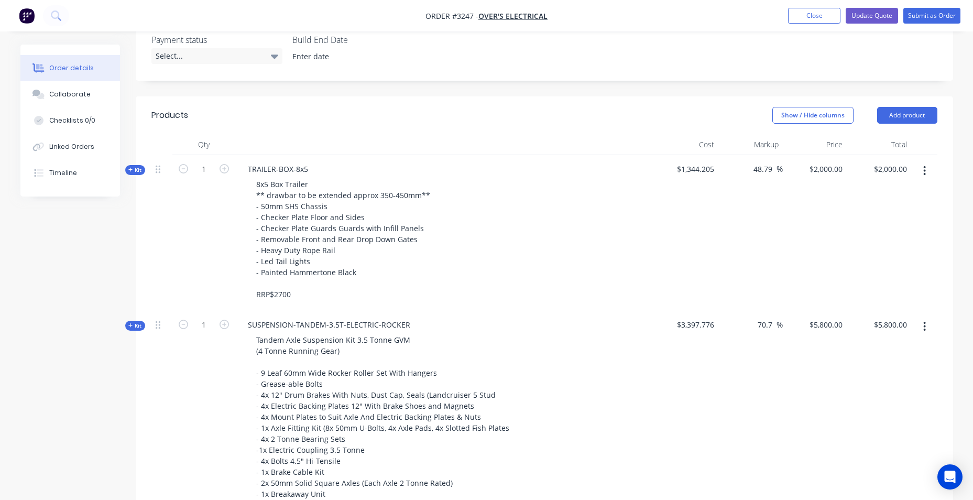
click at [561, 129] on header "Products Show / Hide columns Add product" at bounding box center [544, 115] width 817 height 38
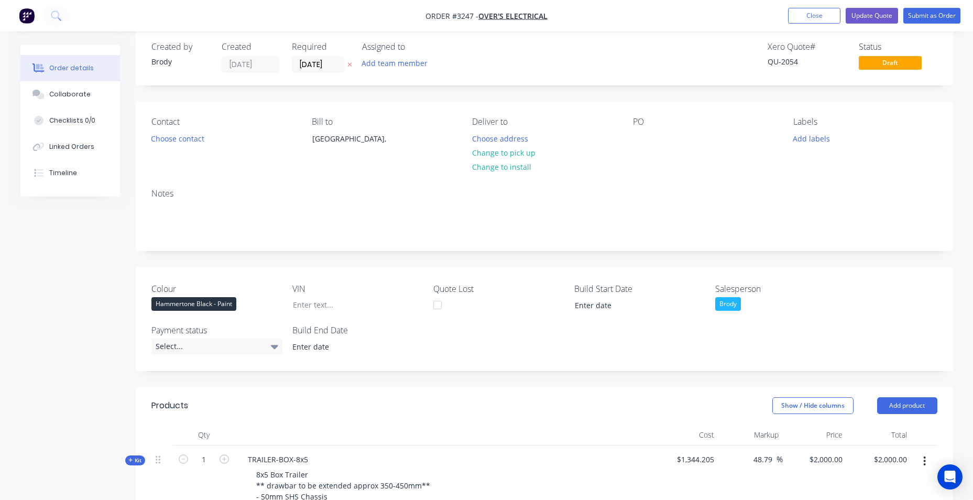
scroll to position [0, 0]
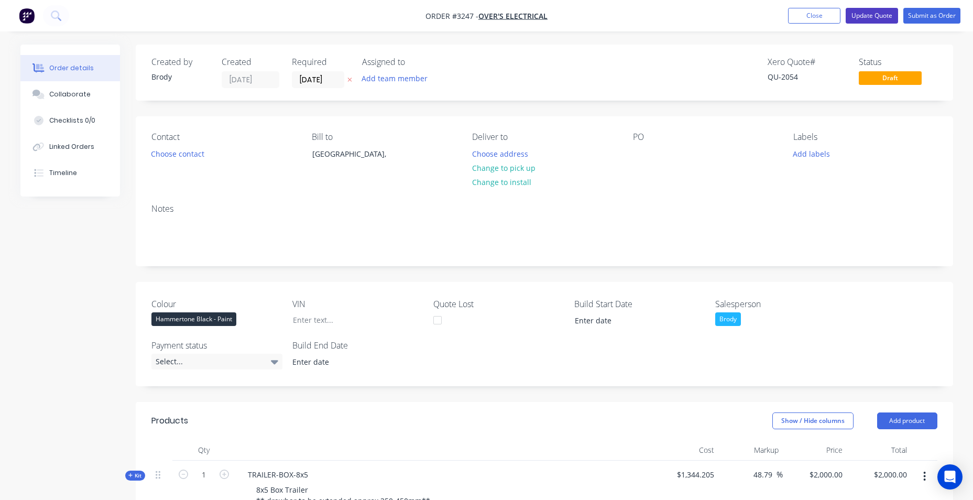
click at [879, 15] on button "Update Quote" at bounding box center [872, 16] width 52 height 16
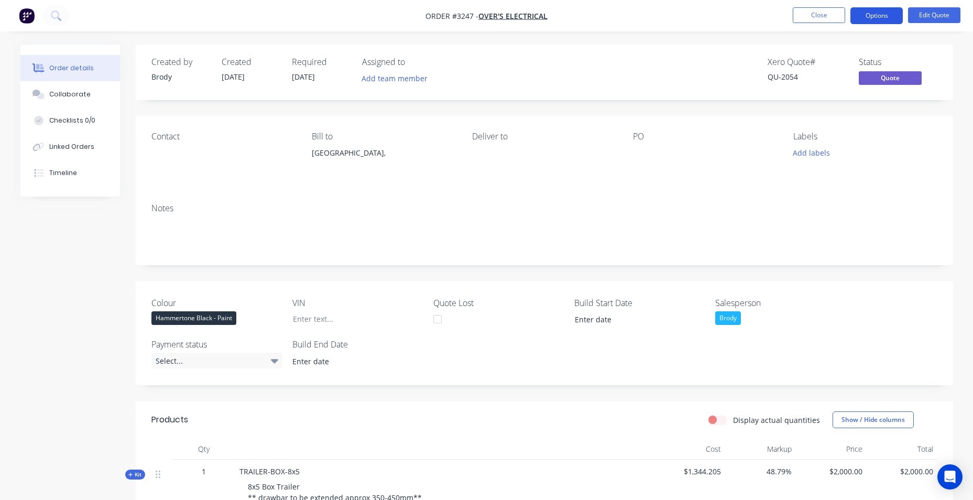
click at [895, 15] on button "Options" at bounding box center [876, 15] width 52 height 17
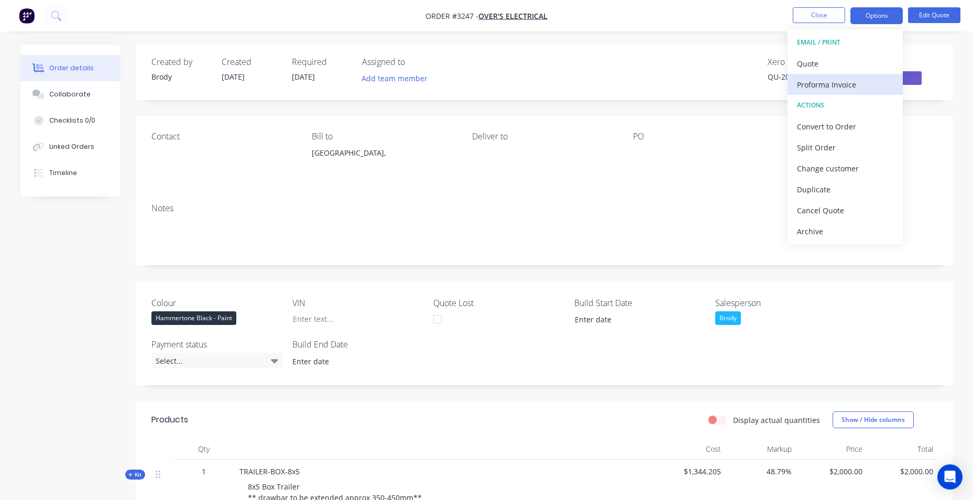
click at [838, 86] on div "Proforma Invoice" at bounding box center [845, 84] width 96 height 15
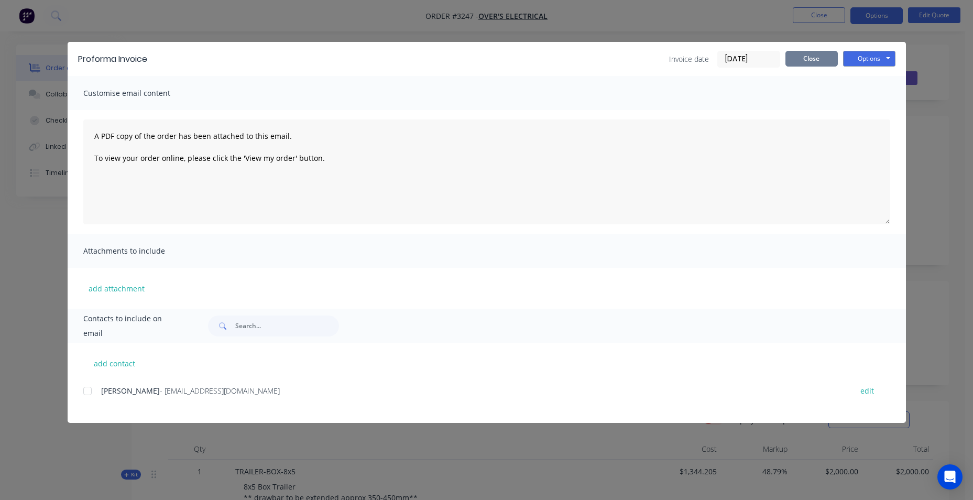
click at [801, 54] on button "Close" at bounding box center [811, 59] width 52 height 16
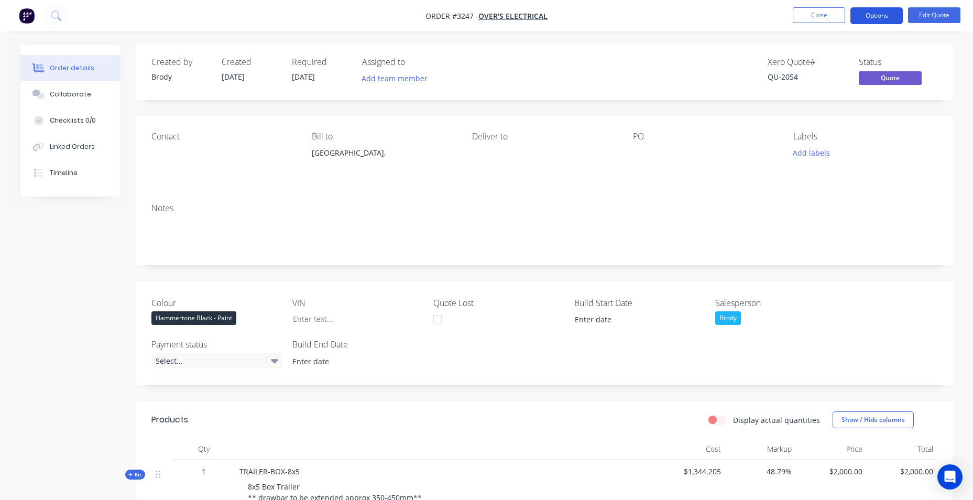
click at [890, 15] on button "Options" at bounding box center [876, 15] width 52 height 17
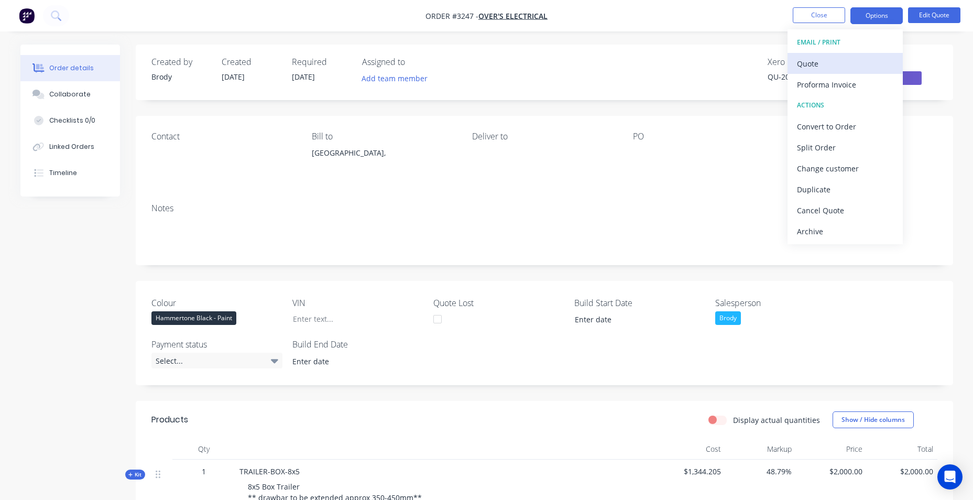
click at [809, 61] on div "Quote" at bounding box center [845, 63] width 96 height 15
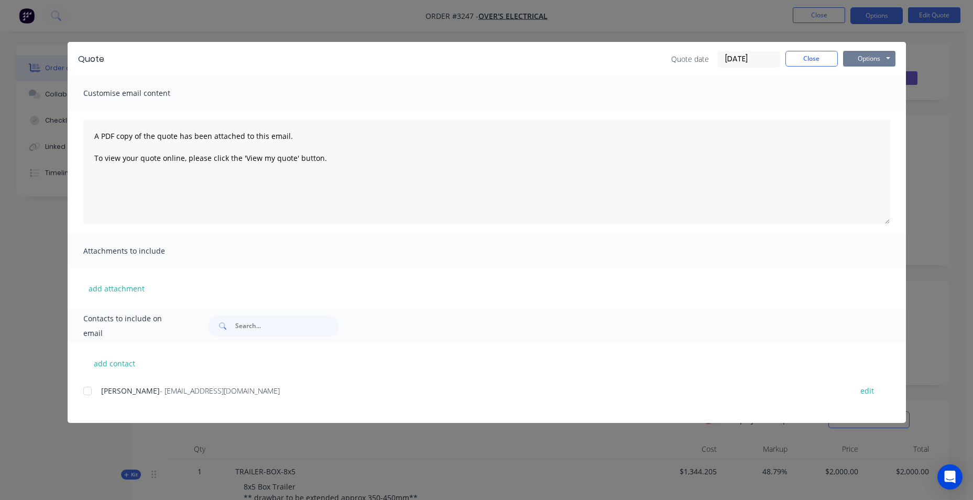
click at [883, 56] on button "Options" at bounding box center [869, 59] width 52 height 16
click at [879, 107] on button "Email" at bounding box center [876, 111] width 67 height 17
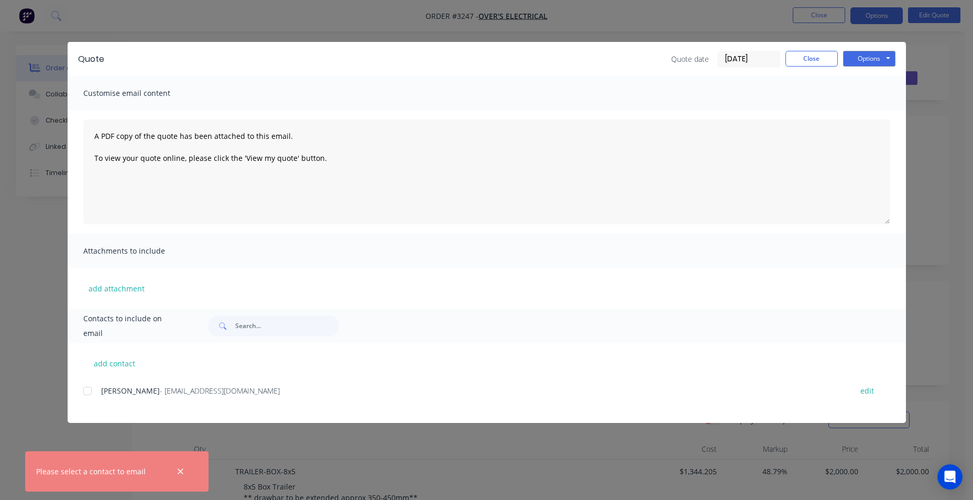
click at [89, 393] on div at bounding box center [87, 390] width 21 height 21
click at [876, 51] on button "Options" at bounding box center [869, 59] width 52 height 16
click at [883, 111] on button "Email" at bounding box center [876, 111] width 67 height 17
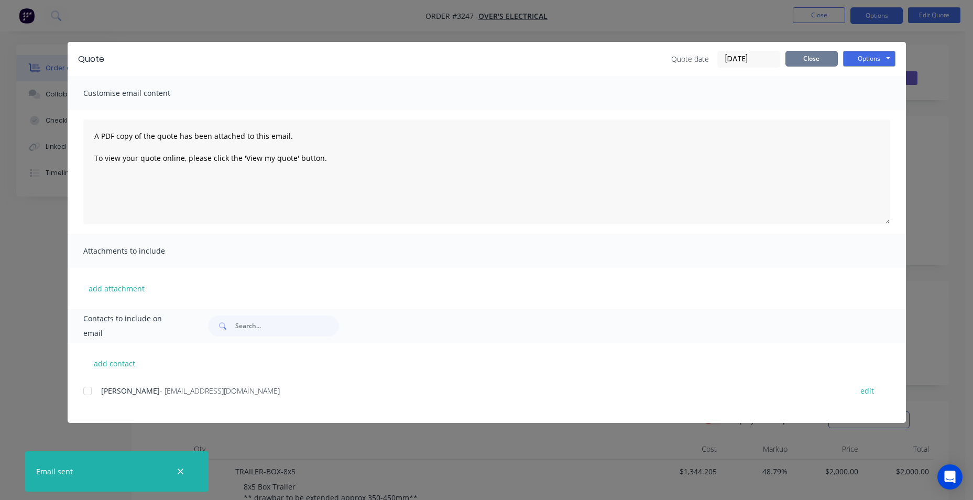
click at [812, 55] on button "Close" at bounding box center [811, 59] width 52 height 16
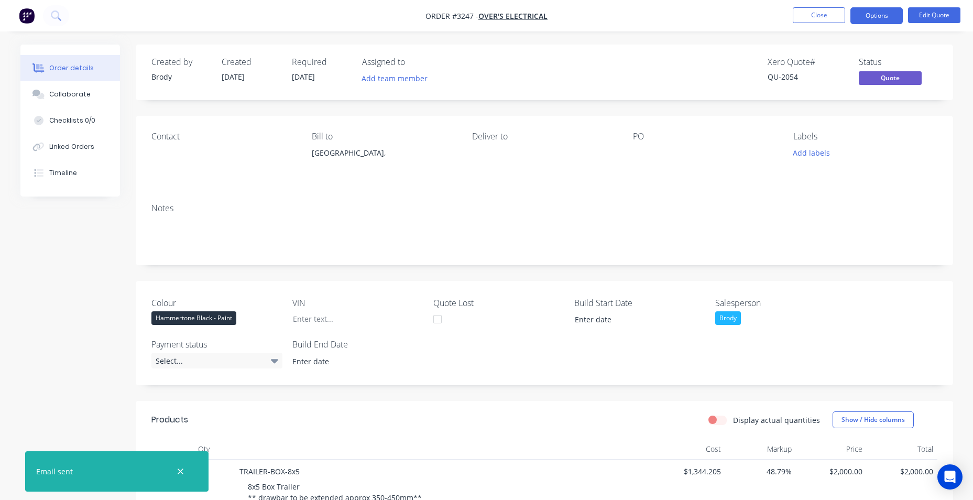
click at [79, 65] on div "Order details" at bounding box center [71, 67] width 45 height 9
click at [517, 16] on span "Over's Electrical" at bounding box center [512, 16] width 69 height 10
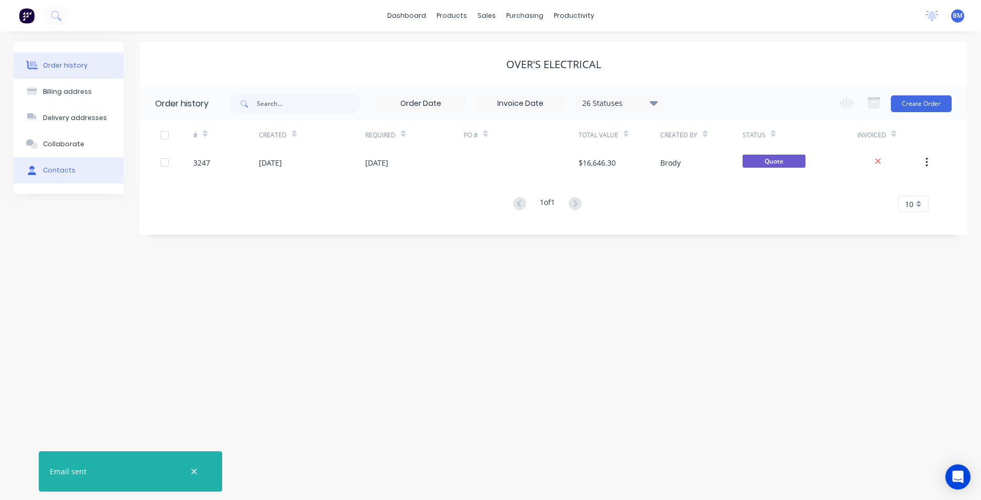
click at [52, 162] on button "Contacts" at bounding box center [69, 170] width 110 height 26
select select "AU"
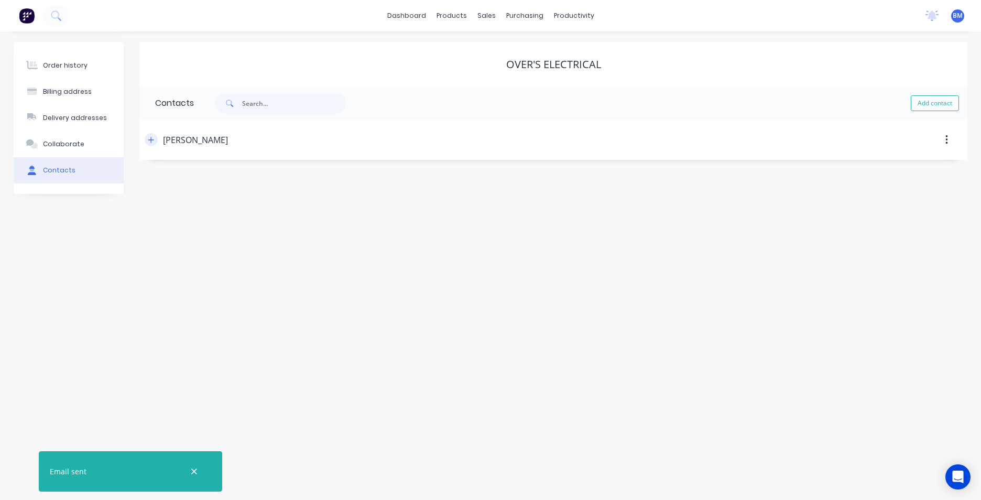
click at [155, 136] on button "button" at bounding box center [151, 139] width 13 height 13
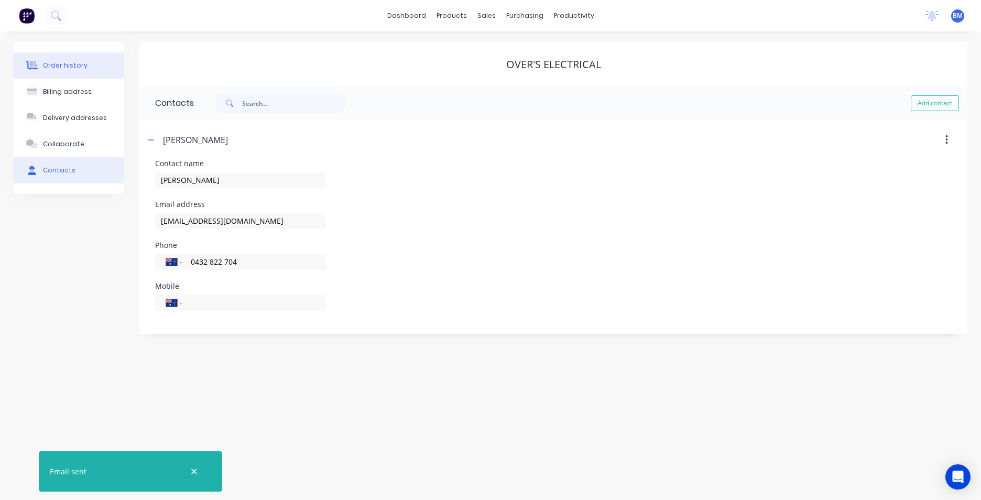
click at [72, 67] on div "Order history" at bounding box center [65, 65] width 45 height 9
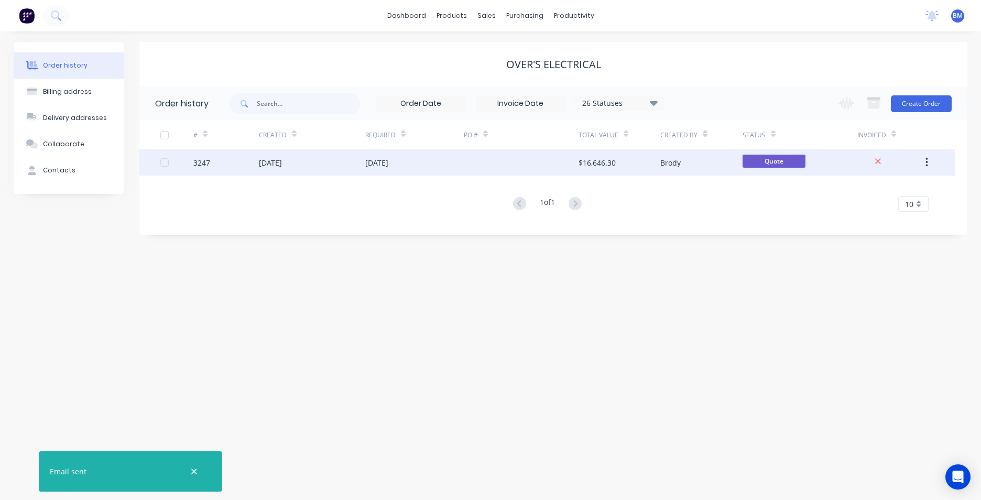
click at [924, 159] on button "button" at bounding box center [926, 162] width 25 height 19
click at [926, 159] on icon "button" at bounding box center [926, 162] width 2 height 9
click at [388, 165] on div "[DATE]" at bounding box center [376, 162] width 23 height 11
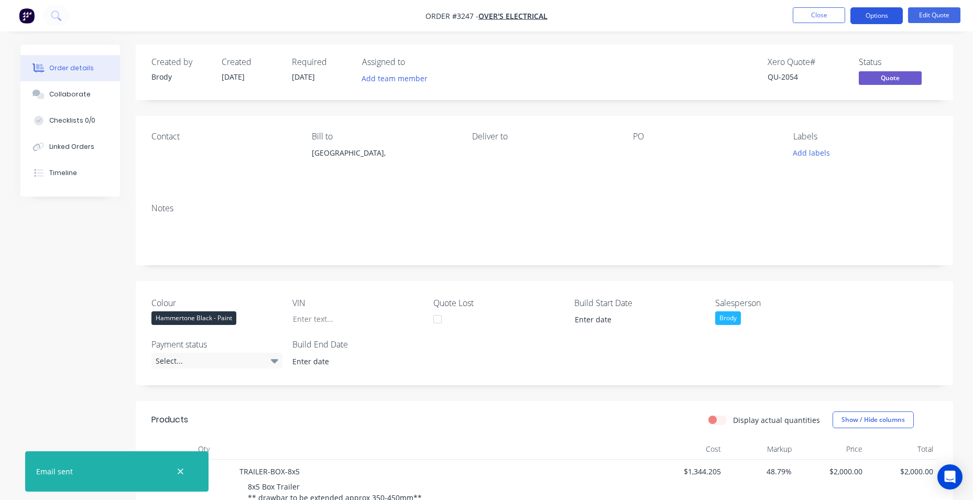
click at [895, 16] on button "Options" at bounding box center [876, 15] width 52 height 17
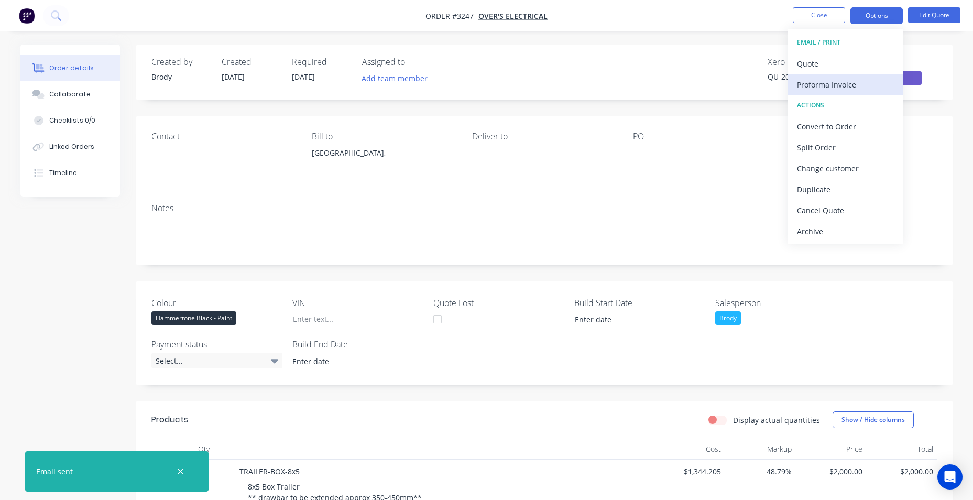
click at [832, 87] on div "Proforma Invoice" at bounding box center [845, 84] width 96 height 15
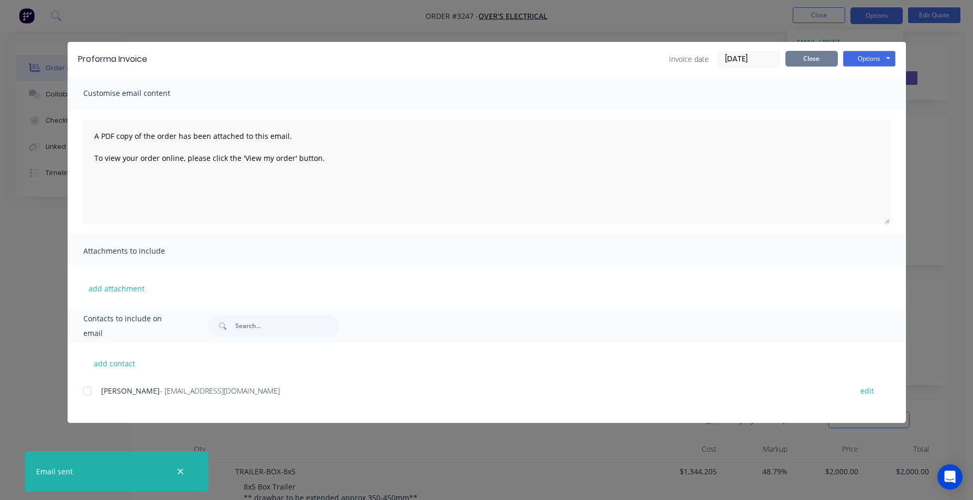
click at [803, 61] on button "Close" at bounding box center [811, 59] width 52 height 16
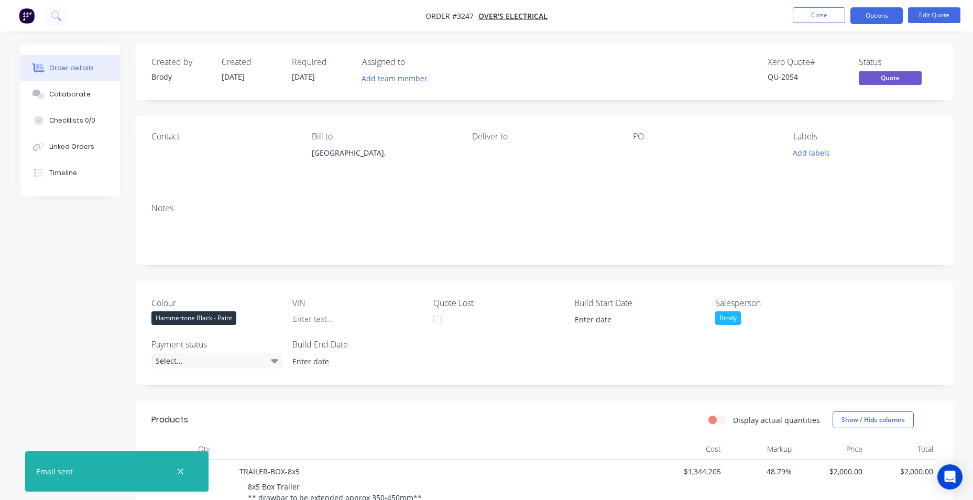
click at [512, 74] on div "Xero Quote # QU-2054 Status Quote" at bounding box center [702, 72] width 470 height 30
click at [51, 12] on icon at bounding box center [56, 15] width 10 height 10
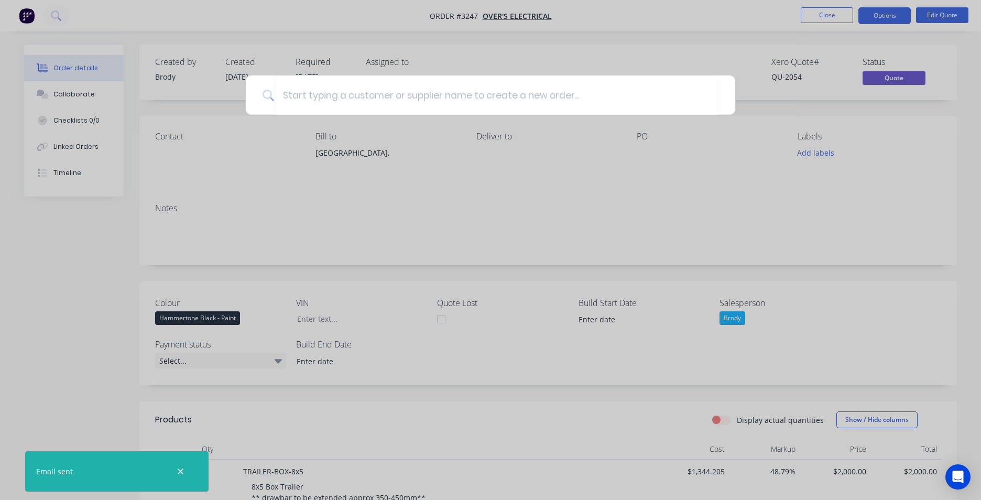
click at [30, 16] on div at bounding box center [490, 250] width 981 height 500
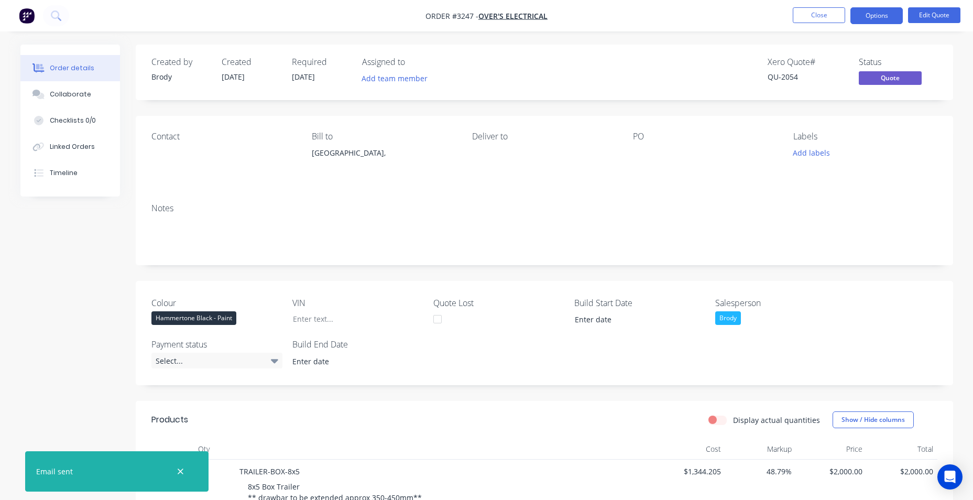
click at [39, 23] on nav "Order #3247 - Over's Electrical Close Options Edit Quote" at bounding box center [486, 15] width 973 height 31
click at [35, 22] on button "button" at bounding box center [27, 15] width 22 height 17
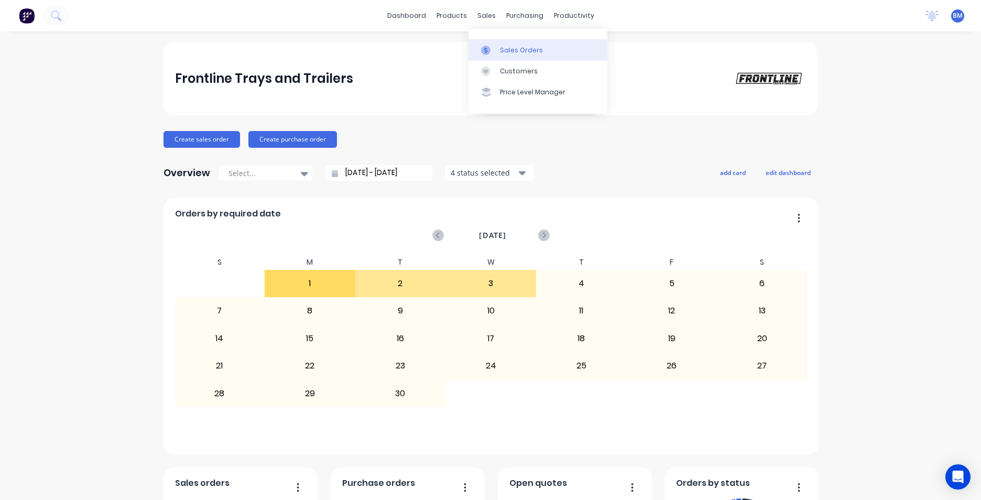
click at [511, 56] on link "Sales Orders" at bounding box center [537, 49] width 139 height 21
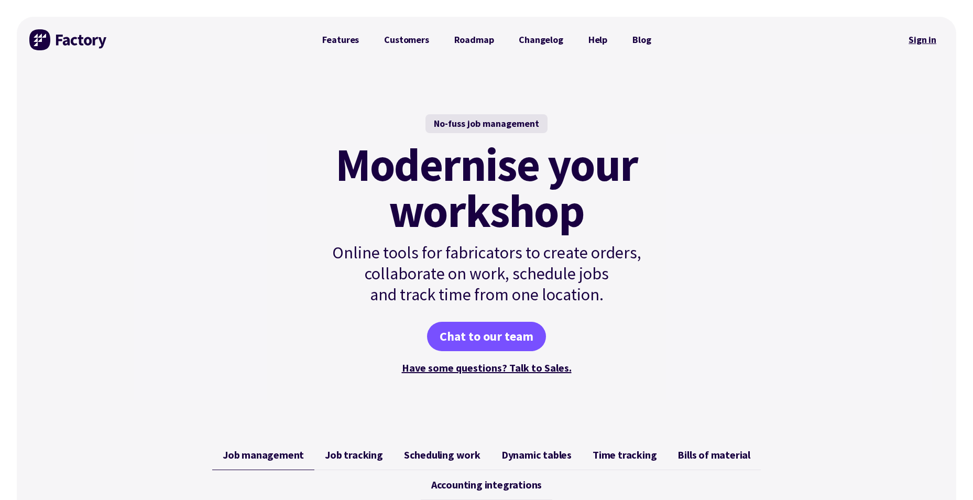
drag, startPoint x: 0, startPoint y: 0, endPoint x: 913, endPoint y: 40, distance: 914.0
click at [913, 40] on link "Sign in" at bounding box center [922, 40] width 42 height 24
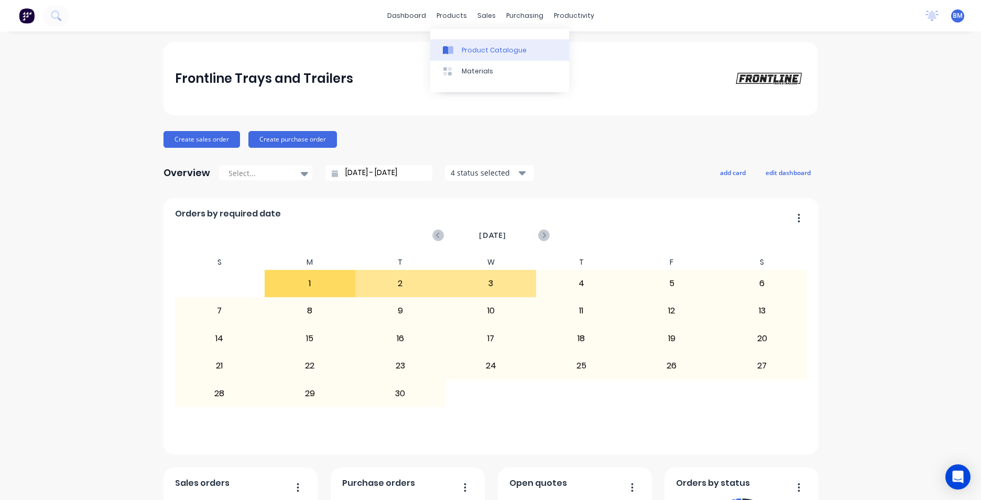
click at [466, 46] on div "Product Catalogue" at bounding box center [494, 50] width 65 height 9
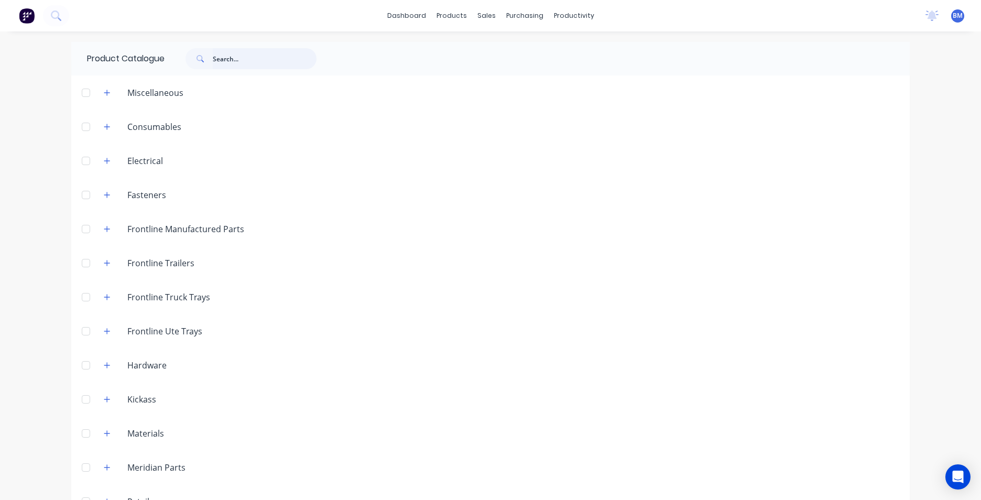
click at [257, 68] on input "text" at bounding box center [265, 58] width 104 height 21
type input "l"
type input "led light"
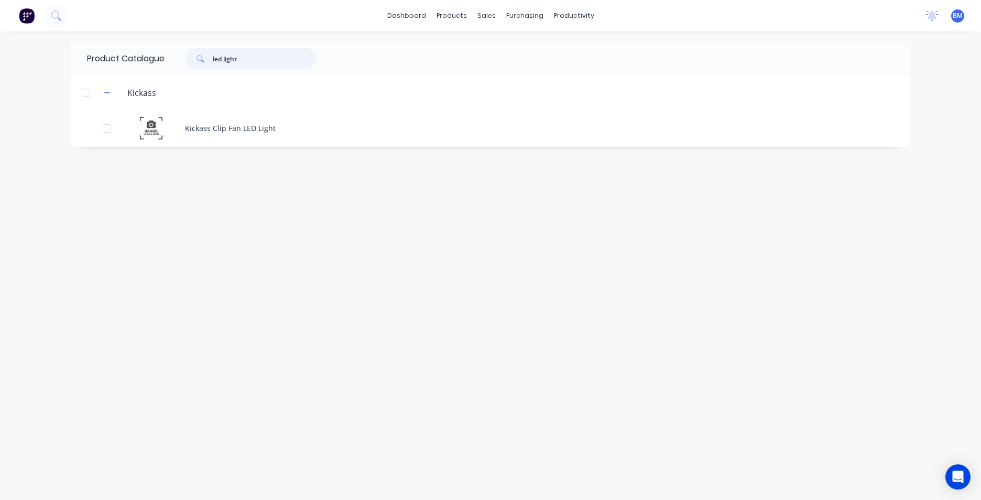
drag, startPoint x: 253, startPoint y: 58, endPoint x: -100, endPoint y: 27, distance: 354.0
click at [0, 27] on html "dashboard products sales purchasing productivity dashboard products Product Cat…" at bounding box center [490, 250] width 981 height 500
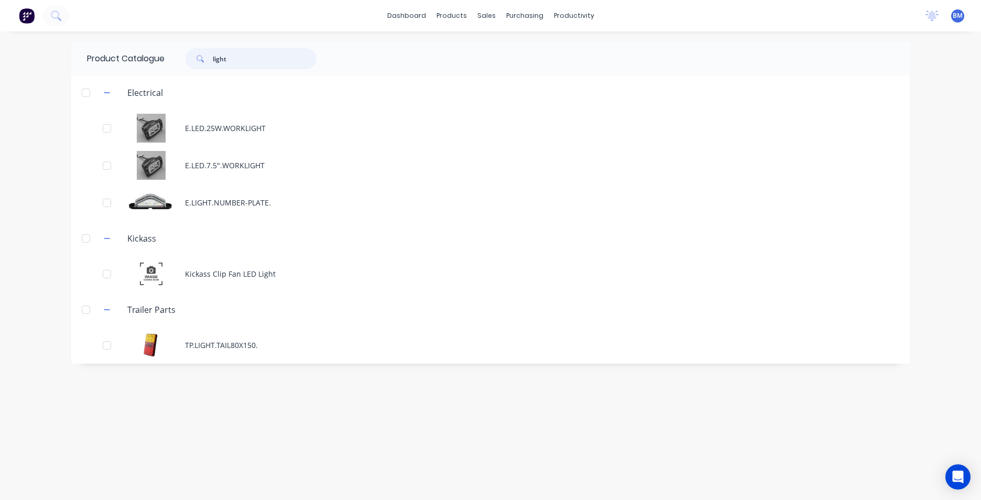
type input "light"
drag, startPoint x: 231, startPoint y: 63, endPoint x: 179, endPoint y: 63, distance: 51.9
click at [179, 63] on div "light" at bounding box center [245, 58] width 141 height 21
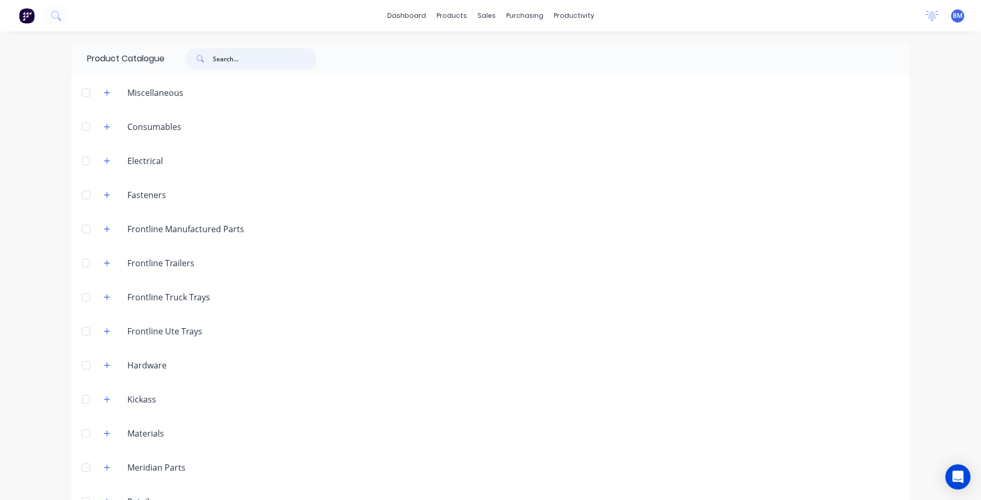
click at [227, 64] on input "text" at bounding box center [265, 58] width 104 height 21
type input "led"
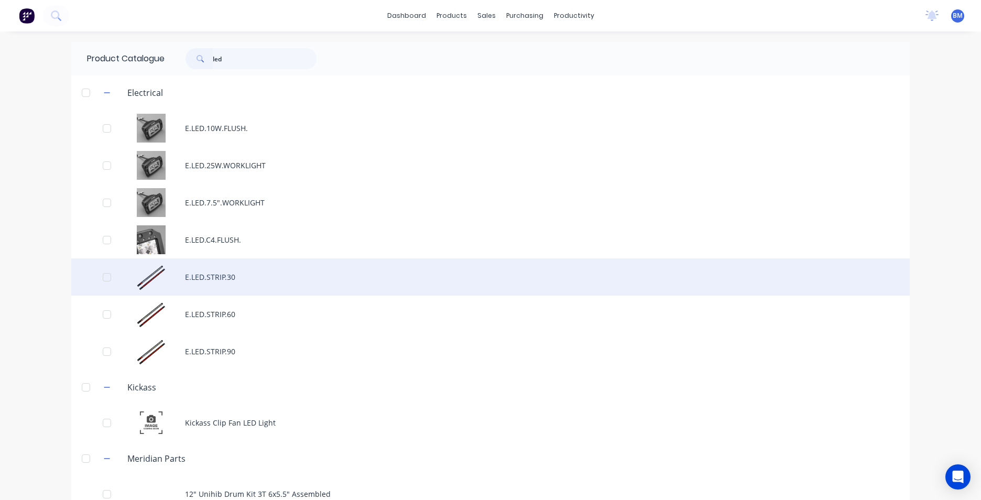
click at [304, 275] on div "E.LED.STRIP.30" at bounding box center [490, 276] width 838 height 37
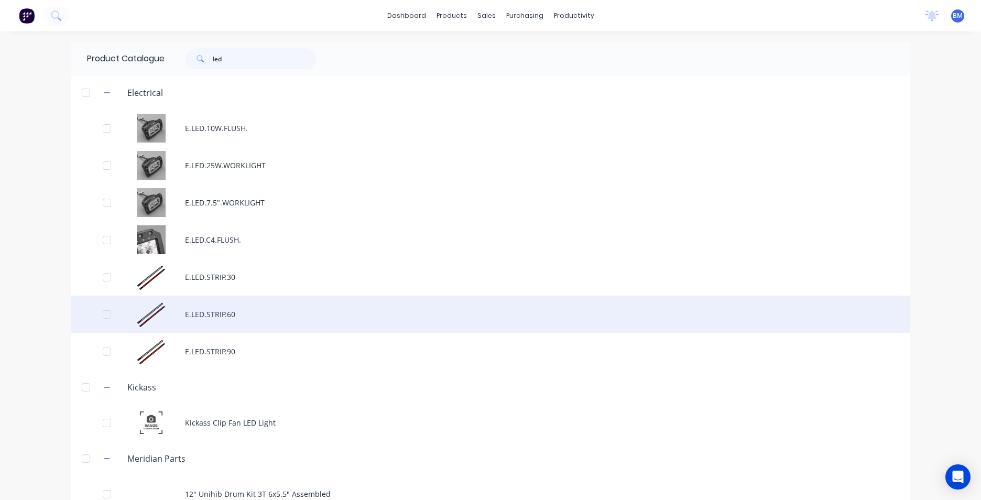
click at [229, 303] on div "E.LED.STRIP.60" at bounding box center [490, 313] width 838 height 37
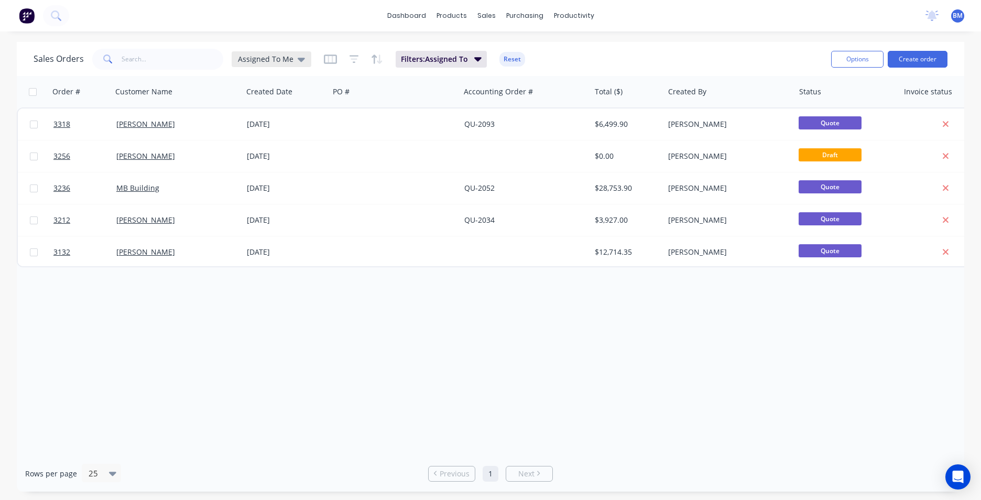
click at [297, 64] on div "Assigned To Me" at bounding box center [272, 59] width 80 height 16
click at [274, 149] on button "None" at bounding box center [294, 149] width 119 height 12
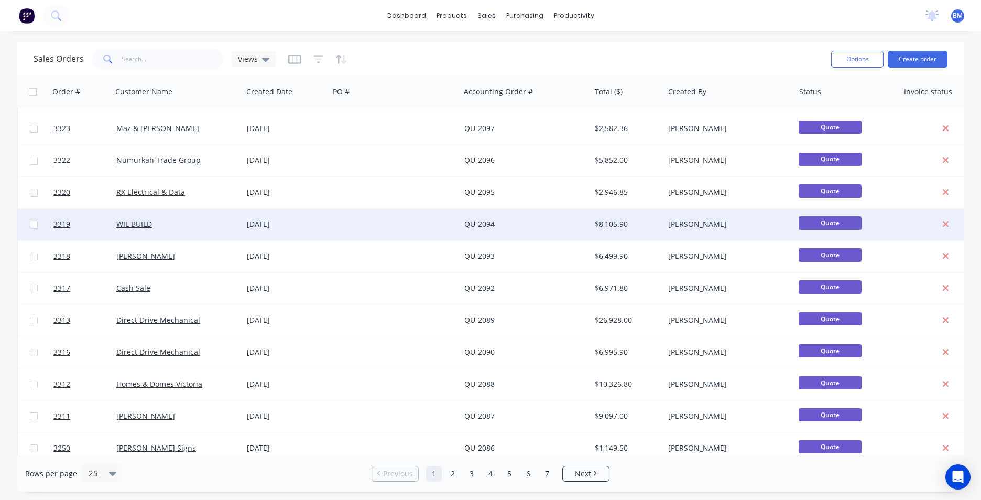
scroll to position [456, 0]
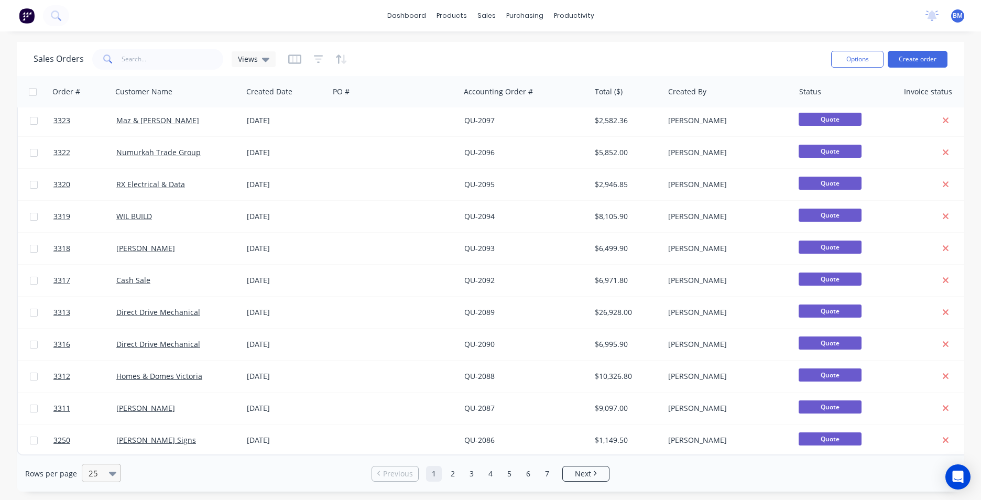
click at [111, 472] on icon at bounding box center [112, 474] width 7 height 4
click at [104, 451] on div "100" at bounding box center [99, 447] width 39 height 19
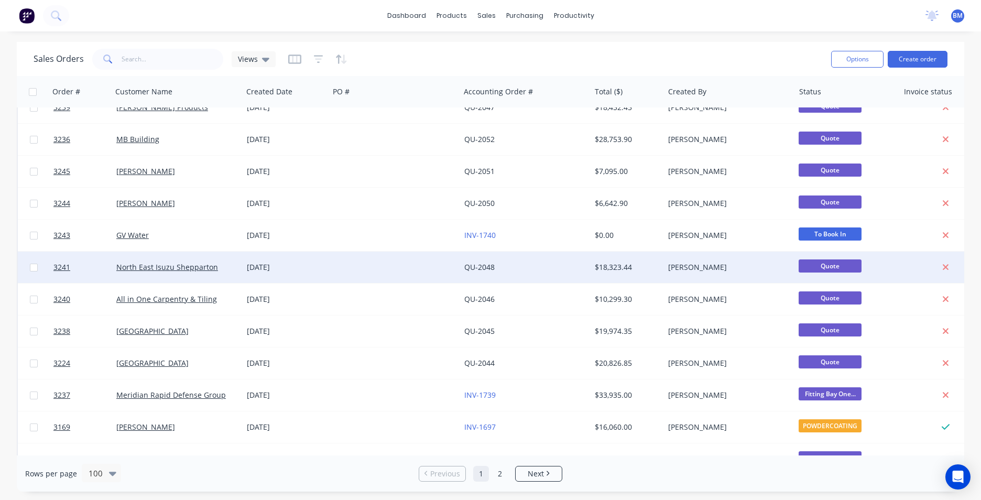
scroll to position [2853, 0]
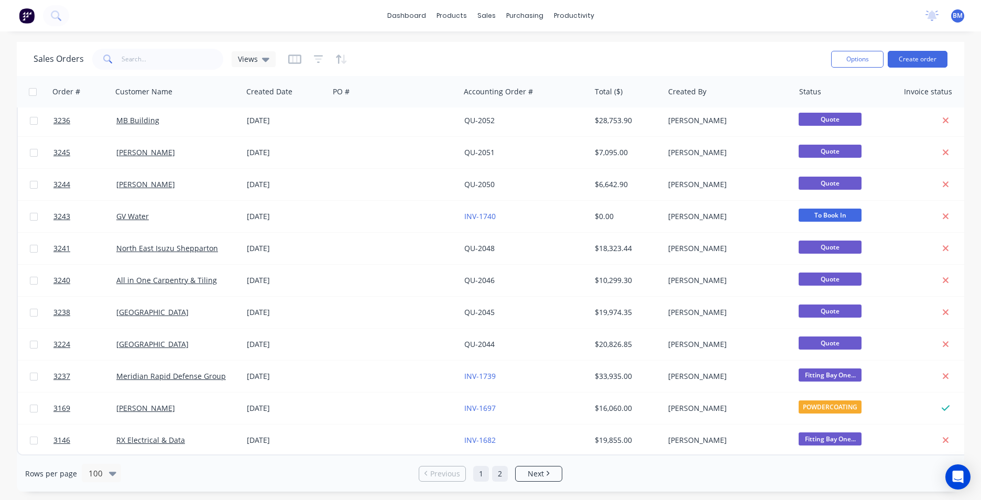
click at [507, 475] on link "2" at bounding box center [500, 474] width 16 height 16
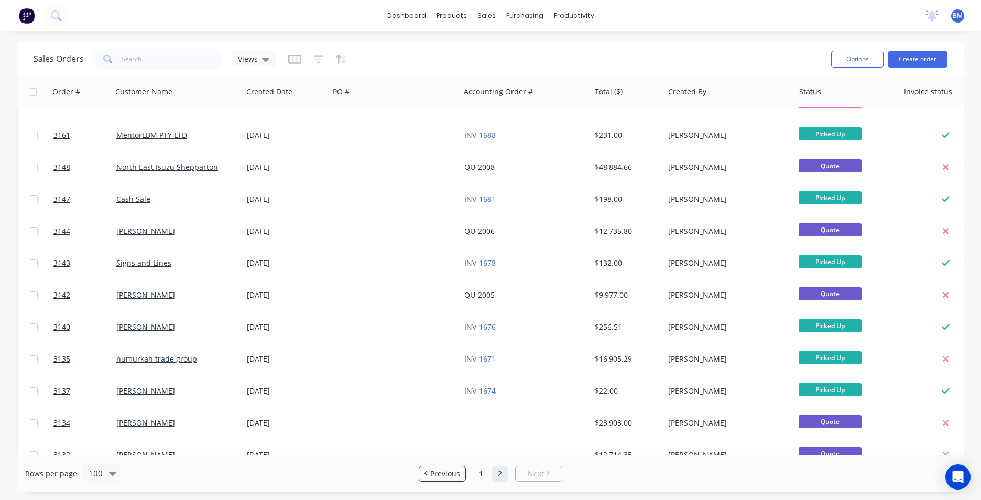
scroll to position [1958, 0]
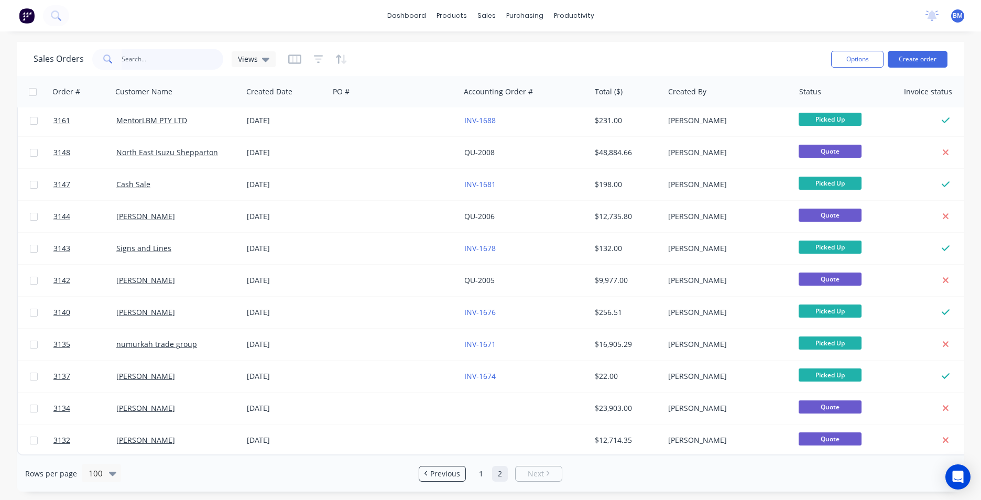
click at [151, 68] on input "text" at bounding box center [173, 59] width 102 height 21
click at [541, 77] on link "Customers" at bounding box center [541, 71] width 139 height 21
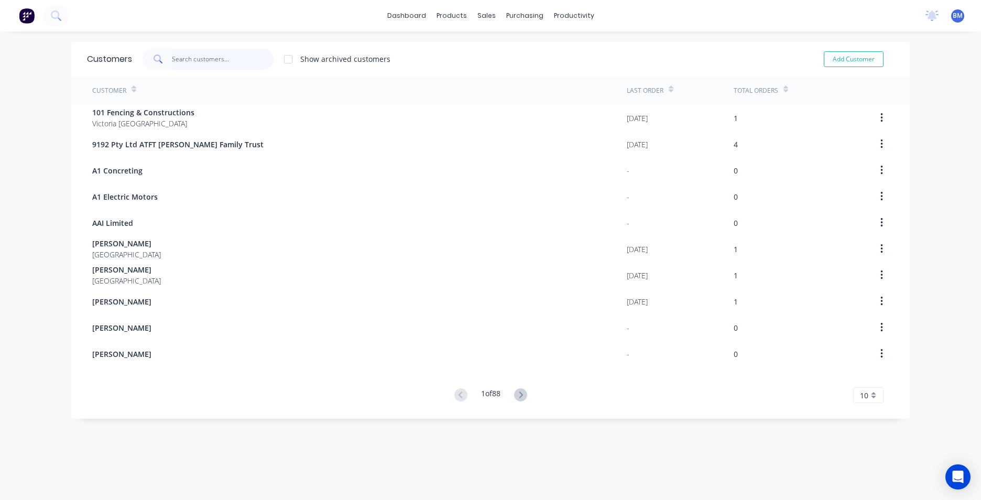
click at [230, 59] on input "text" at bounding box center [223, 59] width 102 height 21
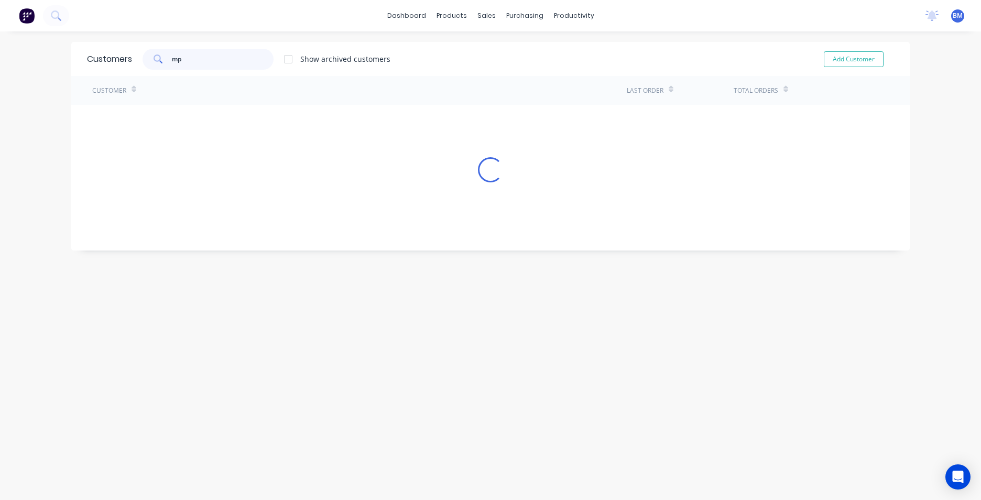
type input "m"
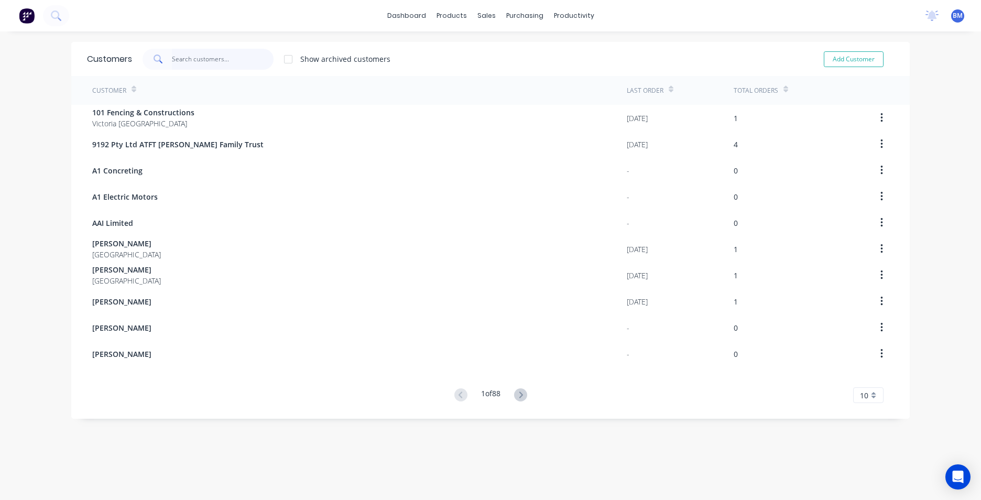
click at [199, 60] on input "text" at bounding box center [223, 59] width 102 height 21
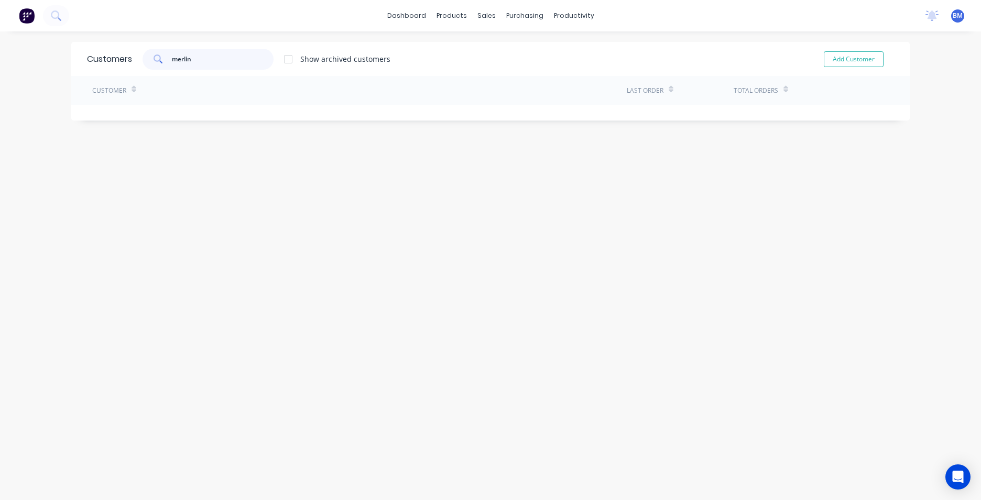
click at [183, 65] on input "merlin" at bounding box center [223, 59] width 102 height 21
drag, startPoint x: 201, startPoint y: 60, endPoint x: 157, endPoint y: 60, distance: 43.5
click at [159, 61] on div "merlin" at bounding box center [208, 59] width 131 height 21
type input "mcq"
click at [862, 58] on button "Add Customer" at bounding box center [854, 59] width 60 height 16
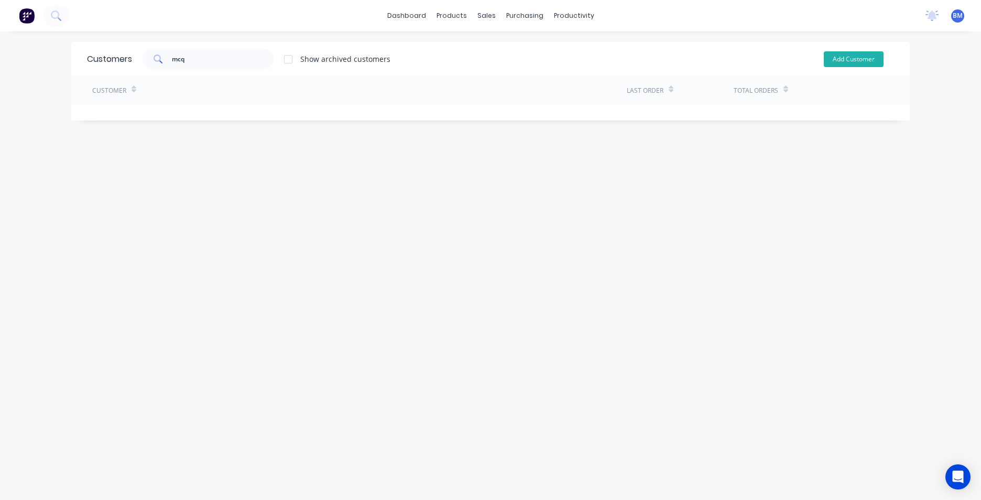
select select "AU"
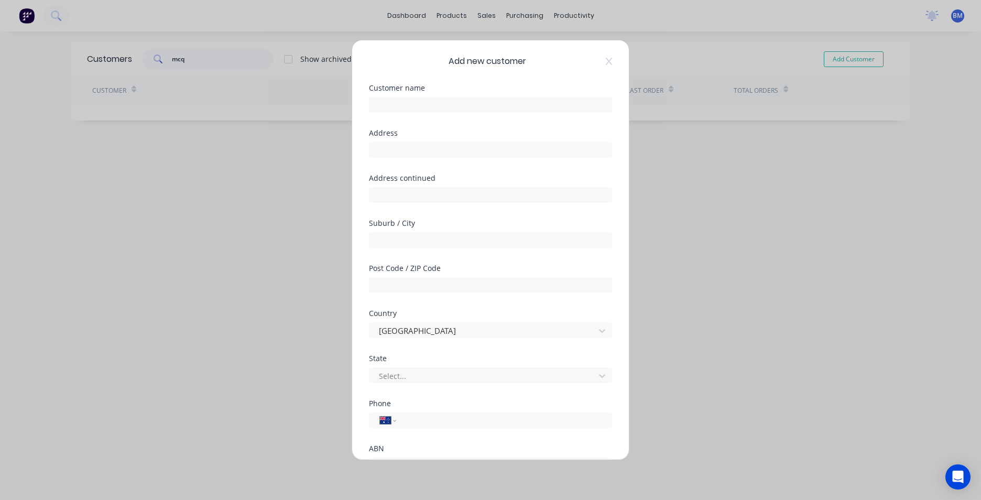
click at [438, 91] on div "Customer name" at bounding box center [490, 87] width 243 height 7
click at [437, 102] on input "text" at bounding box center [490, 105] width 243 height 16
type input "[PERSON_NAME]"
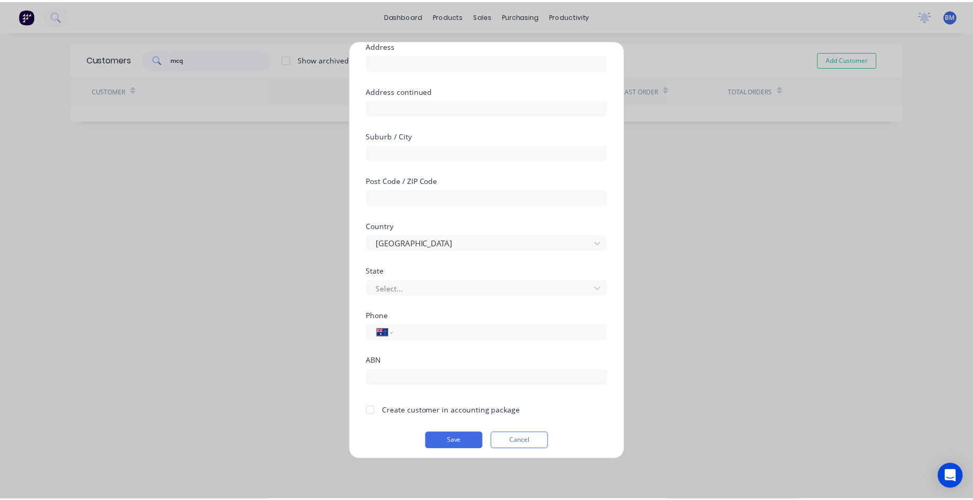
scroll to position [92, 0]
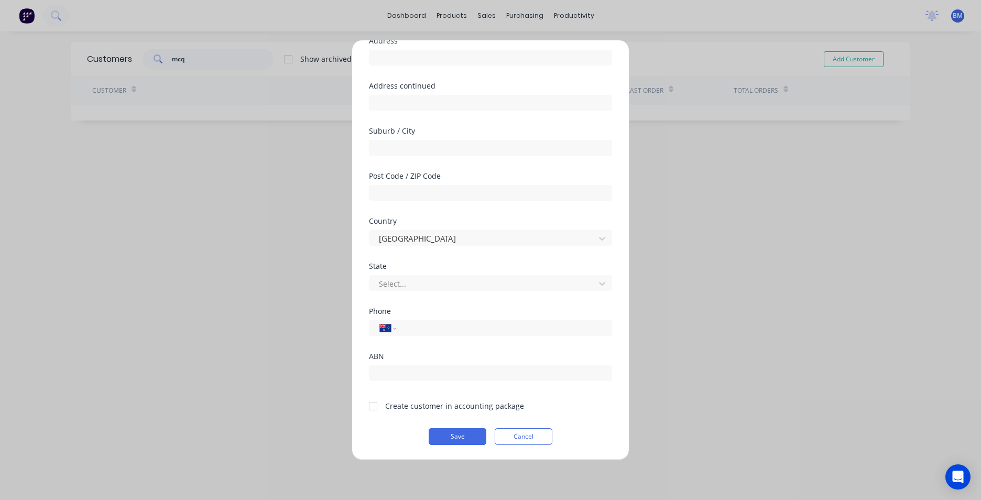
click at [370, 406] on div at bounding box center [373, 406] width 21 height 21
click at [457, 442] on button "Save" at bounding box center [458, 436] width 58 height 17
click at [461, 435] on button "Save" at bounding box center [458, 436] width 58 height 17
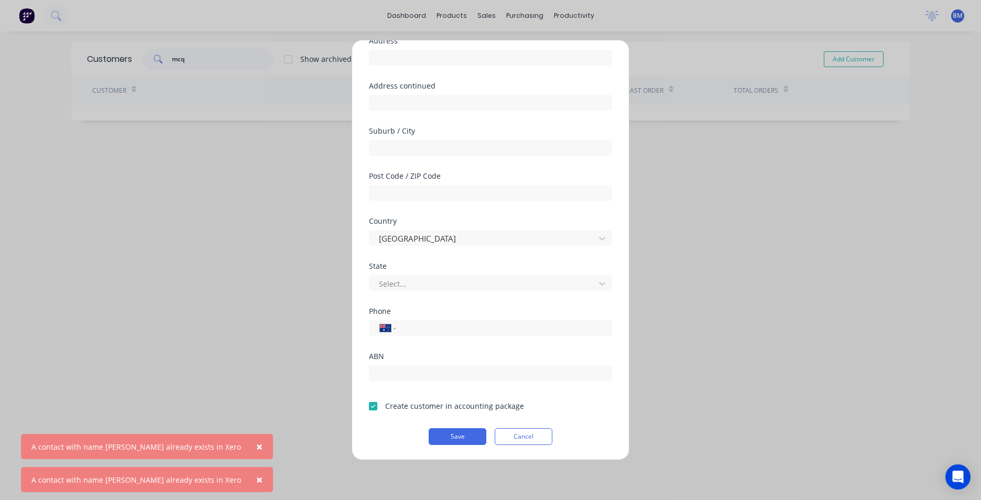
click at [374, 406] on div at bounding box center [373, 406] width 21 height 21
click at [409, 329] on input "tel" at bounding box center [502, 328] width 198 height 12
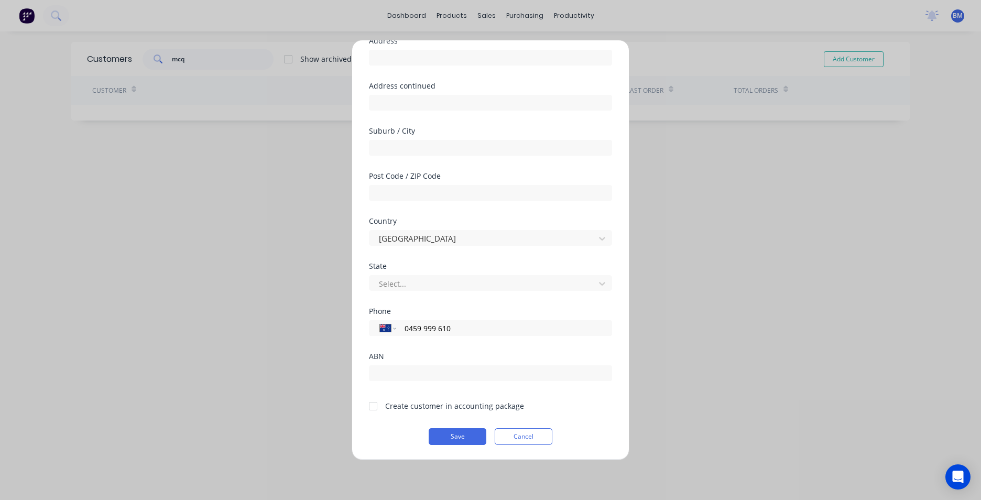
type input "0459 999 610"
drag, startPoint x: 371, startPoint y: 403, endPoint x: 384, endPoint y: 412, distance: 15.7
click at [372, 403] on div at bounding box center [373, 406] width 21 height 21
click at [434, 433] on button "Save" at bounding box center [458, 436] width 58 height 17
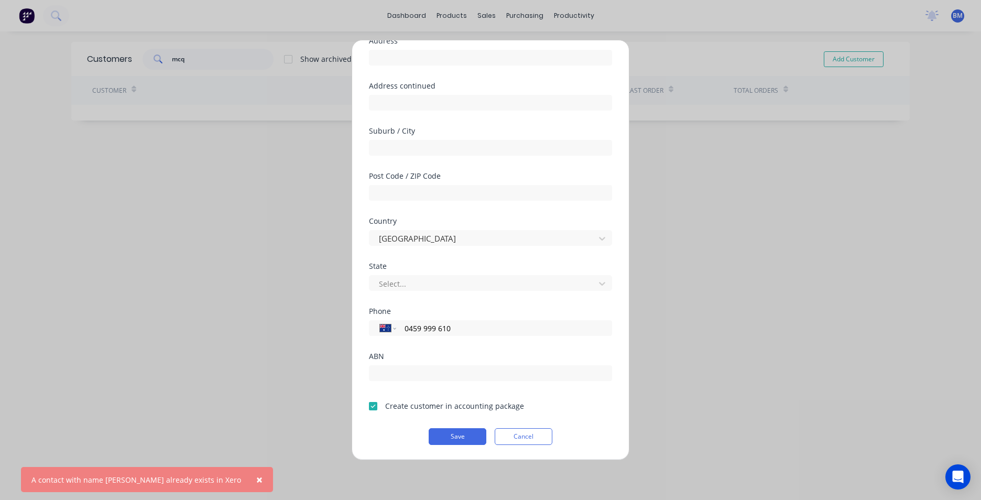
click at [373, 403] on div at bounding box center [373, 406] width 21 height 21
click at [432, 429] on button "Save" at bounding box center [458, 436] width 58 height 17
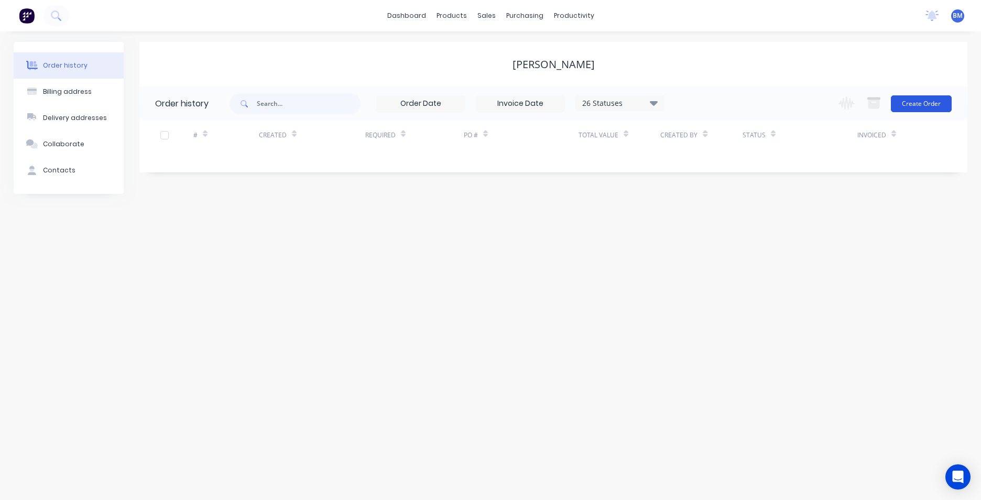
click at [905, 103] on button "Create Order" at bounding box center [921, 103] width 61 height 17
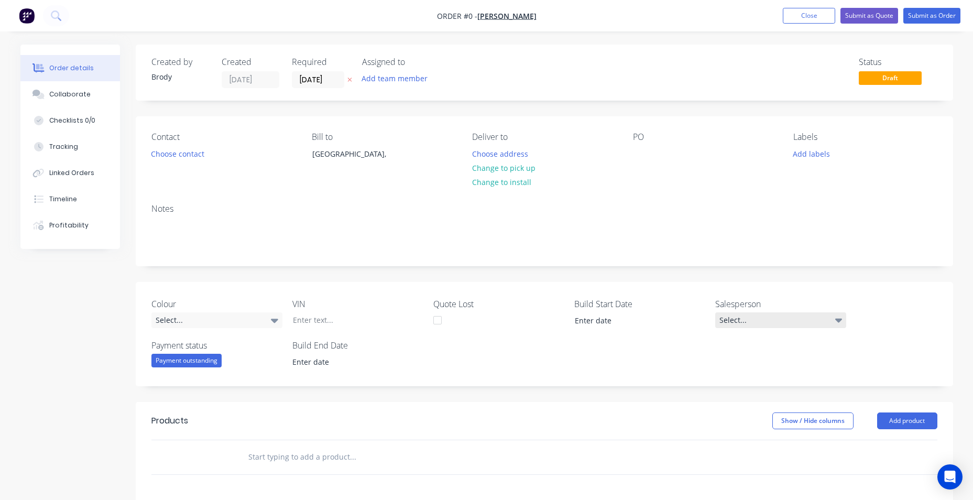
click at [813, 318] on div "Select..." at bounding box center [780, 320] width 131 height 16
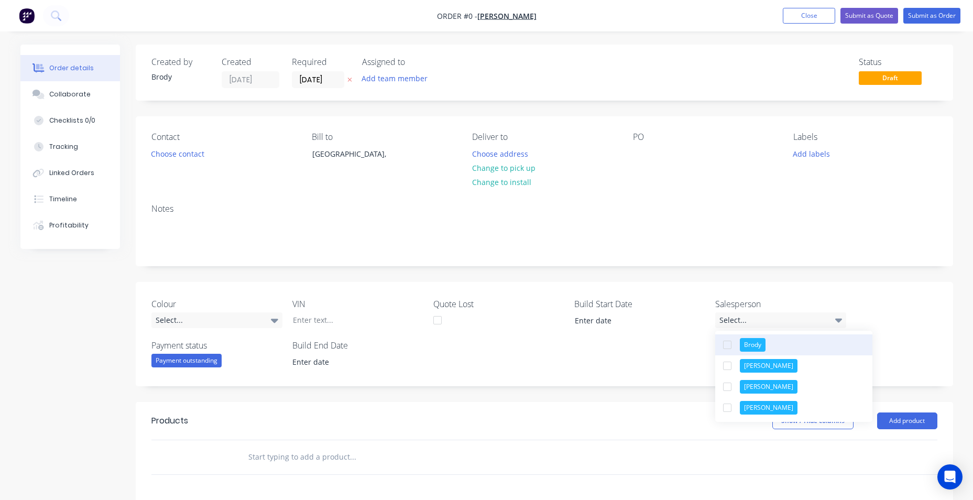
click at [807, 346] on button "Brody" at bounding box center [793, 344] width 157 height 21
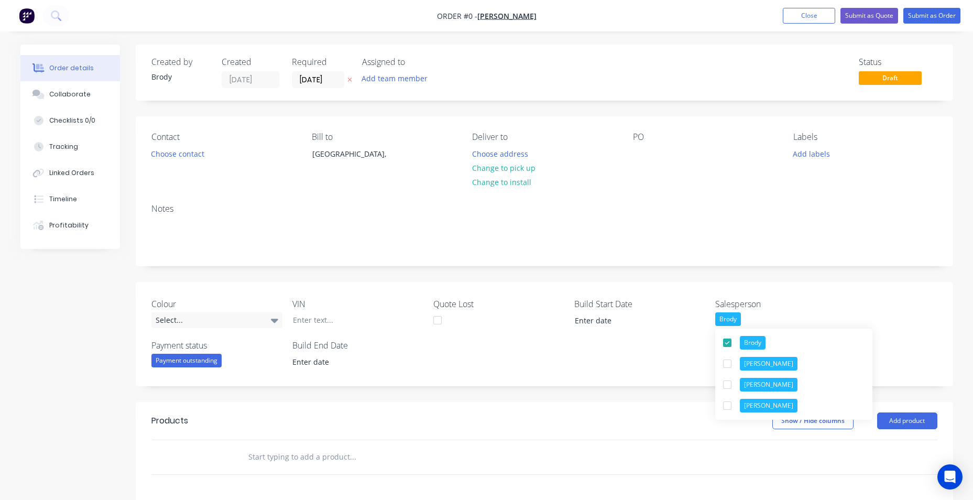
click at [840, 299] on div "Order details Collaborate Checklists 0/0 Tracking Linked Orders Timeline Profit…" at bounding box center [487, 393] width 954 height 697
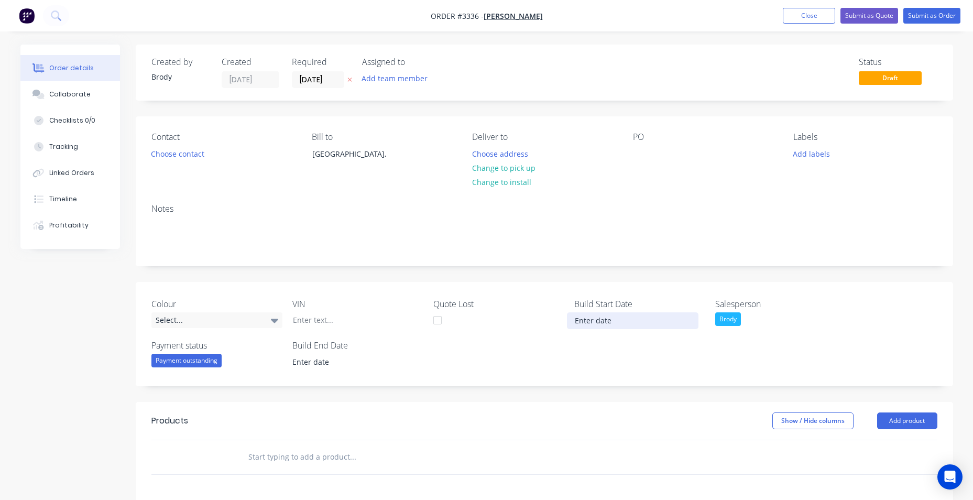
click at [607, 320] on input at bounding box center [632, 321] width 130 height 16
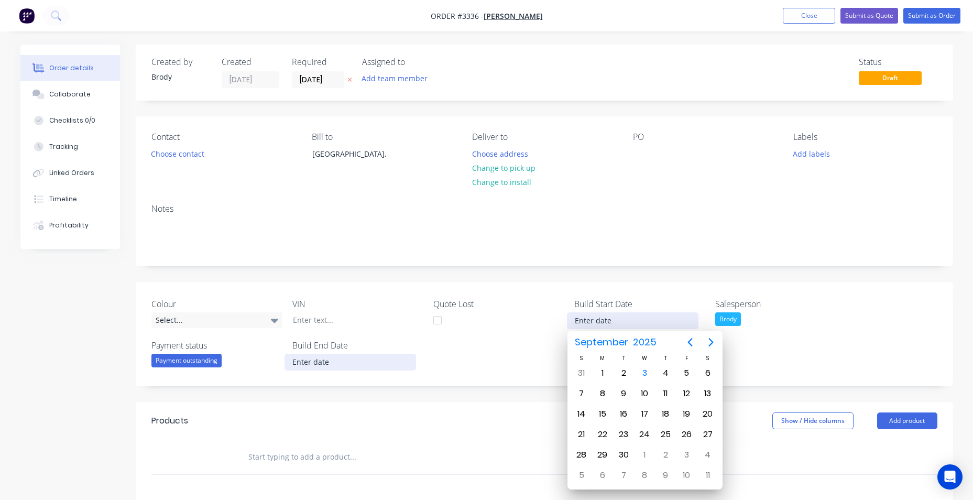
click at [308, 366] on input at bounding box center [350, 362] width 130 height 16
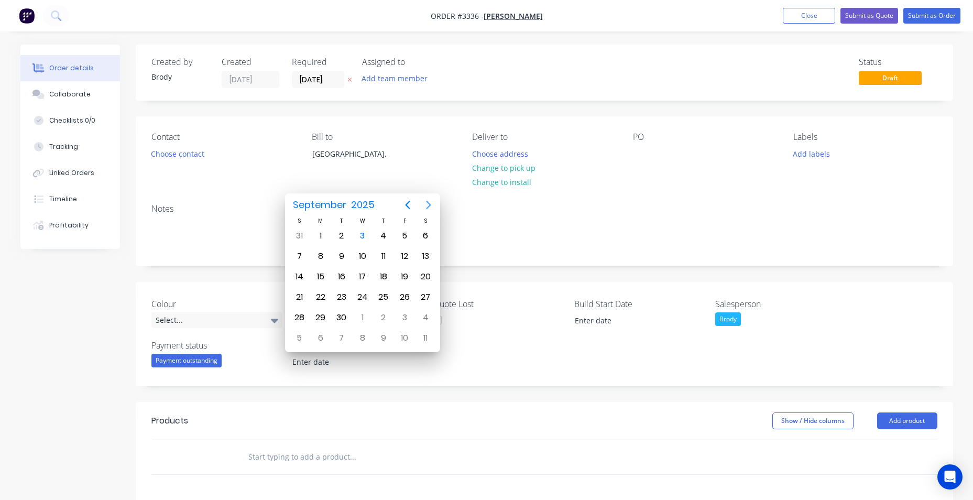
click at [427, 208] on icon "Next page" at bounding box center [428, 205] width 5 height 8
click at [424, 275] on div "20" at bounding box center [426, 277] width 16 height 16
type input "[DATE]"
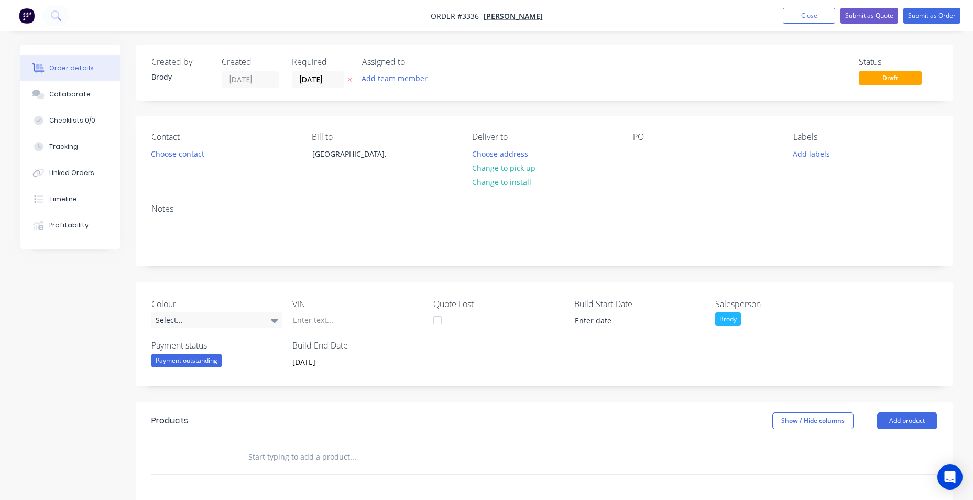
click at [497, 356] on div "Colour Select... VIN Quote Lost Build Start Date Salesperson Brody Payment stat…" at bounding box center [544, 334] width 817 height 104
click at [275, 324] on icon at bounding box center [274, 320] width 7 height 12
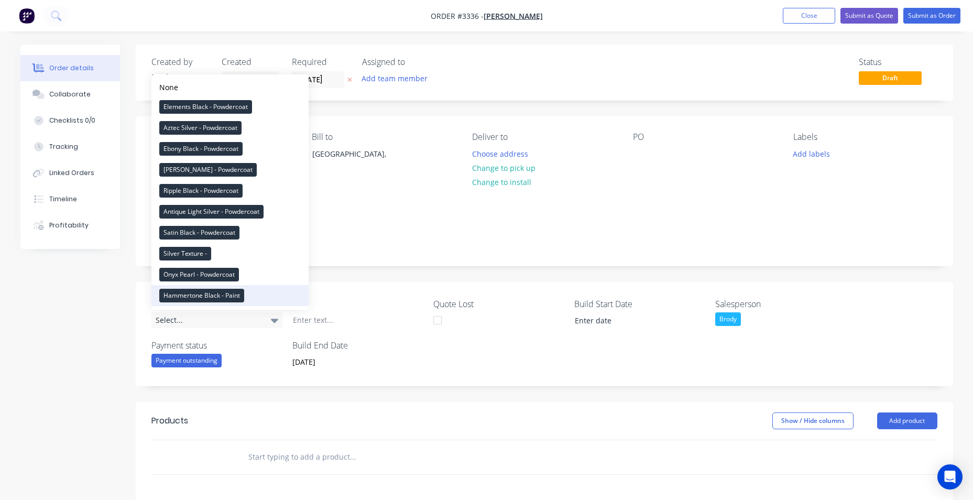
click at [221, 294] on div "Hammertone Black - Paint" at bounding box center [201, 296] width 85 height 14
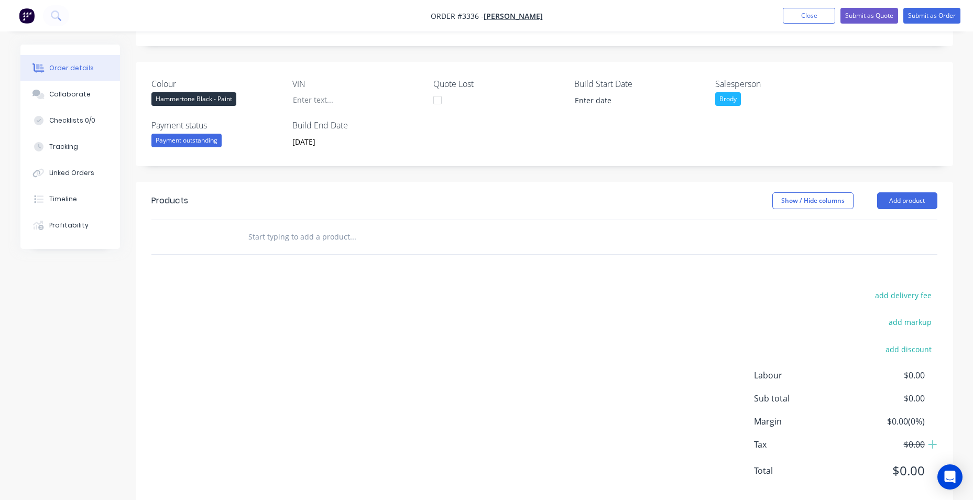
scroll to position [242, 0]
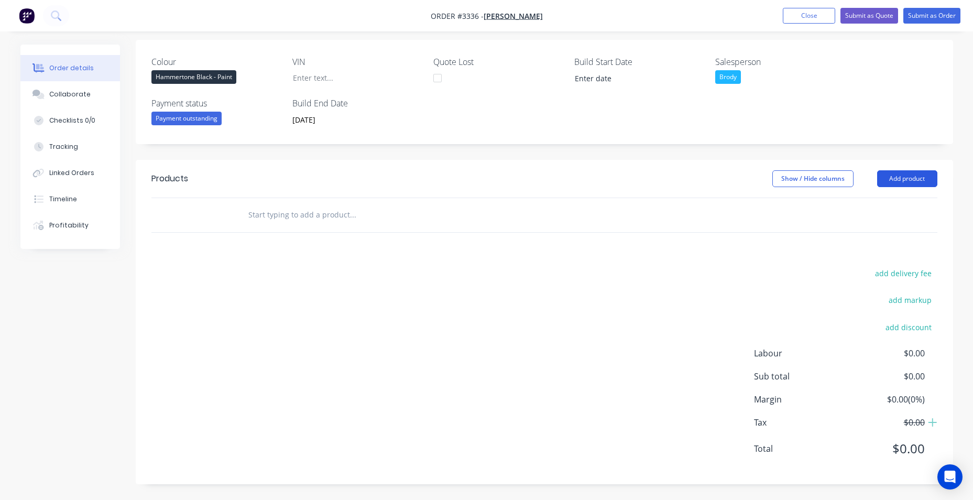
click at [916, 176] on button "Add product" at bounding box center [907, 178] width 60 height 17
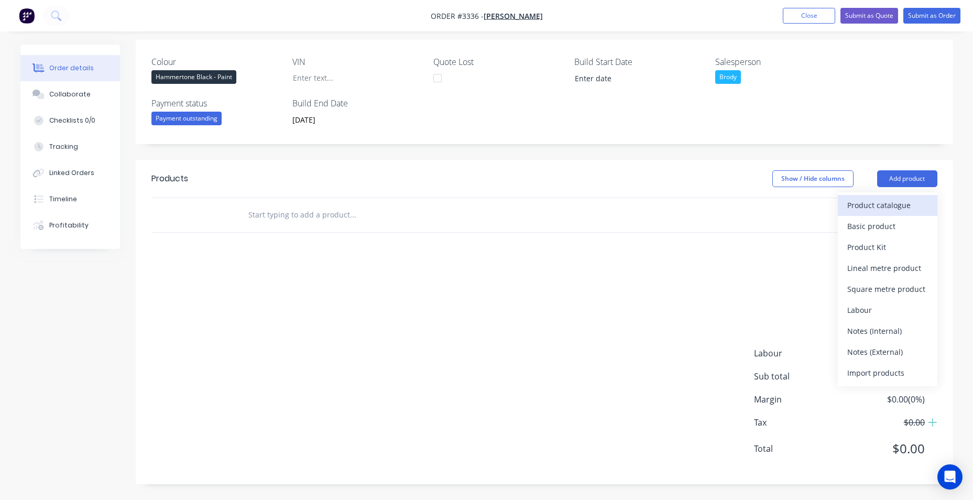
click at [894, 203] on div "Product catalogue" at bounding box center [887, 205] width 81 height 15
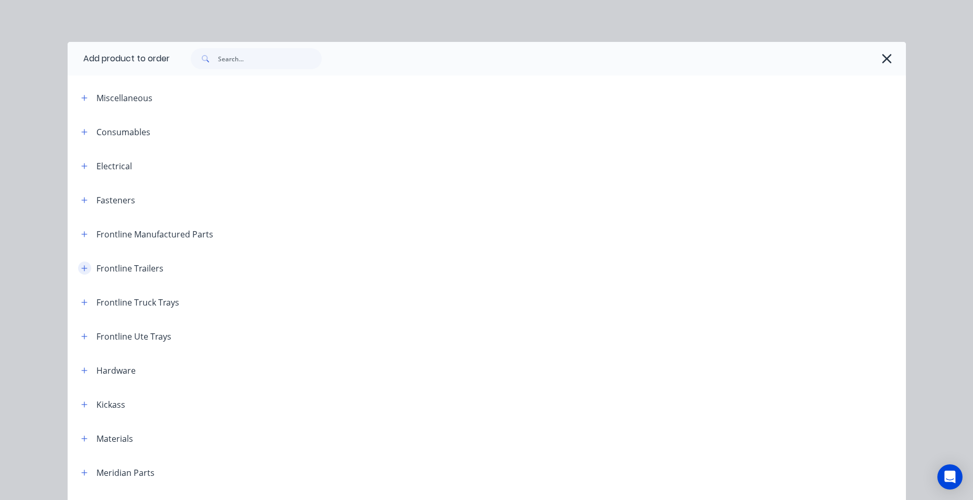
click at [82, 269] on icon "button" at bounding box center [84, 268] width 6 height 7
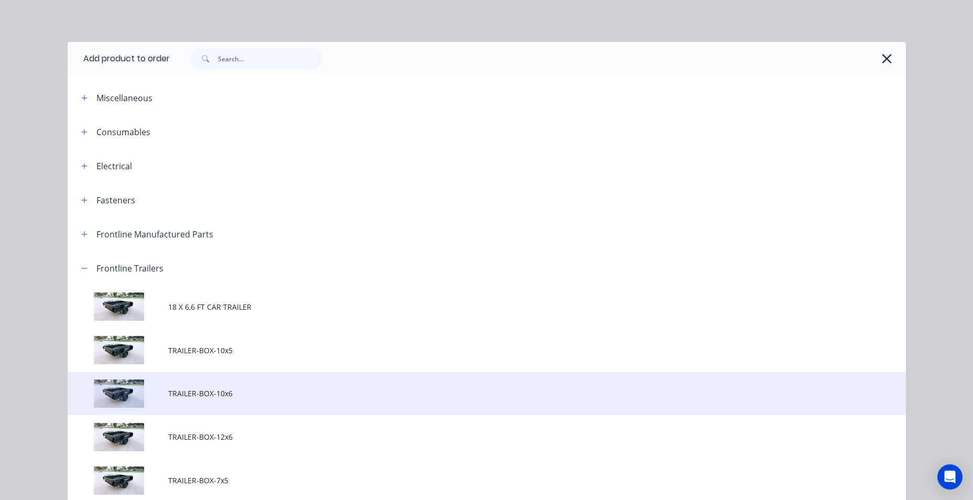
click at [268, 390] on span "TRAILER-BOX-10x6" at bounding box center [463, 393] width 590 height 11
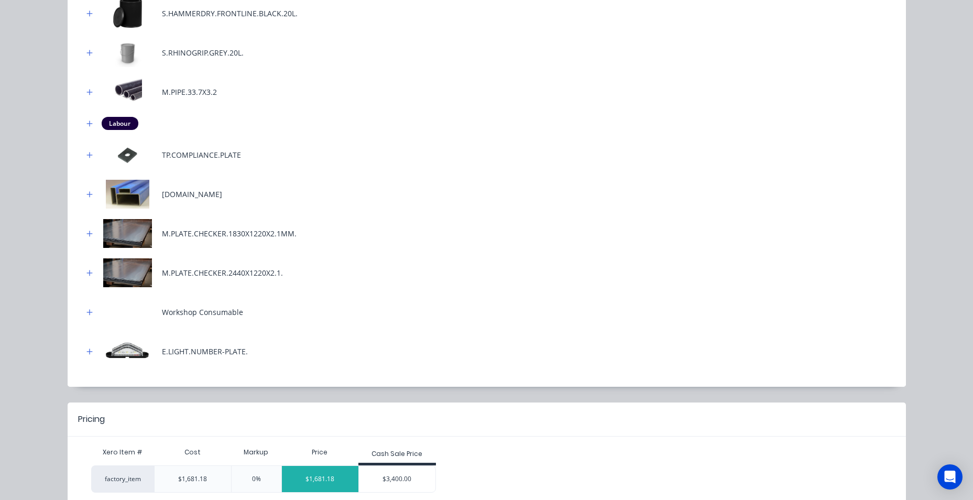
scroll to position [536, 0]
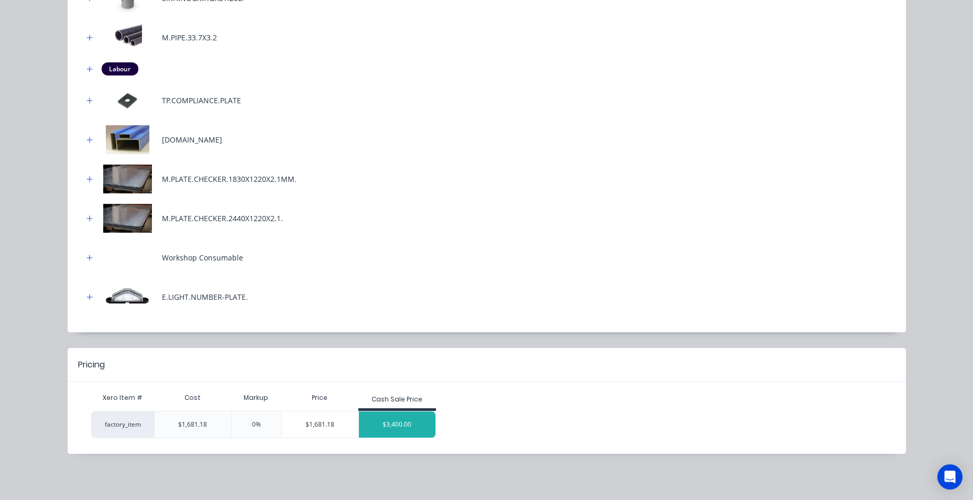
click at [387, 421] on div "$3,400.00" at bounding box center [397, 424] width 76 height 26
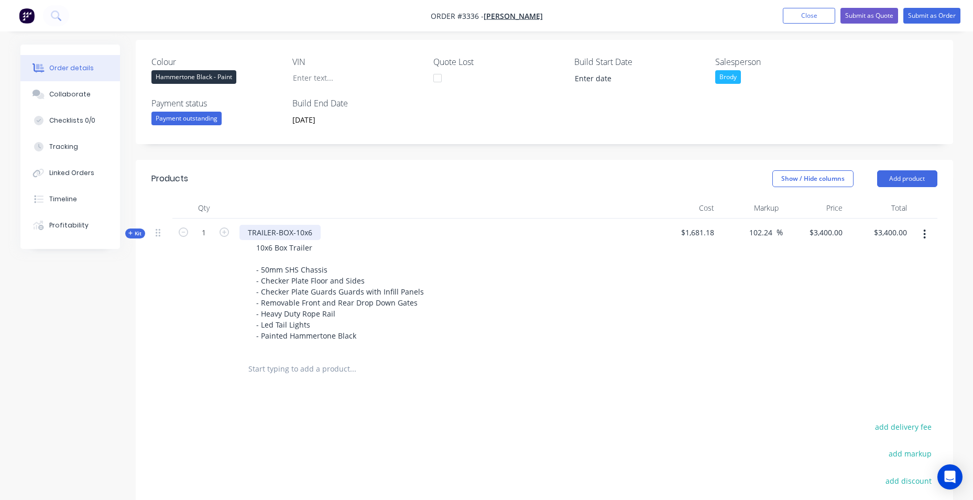
click at [312, 233] on div "TRAILER-BOX-10x6" at bounding box center [279, 232] width 81 height 15
click at [886, 174] on button "Add product" at bounding box center [907, 178] width 60 height 17
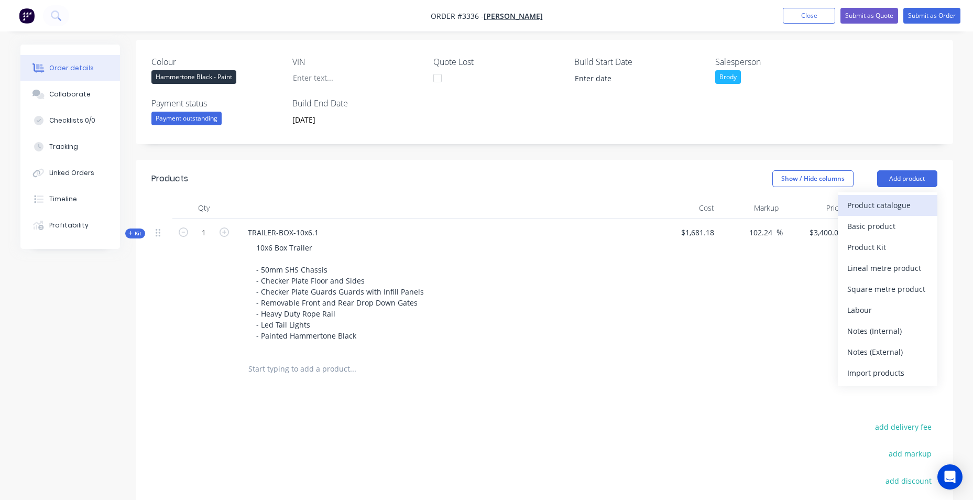
click at [910, 210] on div "Product catalogue" at bounding box center [887, 205] width 81 height 15
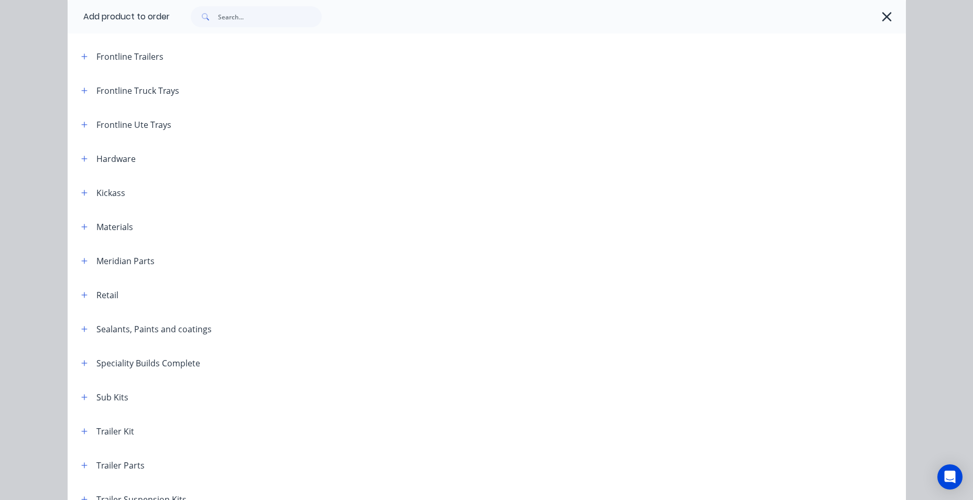
scroll to position [314, 0]
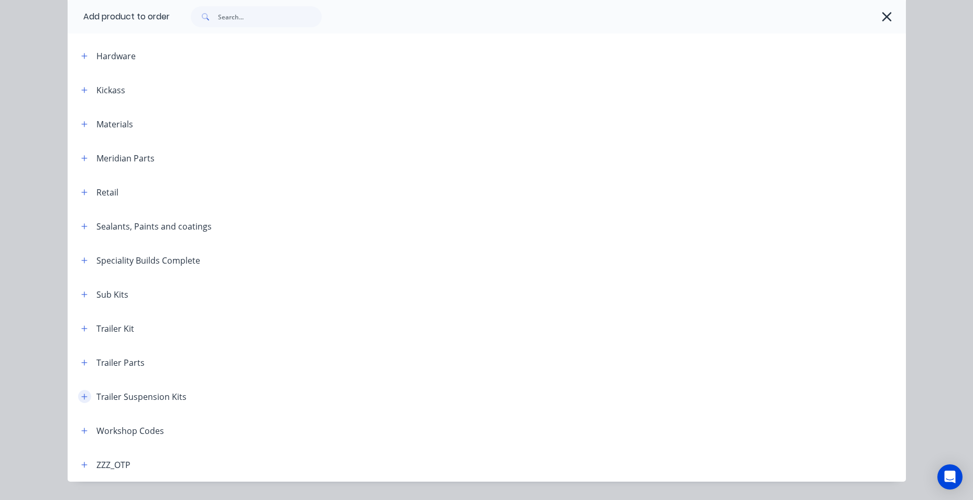
click at [81, 394] on icon "button" at bounding box center [84, 396] width 6 height 7
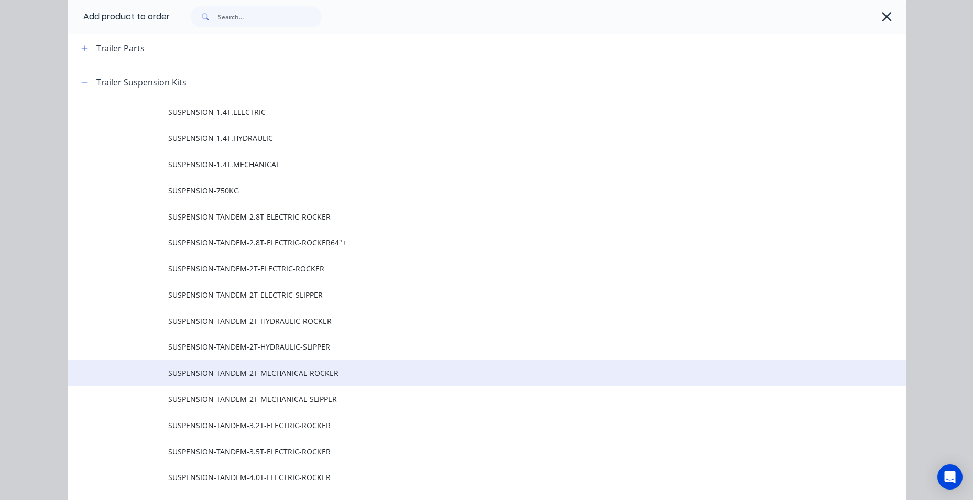
scroll to position [681, 0]
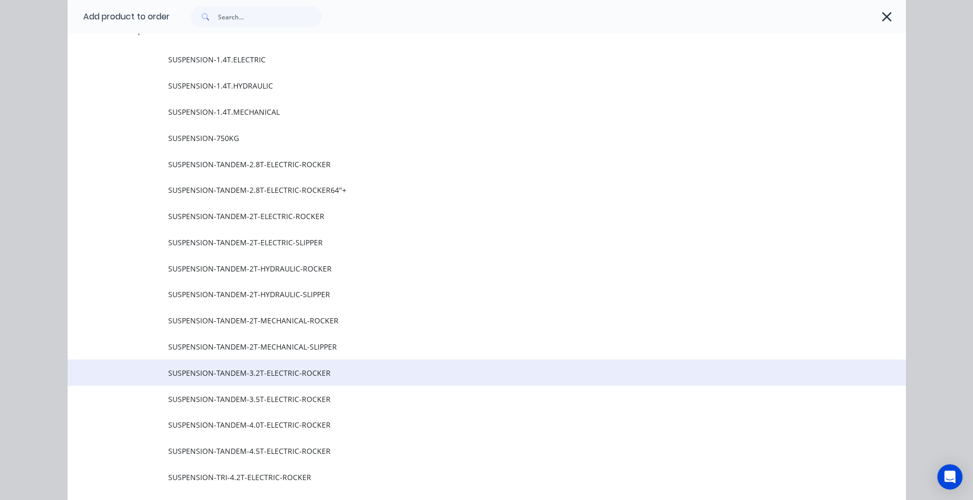
click at [305, 377] on span "SUSPENSION-TANDEM-3.2T-ELECTRIC-ROCKER" at bounding box center [463, 372] width 590 height 11
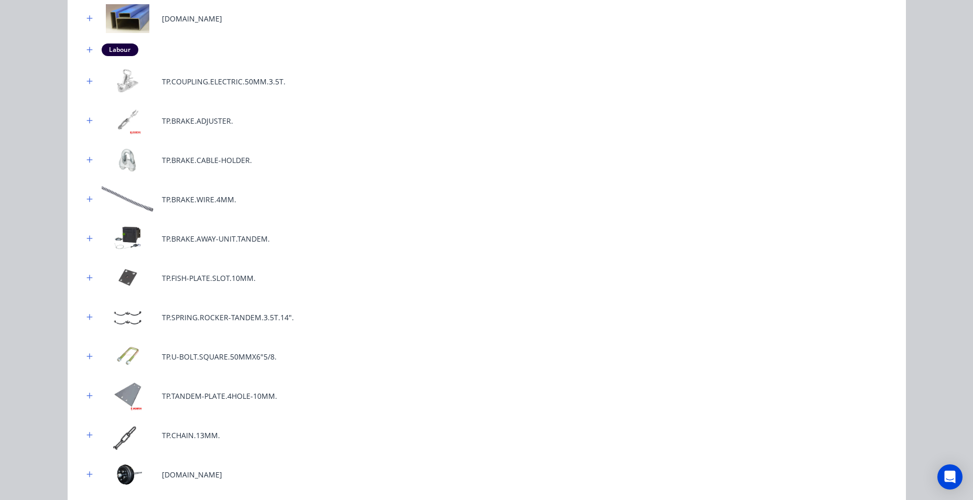
scroll to position [440, 0]
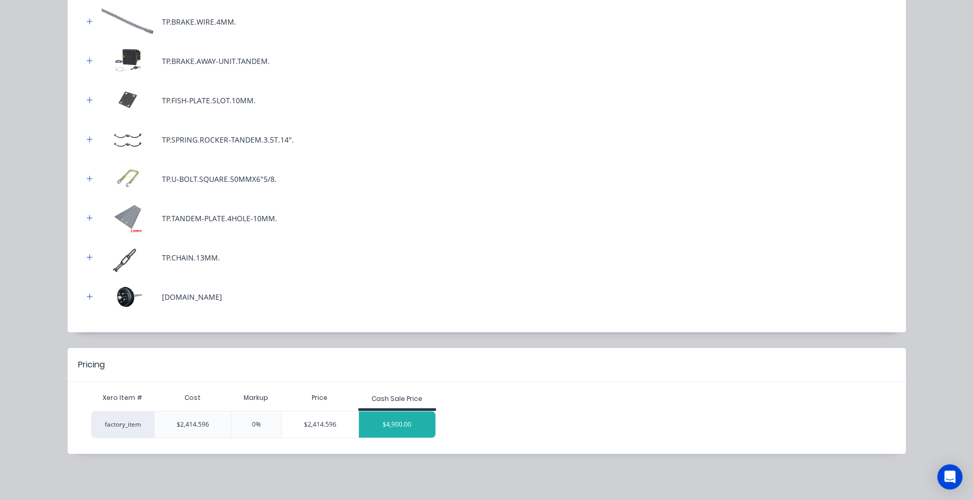
click at [382, 417] on div "$4,900.00" at bounding box center [397, 424] width 76 height 26
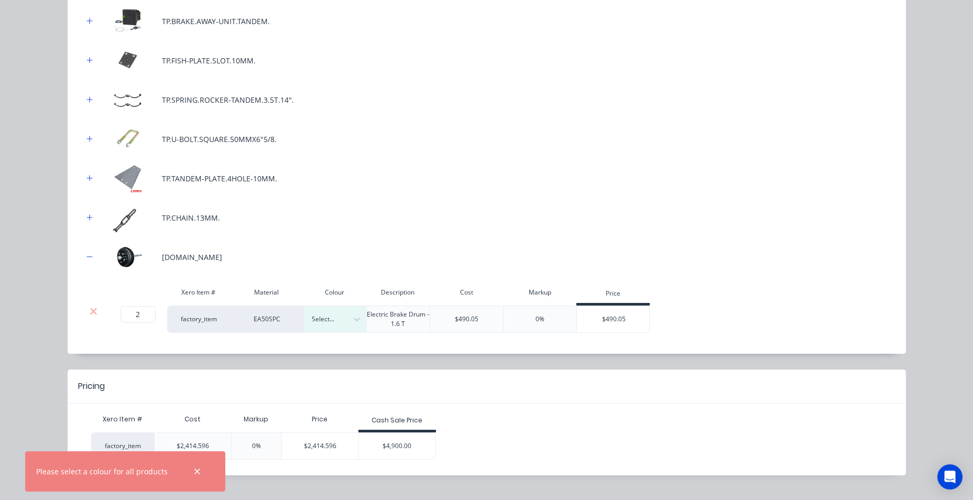
scroll to position [501, 0]
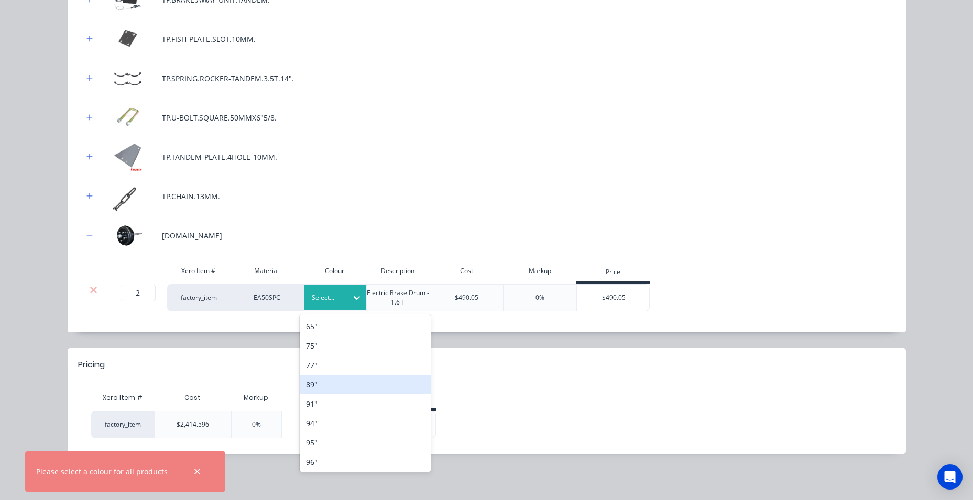
click at [351, 383] on div "89"" at bounding box center [365, 384] width 131 height 19
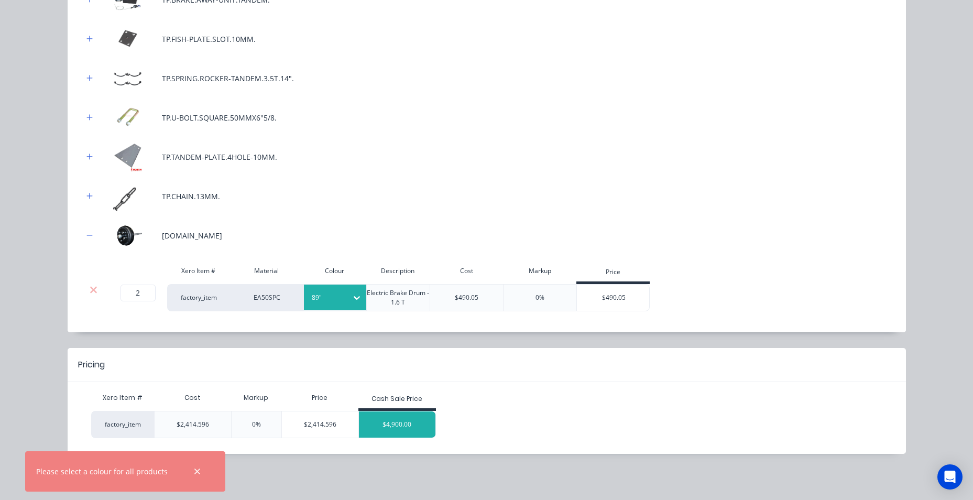
click at [410, 425] on div "$4,900.00" at bounding box center [397, 424] width 76 height 26
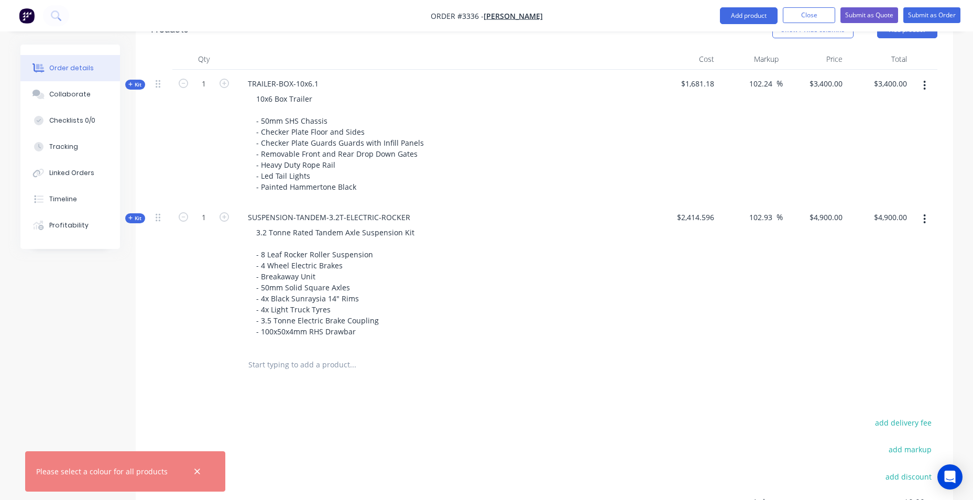
scroll to position [540, 0]
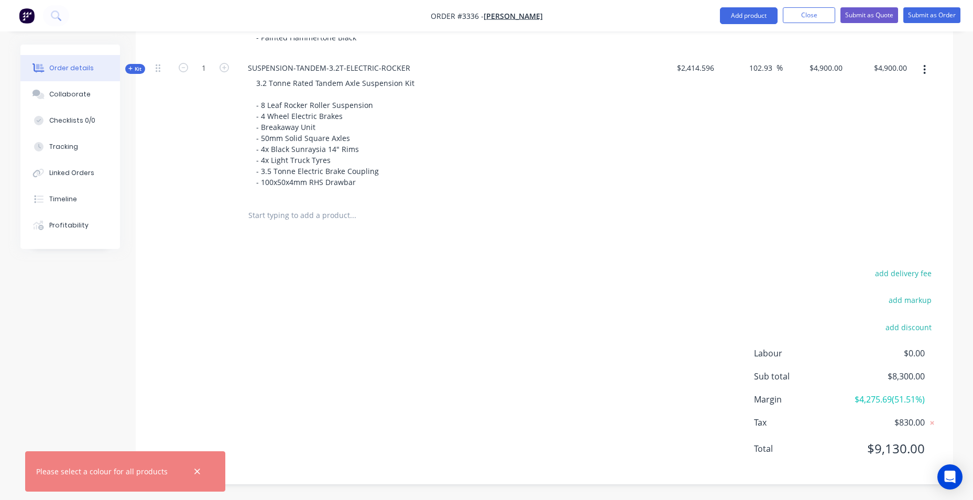
click at [266, 218] on input "text" at bounding box center [353, 215] width 210 height 21
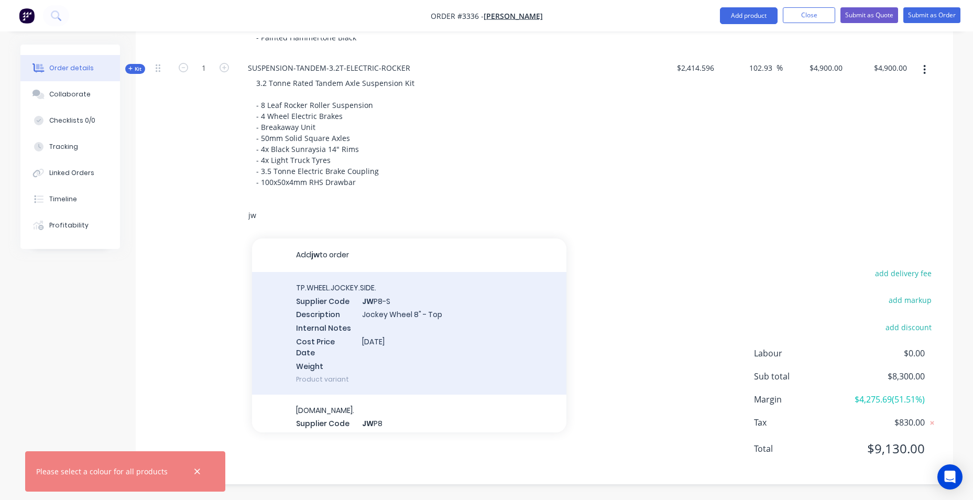
type input "jw"
click at [365, 304] on div "TP.WHEEL.JOCKEY.SIDE. Supplier Code JW P8-S Description Jockey Wheel 8" - Top I…" at bounding box center [409, 333] width 314 height 123
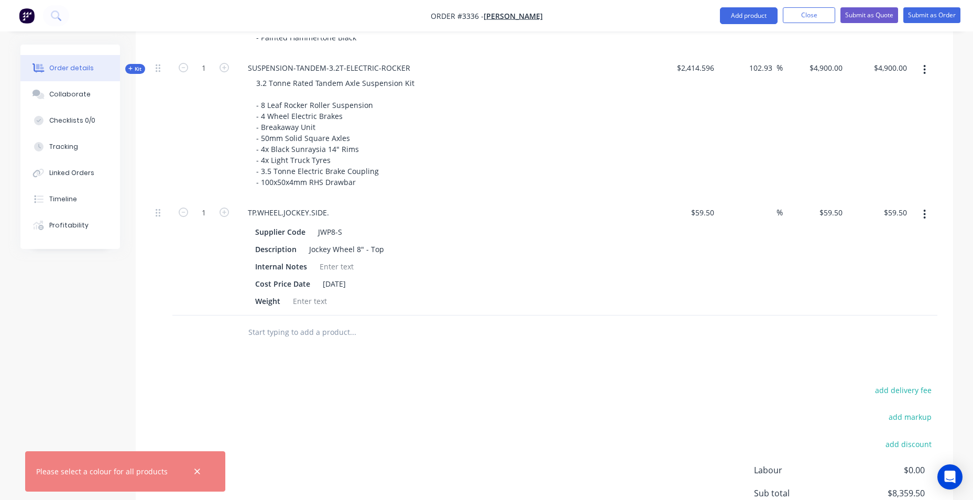
click at [326, 326] on input "text" at bounding box center [353, 332] width 210 height 21
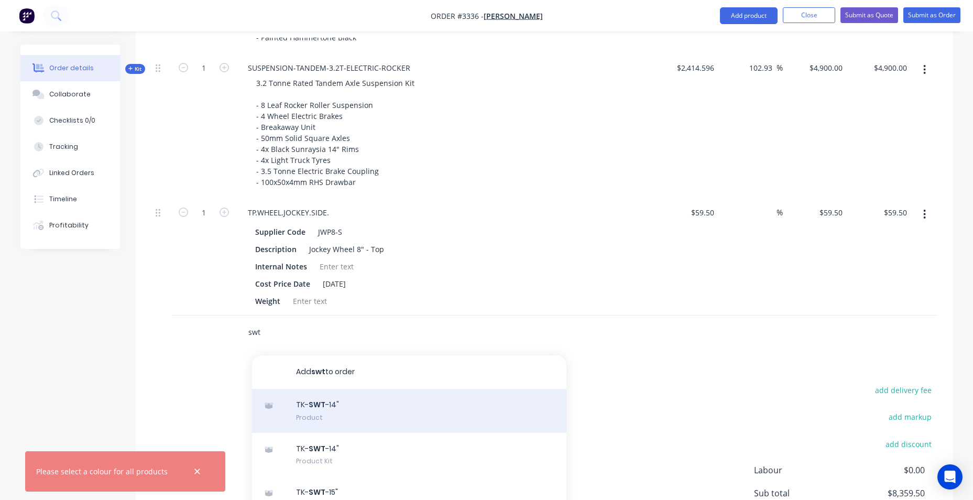
type input "swt"
click at [311, 410] on div "TK- SWT -14" Product" at bounding box center [409, 411] width 314 height 44
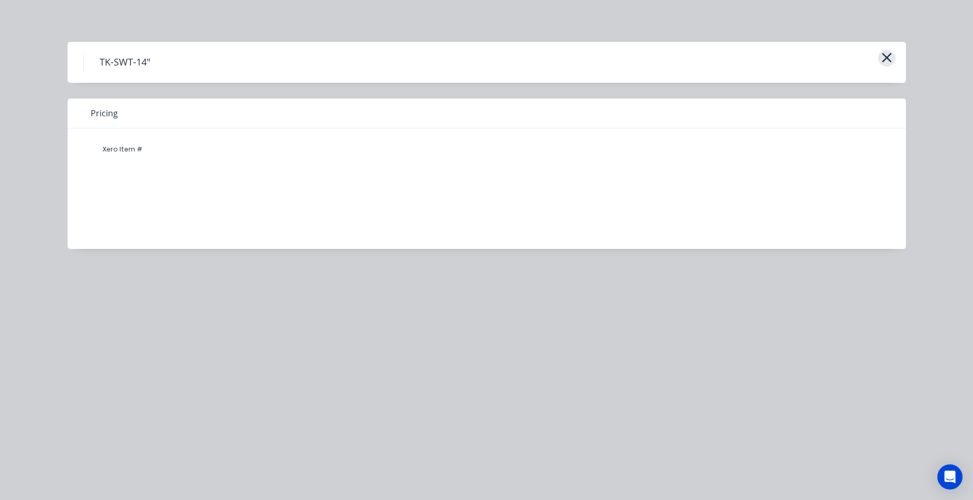
click at [891, 57] on icon "button" at bounding box center [886, 57] width 11 height 15
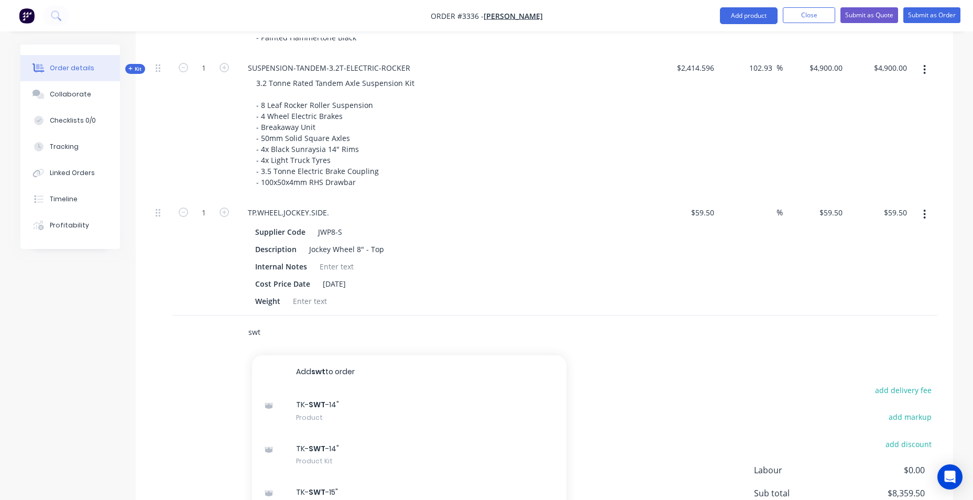
click at [287, 327] on input "swt" at bounding box center [353, 332] width 210 height 21
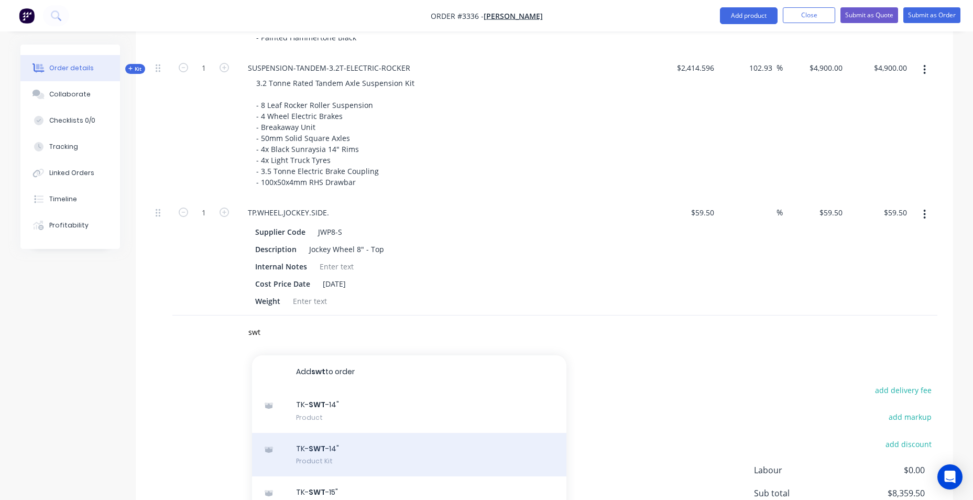
click at [369, 453] on div "TK- SWT -14" Product Kit" at bounding box center [409, 455] width 314 height 44
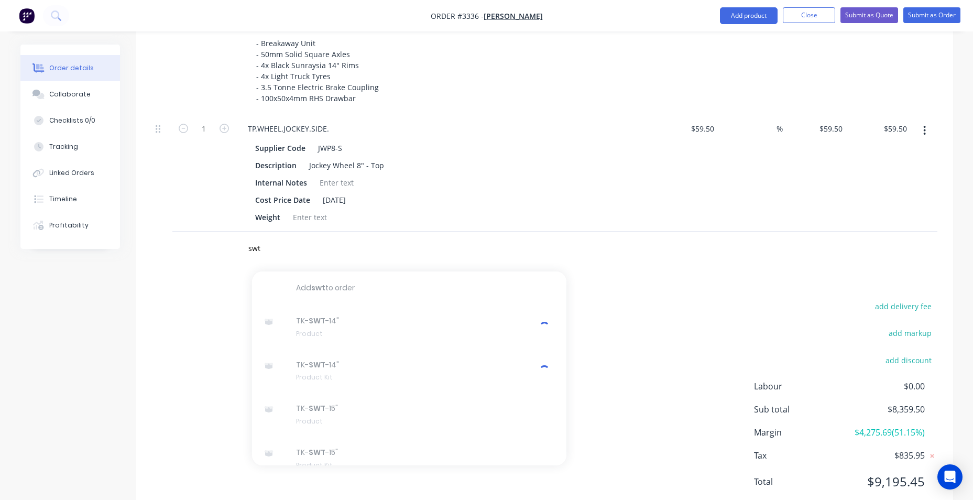
scroll to position [500, 0]
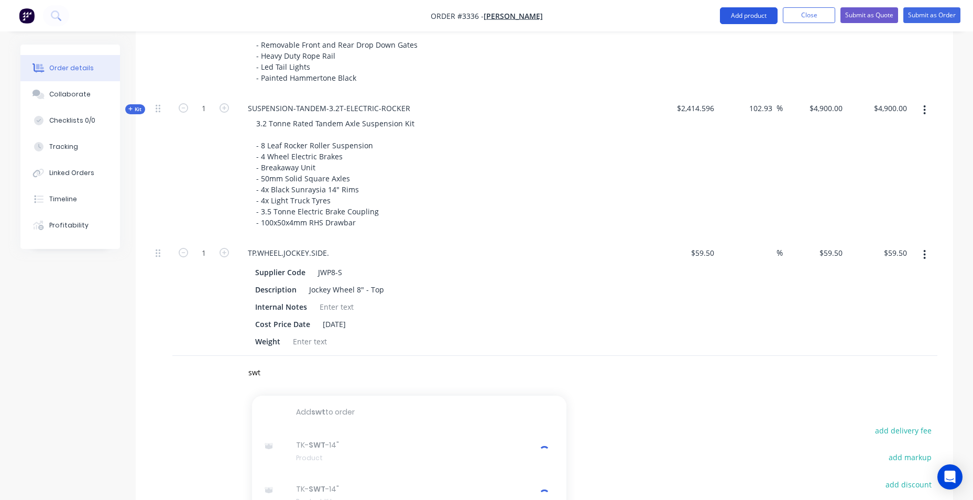
click at [733, 18] on button "Add product" at bounding box center [749, 15] width 58 height 17
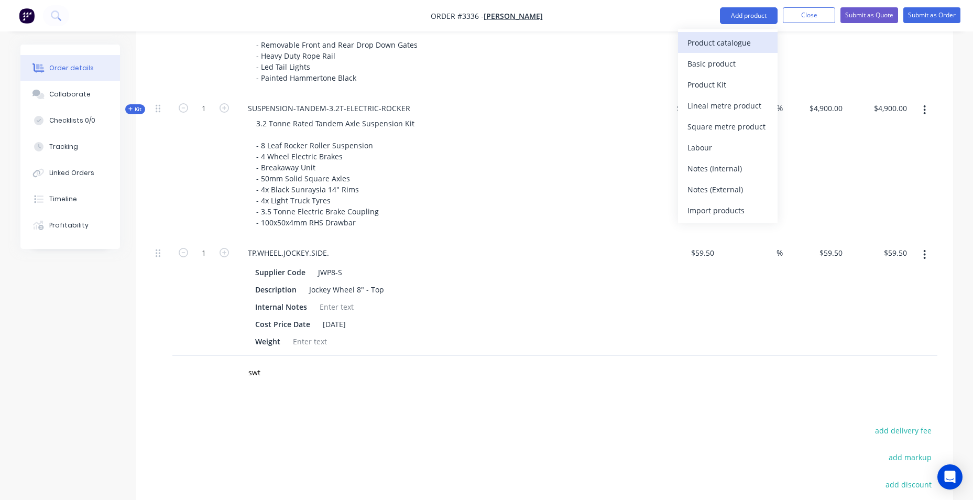
click at [720, 37] on div "Product catalogue" at bounding box center [727, 42] width 81 height 15
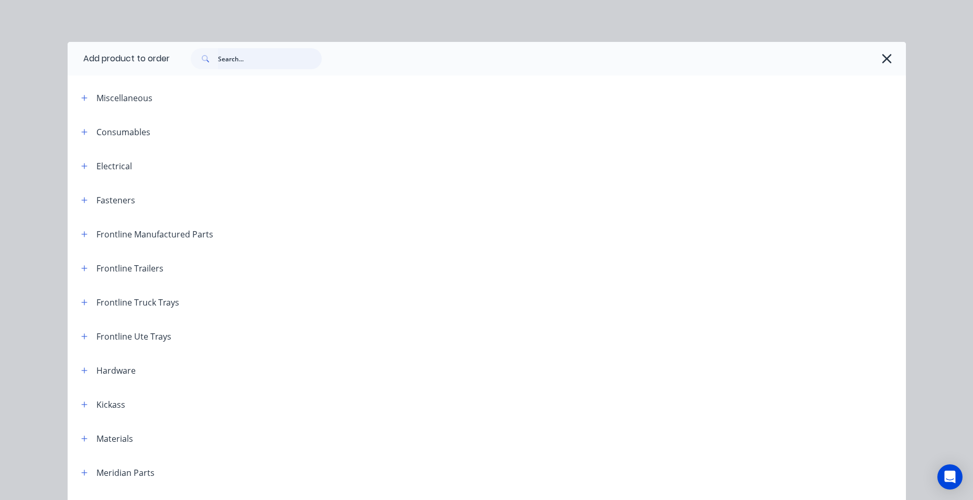
click at [236, 63] on input "text" at bounding box center [270, 58] width 104 height 21
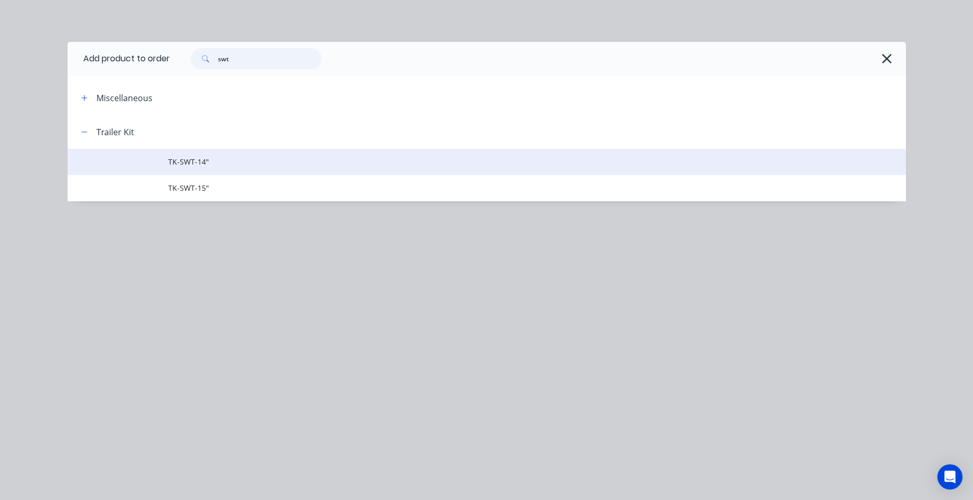
type input "swt"
click at [209, 160] on span "TK-SWT-14"" at bounding box center [463, 161] width 590 height 11
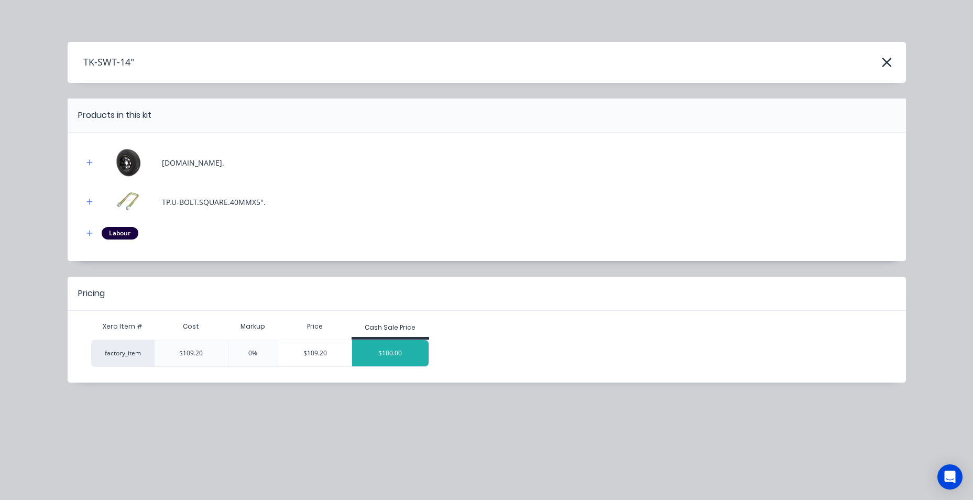
click at [398, 350] on div "$180.00" at bounding box center [390, 353] width 76 height 26
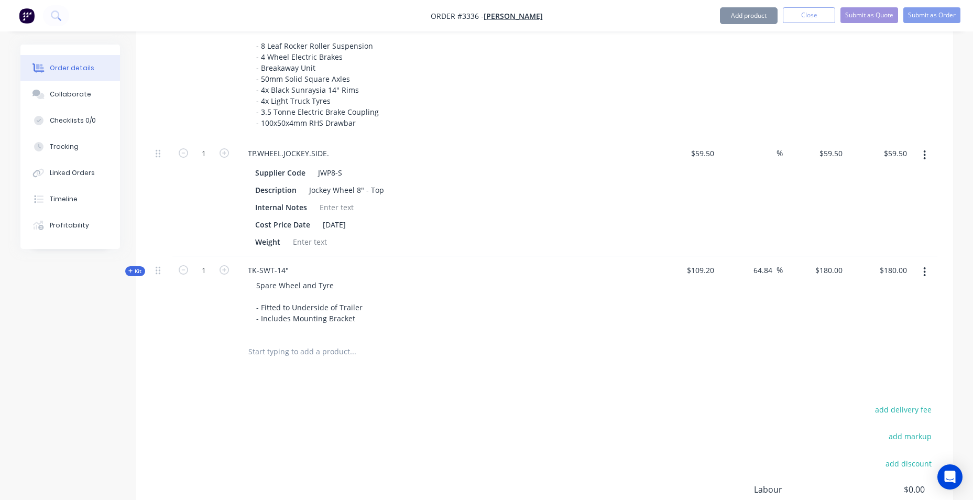
scroll to position [709, 0]
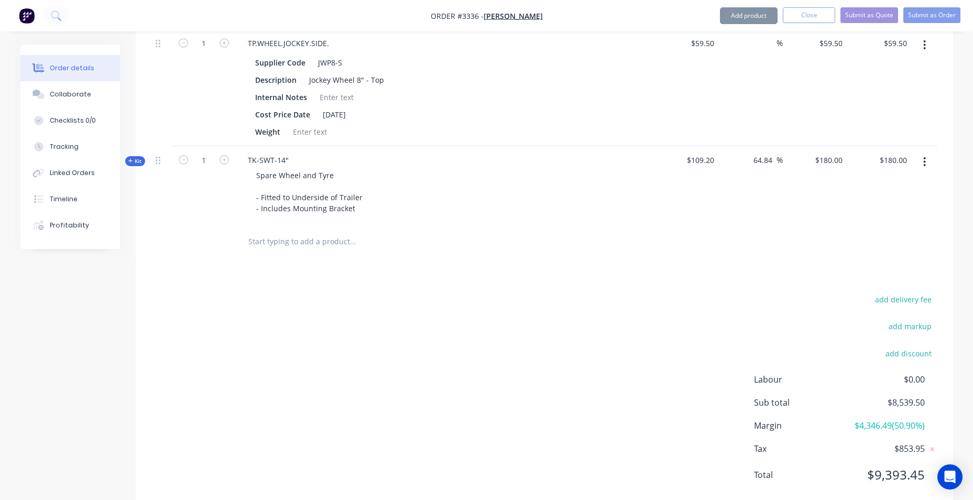
click at [349, 238] on input "text" at bounding box center [353, 241] width 210 height 21
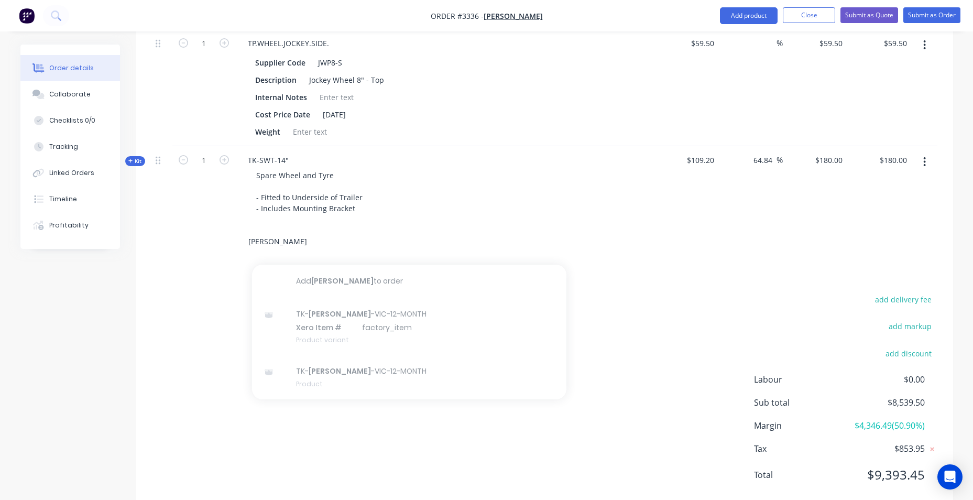
type input "[PERSON_NAME]"
click at [722, 28] on nav "Order #3336 - [PERSON_NAME] Add product Close Submit as Quote Submit as Order" at bounding box center [486, 15] width 973 height 31
click at [733, 17] on button "Add product" at bounding box center [749, 15] width 58 height 17
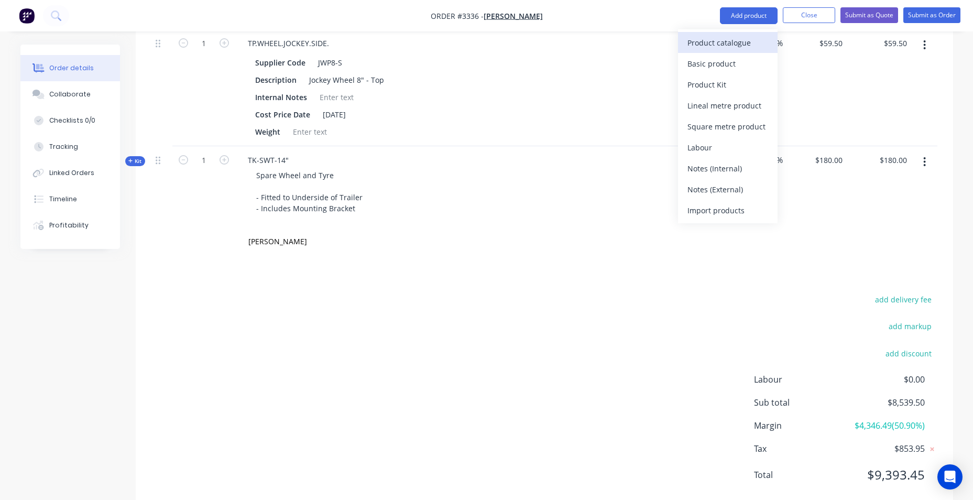
click at [732, 38] on div "Product catalogue" at bounding box center [727, 42] width 81 height 15
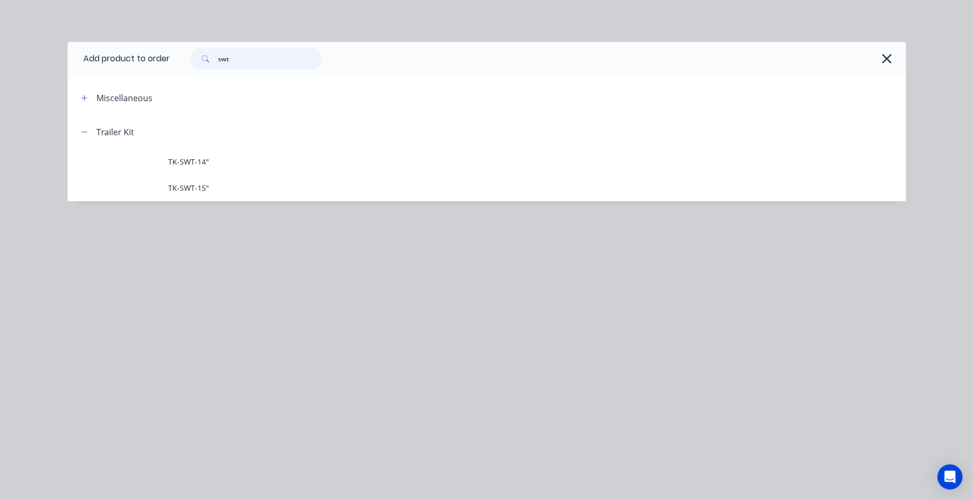
drag, startPoint x: 268, startPoint y: 53, endPoint x: 113, endPoint y: 61, distance: 155.3
click at [113, 61] on header "Add product to order swt" at bounding box center [487, 59] width 838 height 34
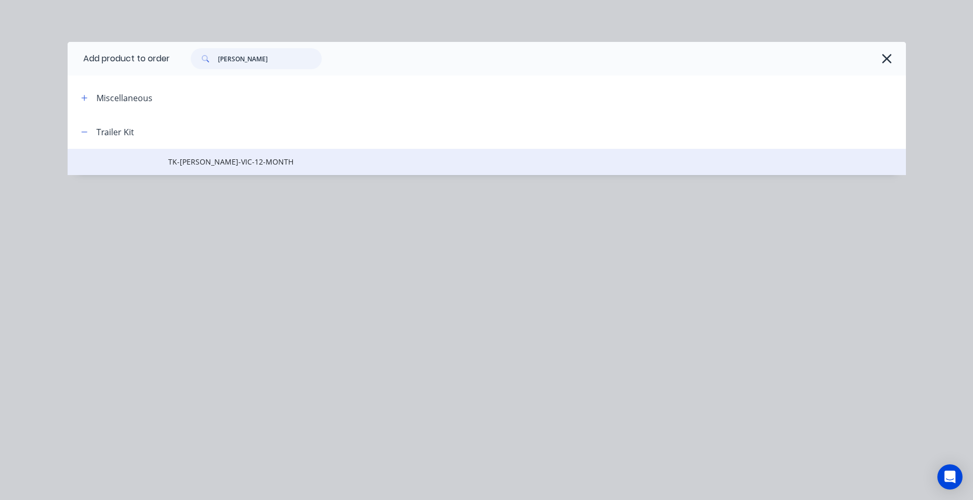
type input "[PERSON_NAME]"
click at [239, 165] on span "TK-[PERSON_NAME]-VIC-12-MONTH" at bounding box center [463, 161] width 590 height 11
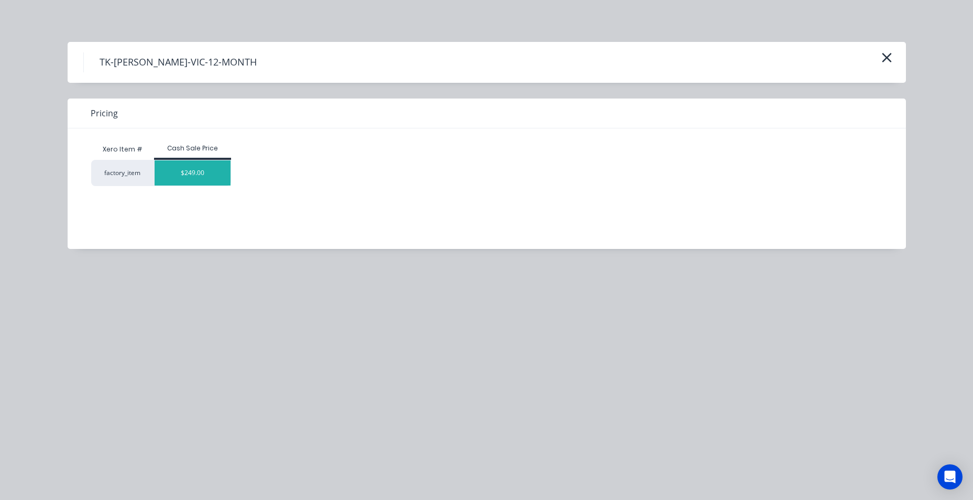
click at [206, 172] on div "$249.00" at bounding box center [193, 172] width 76 height 25
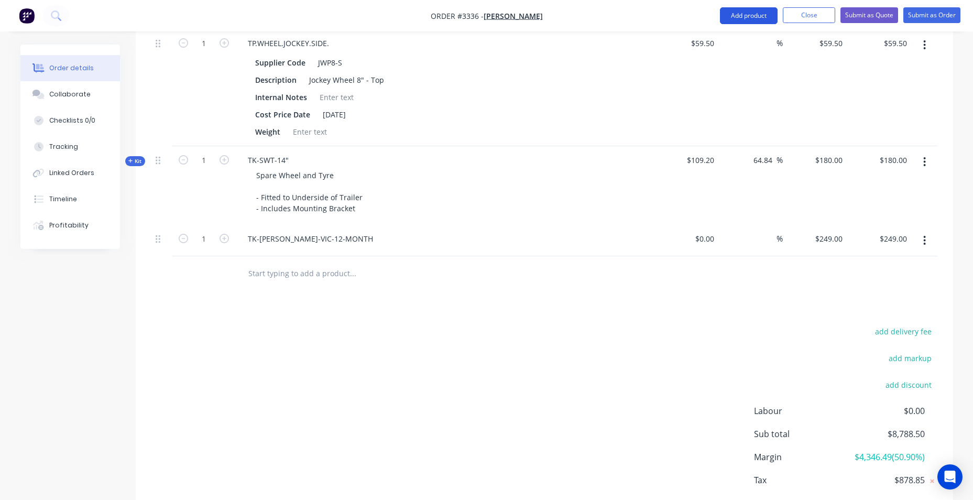
click at [748, 15] on button "Add product" at bounding box center [749, 15] width 58 height 17
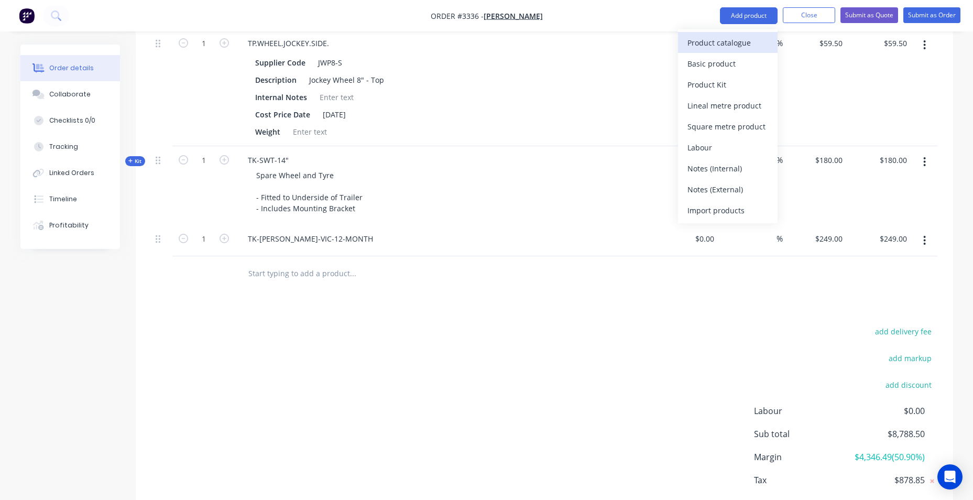
click at [732, 42] on div "Product catalogue" at bounding box center [727, 42] width 81 height 15
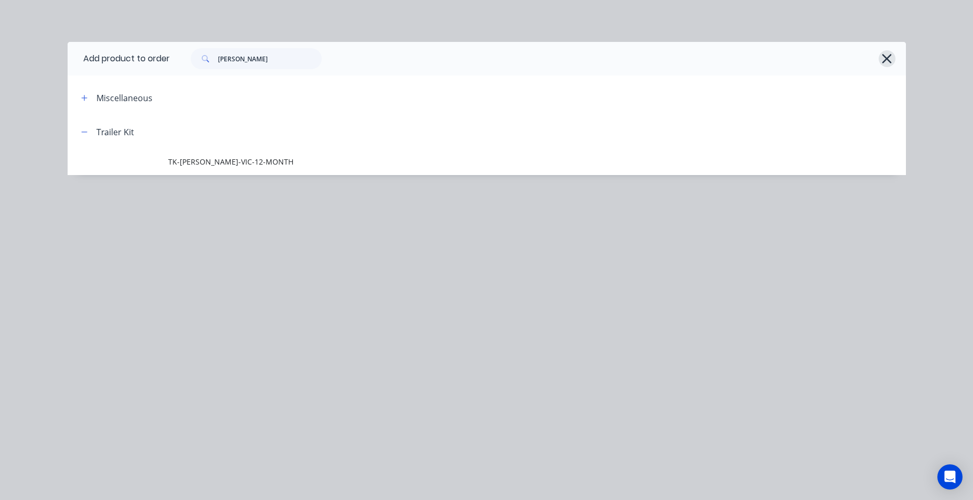
click at [887, 51] on button "button" at bounding box center [887, 58] width 17 height 17
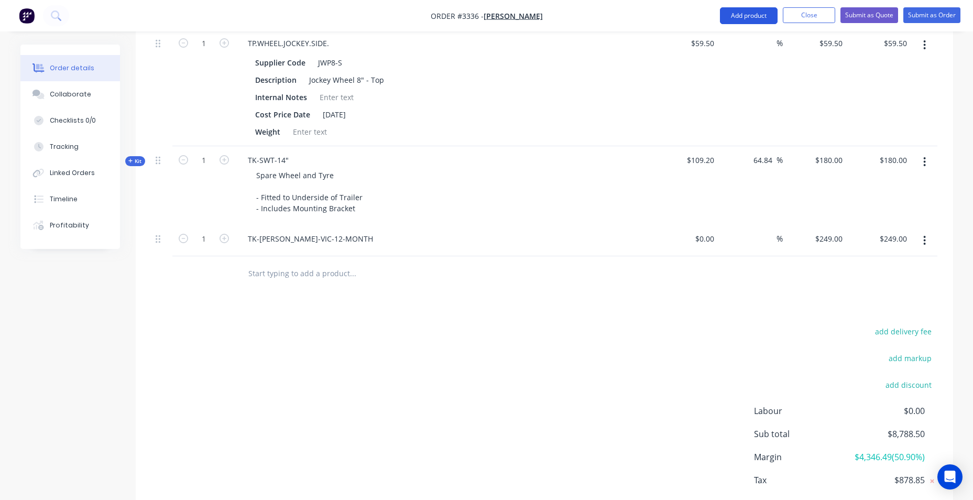
click at [752, 13] on button "Add product" at bounding box center [749, 15] width 58 height 17
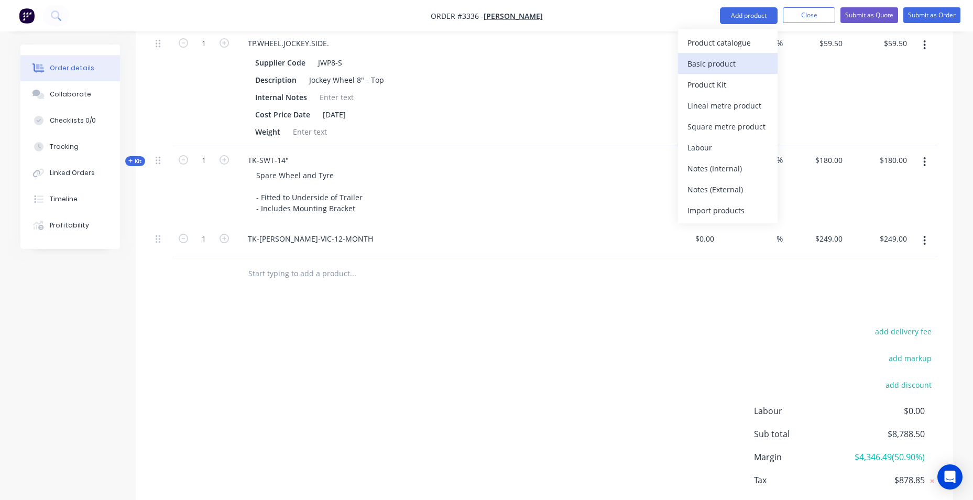
click at [754, 58] on div "Basic product" at bounding box center [727, 63] width 81 height 15
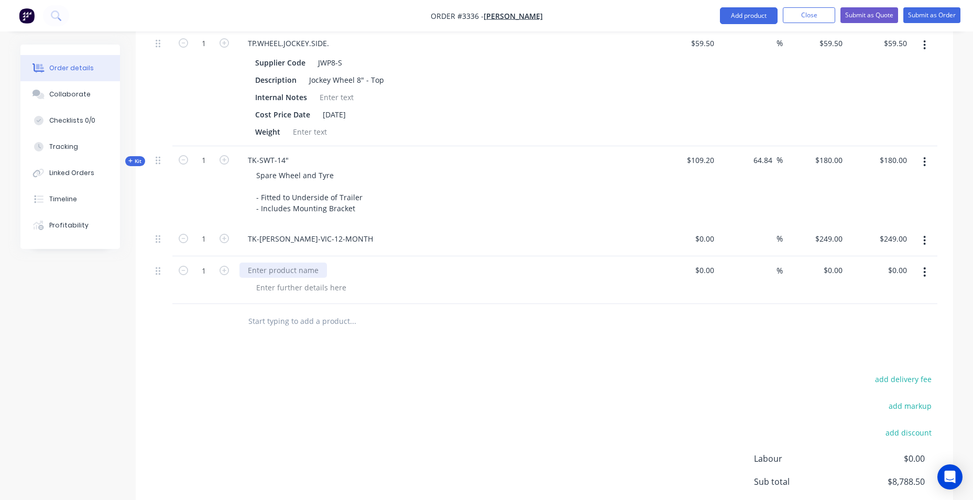
click at [281, 275] on div at bounding box center [282, 269] width 87 height 15
paste div
click at [282, 284] on div at bounding box center [301, 287] width 107 height 15
click at [323, 295] on div at bounding box center [301, 287] width 107 height 15
paste div
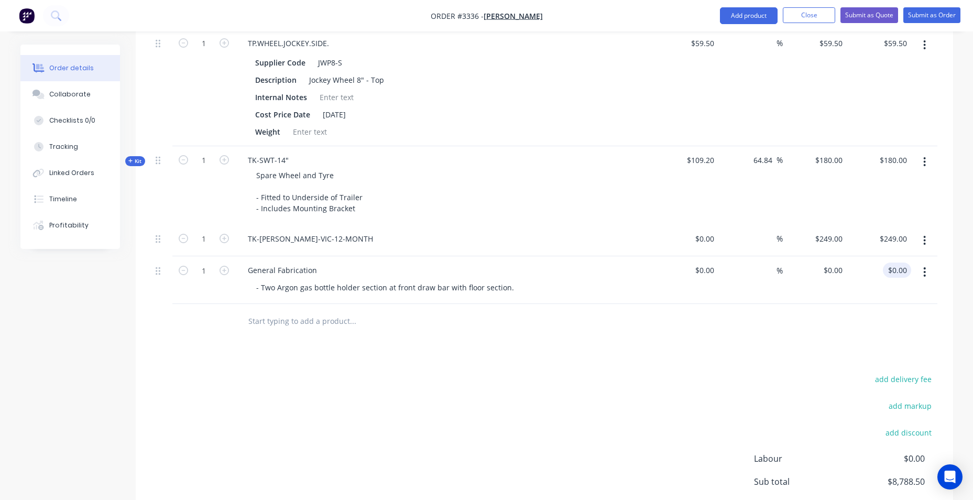
type input "0.00"
click at [905, 270] on input "0.00" at bounding box center [899, 269] width 24 height 15
type input "$0.00"
click at [709, 270] on input at bounding box center [706, 269] width 24 height 15
click at [903, 270] on input "$0.00" at bounding box center [899, 269] width 24 height 15
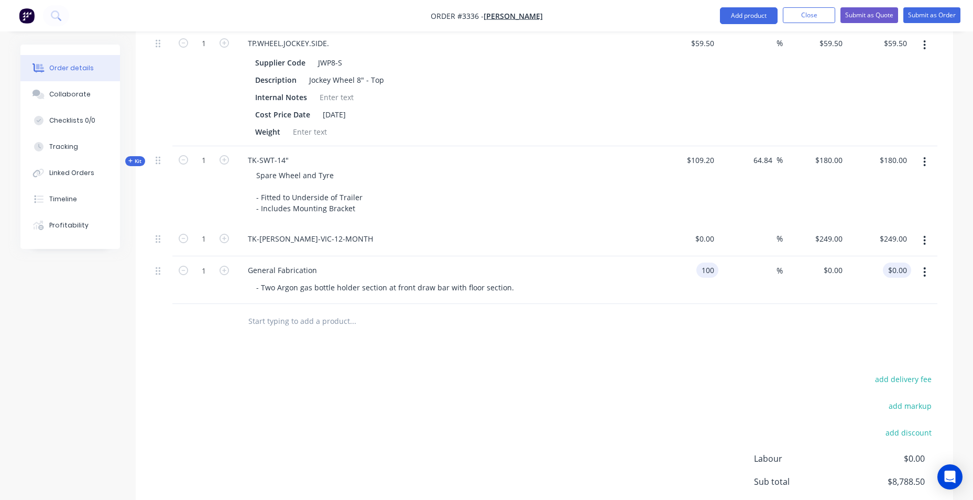
type input "$100.00"
type input "226"
type input "126"
type input "$226.00"
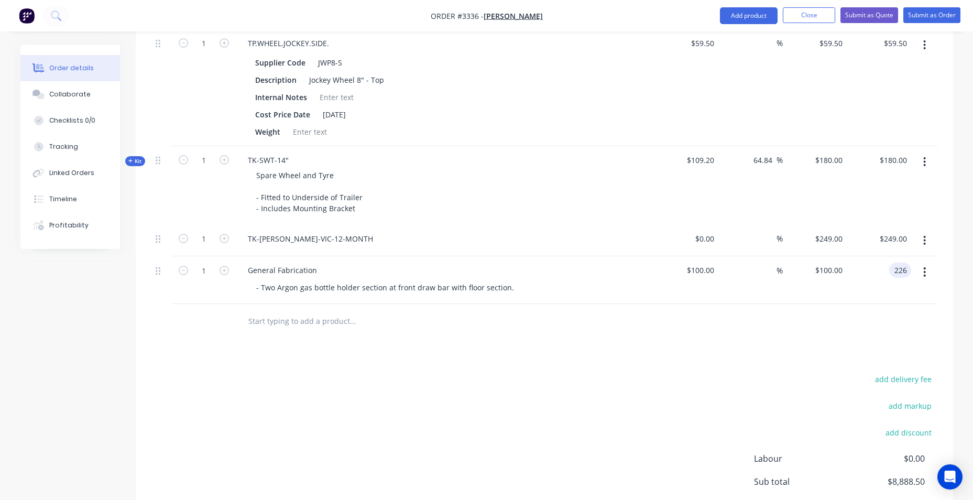
type input "$226.00"
click at [608, 349] on div "Products Show / Hide columns Add product Qty Cost Markup Price Total Kit 1 TRAI…" at bounding box center [544, 140] width 817 height 897
click at [751, 13] on button "Add product" at bounding box center [749, 15] width 58 height 17
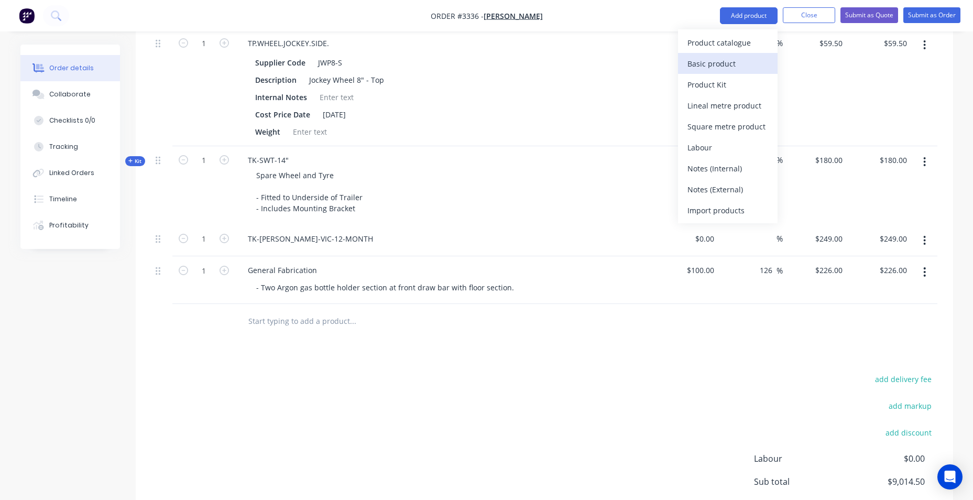
drag, startPoint x: 733, startPoint y: 57, endPoint x: 247, endPoint y: 216, distance: 512.1
click at [733, 57] on div "Basic product" at bounding box center [727, 63] width 81 height 15
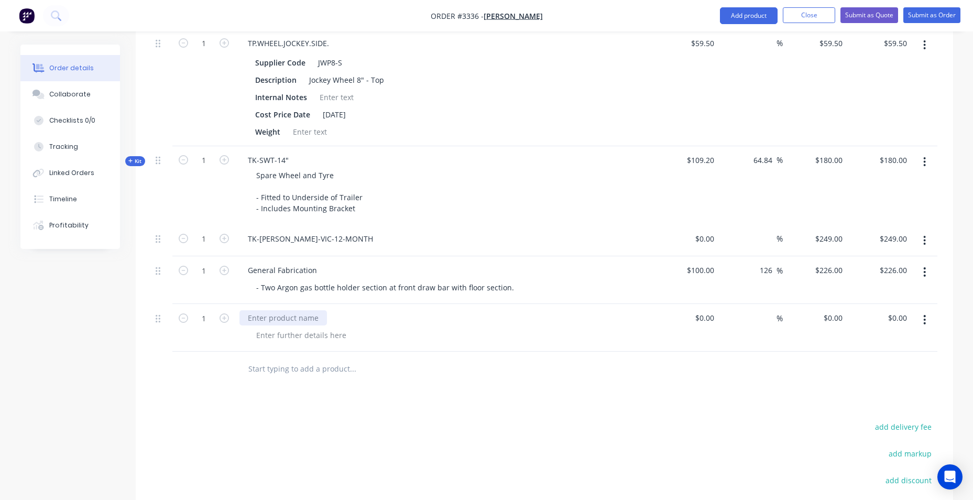
click at [305, 312] on div at bounding box center [282, 317] width 87 height 15
paste div
click at [326, 333] on div at bounding box center [301, 334] width 107 height 15
click at [290, 338] on div at bounding box center [301, 334] width 107 height 15
paste div
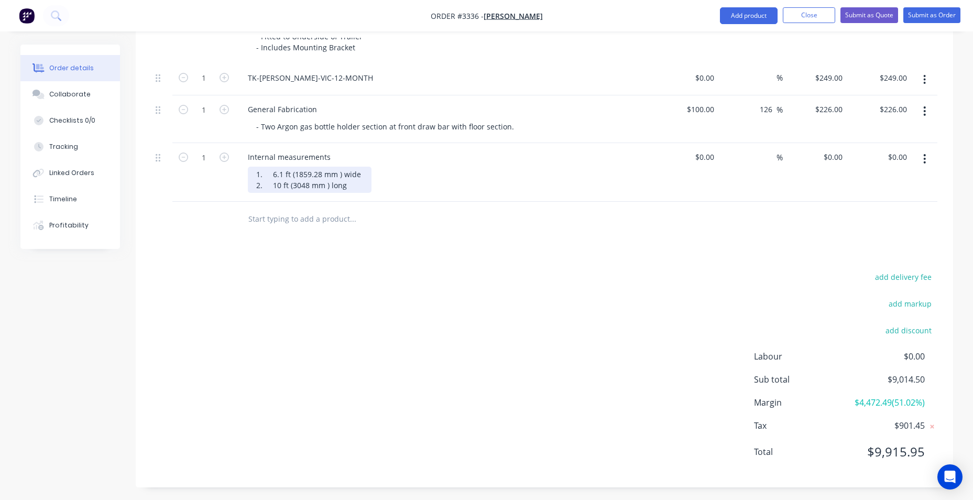
scroll to position [873, 0]
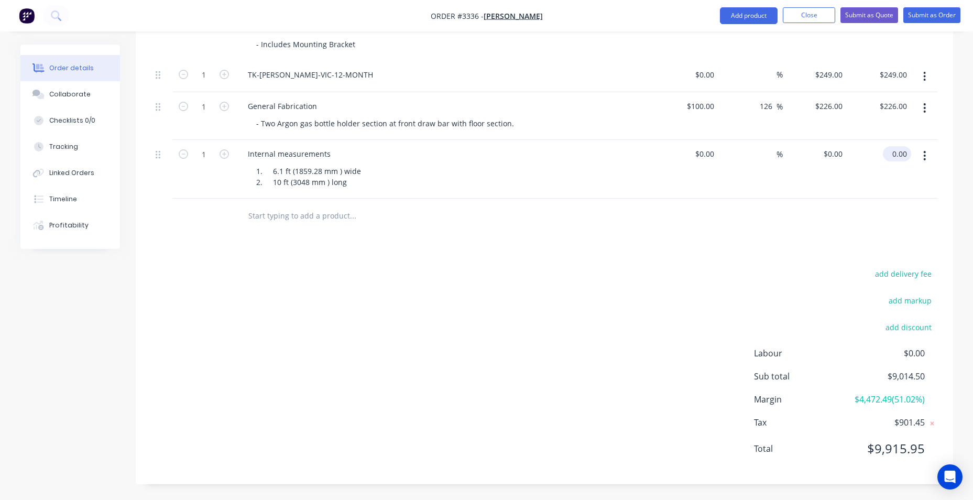
click at [905, 152] on input "0.00" at bounding box center [899, 153] width 24 height 15
click at [394, 311] on div "add delivery fee add markup add discount Labour $0.00 Sub total $9,014.50 Margi…" at bounding box center [544, 367] width 786 height 202
type input "$0.00"
click at [734, 16] on button "Add product" at bounding box center [749, 15] width 58 height 17
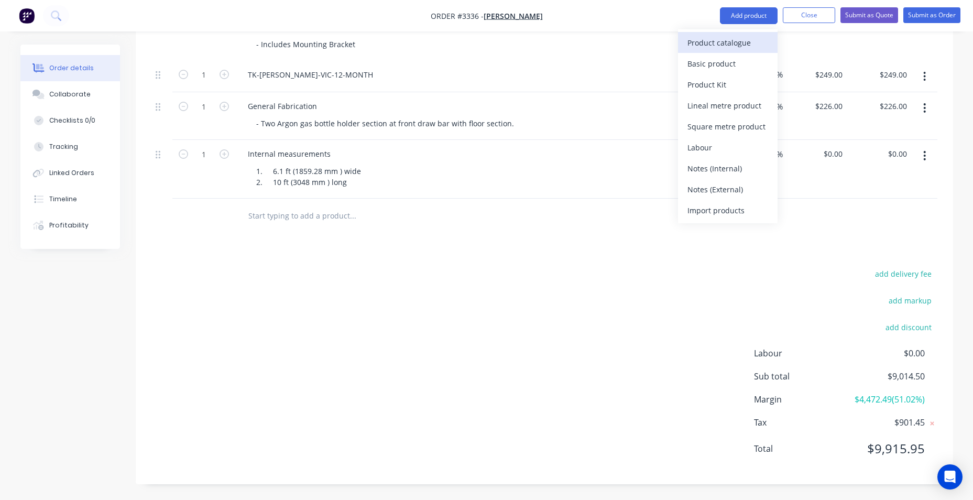
click at [732, 40] on div "Product catalogue" at bounding box center [727, 42] width 81 height 15
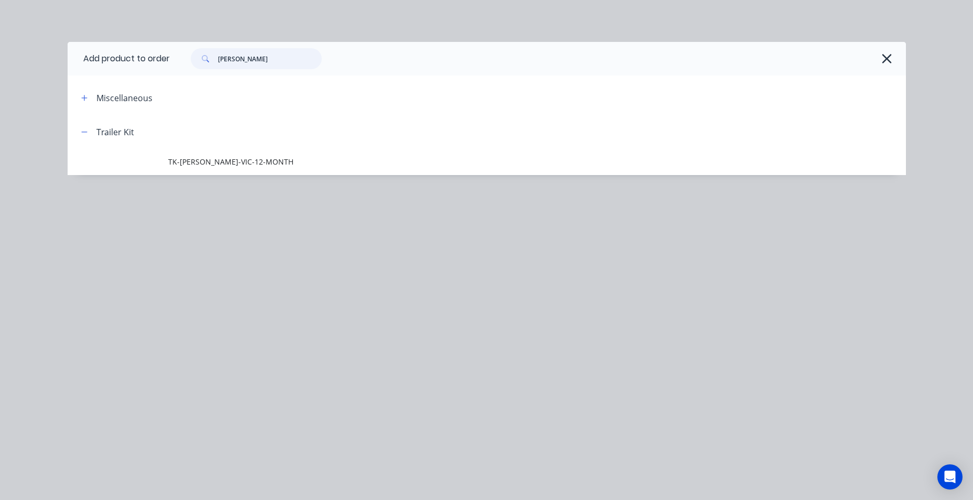
drag, startPoint x: 241, startPoint y: 62, endPoint x: 213, endPoint y: 64, distance: 28.3
click at [213, 64] on div "[PERSON_NAME]" at bounding box center [256, 58] width 131 height 21
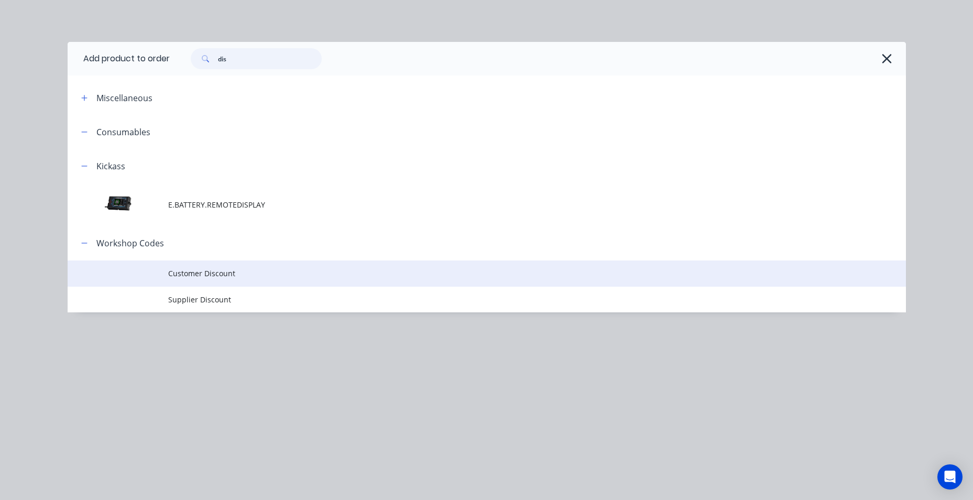
type input "dis"
click at [227, 270] on span "Customer Discount" at bounding box center [463, 273] width 590 height 11
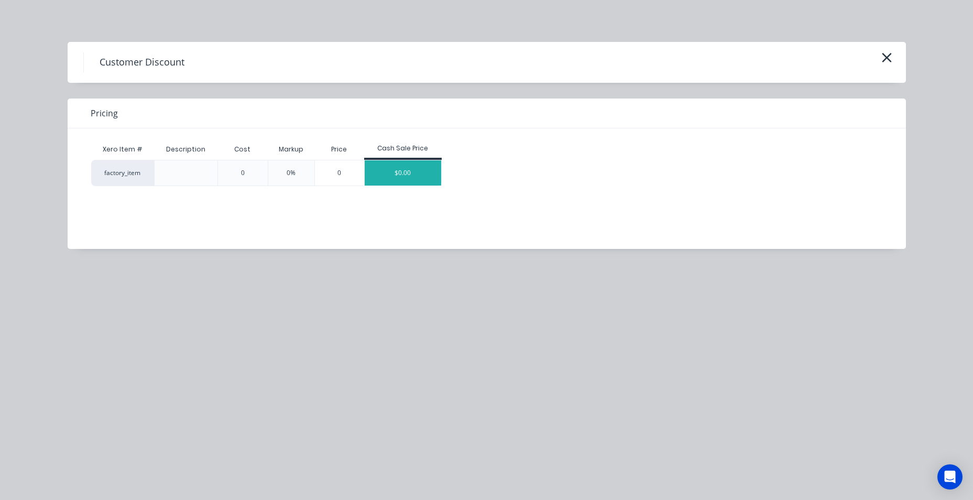
click at [405, 170] on div "$0.00" at bounding box center [403, 172] width 76 height 25
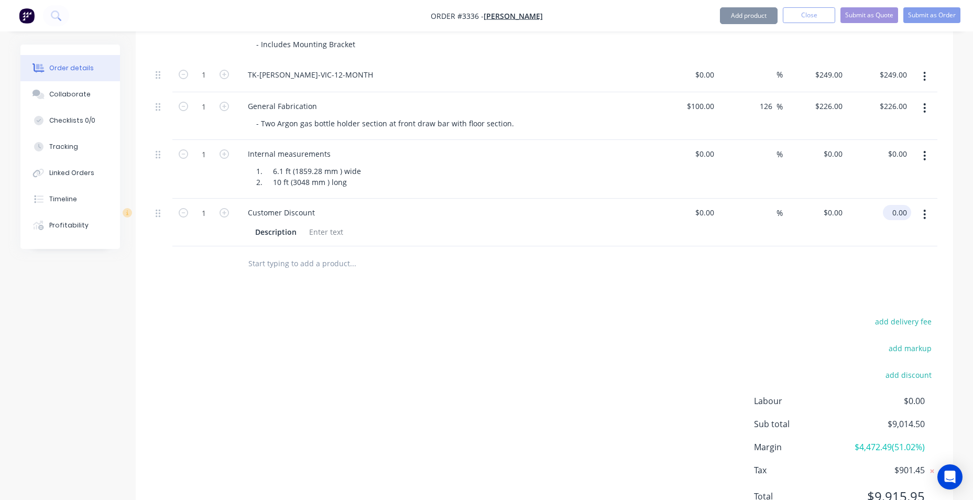
click at [884, 210] on div "0.00 $0.00" at bounding box center [879, 223] width 64 height 48
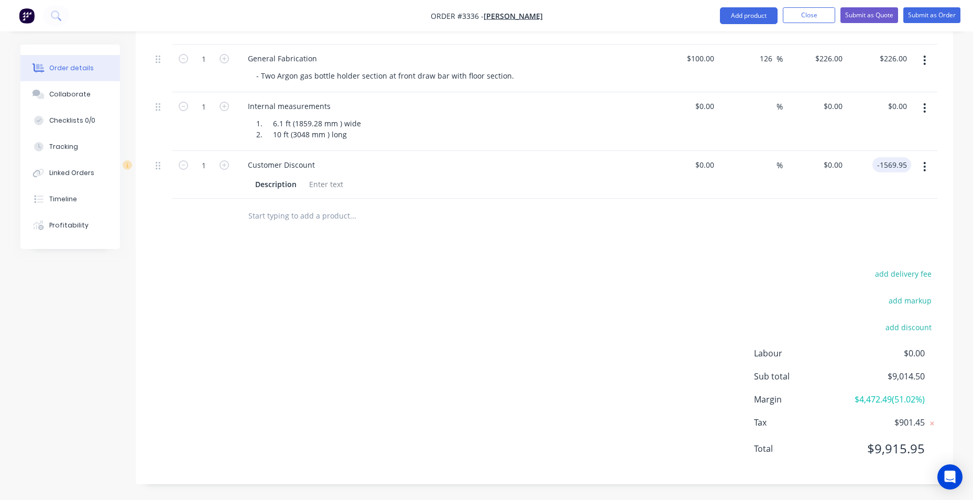
type input "-1569.95"
type input "$-1,569.95"
click at [893, 163] on input "-1569.95" at bounding box center [893, 164] width 35 height 15
click at [885, 166] on input "-1569.95" at bounding box center [893, 164] width 35 height 15
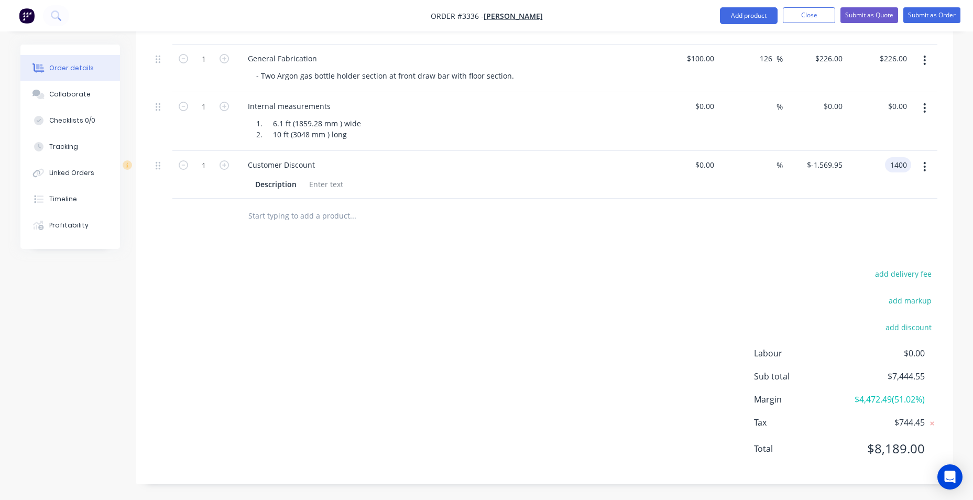
type input "1400"
type input "$1,400.00"
click at [879, 160] on div "1400.00 1400.00" at bounding box center [895, 164] width 32 height 15
click at [883, 162] on input "1400.00" at bounding box center [895, 164] width 32 height 15
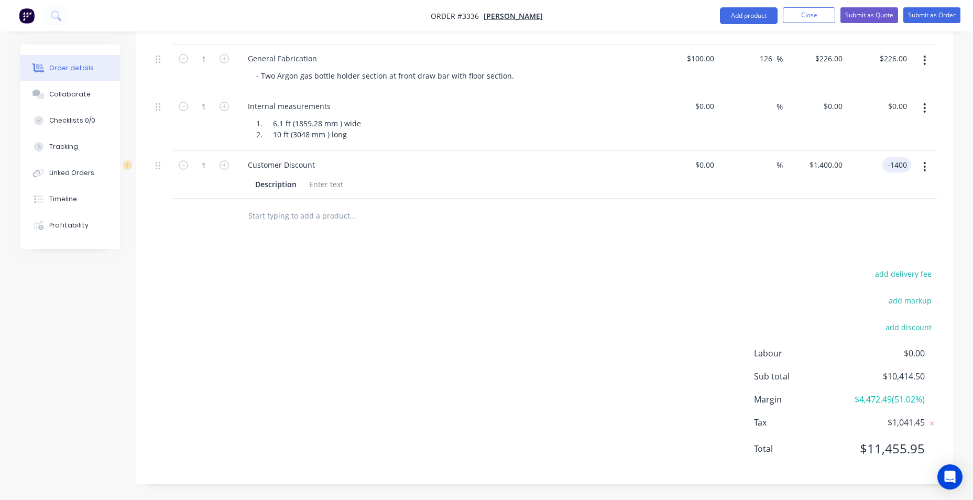
type input "-1400"
type input "$-1,400.00"
click at [902, 165] on input "-1400.00" at bounding box center [893, 164] width 35 height 15
click at [890, 163] on input "-1400.00" at bounding box center [893, 164] width 35 height 15
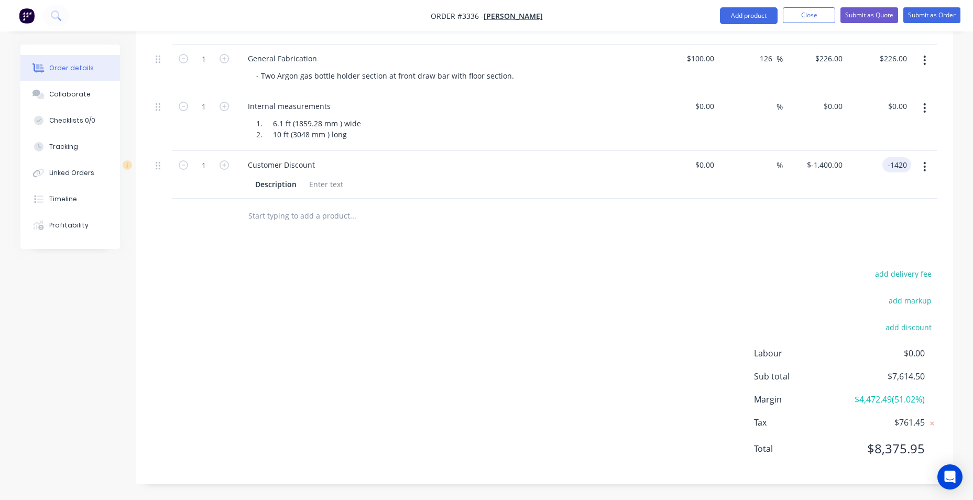
type input "-1420"
type input "$-1,420.00"
click at [774, 268] on div "add delivery fee add markup add discount Labour $0.00 Sub total $7,614.50 Margi…" at bounding box center [544, 367] width 786 height 202
click at [890, 165] on input "-1420.00" at bounding box center [890, 164] width 41 height 15
click at [893, 165] on input "-1420.00" at bounding box center [893, 164] width 35 height 15
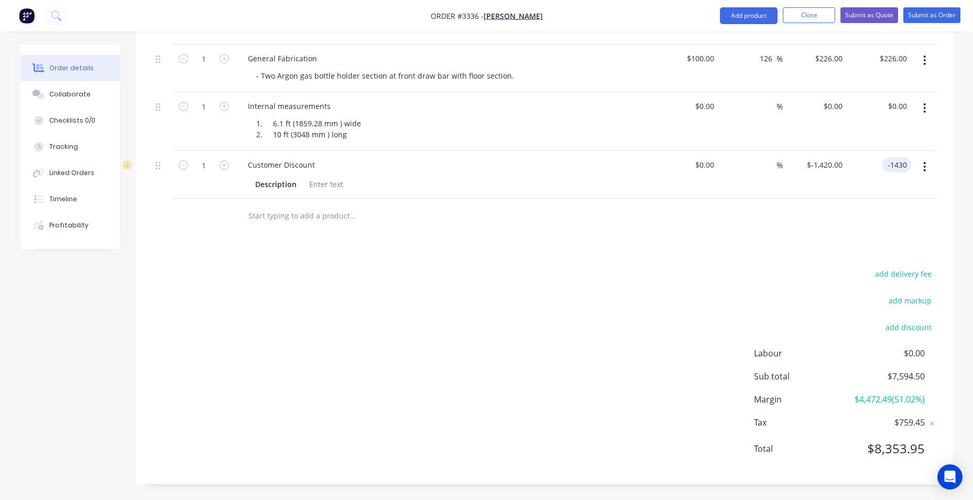
type input "-1430"
type input "$-1,430.00"
type input "-1428"
click at [675, 270] on div "add delivery fee add markup add discount Labour $0.00 Sub total $7,584.50 Margi…" at bounding box center [544, 367] width 786 height 202
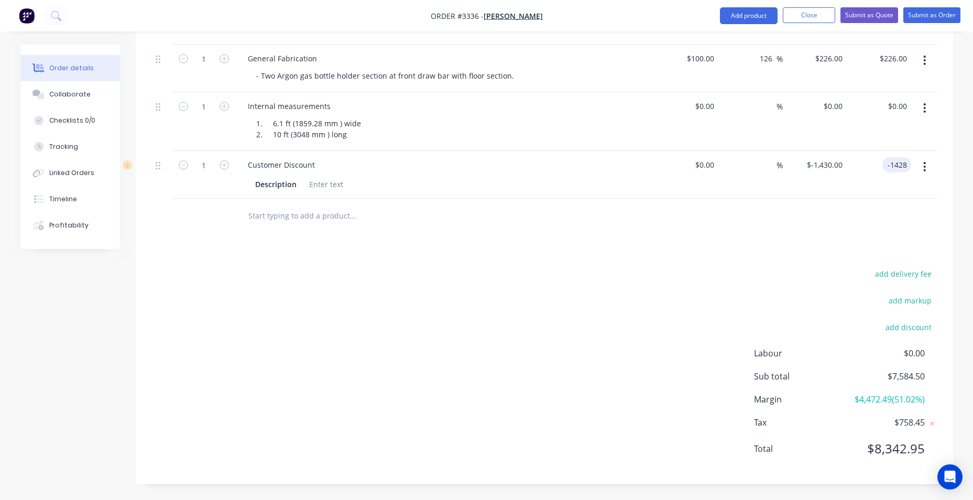
type input "$-1,428.00"
click at [887, 164] on input "-1428.00" at bounding box center [890, 164] width 41 height 15
type input "-1427.5"
type input "$-1,427.50"
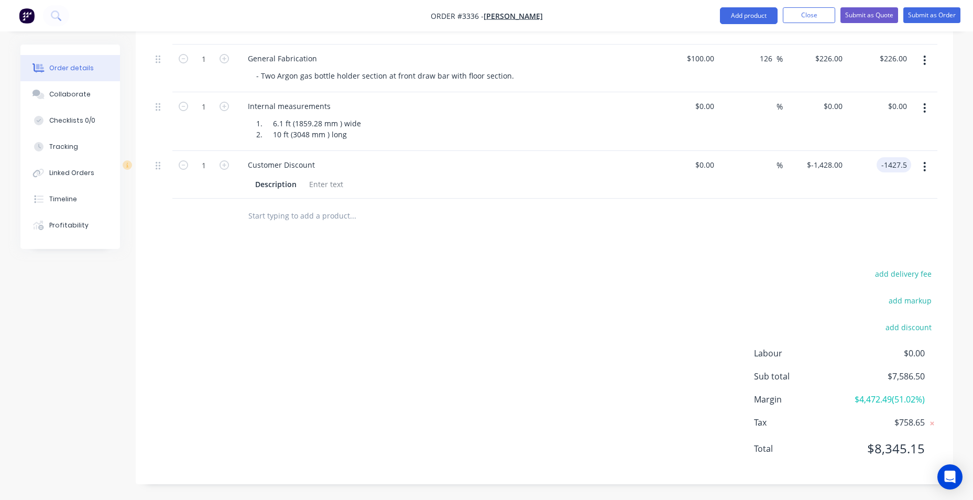
type input "$-1,427.50"
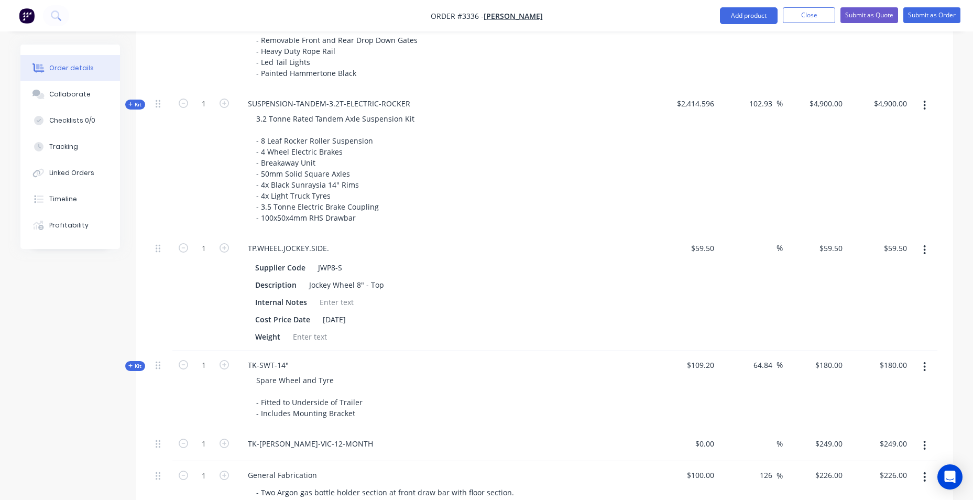
scroll to position [502, 0]
click at [870, 12] on button "Submit as Quote" at bounding box center [869, 15] width 58 height 16
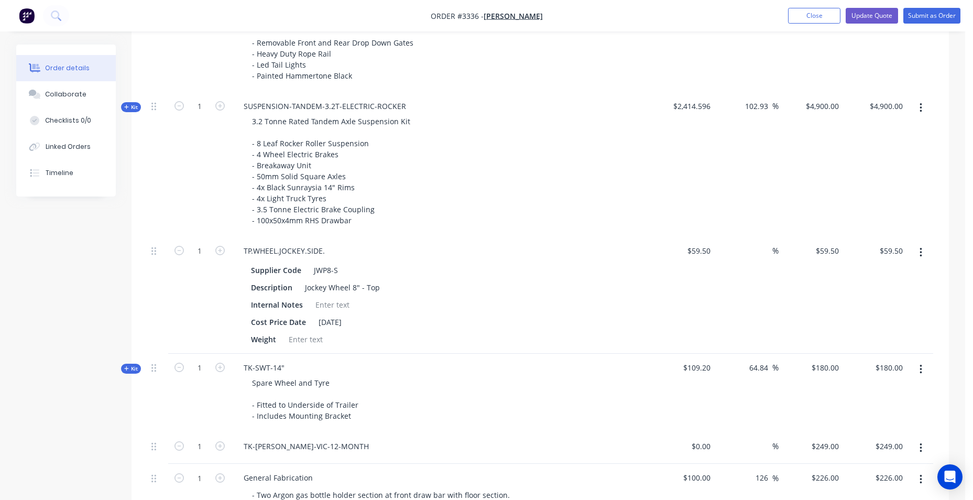
scroll to position [0, 0]
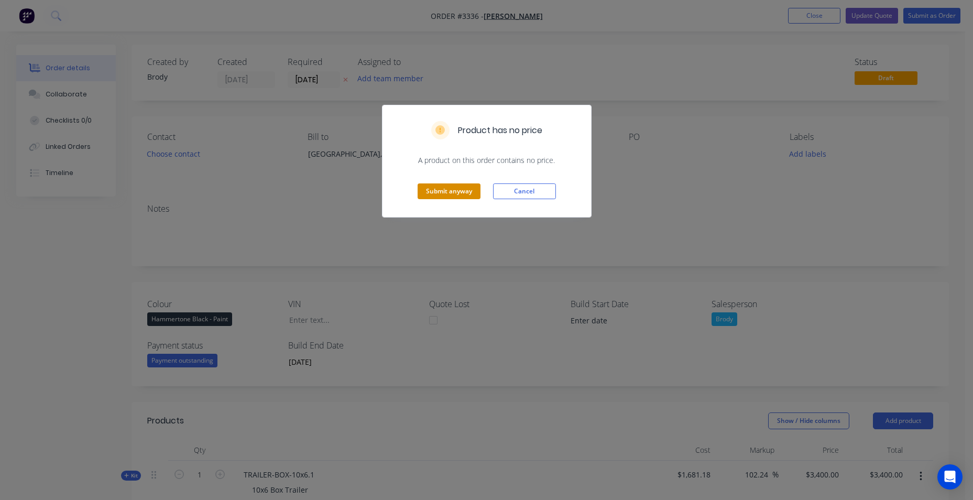
click at [457, 198] on button "Submit anyway" at bounding box center [449, 191] width 63 height 16
